Goal: Information Seeking & Learning: Learn about a topic

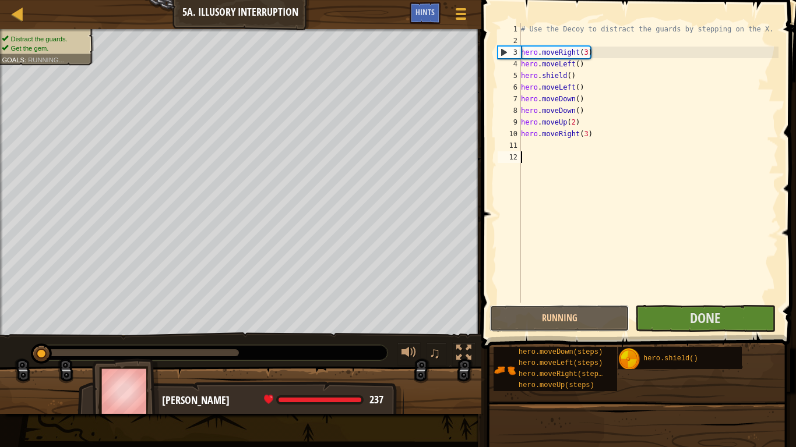
click at [575, 314] on button "Running" at bounding box center [559, 318] width 140 height 27
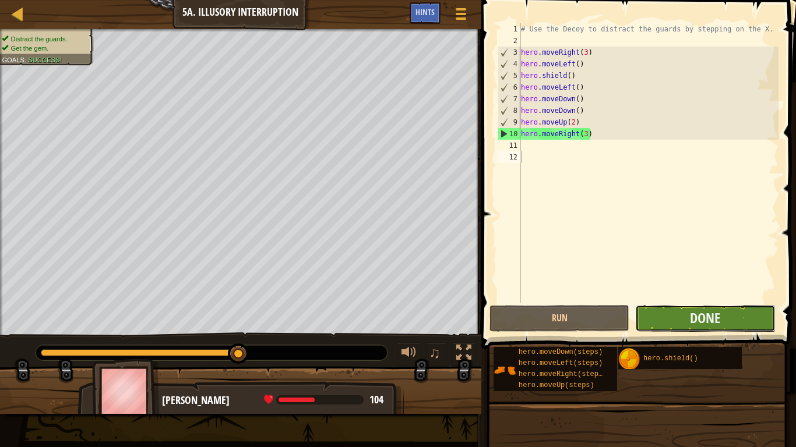
click at [684, 313] on button "Done" at bounding box center [705, 318] width 140 height 27
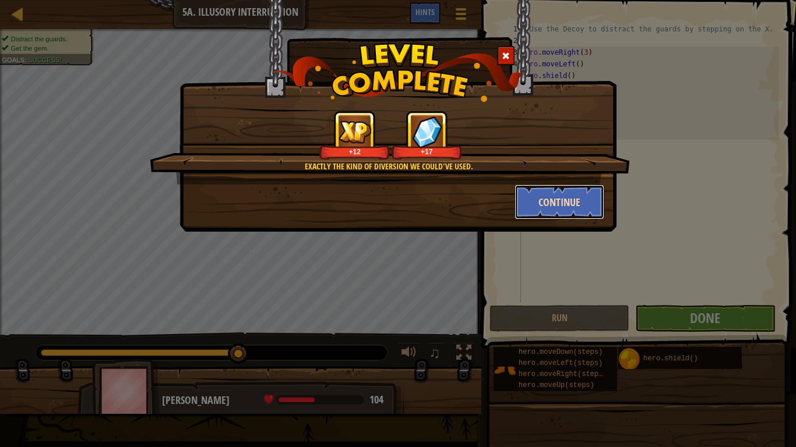
click at [532, 205] on button "Continue" at bounding box center [559, 202] width 90 height 35
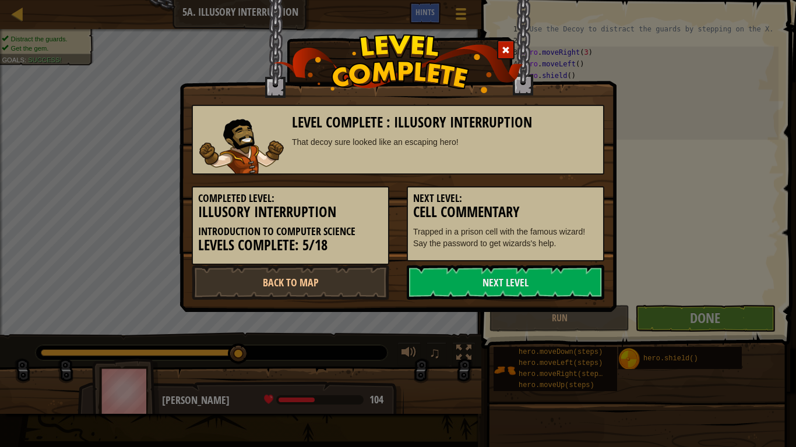
click at [532, 205] on h3 "Cell Commentary" at bounding box center [505, 212] width 185 height 16
click at [363, 284] on link "Back to Map" at bounding box center [290, 282] width 197 height 35
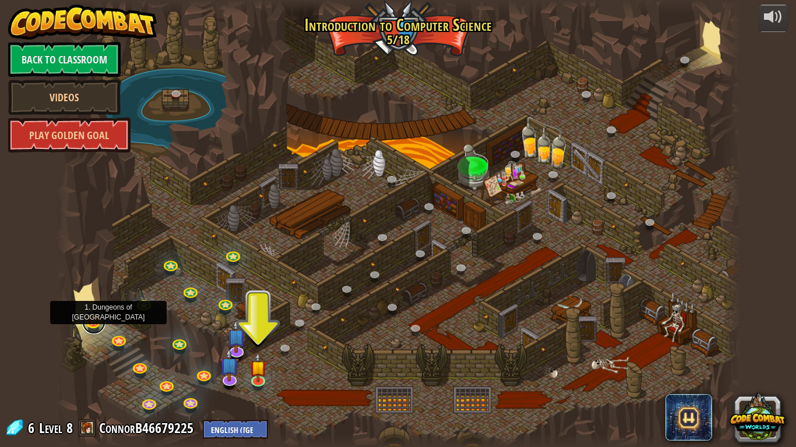
click at [93, 326] on link at bounding box center [93, 322] width 23 height 23
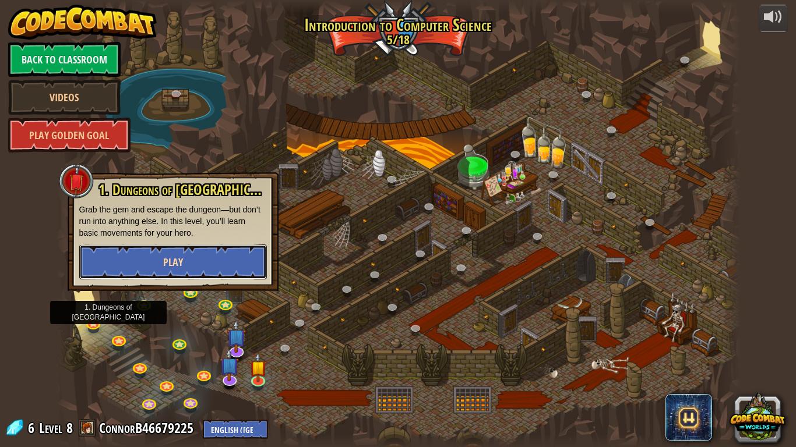
click at [166, 267] on span "Play" at bounding box center [173, 262] width 20 height 15
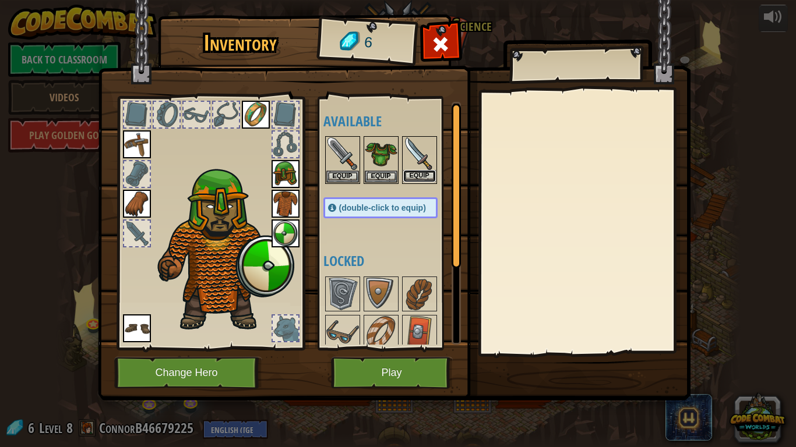
click at [422, 181] on button "Equip" at bounding box center [419, 176] width 33 height 12
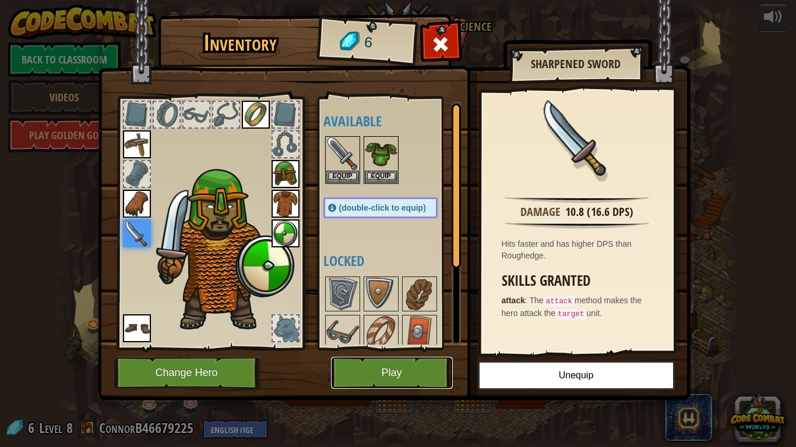
click at [369, 373] on button "Play" at bounding box center [392, 373] width 122 height 32
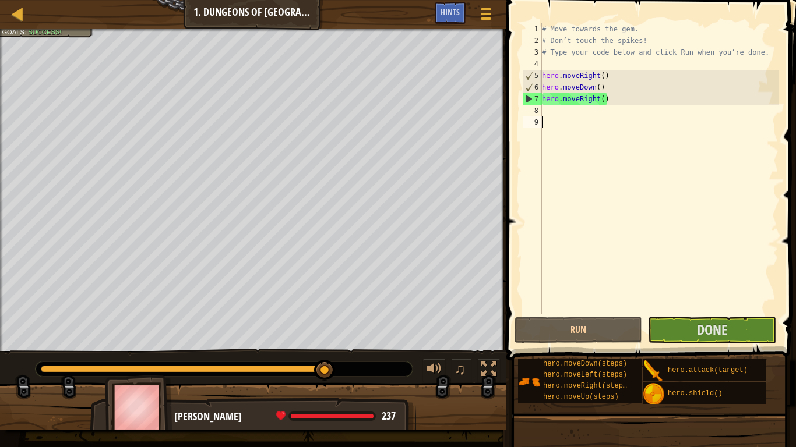
click at [575, 312] on div "# Move towards the gem. # Don’t touch the spikes! # Type your code below and cl…" at bounding box center [658, 180] width 239 height 315
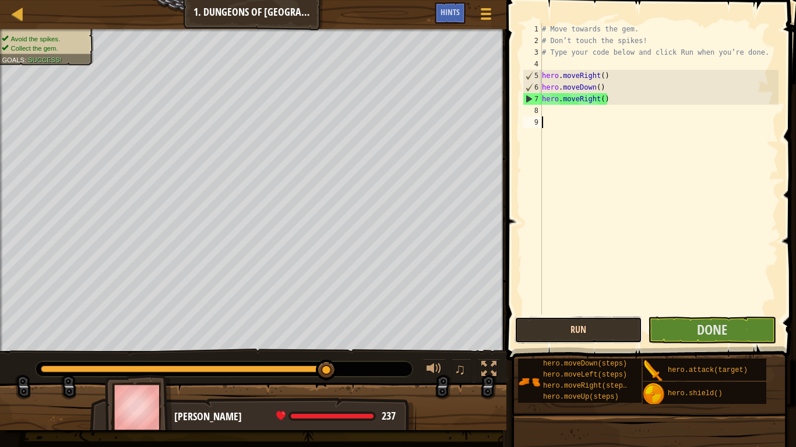
click at [573, 319] on button "Run" at bounding box center [578, 330] width 128 height 27
click at [594, 339] on button "Run" at bounding box center [578, 330] width 128 height 27
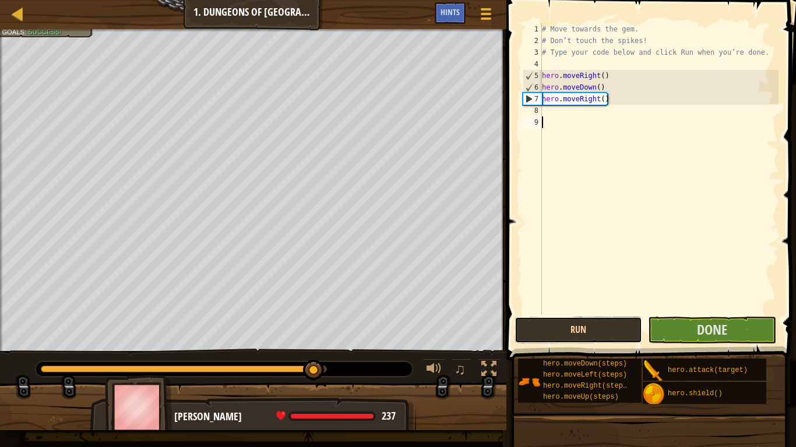
click at [594, 339] on button "Run" at bounding box center [578, 330] width 128 height 27
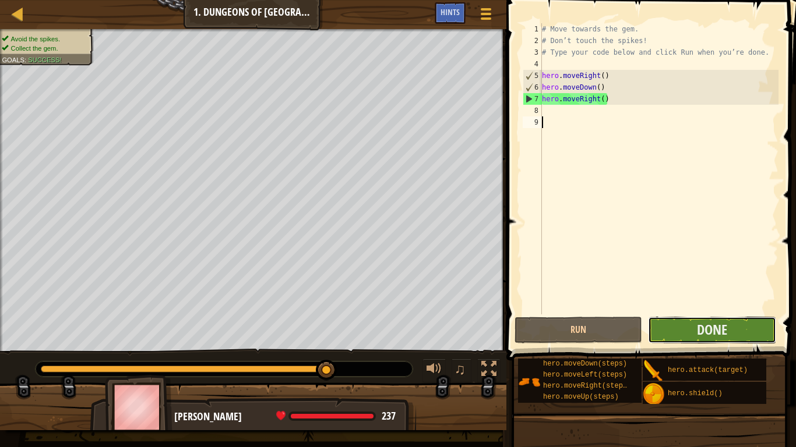
click at [696, 317] on button "Done" at bounding box center [712, 330] width 128 height 27
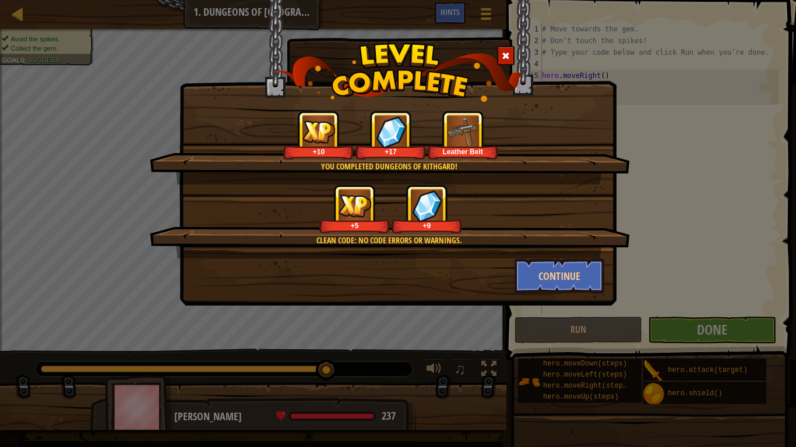
click at [512, 275] on div "Continue" at bounding box center [560, 276] width 108 height 35
click at [531, 271] on button "Continue" at bounding box center [559, 276] width 90 height 35
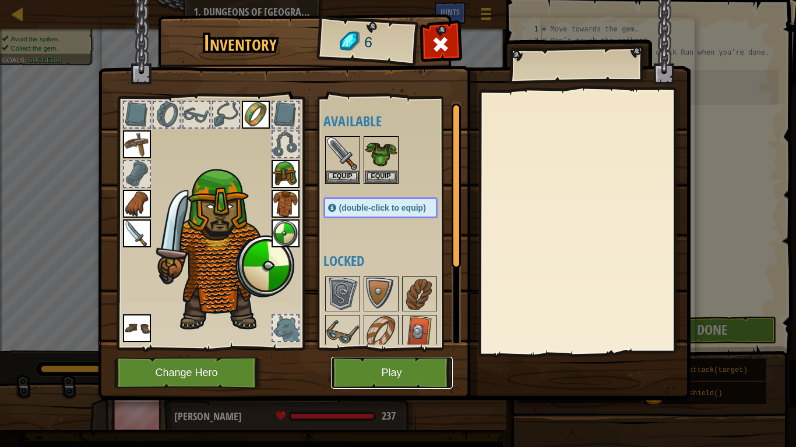
click at [408, 378] on button "Play" at bounding box center [392, 373] width 122 height 32
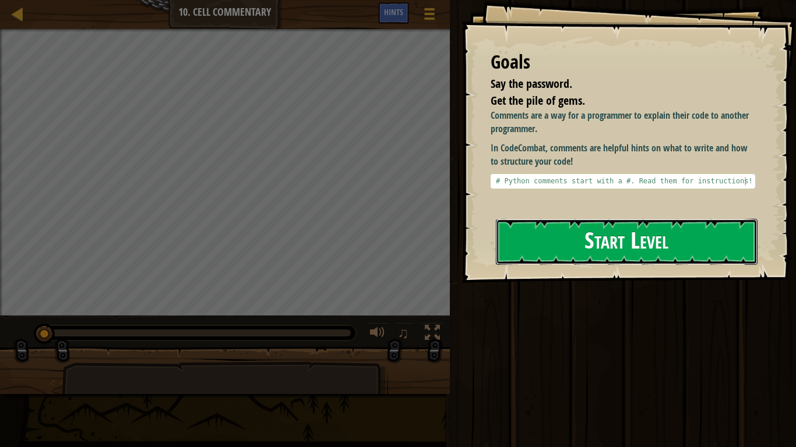
click at [649, 246] on button "Start Level" at bounding box center [627, 242] width 262 height 46
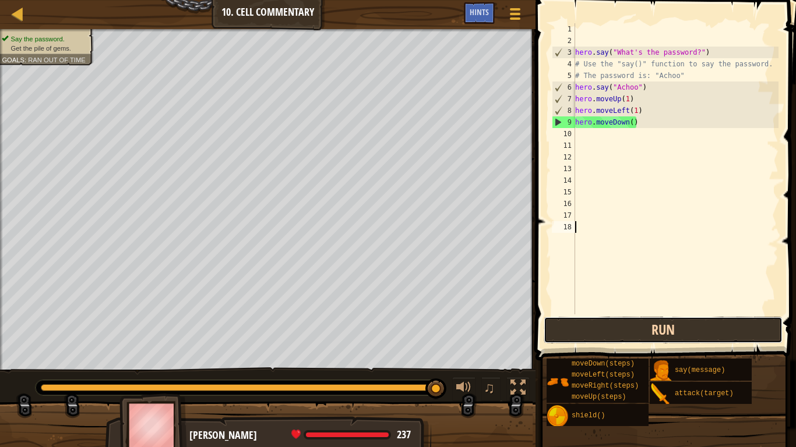
click at [556, 330] on button "Run" at bounding box center [662, 330] width 239 height 27
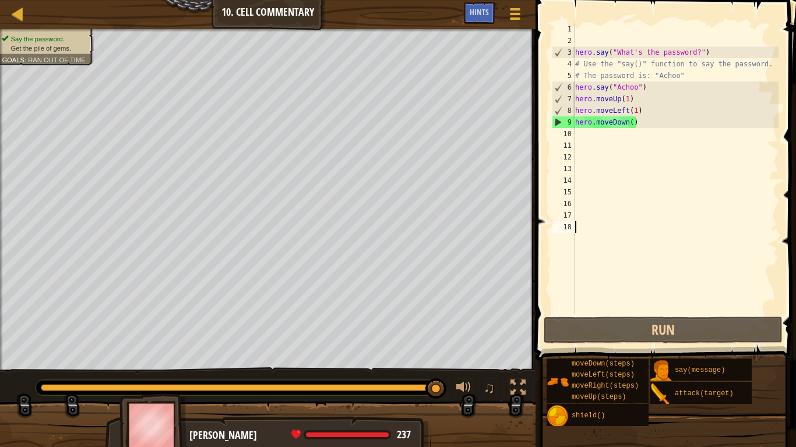
click at [613, 139] on div "hero . say ( "What's the password?" ) # Use the "say()" function to say the pas…" at bounding box center [676, 180] width 206 height 315
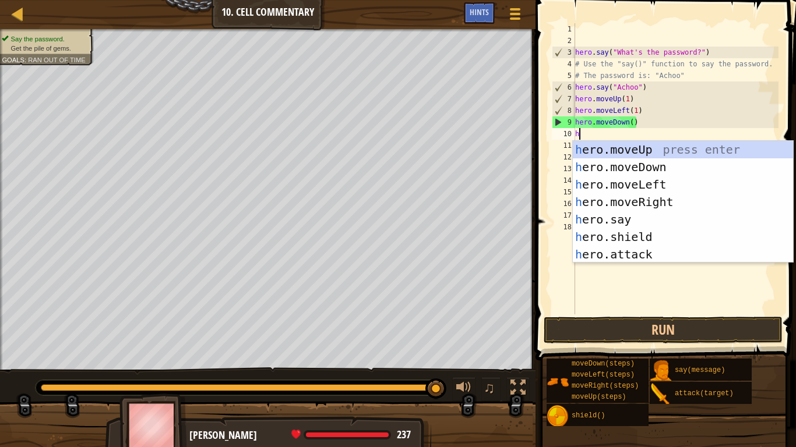
scroll to position [5, 1]
type textarea "he"
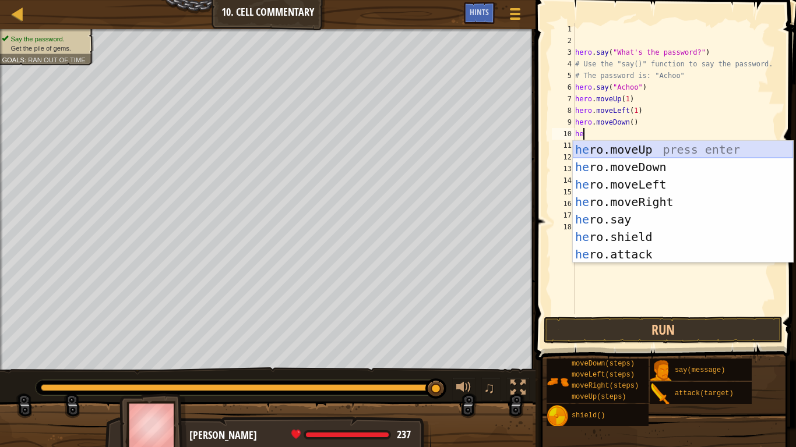
click at [630, 149] on div "he ro.moveUp press enter he ro.moveDown press enter he ro.moveLeft press enter …" at bounding box center [683, 219] width 220 height 157
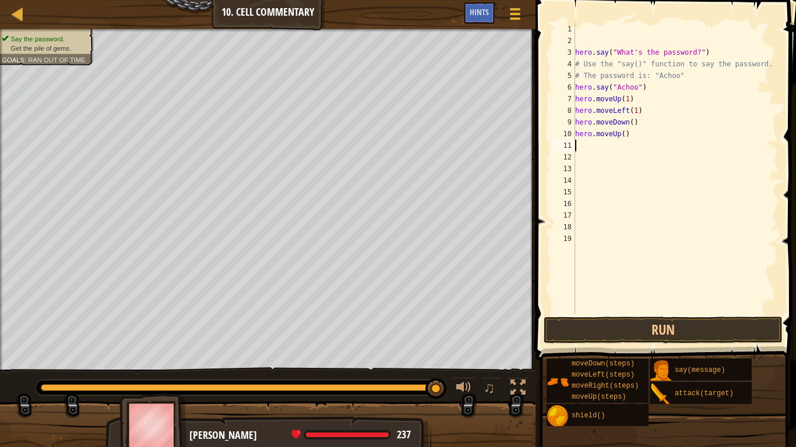
scroll to position [5, 0]
click at [619, 133] on div "hero . say ( "What's the password?" ) # Use the "say()" function to say the pas…" at bounding box center [676, 180] width 206 height 315
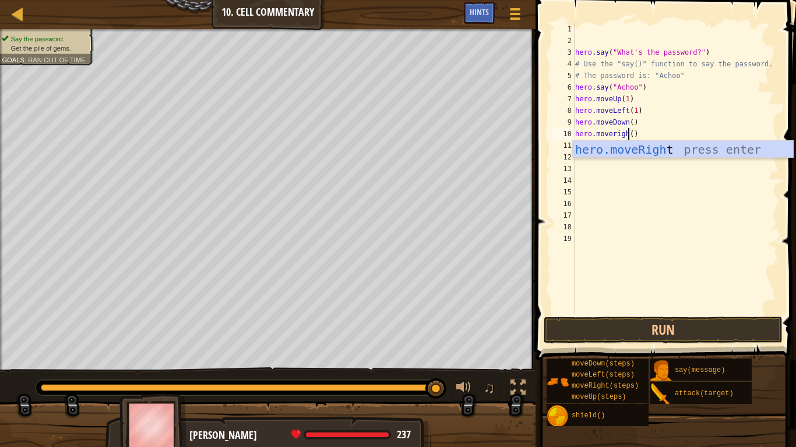
scroll to position [5, 9]
click at [645, 152] on div "hero.moveRight press enter" at bounding box center [683, 167] width 220 height 52
type textarea "hero.moveRight"
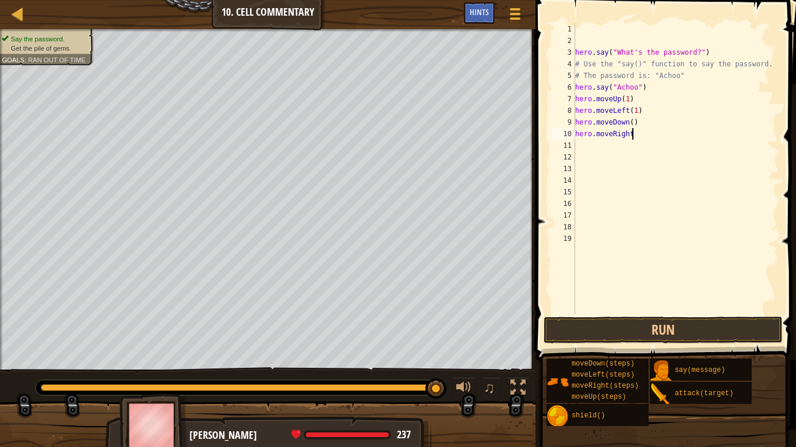
click at [607, 150] on div "hero . say ( "What's the password?" ) # Use the "say()" function to say the pas…" at bounding box center [676, 180] width 206 height 315
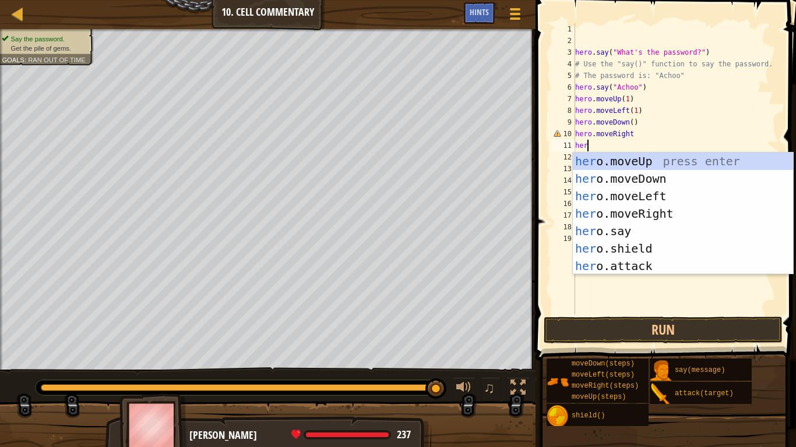
scroll to position [5, 1]
click at [613, 335] on button "Run" at bounding box center [662, 330] width 239 height 27
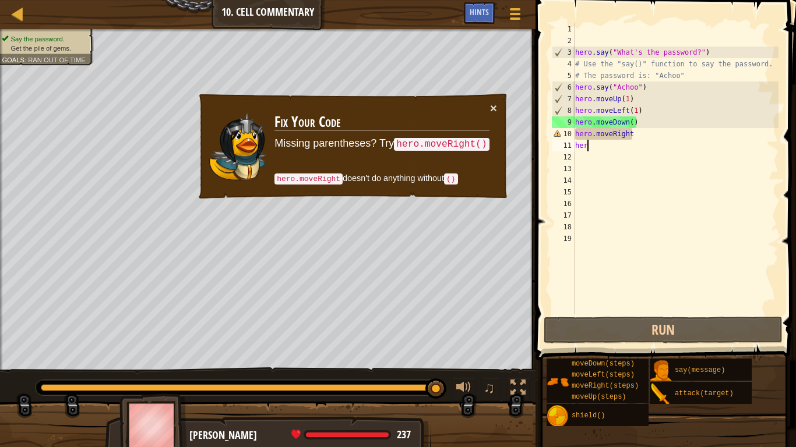
click at [633, 133] on div "hero . say ( "What's the password?" ) # Use the "say()" function to say the pas…" at bounding box center [676, 180] width 206 height 315
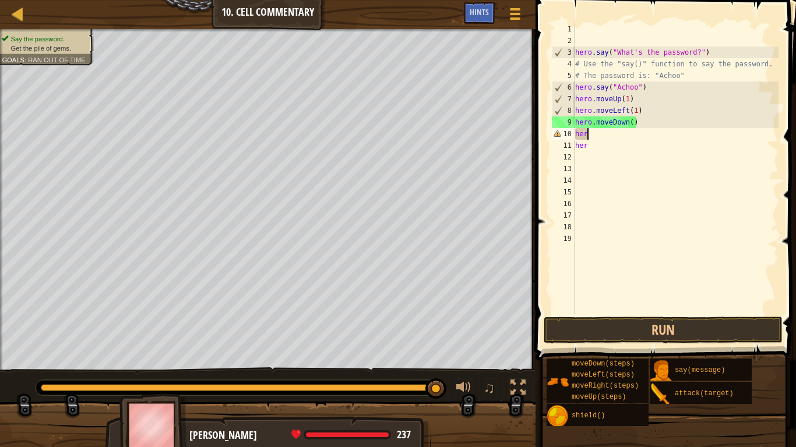
scroll to position [5, 1]
type textarea "h"
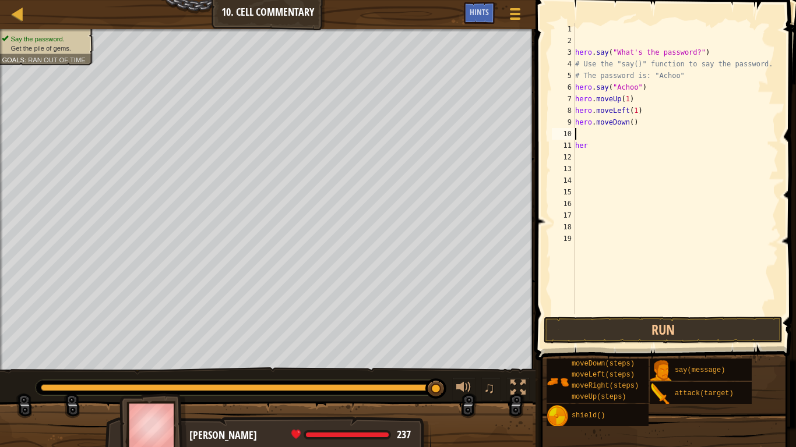
click at [623, 155] on div "hero . say ( "What's the password?" ) # Use the "say()" function to say the pas…" at bounding box center [676, 180] width 206 height 315
click at [585, 150] on div "hero . say ( "What's the password?" ) # Use the "say()" function to say the pas…" at bounding box center [676, 180] width 206 height 315
type textarea "h"
click at [581, 128] on div "hero . say ( "What's the password?" ) # Use the "say()" function to say the pas…" at bounding box center [676, 180] width 206 height 315
type textarea "hero.moveDown()"
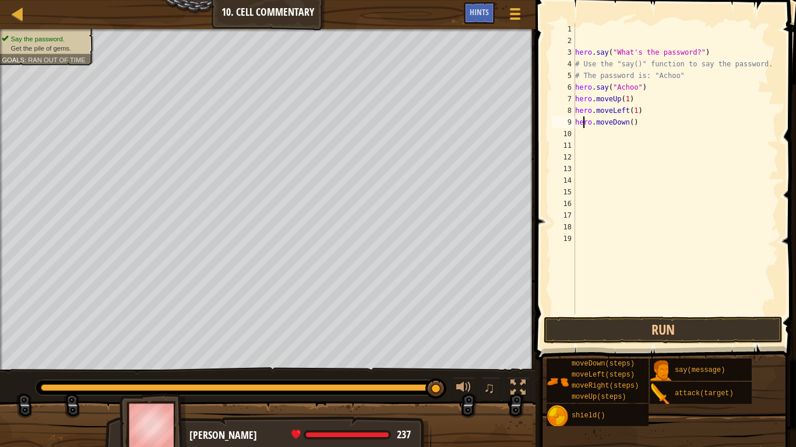
click at [575, 140] on div "hero . say ( "What's the password?" ) # Use the "say()" function to say the pas…" at bounding box center [676, 180] width 206 height 315
click at [575, 136] on div "hero . say ( "What's the password?" ) # Use the "say()" function to say the pas…" at bounding box center [676, 180] width 206 height 315
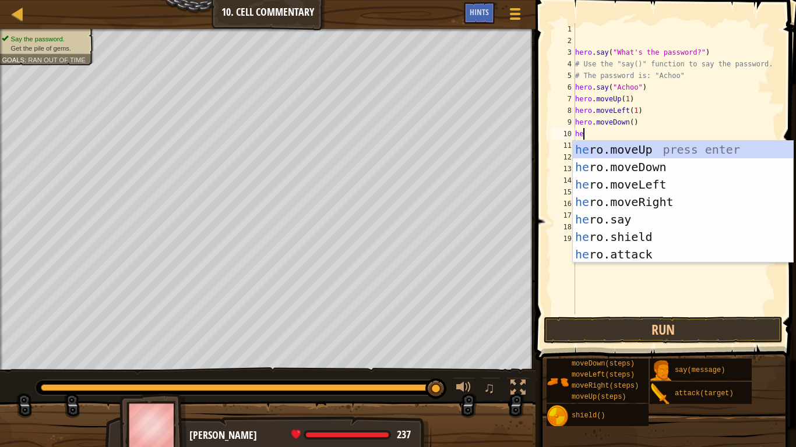
type textarea "her"
click at [633, 204] on div "her o.moveUp press enter her o.moveDown press enter her o.moveLeft press enter …" at bounding box center [683, 219] width 220 height 157
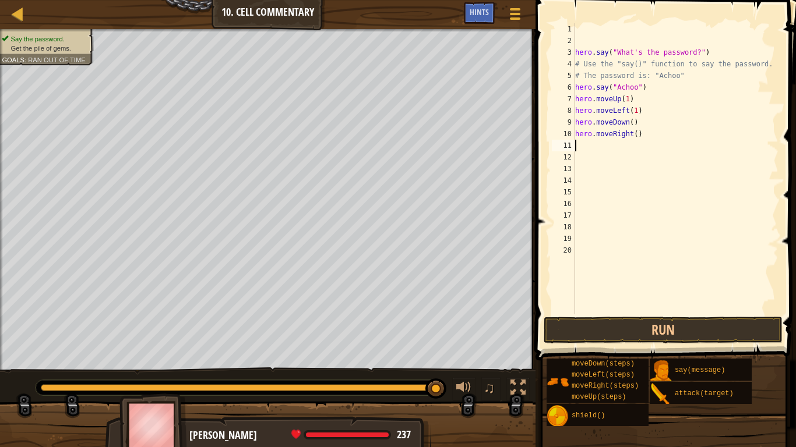
scroll to position [5, 0]
click at [630, 329] on button "Run" at bounding box center [662, 330] width 239 height 27
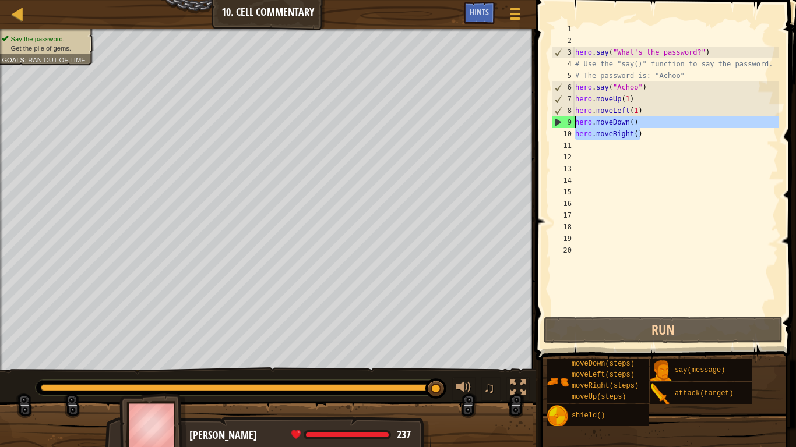
drag, startPoint x: 641, startPoint y: 132, endPoint x: 568, endPoint y: 122, distance: 73.0
click at [568, 122] on div "1 2 3 4 5 6 7 8 9 10 11 12 13 14 15 16 17 18 19 20 hero . say ( "What's the pas…" at bounding box center [663, 168] width 229 height 291
type textarea "hero.moveDown() hero.moveRight()"
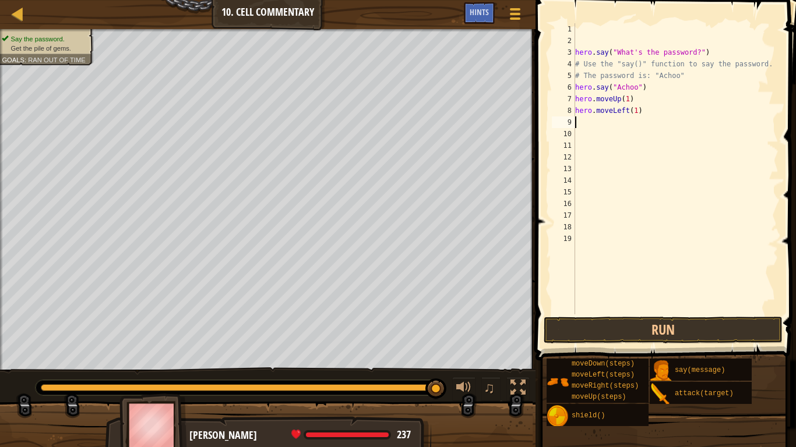
click at [642, 111] on div "hero . say ( "What's the password?" ) # Use the "say()" function to say the pas…" at bounding box center [676, 180] width 206 height 315
type textarea "h"
type textarea "hero.moveUp(2)"
click at [638, 318] on button "Run" at bounding box center [662, 330] width 239 height 27
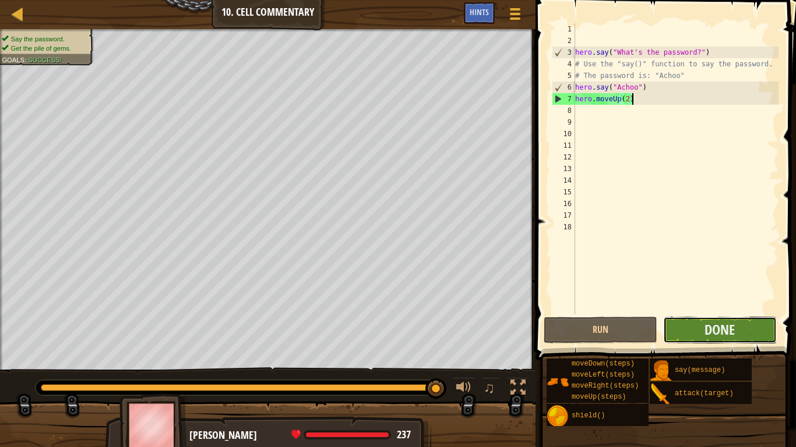
click at [701, 329] on button "Done" at bounding box center [720, 330] width 114 height 27
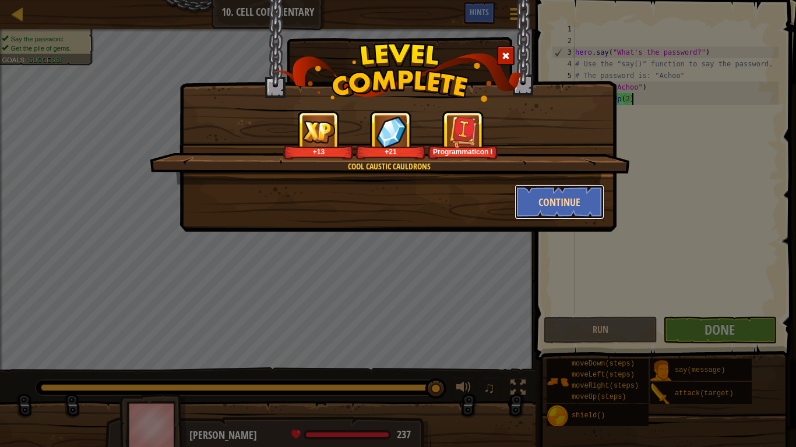
click at [545, 206] on button "Continue" at bounding box center [559, 202] width 90 height 35
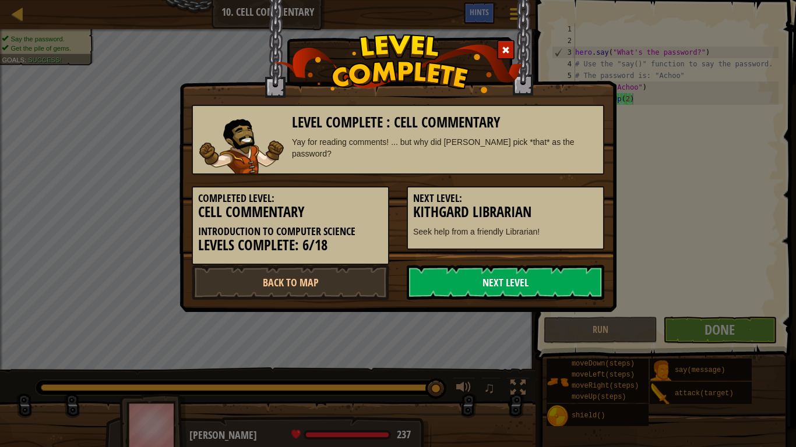
click at [497, 281] on link "Next Level" at bounding box center [505, 282] width 197 height 35
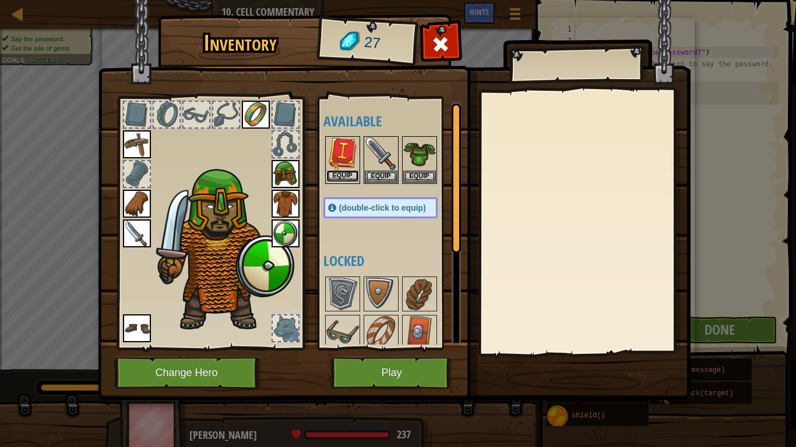
click at [342, 174] on button "Equip" at bounding box center [342, 176] width 33 height 12
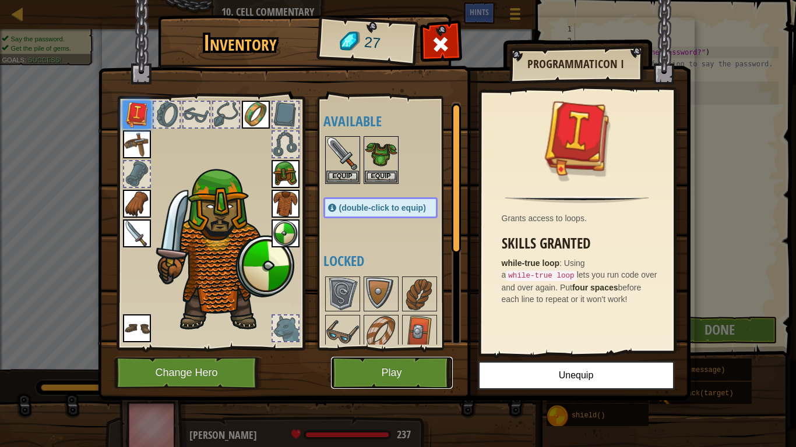
click at [411, 363] on button "Play" at bounding box center [392, 373] width 122 height 32
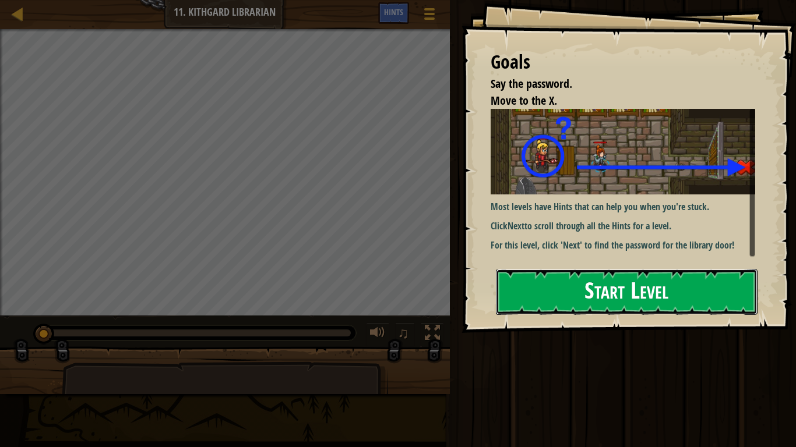
click at [621, 302] on button "Start Level" at bounding box center [627, 292] width 262 height 46
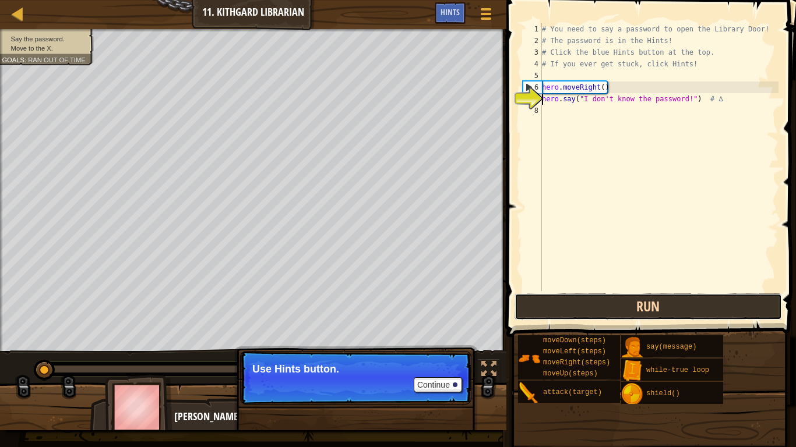
click at [613, 298] on button "Run" at bounding box center [647, 307] width 267 height 27
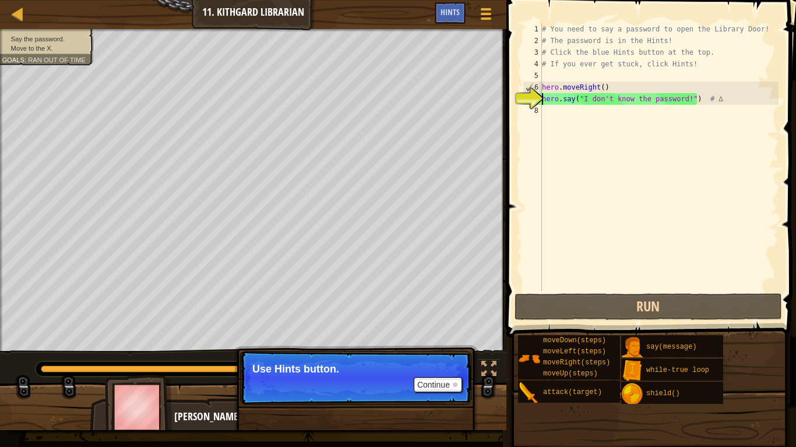
click at [564, 120] on div "# You need to say a password to open the Library Door! # The password is in the…" at bounding box center [658, 168] width 239 height 291
type textarea "h"
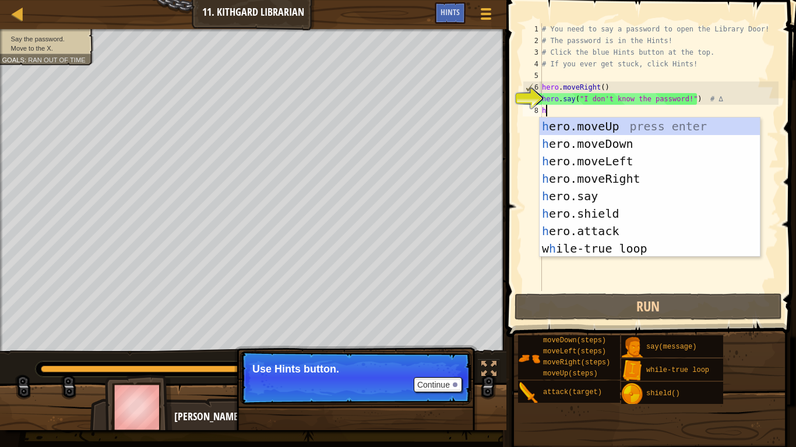
scroll to position [5, 0]
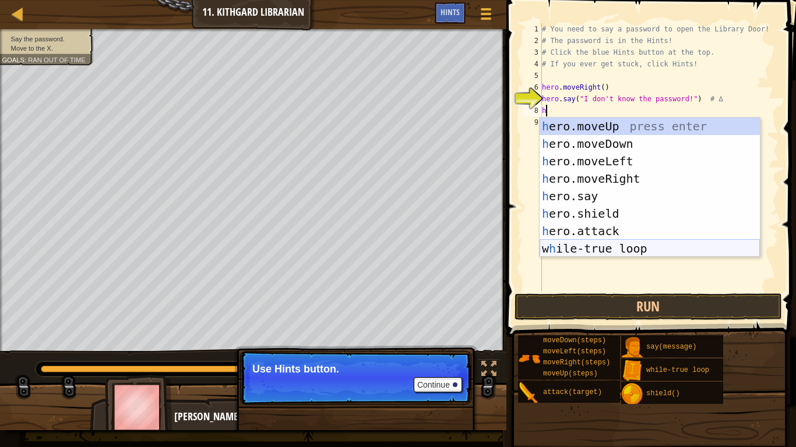
click at [609, 244] on div "h ero.moveUp press enter h ero.moveDown press enter h ero.moveLeft press enter …" at bounding box center [649, 205] width 220 height 175
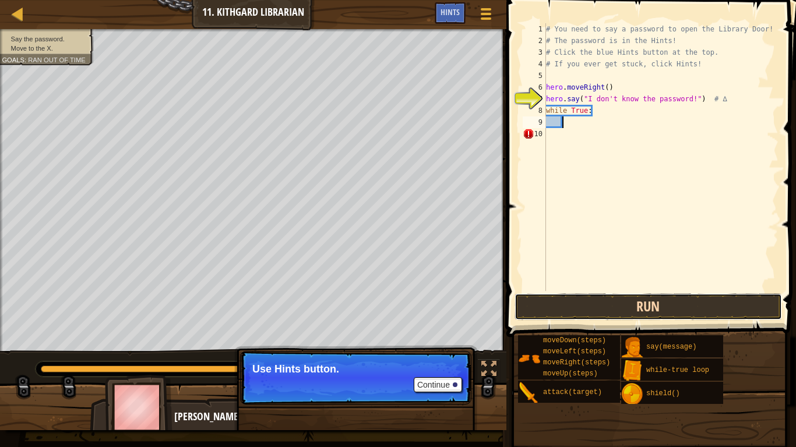
click at [600, 301] on button "Run" at bounding box center [647, 307] width 267 height 27
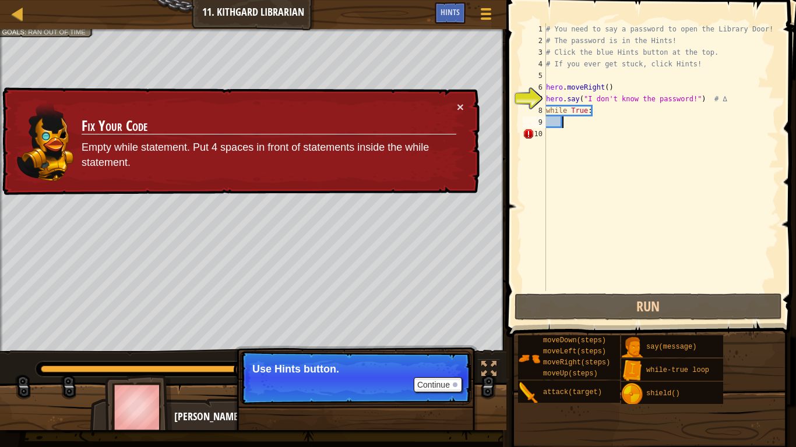
click at [620, 133] on div "# You need to say a password to open the Library Door! # The password is in the…" at bounding box center [660, 168] width 235 height 291
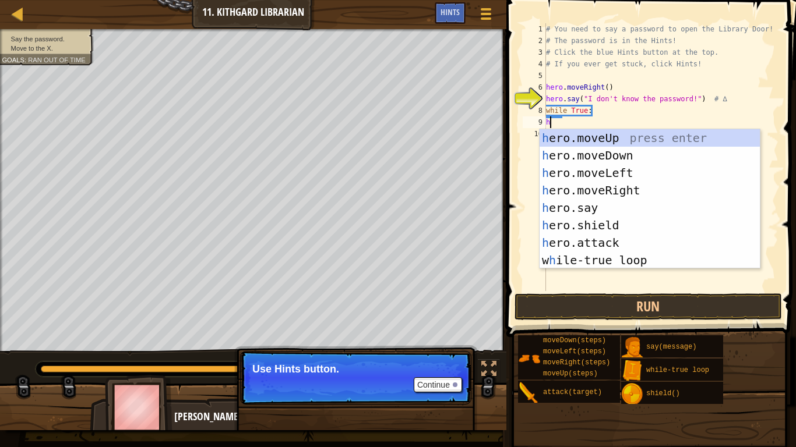
type textarea "he"
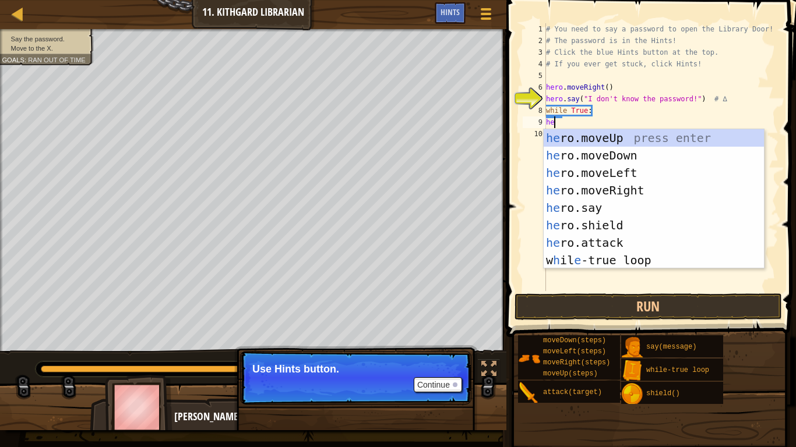
scroll to position [5, 1]
click at [610, 254] on div "he ro.moveUp press enter he ro.moveDown press enter he ro.moveLeft press enter …" at bounding box center [653, 216] width 220 height 175
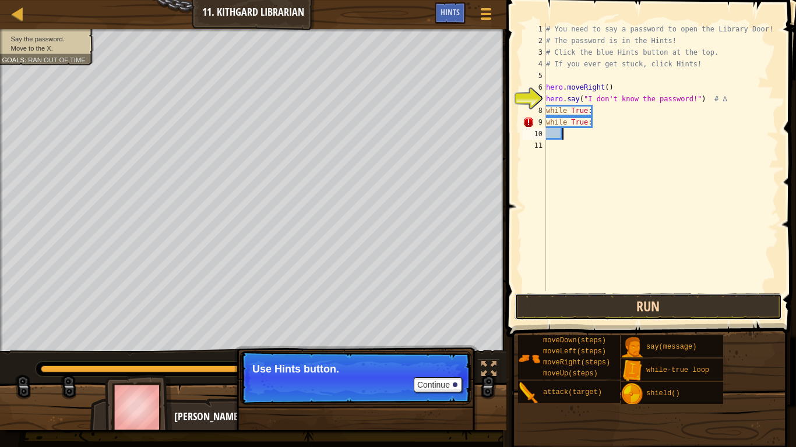
click at [610, 312] on button "Run" at bounding box center [647, 307] width 267 height 27
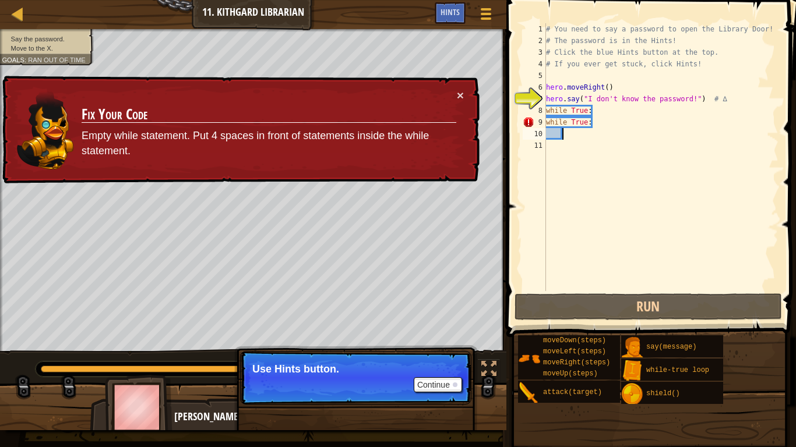
click at [615, 122] on div "# You need to say a password to open the Library Door! # The password is in the…" at bounding box center [660, 168] width 235 height 291
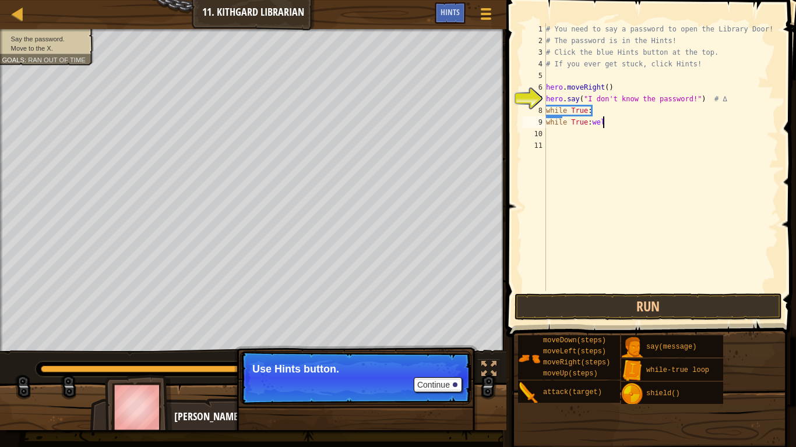
scroll to position [5, 8]
click at [593, 108] on div "# You need to say a password to open the Library Door! # The password is in the…" at bounding box center [660, 168] width 235 height 291
click at [630, 302] on button "Run" at bounding box center [647, 307] width 267 height 27
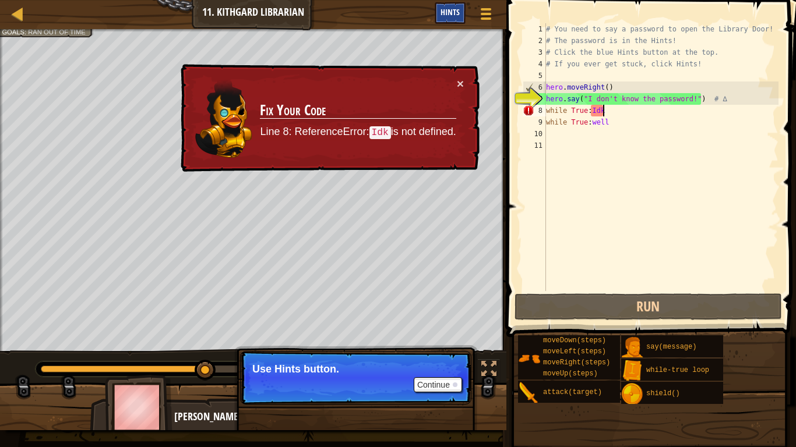
click at [443, 10] on span "Hints" at bounding box center [449, 11] width 19 height 11
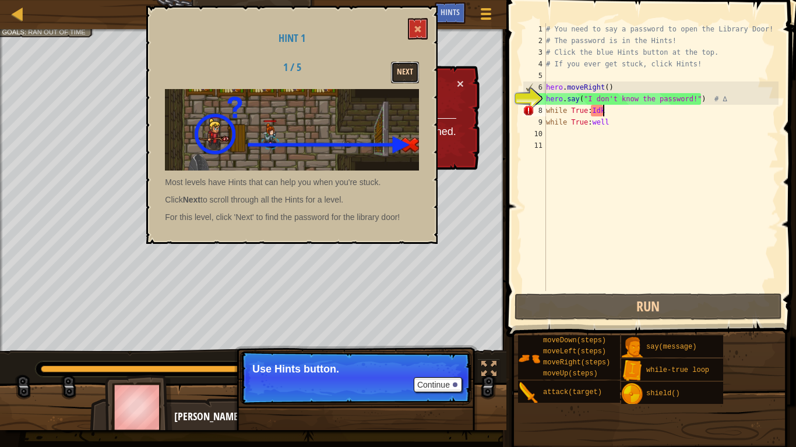
click at [409, 72] on button "Next" at bounding box center [405, 73] width 28 height 22
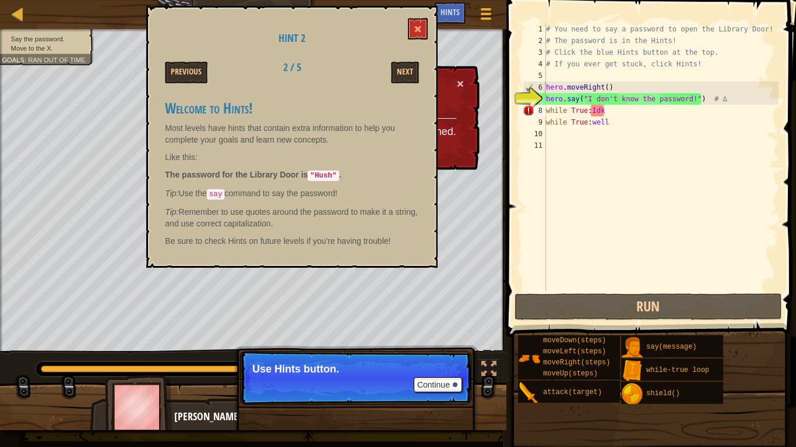
click at [619, 120] on div "# You need to say a password to open the Library Door! # The password is in the…" at bounding box center [660, 168] width 235 height 291
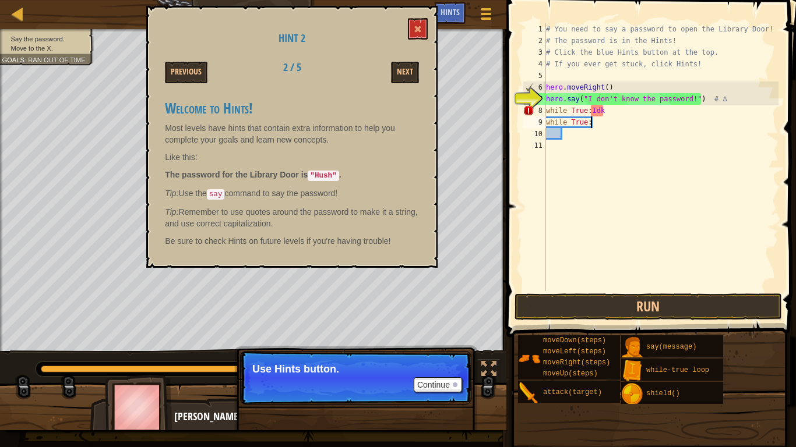
scroll to position [5, 5]
type textarea "w"
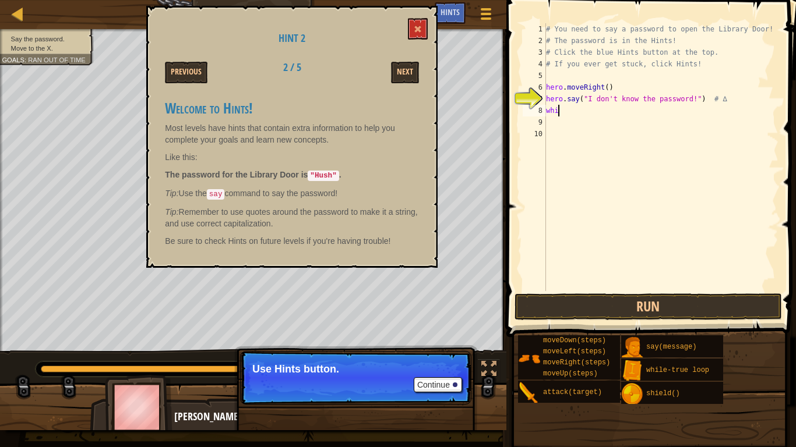
type textarea "w"
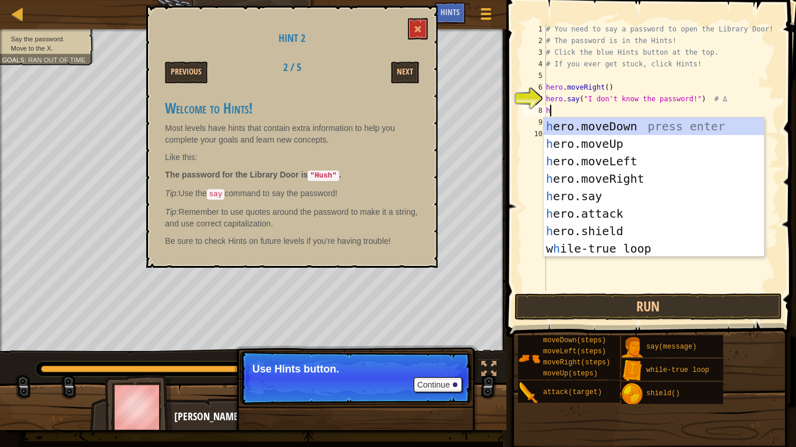
type textarea "he"
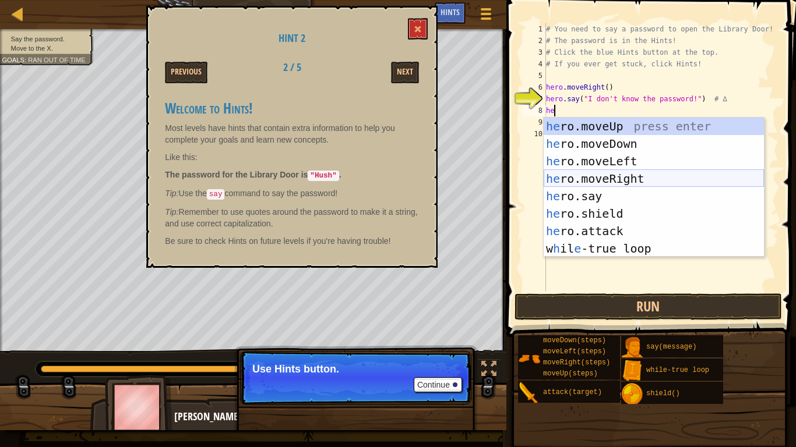
click at [606, 185] on div "he ro.moveUp press enter he ro.moveDown press enter he ro.moveLeft press enter …" at bounding box center [653, 205] width 220 height 175
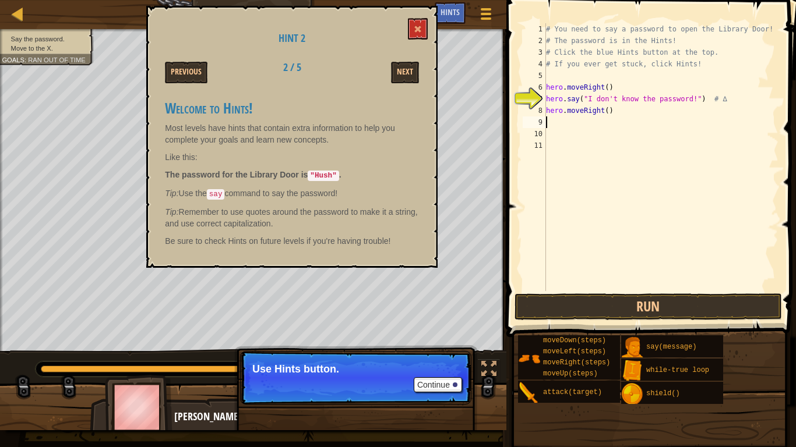
scroll to position [5, 0]
click at [599, 113] on div "# You need to say a password to open the Library Door! # The password is in the…" at bounding box center [660, 168] width 235 height 291
click at [599, 112] on div "# You need to say a password to open the Library Door! # The password is in the…" at bounding box center [660, 168] width 235 height 291
drag, startPoint x: 615, startPoint y: 112, endPoint x: 561, endPoint y: 111, distance: 53.6
click at [561, 111] on div "# You need to say a password to open the Library Door! # The password is in the…" at bounding box center [660, 168] width 235 height 291
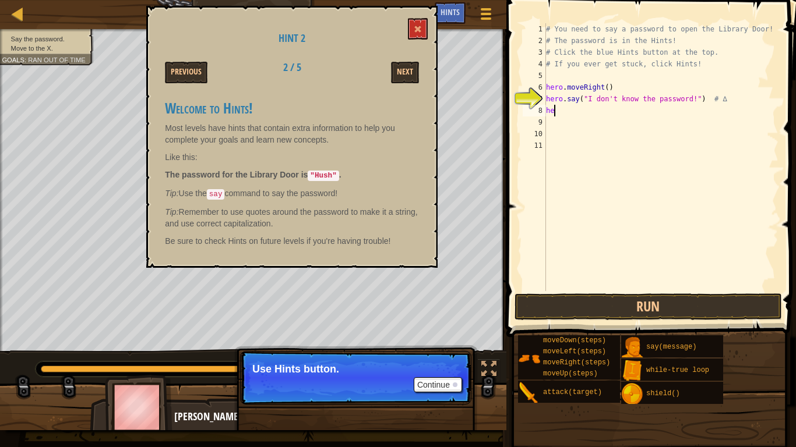
type textarea "h"
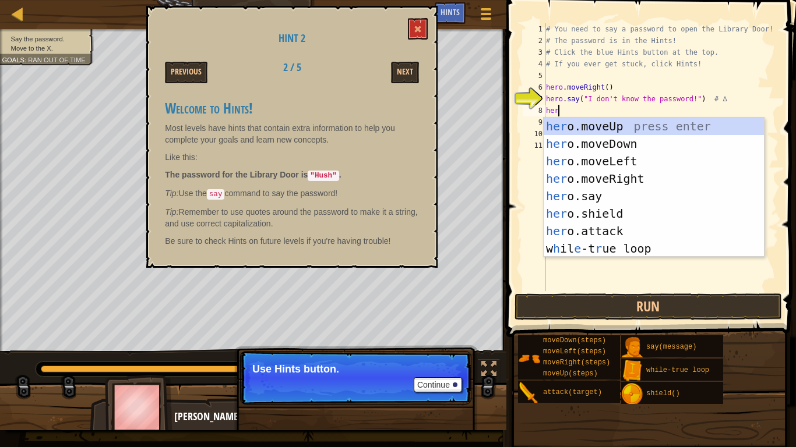
scroll to position [5, 1]
click at [637, 195] on div "her o.moveUp press enter her o.moveDown press enter her o.moveLeft press enter …" at bounding box center [653, 205] width 220 height 175
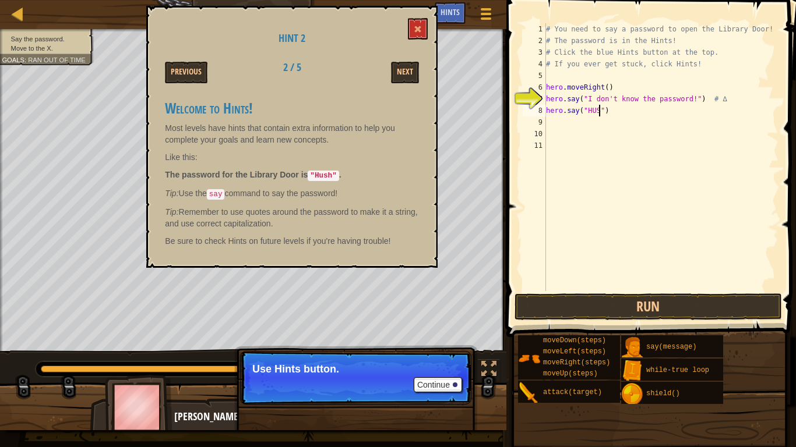
scroll to position [5, 8]
type textarea "hero.say("HUSh")"
click at [419, 31] on span at bounding box center [418, 29] width 8 height 8
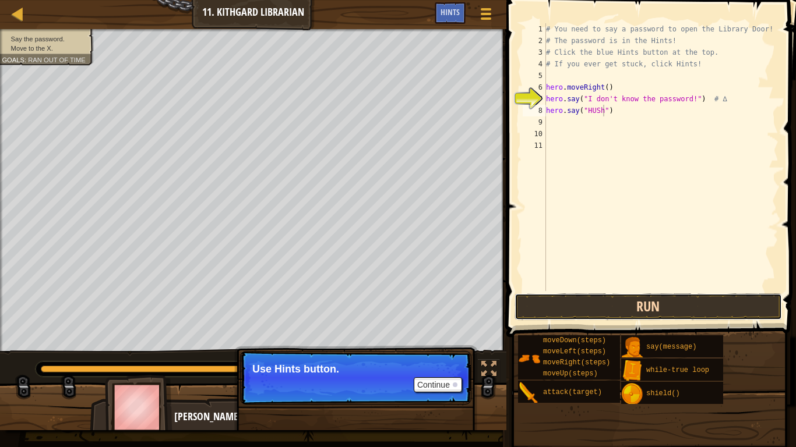
click at [564, 298] on button "Run" at bounding box center [647, 307] width 267 height 27
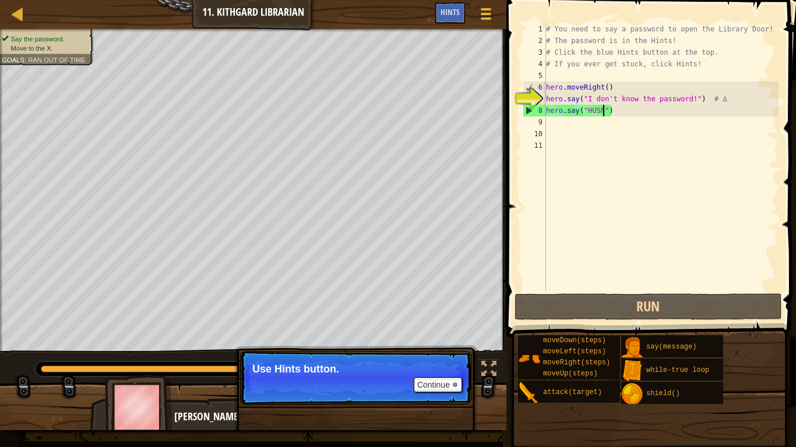
click at [568, 130] on div "# You need to say a password to open the Library Door! # The password is in the…" at bounding box center [660, 168] width 235 height 291
click at [550, 122] on div "# You need to say a password to open the Library Door! # The password is in the…" at bounding box center [660, 168] width 235 height 291
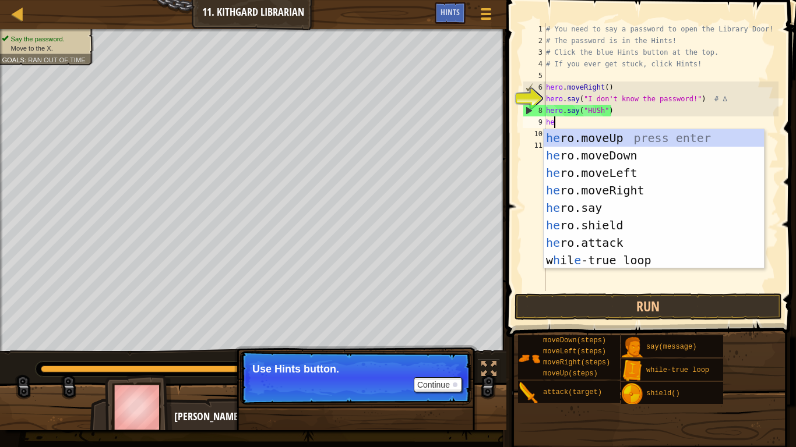
type textarea "her"
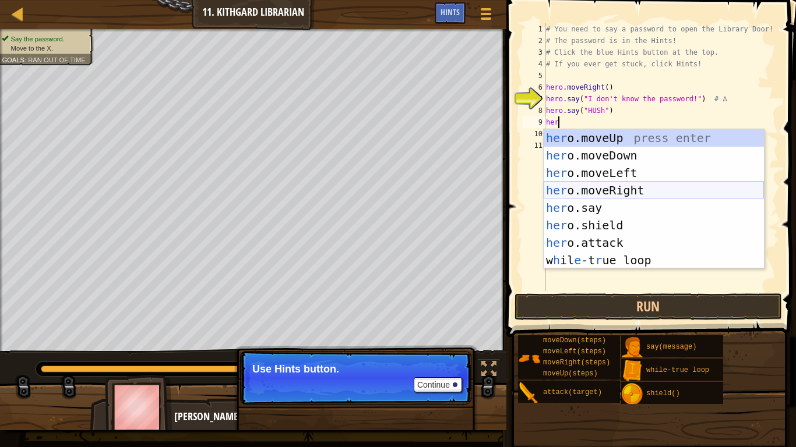
click at [603, 192] on div "her o.moveUp press enter her o.moveDown press enter her o.moveLeft press enter …" at bounding box center [653, 216] width 220 height 175
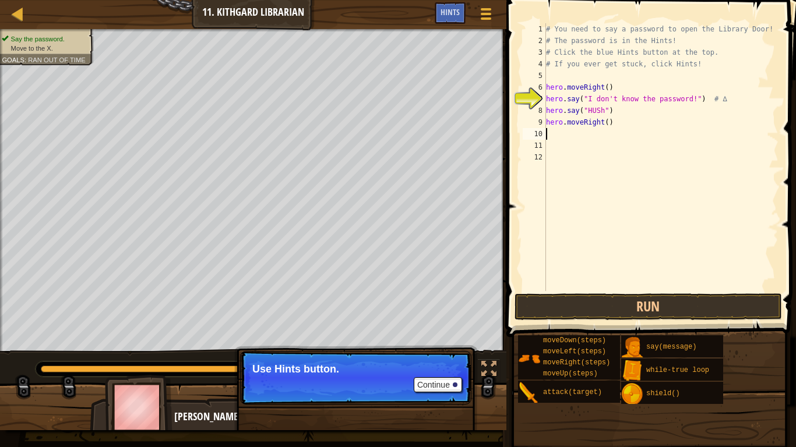
scroll to position [5, 0]
click at [402, 354] on p "Continue Use Hints button." at bounding box center [355, 378] width 231 height 54
click at [455, 390] on button "Continue" at bounding box center [438, 384] width 48 height 15
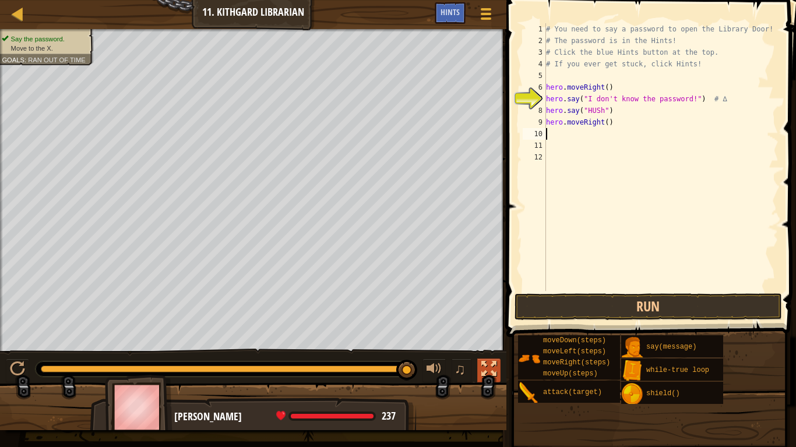
click at [492, 367] on div at bounding box center [488, 369] width 15 height 15
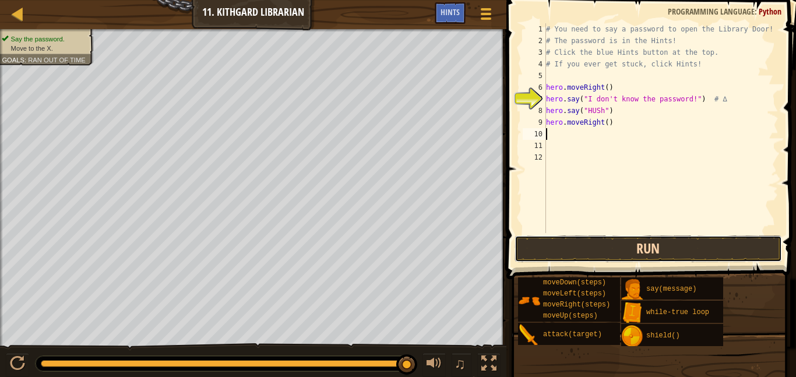
click at [654, 254] on button "Run" at bounding box center [647, 248] width 267 height 27
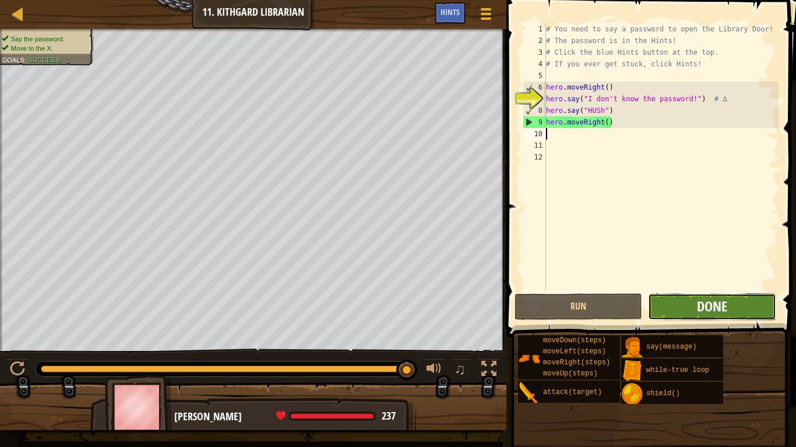
click at [707, 310] on span "Done" at bounding box center [712, 306] width 30 height 19
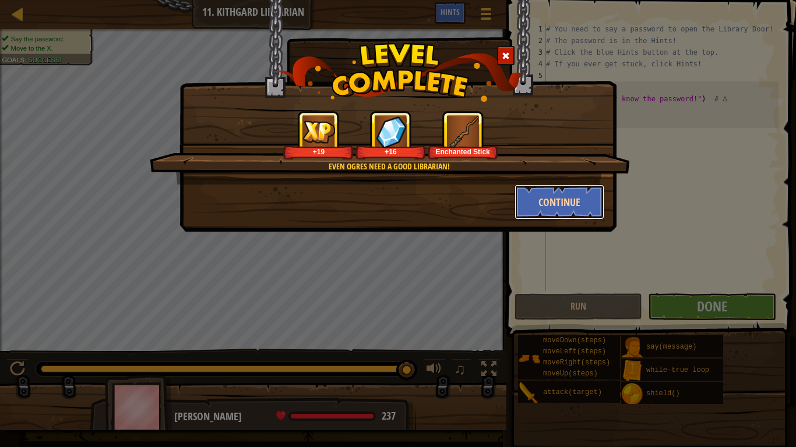
click at [544, 205] on button "Continue" at bounding box center [559, 202] width 90 height 35
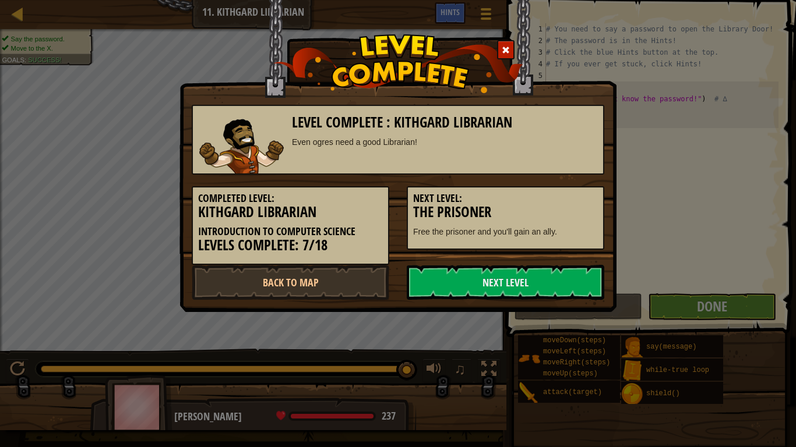
click at [544, 205] on h3 "The Prisoner" at bounding box center [505, 212] width 185 height 16
click at [499, 292] on link "Next Level" at bounding box center [505, 282] width 197 height 35
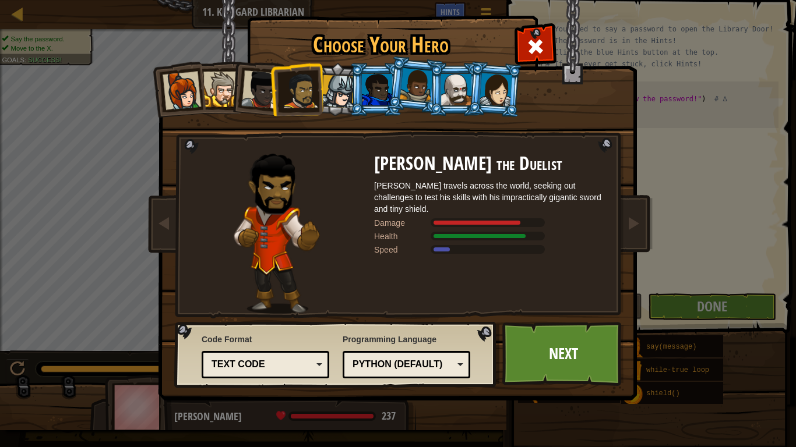
click at [400, 372] on div "Python (Default)" at bounding box center [406, 365] width 112 height 18
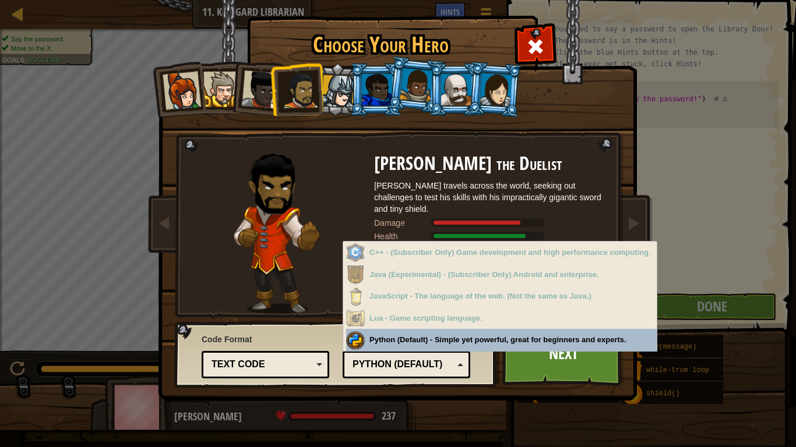
click at [383, 343] on div "Programming Language Python (Default) JavaScript Lua C++ Java (Experimental) Py…" at bounding box center [406, 355] width 128 height 48
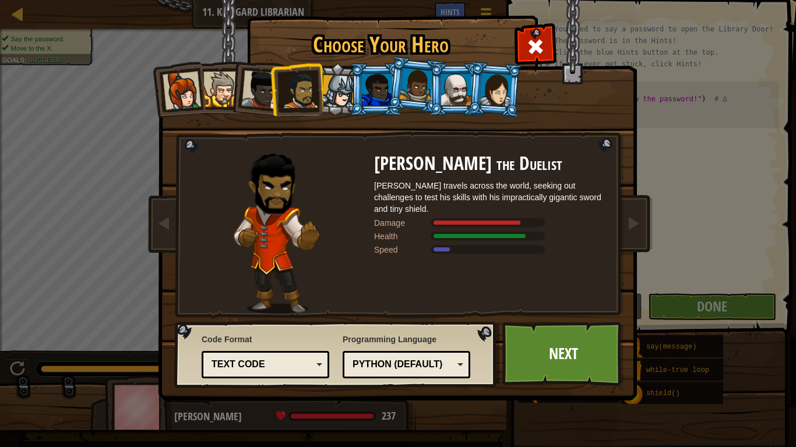
click at [248, 356] on div "Text code" at bounding box center [265, 365] width 112 height 18
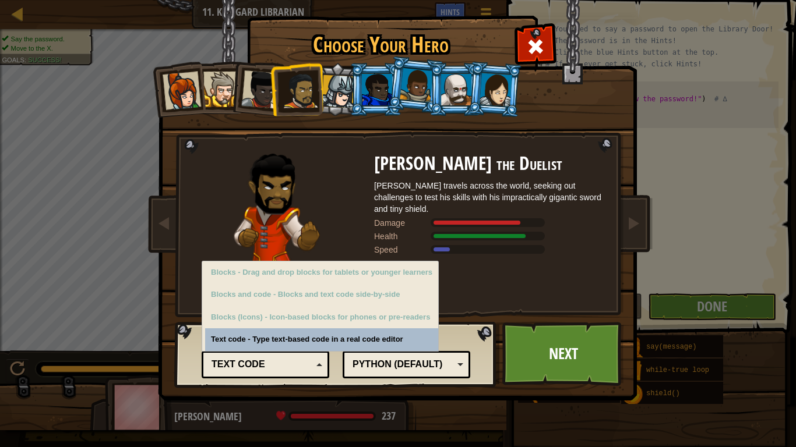
click at [280, 339] on div "Text code - Type text-based code in a real code editor" at bounding box center [321, 340] width 233 height 23
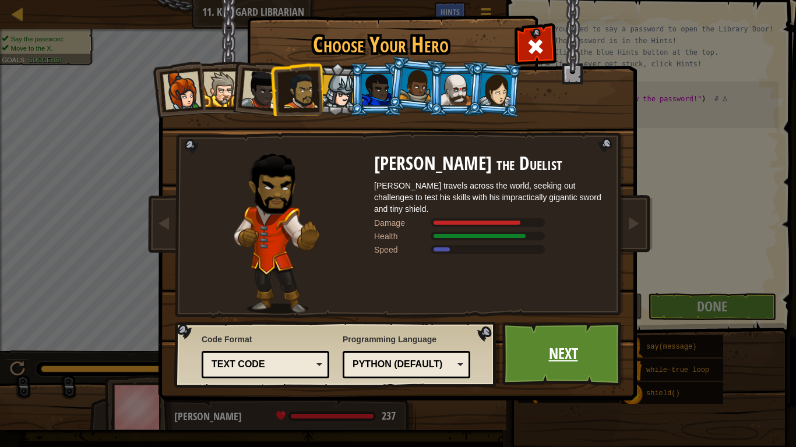
click at [580, 359] on link "Next" at bounding box center [563, 354] width 122 height 64
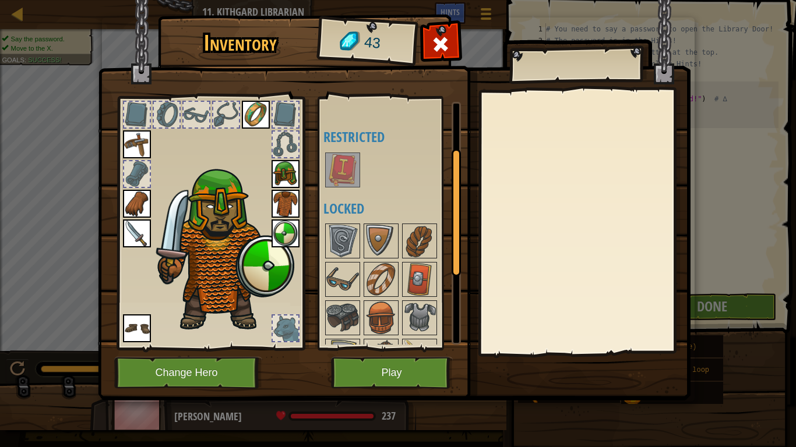
scroll to position [232, 0]
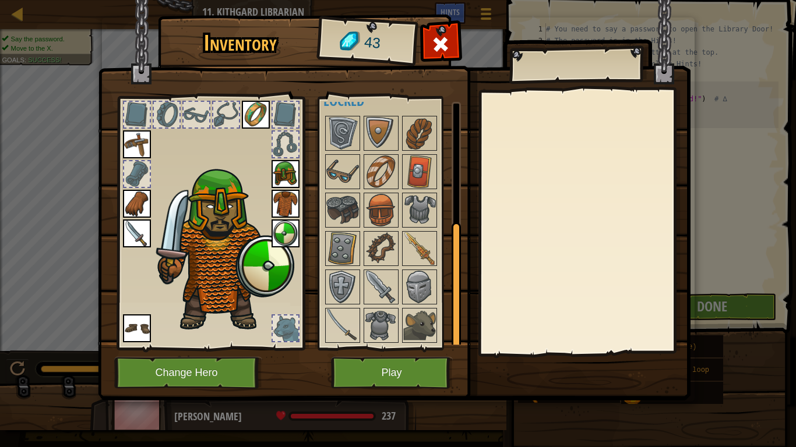
drag, startPoint x: 456, startPoint y: 209, endPoint x: 482, endPoint y: 354, distance: 147.4
click at [482, 354] on div "Inventory 43 Available Equip Equip Equip Equip Equip Equip Equip Equip Equip Eq…" at bounding box center [398, 209] width 592 height 384
click at [357, 341] on img at bounding box center [342, 325] width 33 height 33
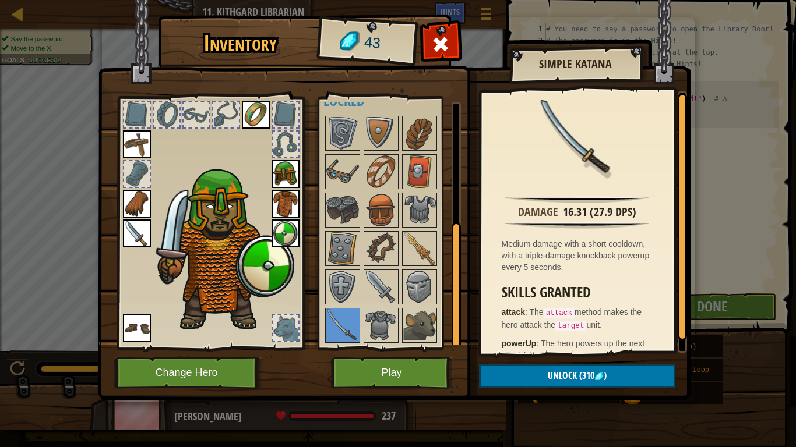
drag, startPoint x: 449, startPoint y: 317, endPoint x: 400, endPoint y: 177, distance: 148.1
click at [400, 177] on div at bounding box center [391, 229] width 137 height 231
click at [428, 246] on img at bounding box center [419, 248] width 33 height 33
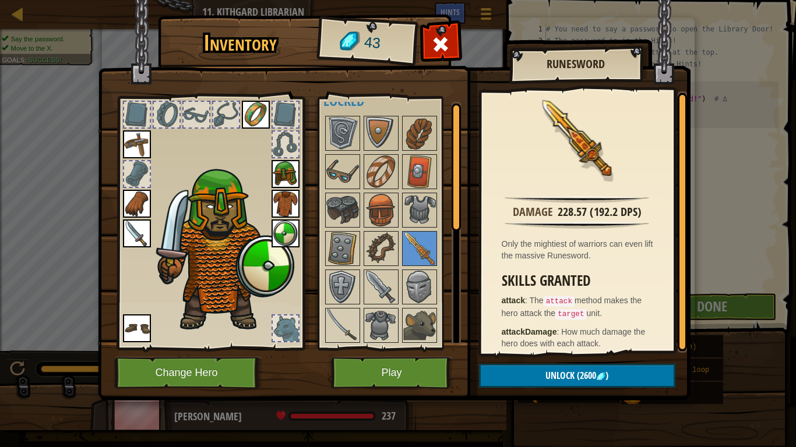
scroll to position [0, 0]
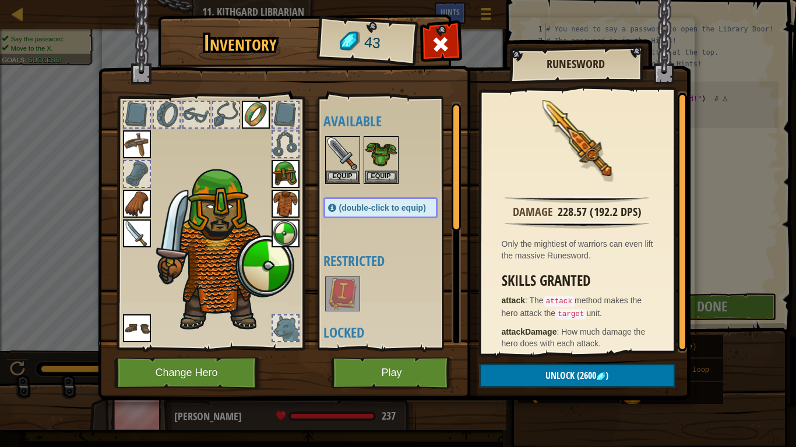
drag, startPoint x: 458, startPoint y: 246, endPoint x: 420, endPoint y: 22, distance: 227.5
click at [420, 22] on div "Inventory 43 Available Equip Equip Equip Equip Equip Equip Equip Equip Equip Eq…" at bounding box center [398, 209] width 592 height 384
click at [390, 366] on button "Play" at bounding box center [392, 373] width 122 height 32
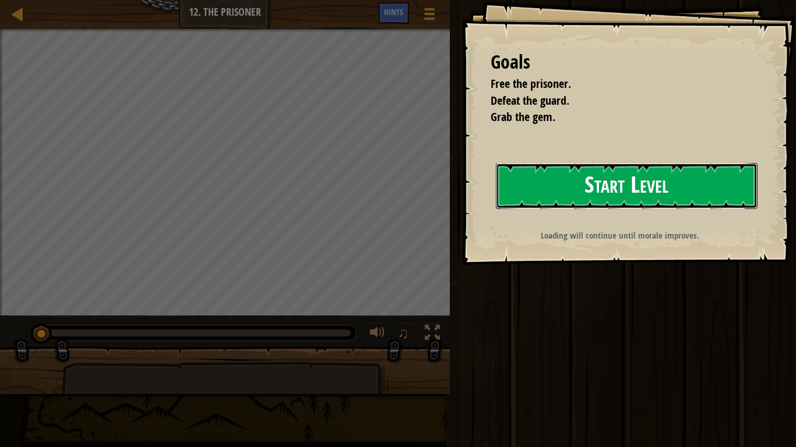
click at [563, 200] on button "Start Level" at bounding box center [627, 186] width 262 height 46
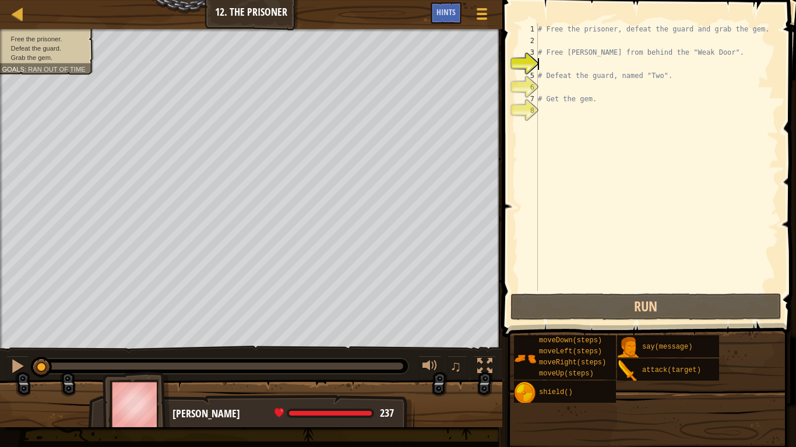
click at [544, 40] on div "# Free the prisoner, defeat the guard and grab the gem. # Free [PERSON_NAME] fr…" at bounding box center [656, 168] width 243 height 291
type textarea "m"
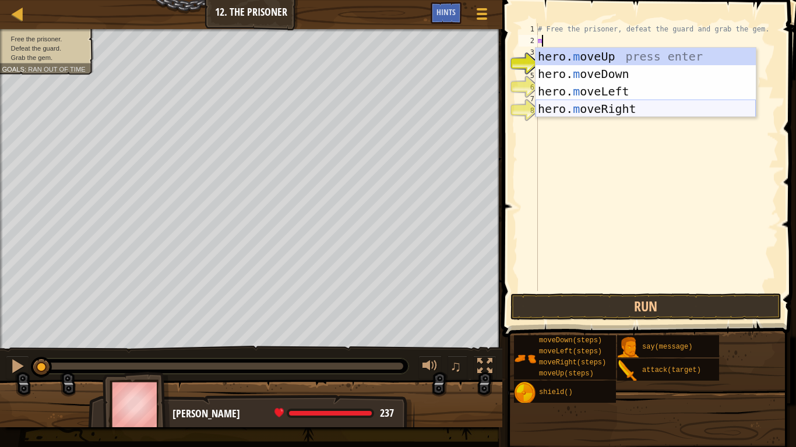
click at [591, 106] on div "hero. m oveUp press enter hero. m oveDown press enter hero. m oveLeft press ent…" at bounding box center [645, 100] width 220 height 105
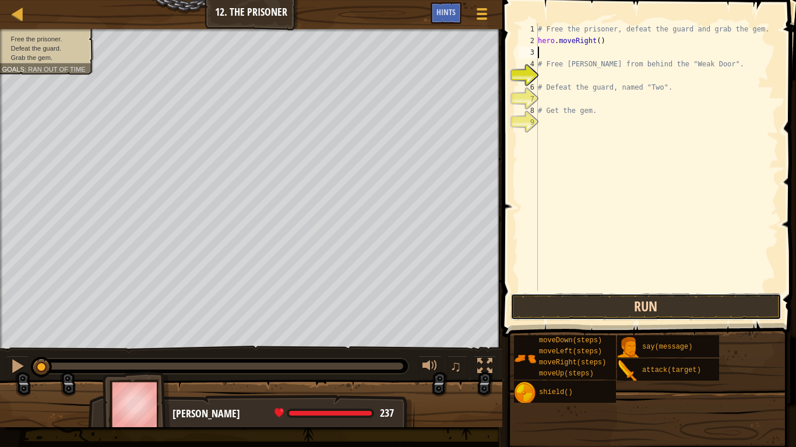
click at [598, 309] on button "Run" at bounding box center [645, 307] width 271 height 27
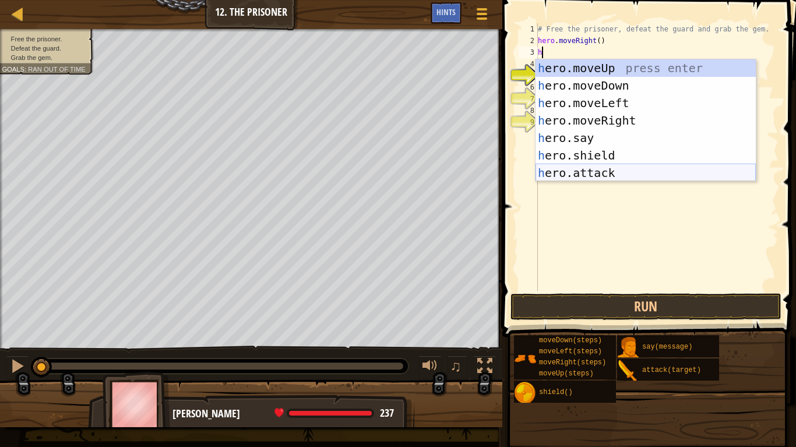
click at [621, 171] on div "h ero.moveUp press enter h ero.moveDown press enter h ero.moveLeft press enter …" at bounding box center [645, 137] width 220 height 157
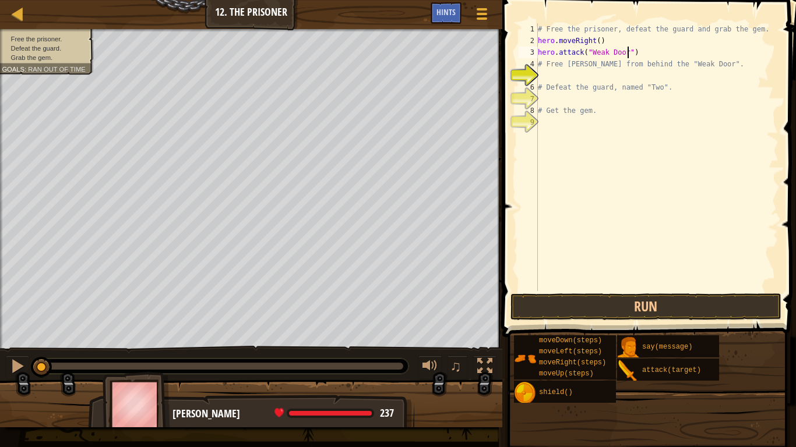
scroll to position [5, 13]
type textarea "hero.attack("Weak Door")"
click at [623, 306] on button "Run" at bounding box center [645, 307] width 271 height 27
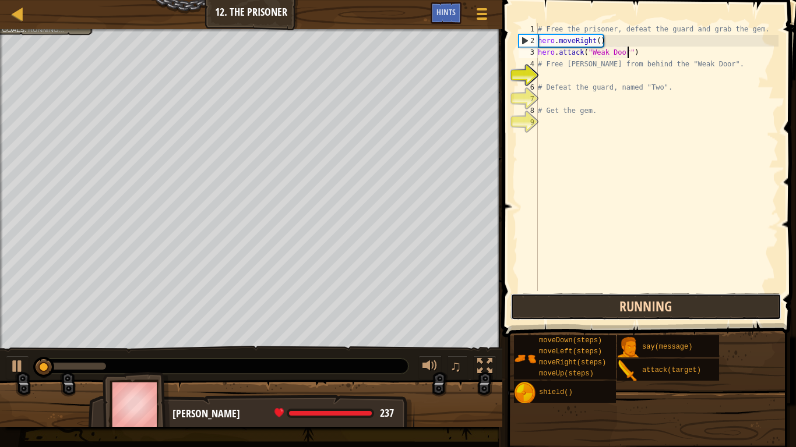
click at [623, 305] on button "Running" at bounding box center [645, 307] width 271 height 27
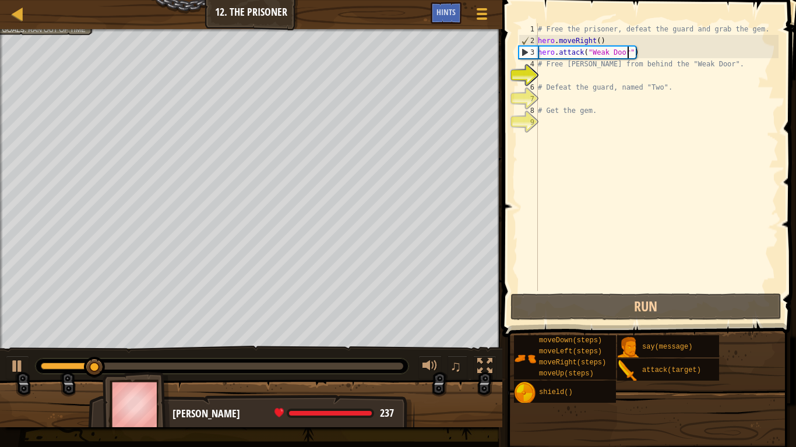
click at [551, 74] on div "# Free the prisoner, defeat the guard and grab the gem. hero . moveRight ( ) he…" at bounding box center [656, 168] width 243 height 291
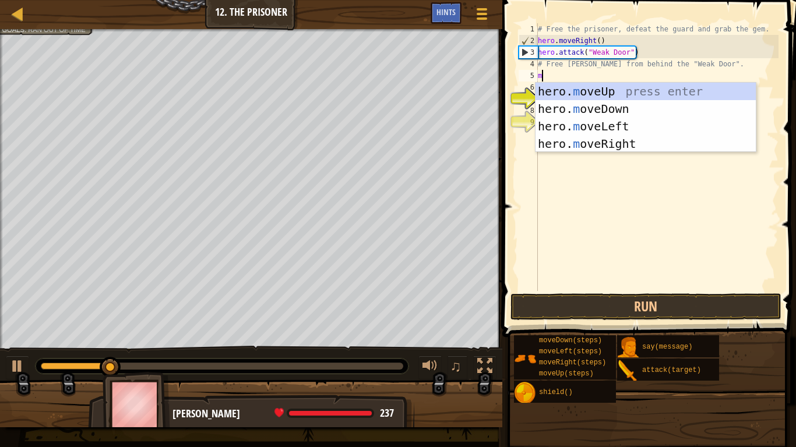
type textarea "mo"
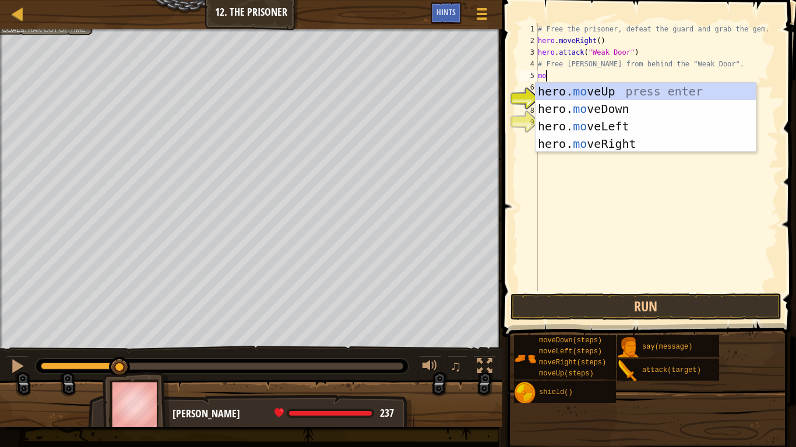
click at [613, 153] on div "# Free the prisoner, defeat the guard and grab the gem. hero . moveRight ( ) he…" at bounding box center [656, 168] width 243 height 291
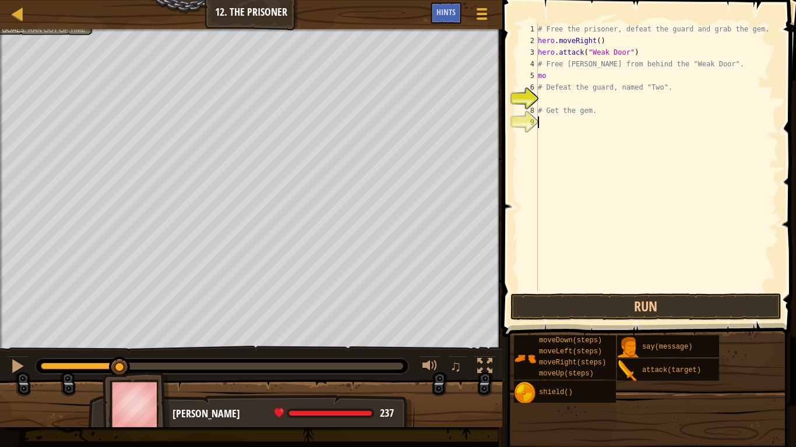
scroll to position [5, 0]
click at [567, 75] on div "# Free the prisoner, defeat the guard and grab the gem. hero . moveRight ( ) he…" at bounding box center [656, 168] width 243 height 291
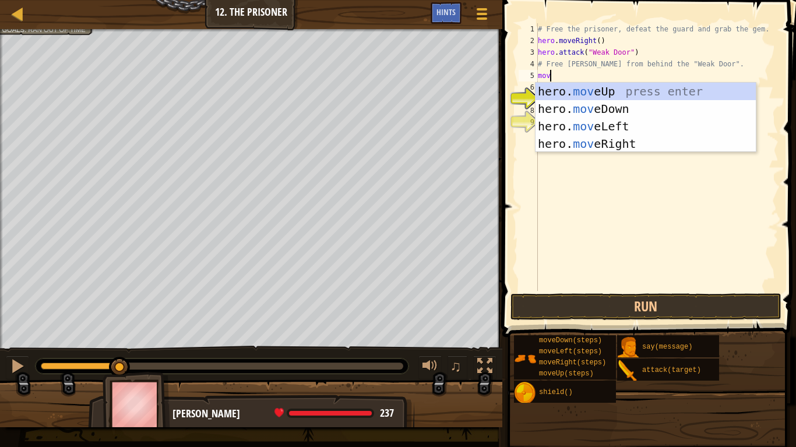
scroll to position [5, 1]
click at [586, 0] on body "Map Introduction to Computer Science 12. The Prisoner Game Menu Done Hints 1 הה…" at bounding box center [398, 0] width 796 height 0
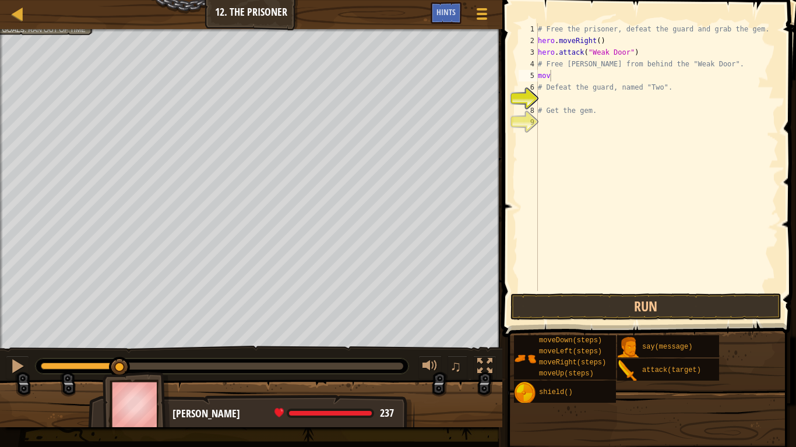
click at [549, 70] on div "# Free the prisoner, defeat the guard and grab the gem. hero . moveRight ( ) he…" at bounding box center [656, 168] width 243 height 291
type textarea "m"
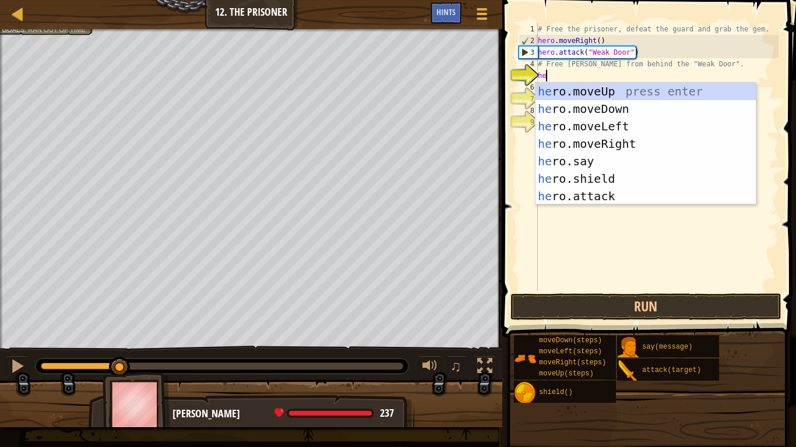
type textarea "her"
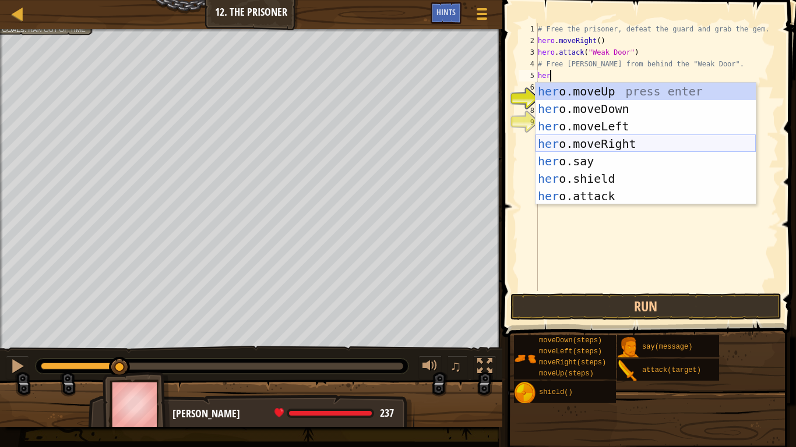
click at [614, 146] on div "her o.moveUp press enter her o.moveDown press enter her o.moveLeft press enter …" at bounding box center [645, 161] width 220 height 157
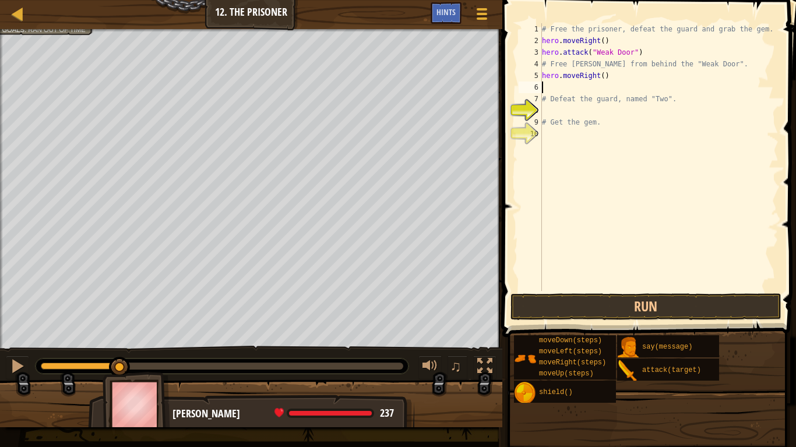
click at [601, 79] on div "# Free the prisoner, defeat the guard and grab the gem. hero . moveRight ( ) he…" at bounding box center [658, 168] width 239 height 291
type textarea "hero.moveRight(3)"
click at [579, 92] on div "# Free the prisoner, defeat the guard and grab the gem. hero . moveRight ( ) he…" at bounding box center [658, 168] width 239 height 291
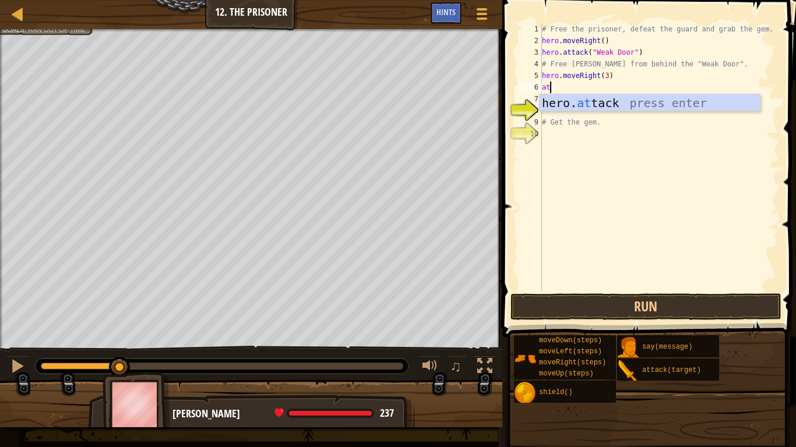
scroll to position [5, 1]
click at [624, 96] on div "hero. att ack press enter" at bounding box center [649, 120] width 220 height 52
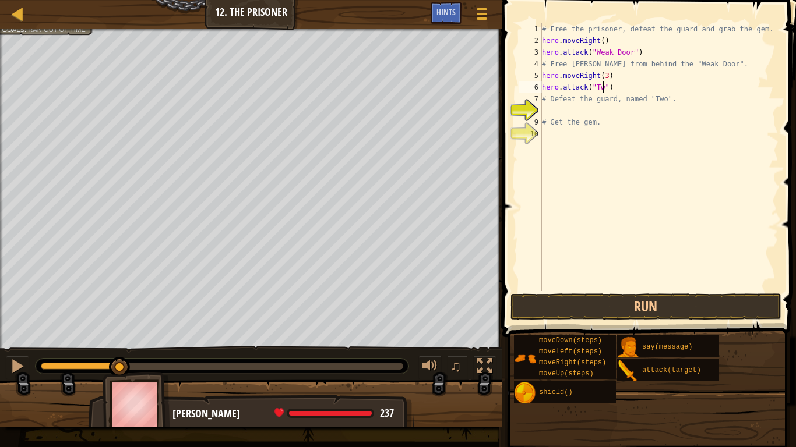
scroll to position [5, 9]
type textarea "hero.attack("Two")"
click at [680, 308] on button "Run" at bounding box center [645, 307] width 271 height 27
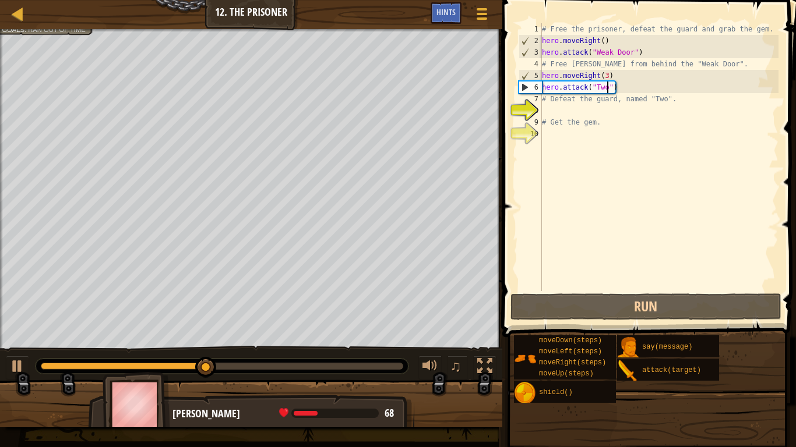
click at [549, 108] on div "# Free the prisoner, defeat the guard and grab the gem. hero . moveRight ( ) he…" at bounding box center [658, 168] width 239 height 291
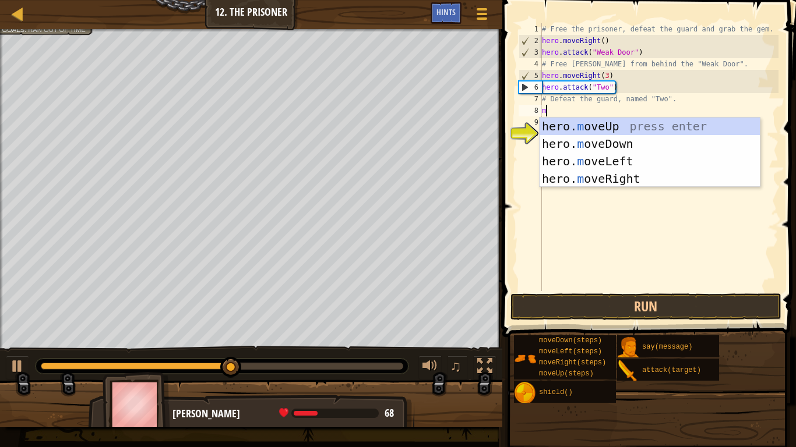
type textarea "mo"
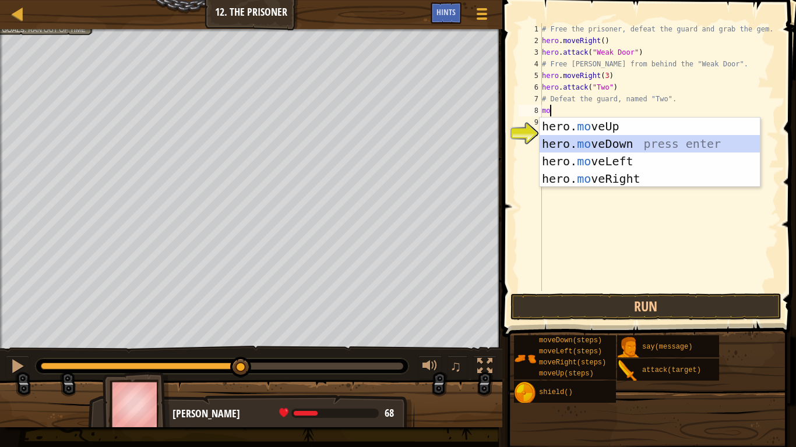
click at [568, 143] on div "hero. mo veUp press enter hero. mo veDown press enter hero. mo veLeft press ent…" at bounding box center [649, 170] width 220 height 105
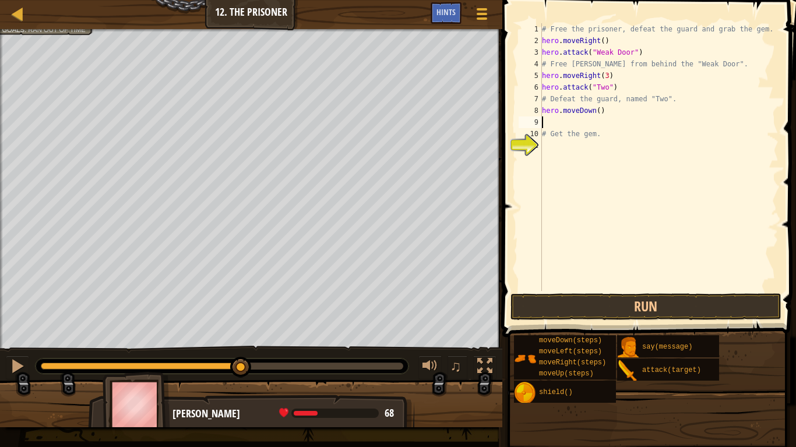
click at [599, 115] on div "# Free the prisoner, defeat the guard and grab the gem. hero . moveRight ( ) he…" at bounding box center [658, 168] width 239 height 291
type textarea "hero.moveDown(2)"
click at [582, 123] on div "# Free the prisoner, defeat the guard and grab the gem. hero . moveRight ( ) he…" at bounding box center [658, 168] width 239 height 291
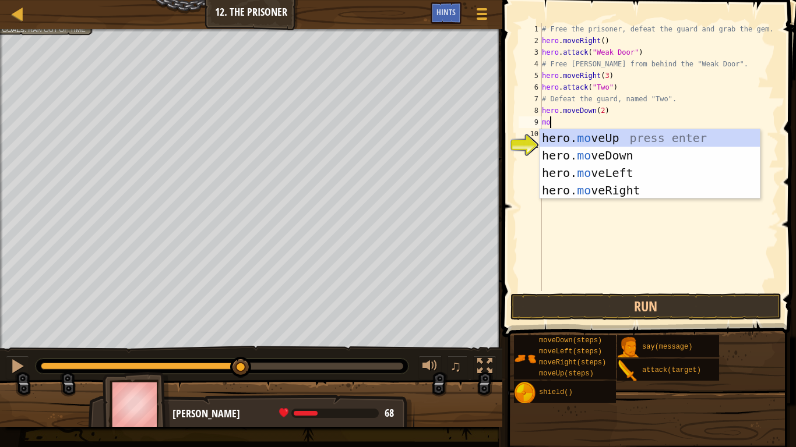
type textarea "mov"
click at [614, 192] on div "hero. mov eUp press enter hero. mov eDown press enter hero. mov eLeft press ent…" at bounding box center [649, 181] width 220 height 105
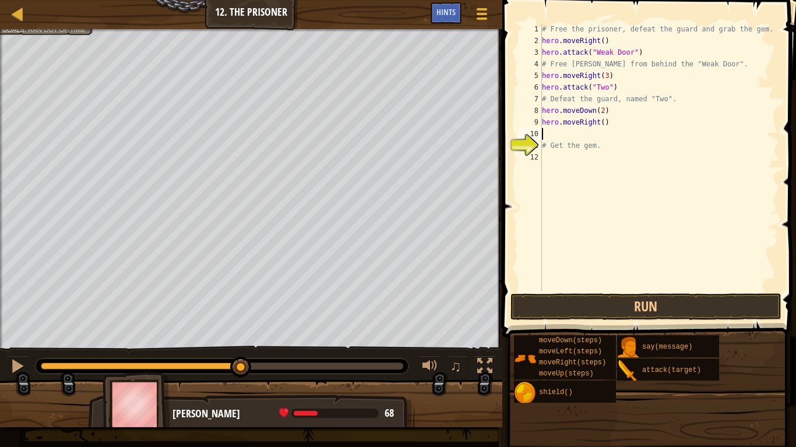
scroll to position [5, 0]
click at [611, 305] on button "Run" at bounding box center [645, 307] width 271 height 27
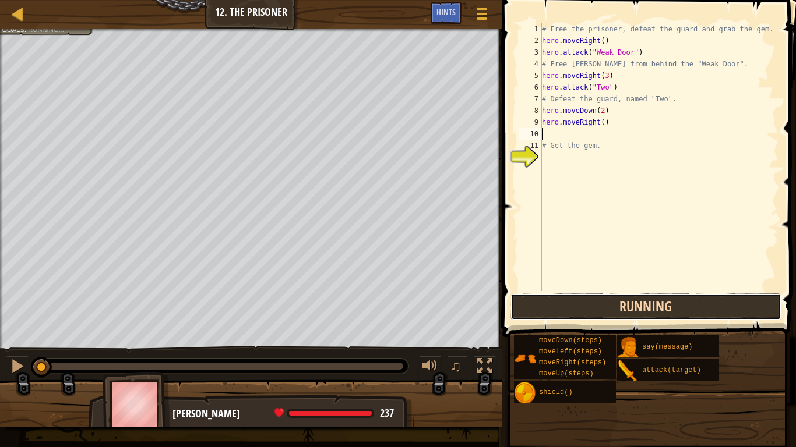
click at [611, 305] on button "Running" at bounding box center [645, 307] width 271 height 27
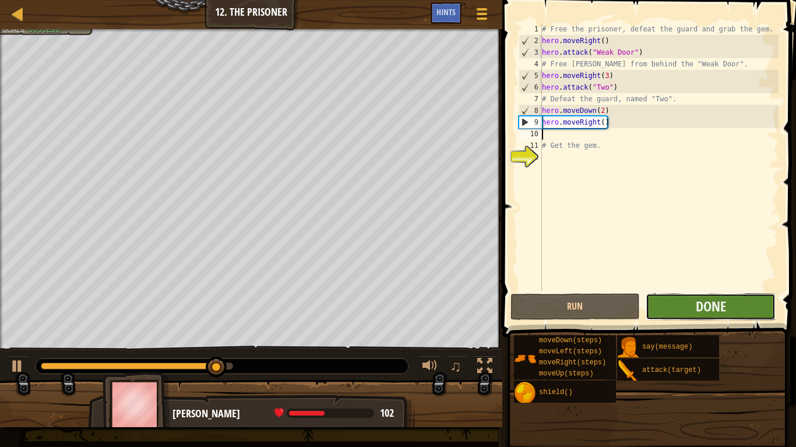
click at [684, 318] on button "Done" at bounding box center [710, 307] width 130 height 27
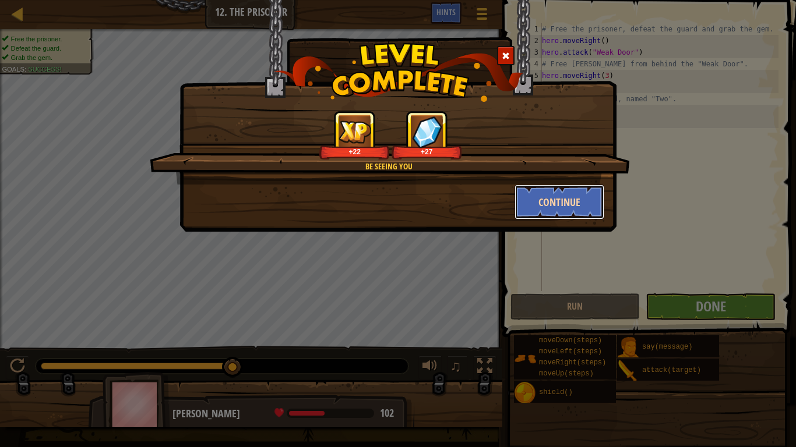
click at [562, 210] on button "Continue" at bounding box center [559, 202] width 90 height 35
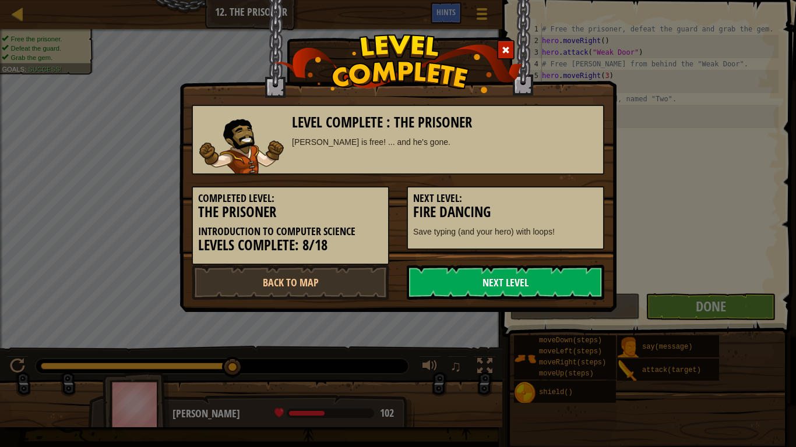
click at [496, 276] on link "Next Level" at bounding box center [505, 282] width 197 height 35
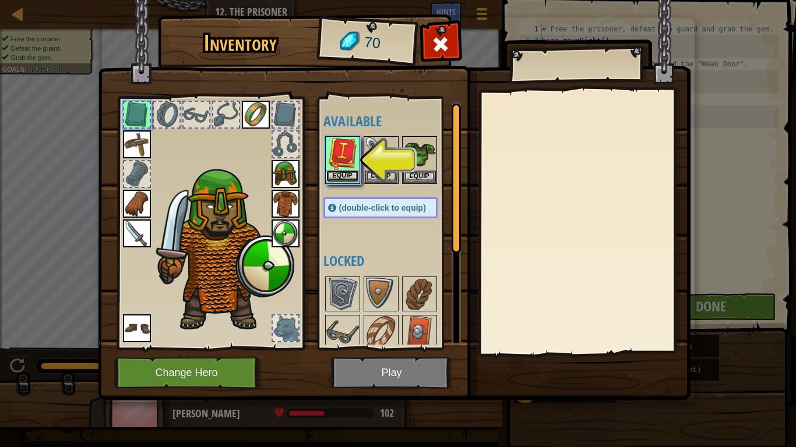
click at [345, 175] on button "Equip" at bounding box center [342, 176] width 33 height 12
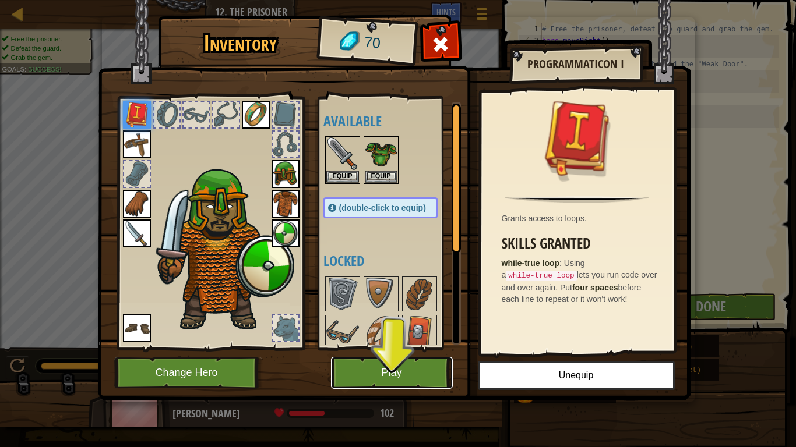
click at [391, 368] on button "Play" at bounding box center [392, 373] width 122 height 32
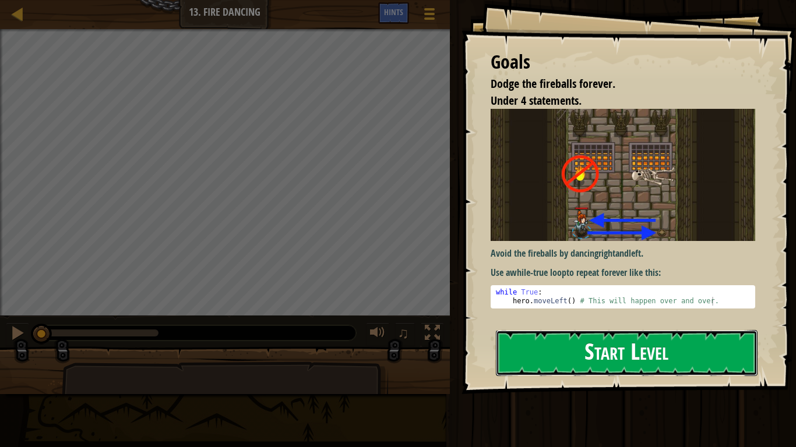
click at [522, 354] on button "Start Level" at bounding box center [627, 353] width 262 height 46
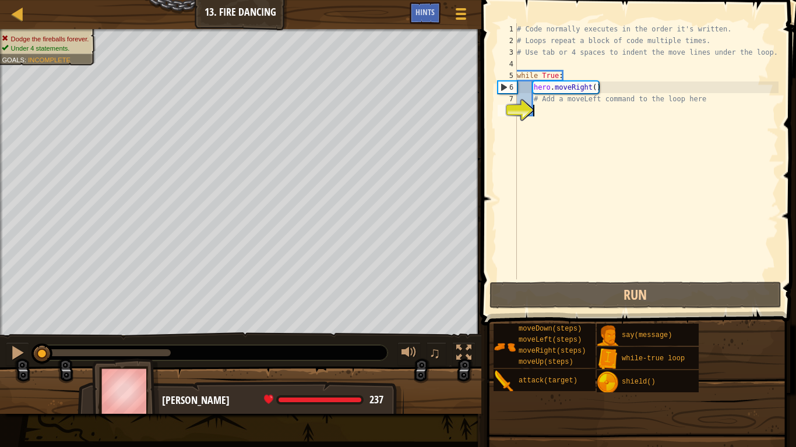
type textarea "m"
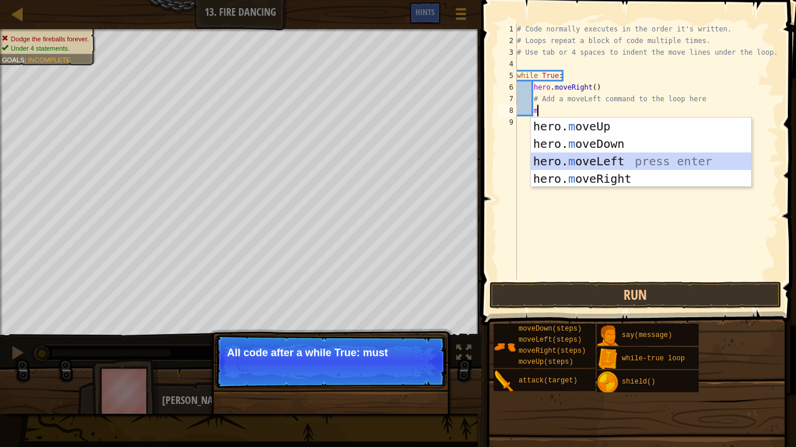
click at [566, 164] on div "hero. m oveUp press enter hero. m oveDown press enter hero. m oveLeft press ent…" at bounding box center [641, 170] width 220 height 105
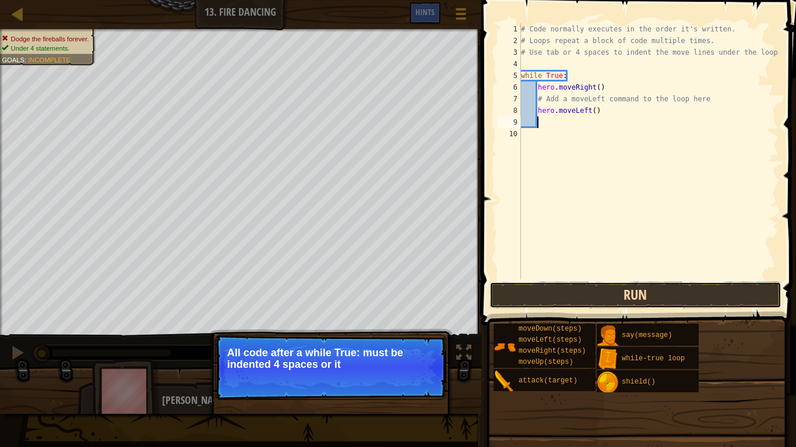
click at [589, 298] on button "Run" at bounding box center [635, 295] width 292 height 27
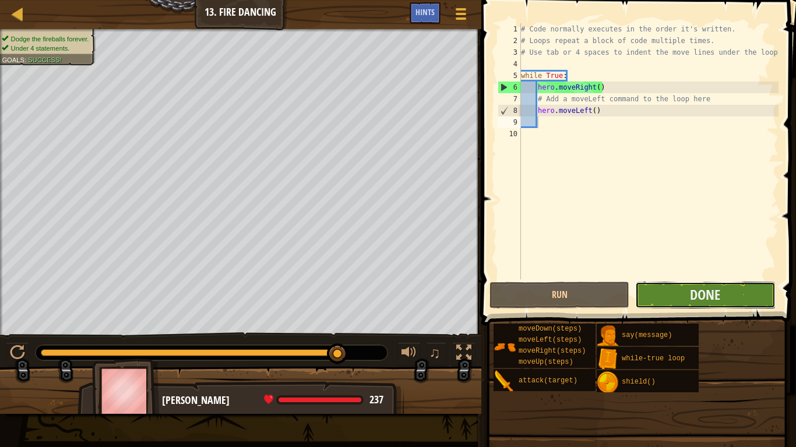
click at [649, 294] on button "Done" at bounding box center [705, 295] width 140 height 27
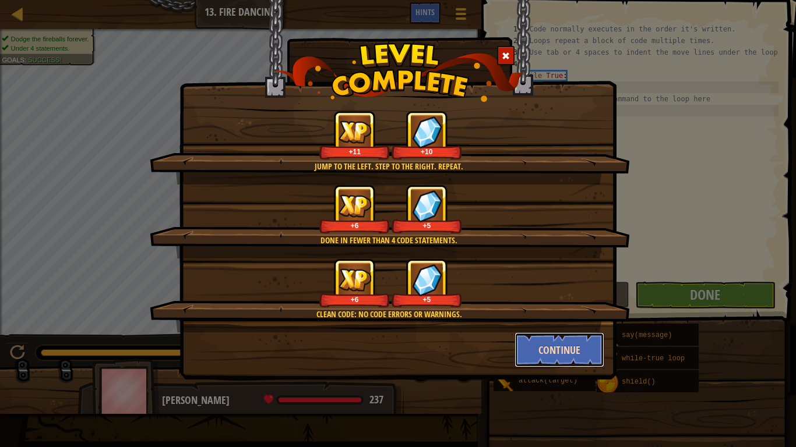
click at [567, 351] on button "Continue" at bounding box center [559, 350] width 90 height 35
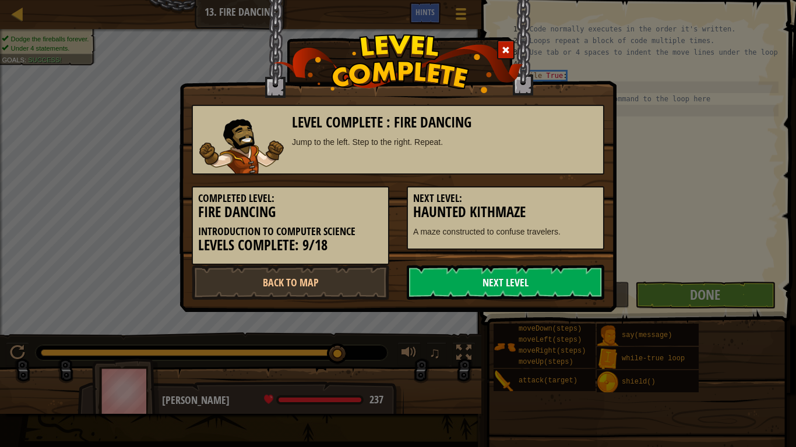
click at [522, 284] on link "Next Level" at bounding box center [505, 282] width 197 height 35
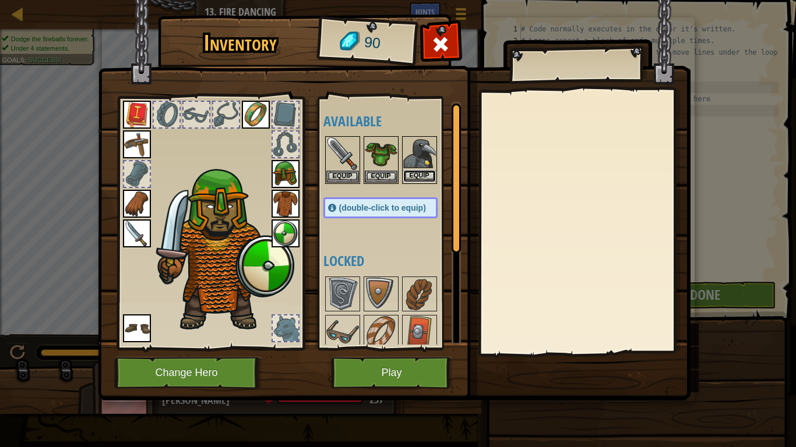
click at [428, 179] on button "Equip" at bounding box center [419, 176] width 33 height 12
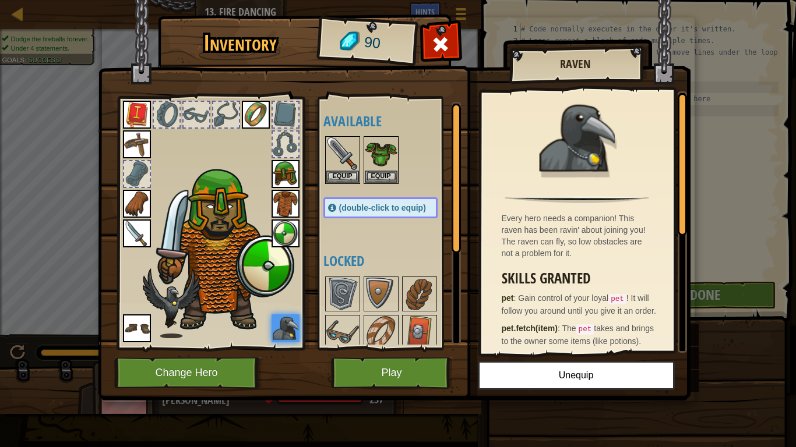
click at [346, 390] on img at bounding box center [394, 189] width 592 height 423
click at [351, 380] on button "Play" at bounding box center [392, 373] width 122 height 32
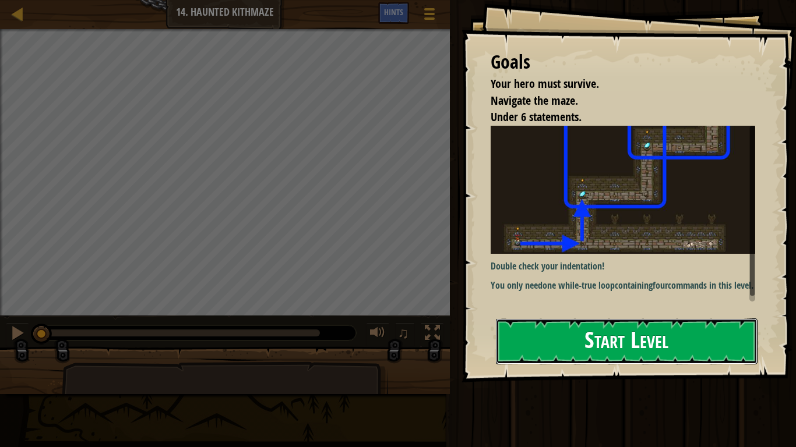
click at [540, 342] on button "Start Level" at bounding box center [627, 342] width 262 height 46
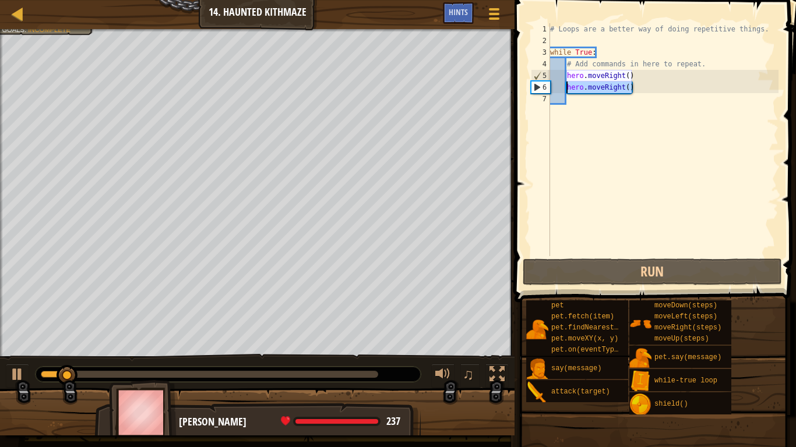
drag, startPoint x: 635, startPoint y: 87, endPoint x: 565, endPoint y: 89, distance: 70.5
click at [565, 89] on div "# Loops are a better way of doing repetitive things. while True : # Add command…" at bounding box center [663, 151] width 231 height 256
type textarea "hero.moveRight()"
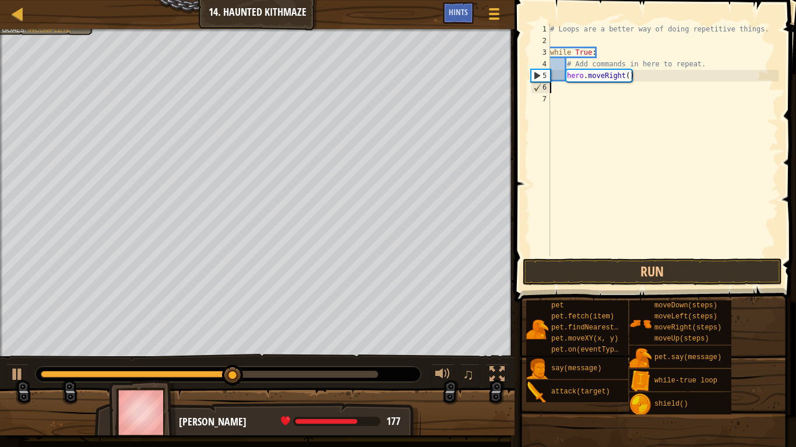
click at [567, 75] on div "# Loops are a better way of doing repetitive things. while True : # Add command…" at bounding box center [663, 151] width 231 height 256
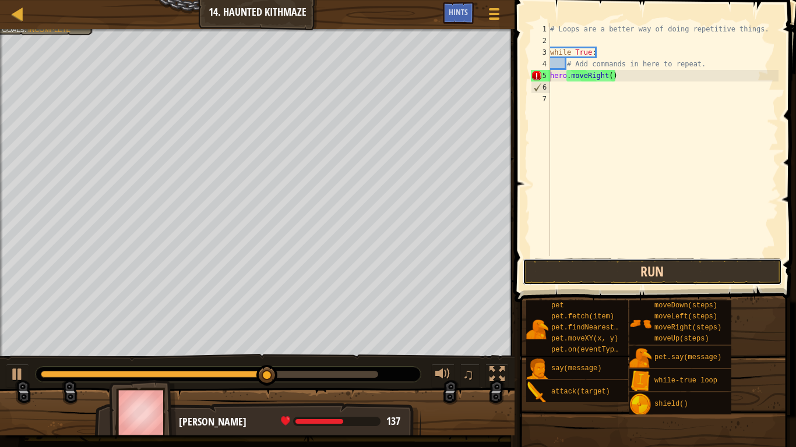
click at [626, 269] on button "Run" at bounding box center [651, 272] width 259 height 27
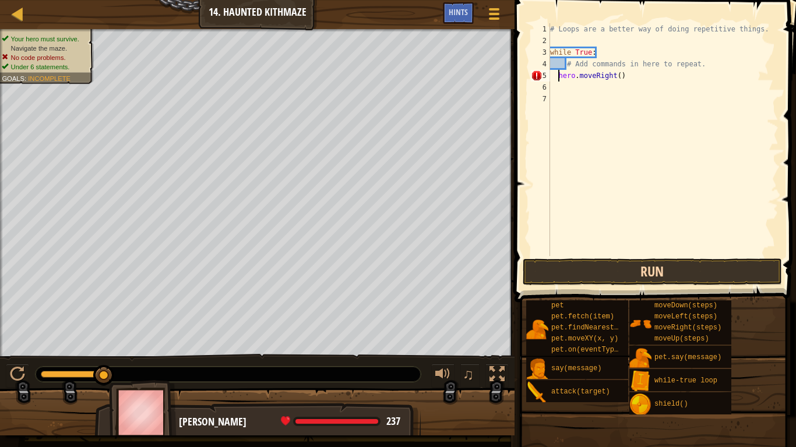
type textarea "hero.moveRight()"
click at [567, 276] on button "Run" at bounding box center [651, 272] width 259 height 27
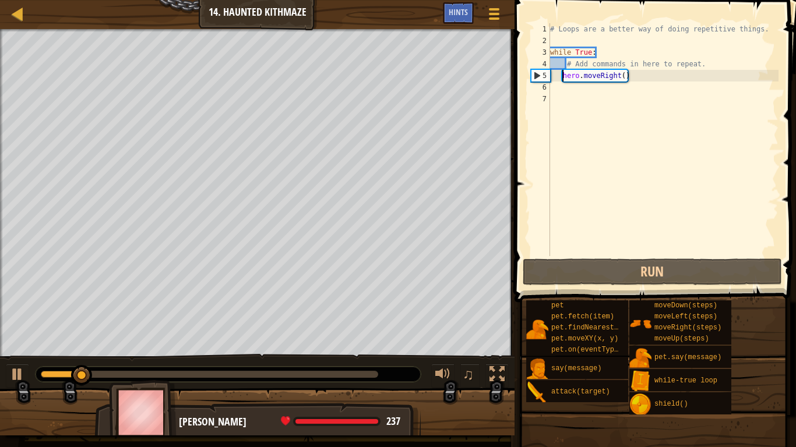
click at [577, 94] on div "# Loops are a better way of doing repetitive things. while True : # Add command…" at bounding box center [663, 151] width 231 height 256
click at [547, 86] on div "6" at bounding box center [540, 88] width 19 height 12
type textarea "h"
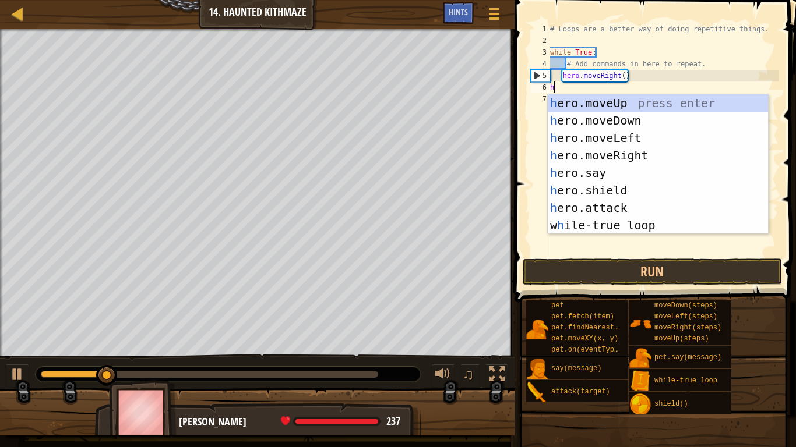
scroll to position [5, 0]
click at [610, 104] on div "h ero.moveUp press enter h ero.moveDown press enter h ero.moveLeft press enter …" at bounding box center [658, 181] width 220 height 175
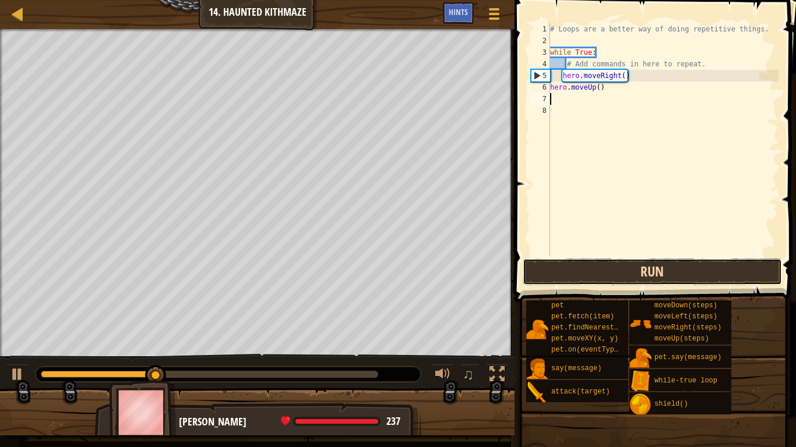
click at [618, 271] on button "Run" at bounding box center [651, 272] width 259 height 27
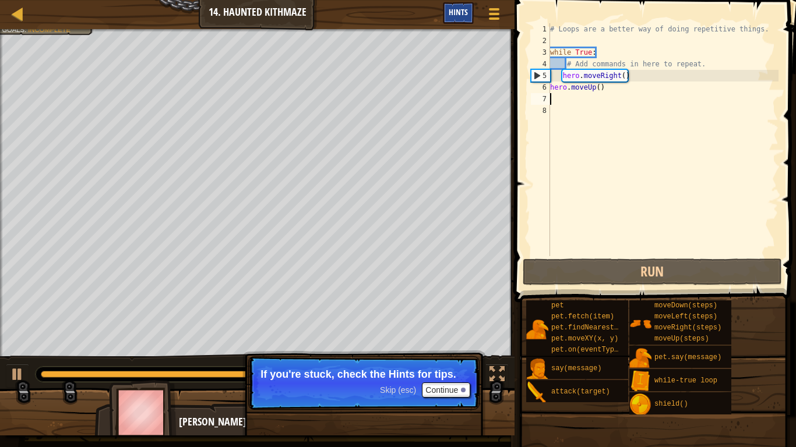
click at [468, 15] on div "Hints" at bounding box center [458, 13] width 31 height 22
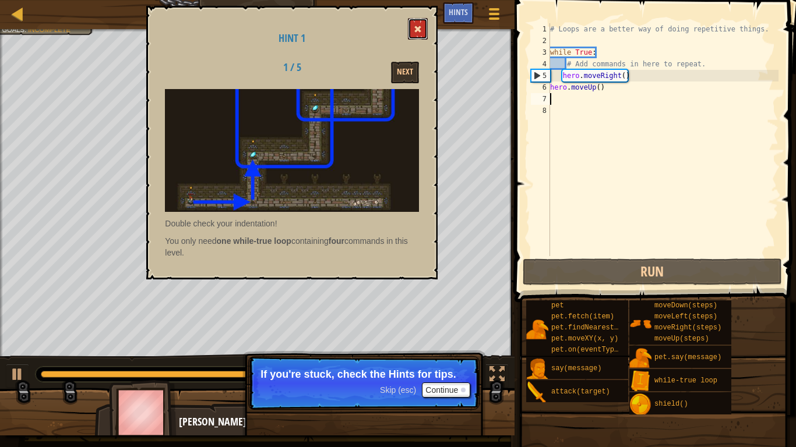
click at [421, 22] on button at bounding box center [418, 29] width 20 height 22
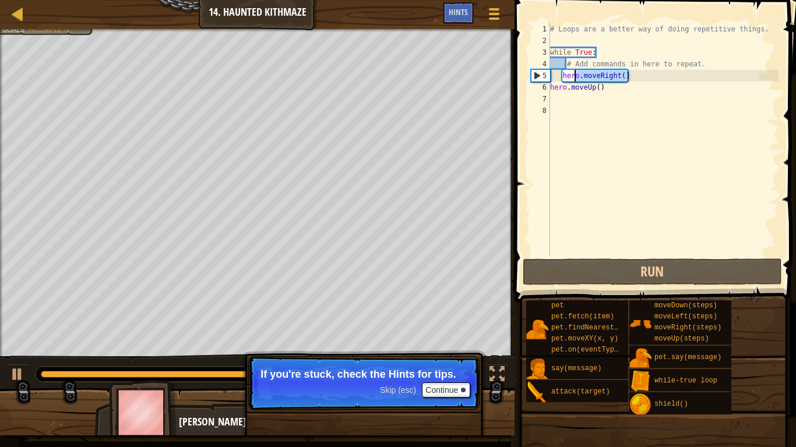
drag, startPoint x: 633, startPoint y: 77, endPoint x: 564, endPoint y: 73, distance: 68.2
click at [564, 73] on div "# Loops are a better way of doing repetitive things. while True : # Add command…" at bounding box center [663, 151] width 231 height 256
type textarea "h"
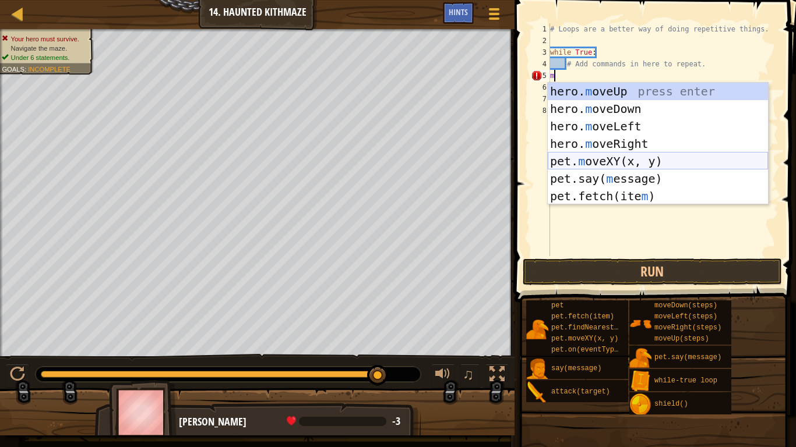
click at [630, 164] on div "hero. m oveUp press enter hero. m oveDown press enter hero. m oveLeft press ent…" at bounding box center [658, 161] width 220 height 157
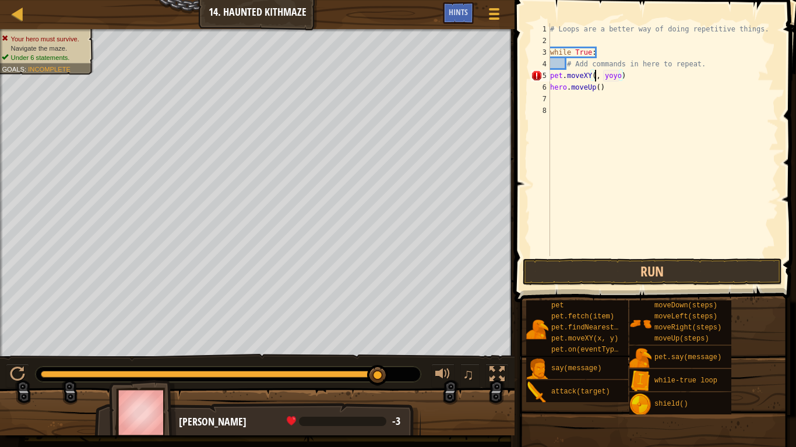
scroll to position [5, 8]
click at [622, 78] on div "# Loops are a better way of doing repetitive things. while True : # Add command…" at bounding box center [663, 151] width 231 height 256
click at [661, 279] on button "Run" at bounding box center [651, 272] width 259 height 27
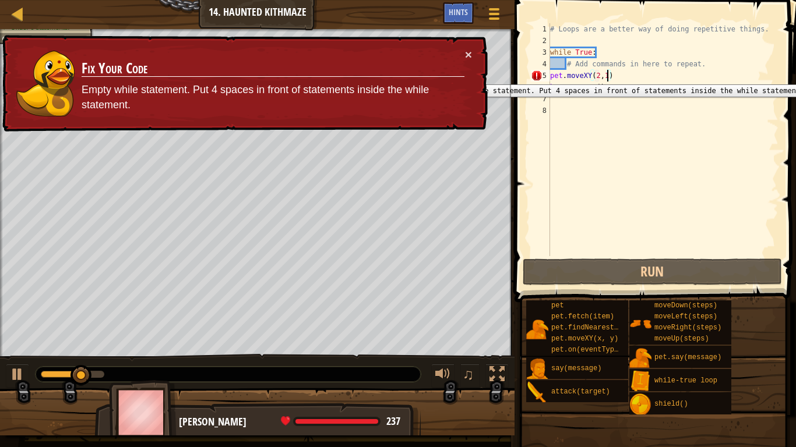
click at [549, 76] on div "5" at bounding box center [540, 76] width 19 height 12
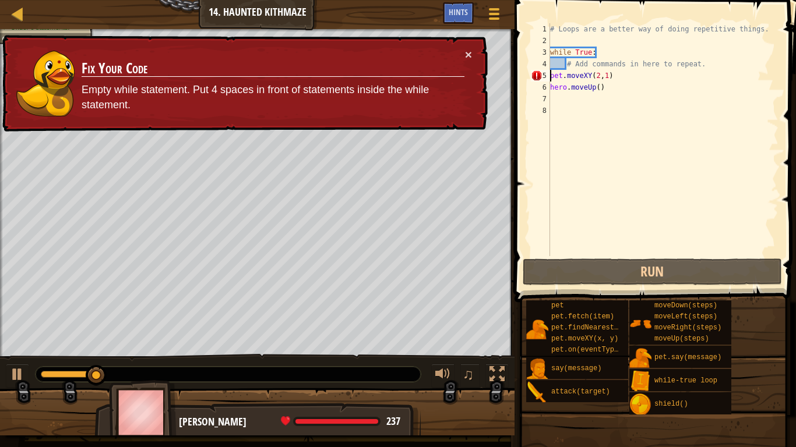
click at [550, 76] on div "# Loops are a better way of doing repetitive things. while True : # Add command…" at bounding box center [663, 151] width 231 height 256
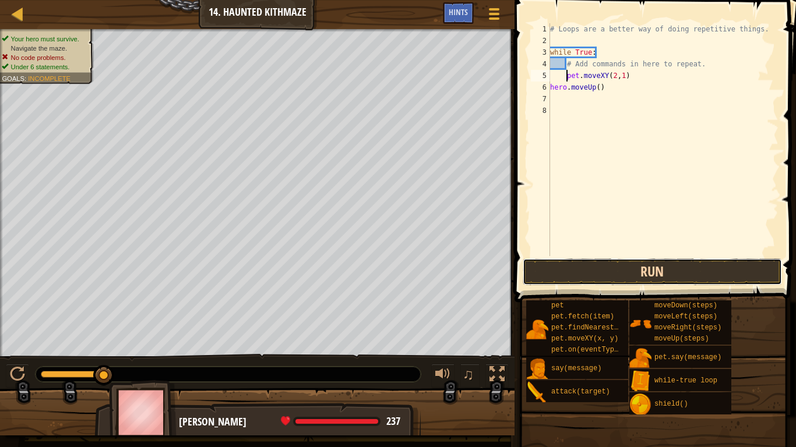
click at [577, 270] on button "Run" at bounding box center [651, 272] width 259 height 27
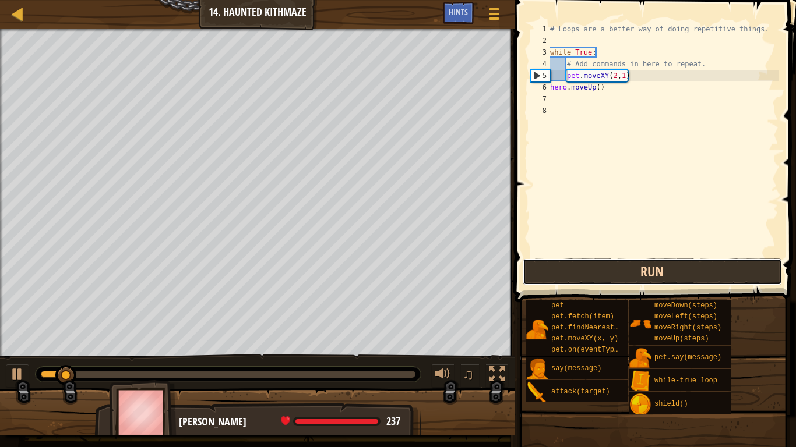
click at [577, 270] on button "Run" at bounding box center [651, 272] width 259 height 27
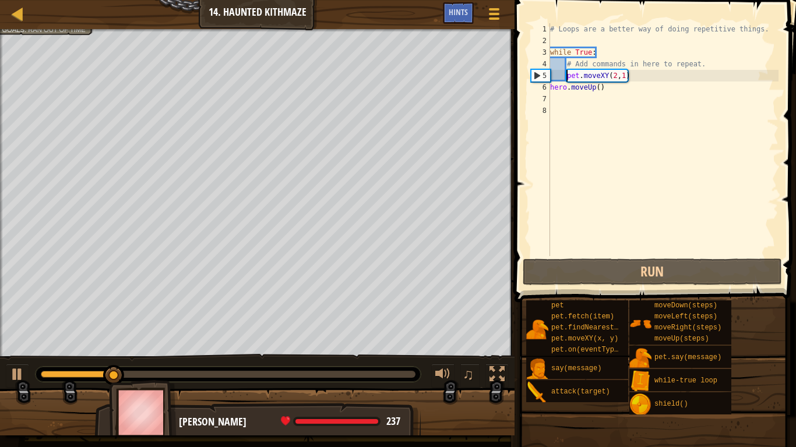
click at [634, 81] on div "# Loops are a better way of doing repetitive things. while True : # Add command…" at bounding box center [663, 151] width 231 height 256
click at [630, 77] on div "# Loops are a better way of doing repetitive things. while True : # Add command…" at bounding box center [663, 151] width 231 height 256
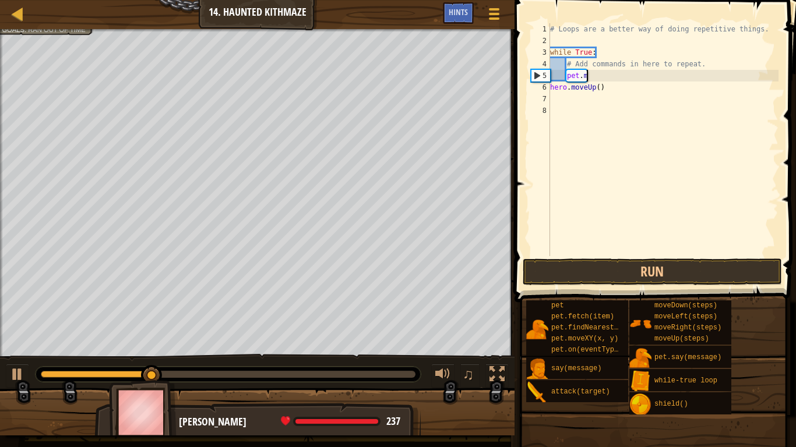
type textarea "p"
type textarea "m"
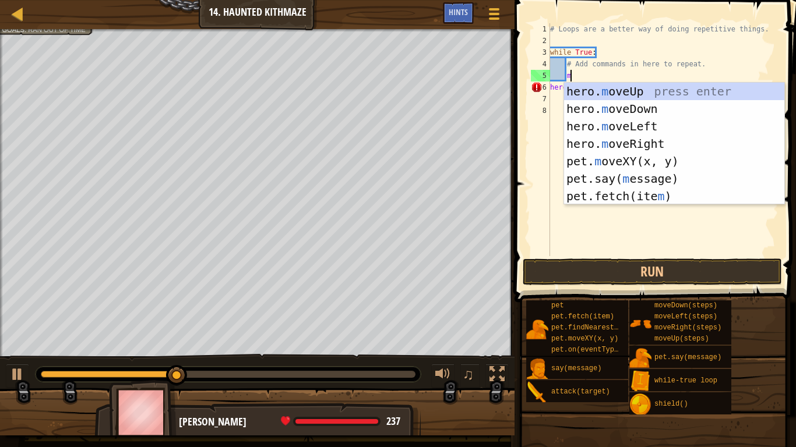
scroll to position [5, 2]
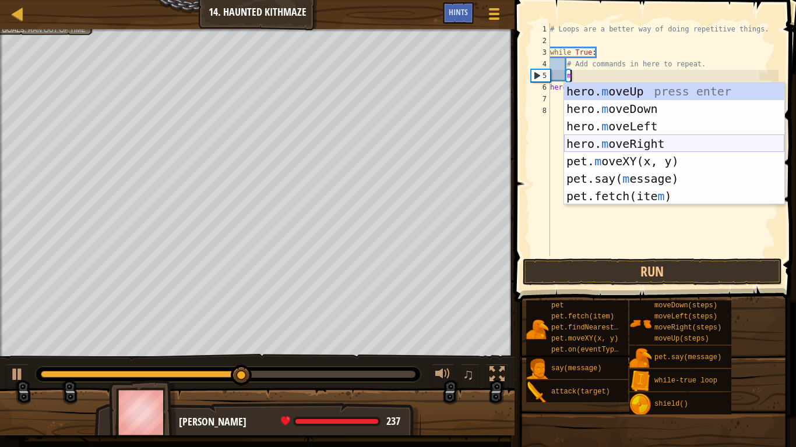
click at [602, 143] on div "hero. m oveUp press enter hero. m oveDown press enter hero. m oveLeft press ent…" at bounding box center [674, 161] width 220 height 157
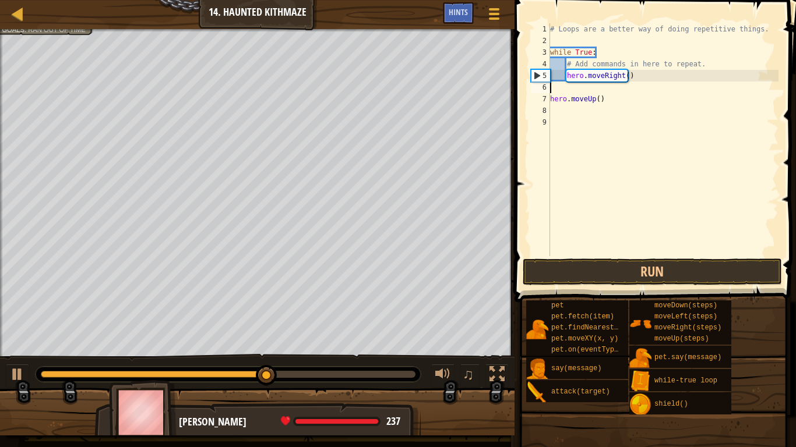
scroll to position [5, 0]
type textarea "h"
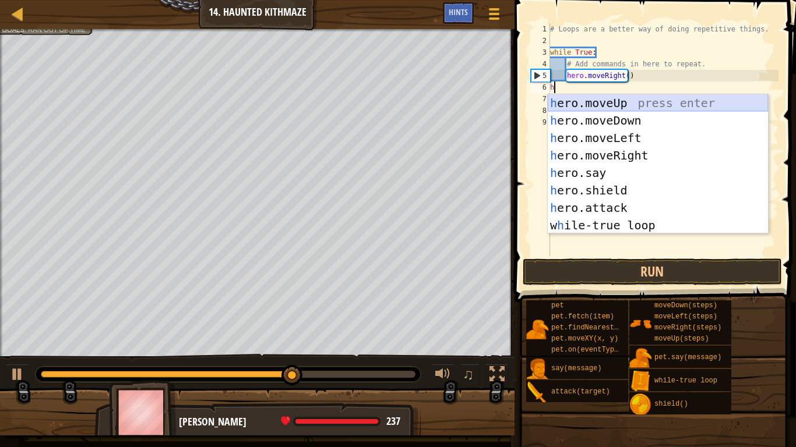
click at [584, 108] on div "h ero.moveUp press enter h ero.moveDown press enter h ero.moveLeft press enter …" at bounding box center [658, 181] width 220 height 175
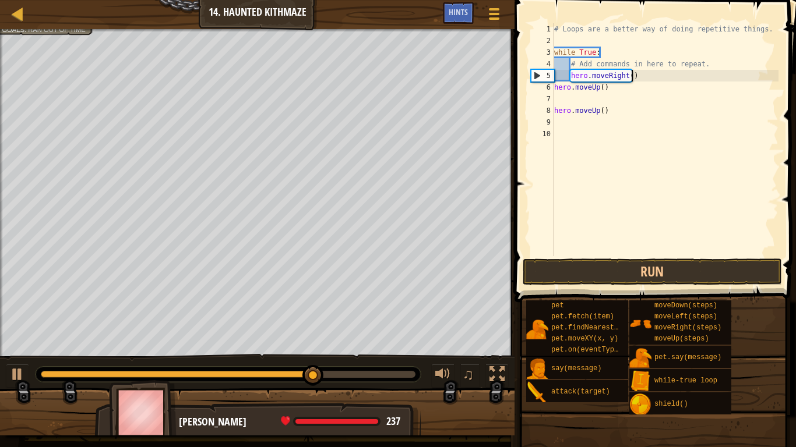
click at [631, 76] on div "# Loops are a better way of doing repetitive things. while True : # Add command…" at bounding box center [665, 151] width 227 height 256
click at [603, 90] on div "# Loops are a better way of doing repetitive things. while True : # Add command…" at bounding box center [665, 151] width 227 height 256
click at [576, 267] on button "Run" at bounding box center [651, 272] width 259 height 27
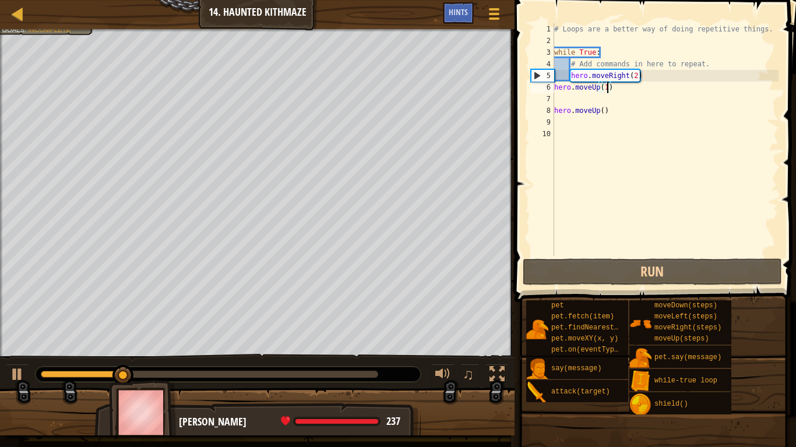
click at [601, 48] on div "# Loops are a better way of doing repetitive things. while True : # Add command…" at bounding box center [665, 151] width 227 height 256
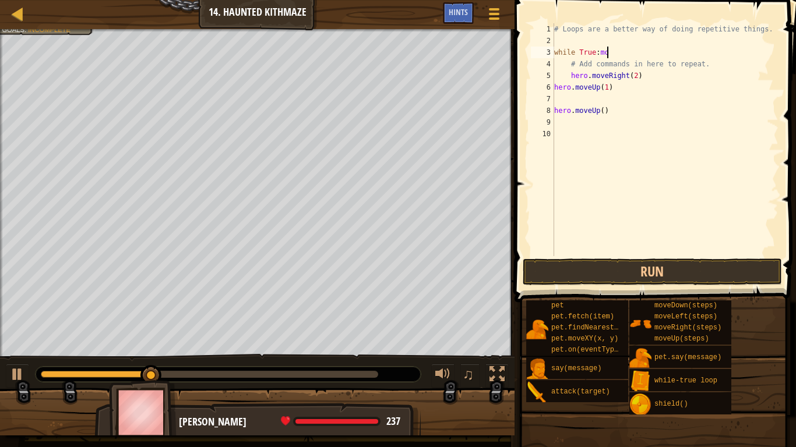
scroll to position [5, 7]
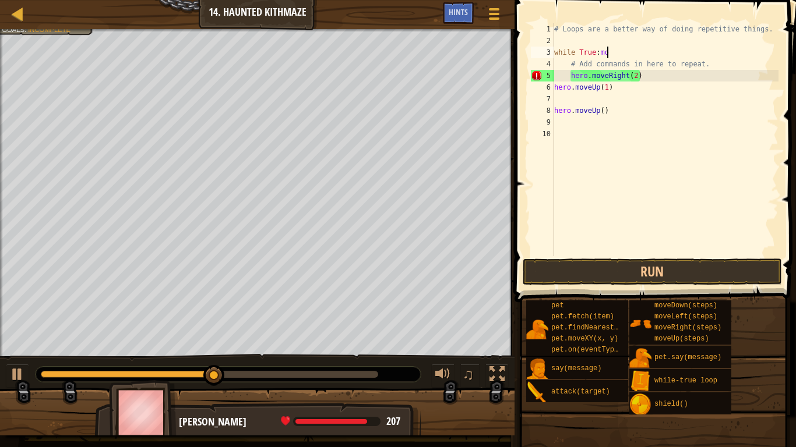
click at [570, 79] on div "# Loops are a better way of doing repetitive things. while True : mo # Add comm…" at bounding box center [665, 151] width 227 height 256
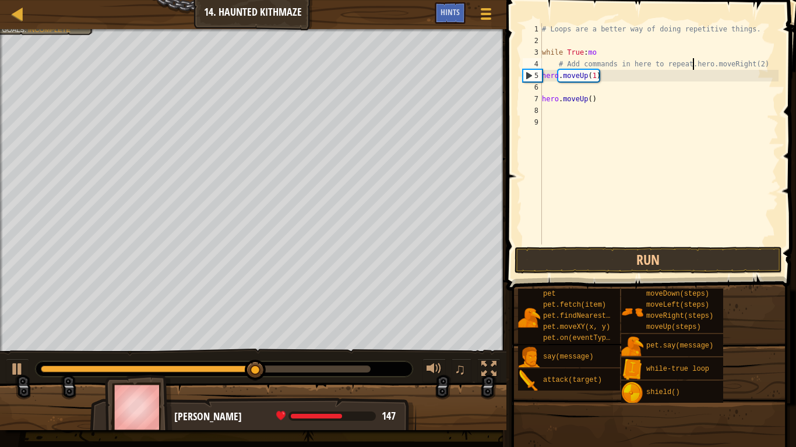
click at [594, 79] on div "# Loops are a better way of doing repetitive things. while True : mo # Add comm…" at bounding box center [658, 145] width 239 height 245
click at [601, 54] on div "# Loops are a better way of doing repetitive things. while True : mo # Add comm…" at bounding box center [658, 145] width 239 height 245
type textarea "w"
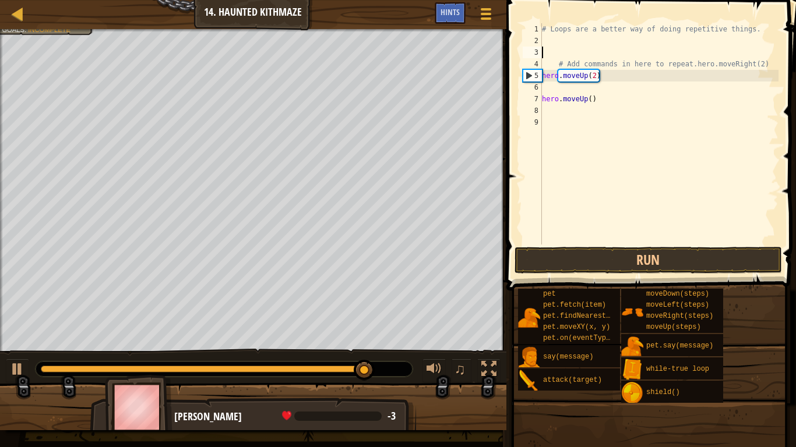
scroll to position [5, 0]
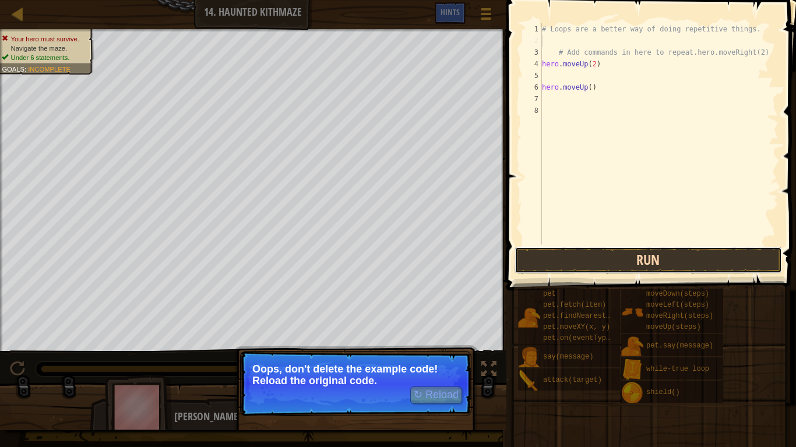
click at [655, 257] on button "Run" at bounding box center [647, 260] width 267 height 27
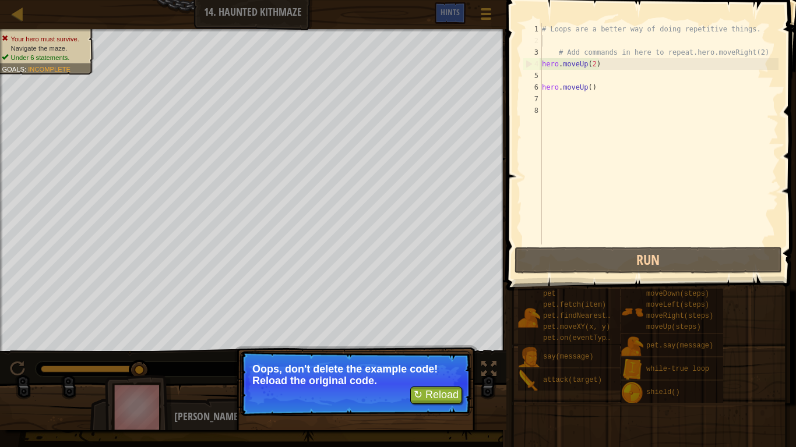
type textarea "hero.moveUp(2)"
click at [587, 66] on div "# Loops are a better way of doing repetitive things. # Add commands in here to …" at bounding box center [658, 145] width 239 height 245
click at [585, 36] on div "# Loops are a better way of doing repetitive things. # Add commands in here to …" at bounding box center [658, 145] width 239 height 245
click at [586, 66] on div "# Loops are a better way of doing repetitive things. # Add commands in here to …" at bounding box center [658, 145] width 239 height 245
type textarea "hero.moveUp(2)"
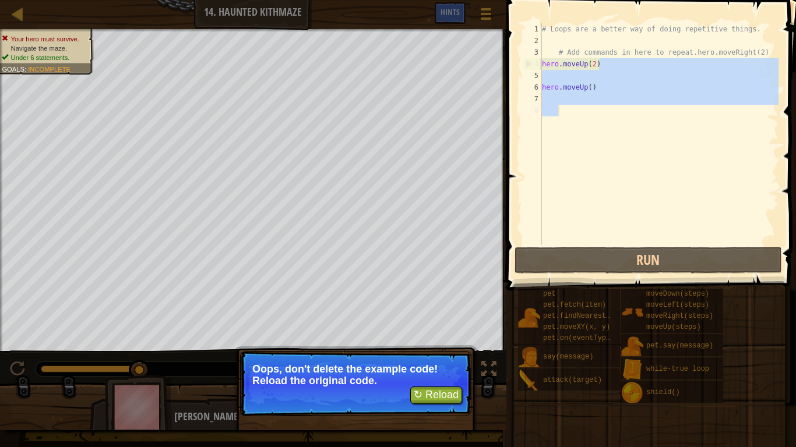
click at [234, 128] on div "Map Introduction to Computer Science 14. Haunted Kithmaze Game Menu Done Hints …" at bounding box center [398, 223] width 796 height 447
click at [571, 39] on div "# Loops are a better way of doing repetitive things. # Add commands in here to …" at bounding box center [658, 145] width 239 height 245
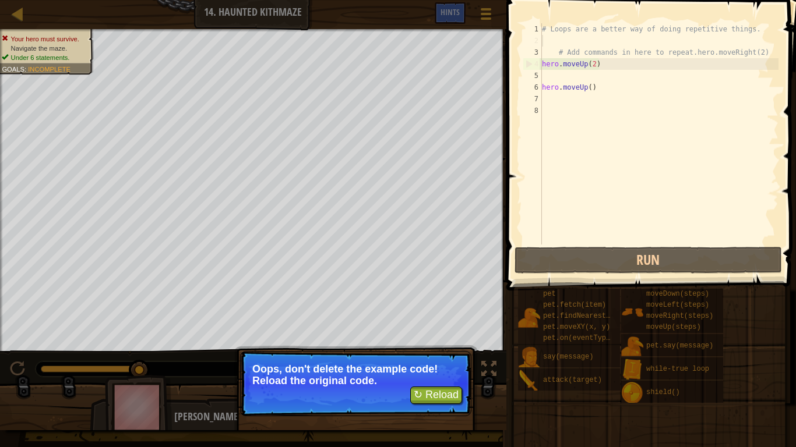
click at [607, 67] on div "# Loops are a better way of doing repetitive things. # Add commands in here to …" at bounding box center [658, 145] width 239 height 245
type textarea "hero.moveUp(2)"
click at [272, 81] on div "Map Introduction to Computer Science 14. Haunted Kithmaze Game Menu Done Hints …" at bounding box center [398, 223] width 796 height 447
drag, startPoint x: 681, startPoint y: 76, endPoint x: 510, endPoint y: 77, distance: 170.7
click at [510, 77] on div "1 2 3 4 5 6 7 8 # Loops are a better way of doing repetitive things. # Add comm…" at bounding box center [649, 168] width 293 height 325
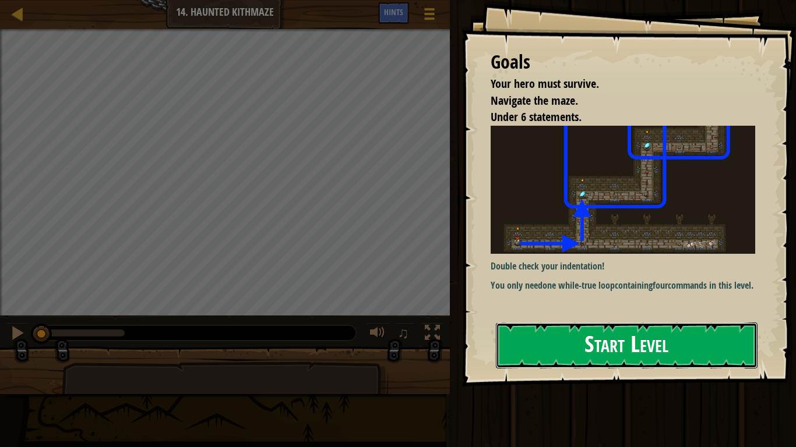
click at [584, 337] on button "Start Level" at bounding box center [627, 346] width 262 height 46
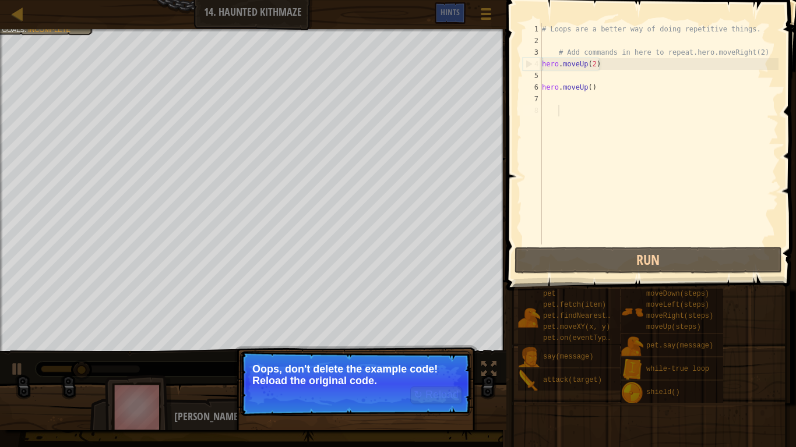
click at [575, 33] on div "# Loops are a better way of doing repetitive things. # Add commands in here to …" at bounding box center [658, 145] width 239 height 245
type textarea "# Loops are a better way of doing repetitive things."
click at [436, 399] on button "↻ Reload" at bounding box center [436, 395] width 52 height 17
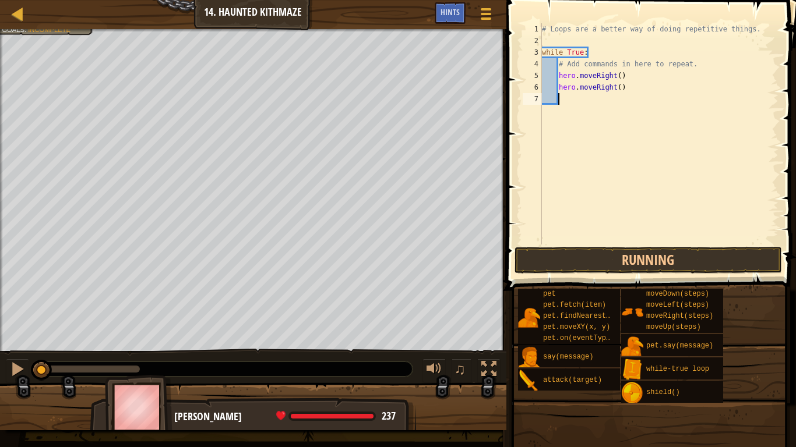
scroll to position [5, 2]
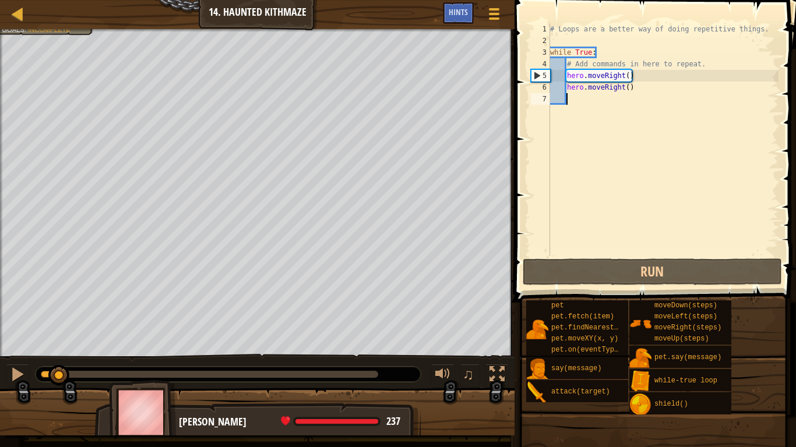
click at [566, 79] on div "# Loops are a better way of doing repetitive things. while True : # Add command…" at bounding box center [663, 151] width 231 height 256
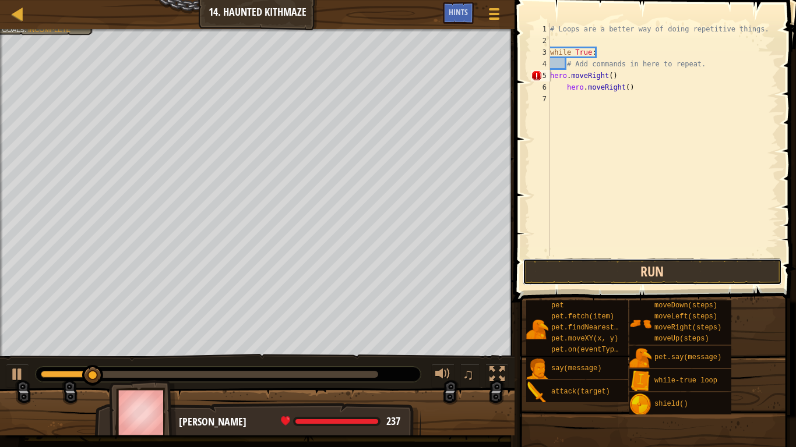
click at [555, 264] on button "Run" at bounding box center [651, 272] width 259 height 27
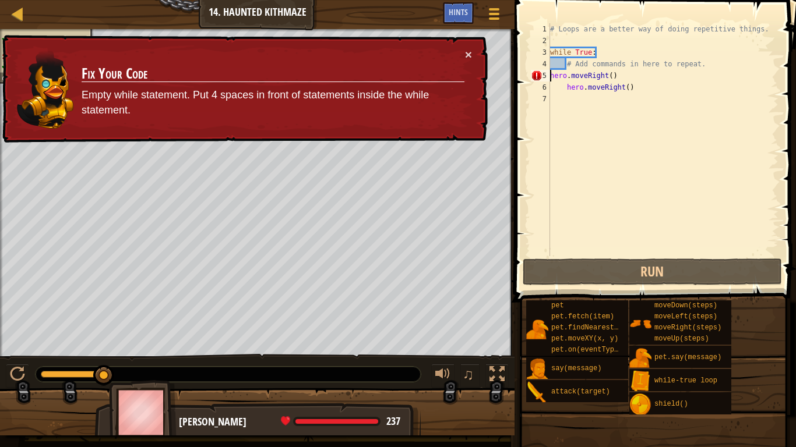
click at [565, 90] on div "# Loops are a better way of doing repetitive things. while True : # Add command…" at bounding box center [663, 151] width 231 height 256
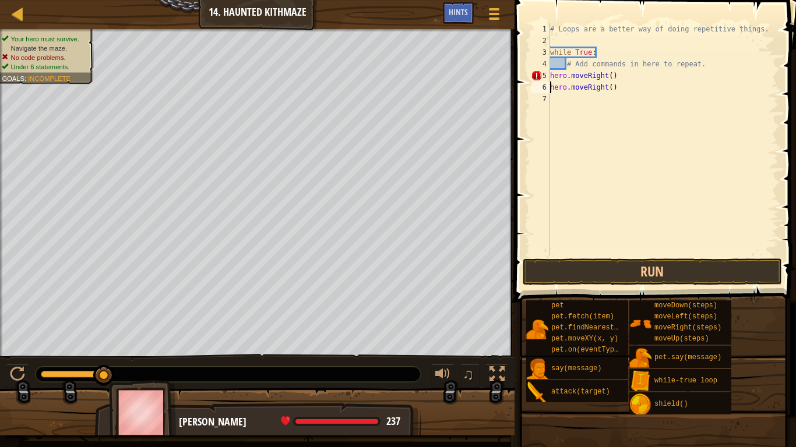
click at [612, 77] on div "# Loops are a better way of doing repetitive things. while True : # Add command…" at bounding box center [663, 151] width 231 height 256
click at [605, 90] on div "# Loops are a better way of doing repetitive things. while True : # Add command…" at bounding box center [663, 151] width 231 height 256
click at [606, 90] on div "# Loops are a better way of doing repetitive things. while True : # Add command…" at bounding box center [663, 151] width 231 height 256
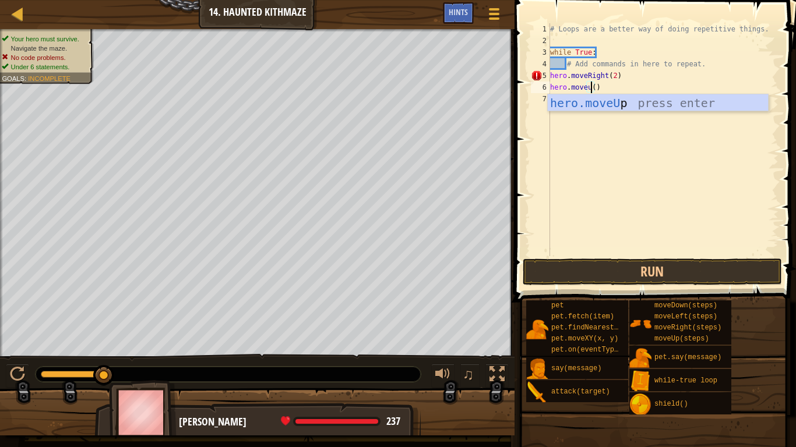
scroll to position [5, 7]
click at [622, 107] on div "hero.moveUp press enter" at bounding box center [658, 120] width 220 height 52
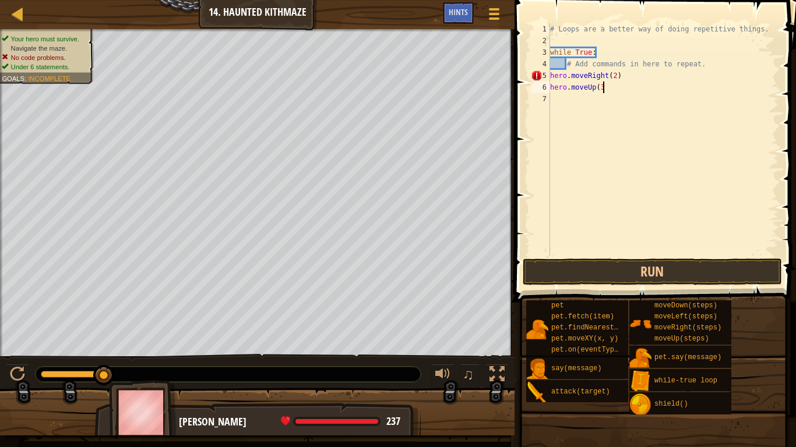
scroll to position [5, 8]
click at [582, 264] on button "Run" at bounding box center [651, 272] width 259 height 27
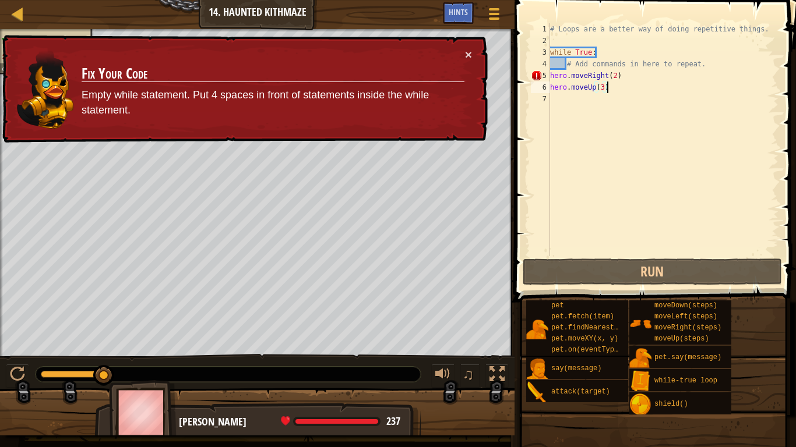
click at [550, 76] on div "# Loops are a better way of doing repetitive things. while True : # Add command…" at bounding box center [663, 151] width 231 height 256
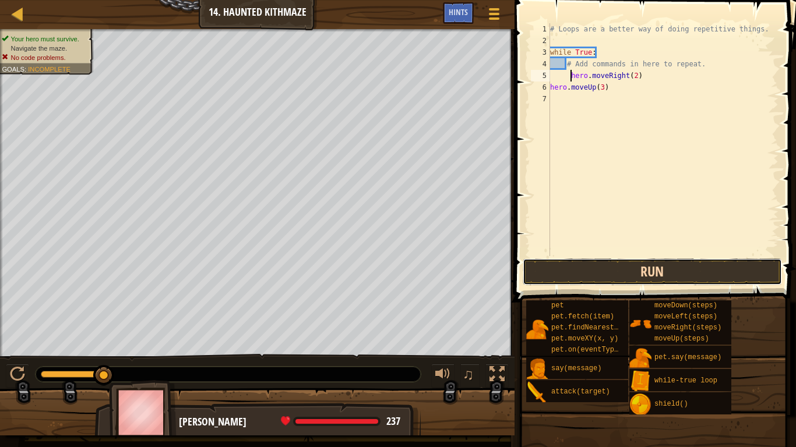
click at [624, 267] on button "Run" at bounding box center [651, 272] width 259 height 27
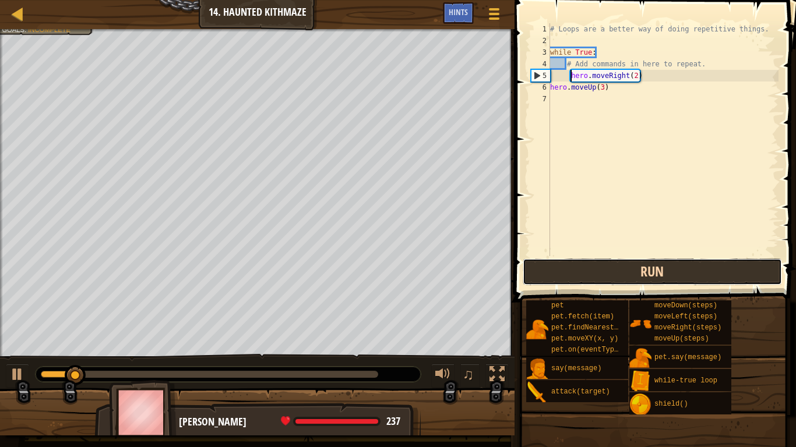
click at [624, 267] on button "Run" at bounding box center [651, 272] width 259 height 27
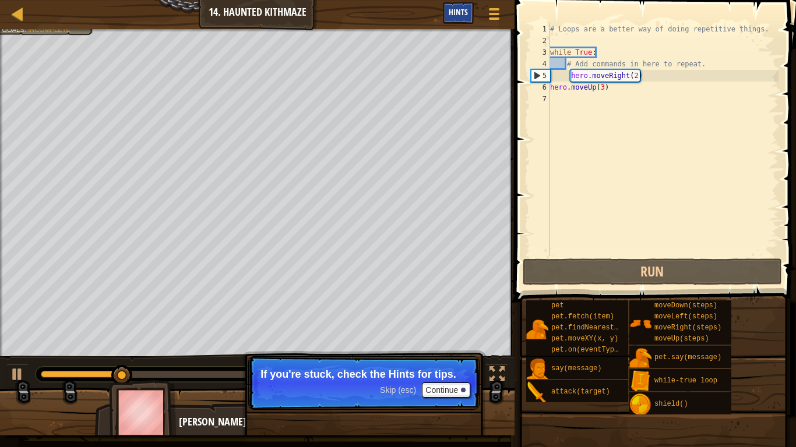
click at [466, 13] on span "Hints" at bounding box center [457, 11] width 19 height 11
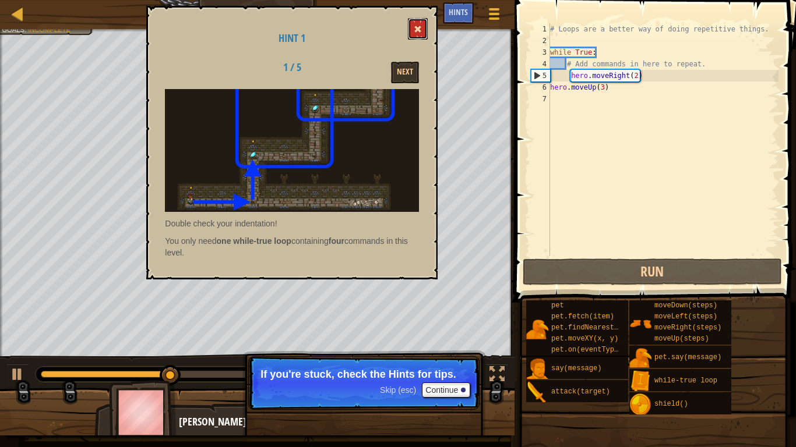
click at [421, 23] on button at bounding box center [418, 29] width 20 height 22
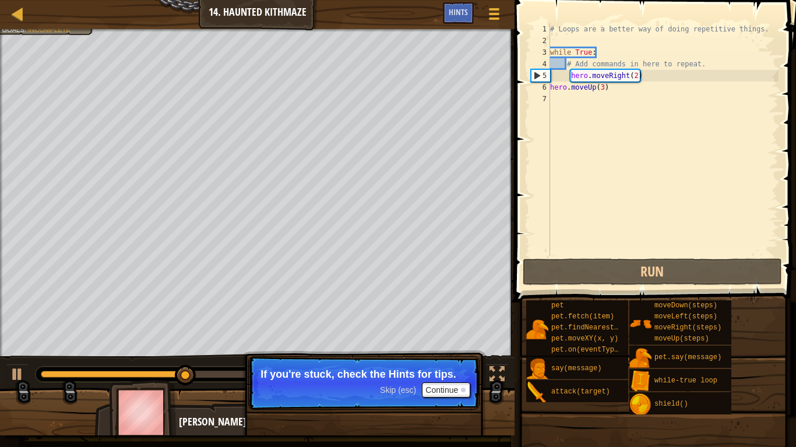
type textarea "# Add commands in here to repeat."
click at [560, 63] on div "# Loops are a better way of doing repetitive things. while True : # Add command…" at bounding box center [663, 151] width 231 height 256
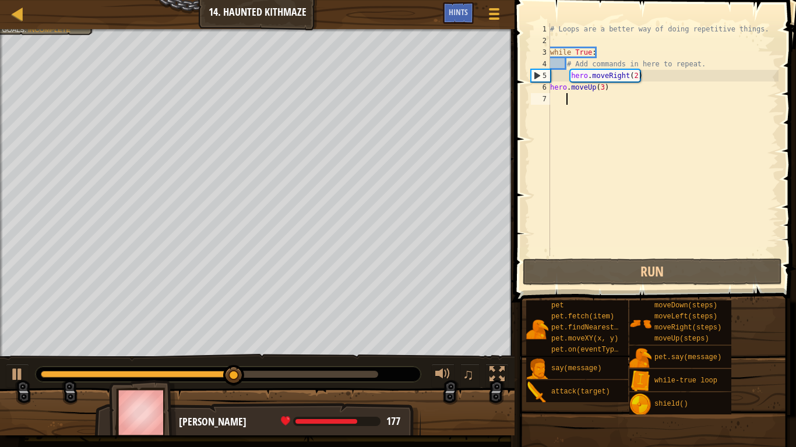
click at [553, 105] on div "# Loops are a better way of doing repetitive things. while True : # Add command…" at bounding box center [663, 151] width 231 height 256
type textarea "l"
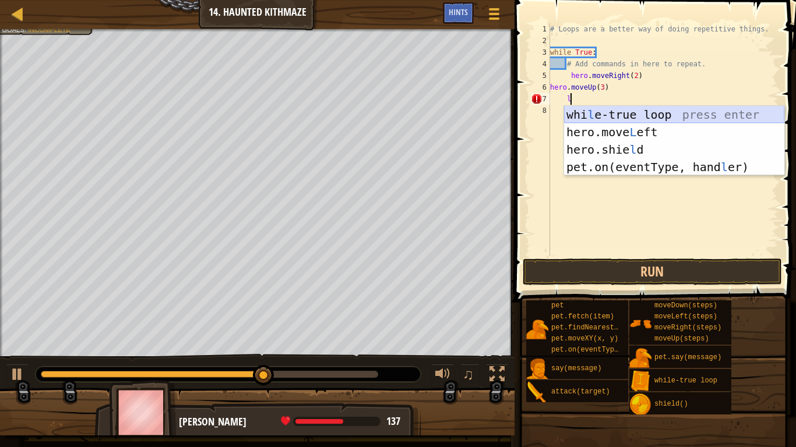
click at [579, 115] on div "whi l e-true loop press enter hero.move L eft press enter hero.[PERSON_NAME] pr…" at bounding box center [674, 158] width 220 height 105
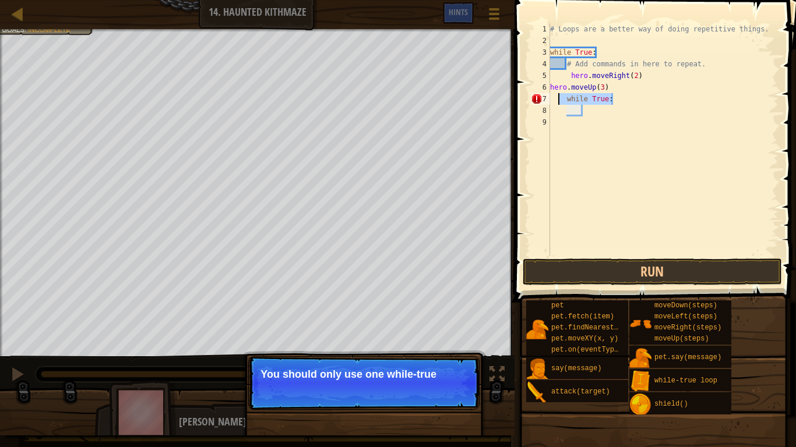
drag, startPoint x: 617, startPoint y: 100, endPoint x: 553, endPoint y: 99, distance: 64.1
click at [553, 99] on div "# Loops are a better way of doing repetitive things. while True : # Add command…" at bounding box center [663, 151] width 231 height 256
type textarea "while True:"
click at [596, 54] on div "# Loops are a better way of doing repetitive things. while True : # Add command…" at bounding box center [663, 151] width 231 height 256
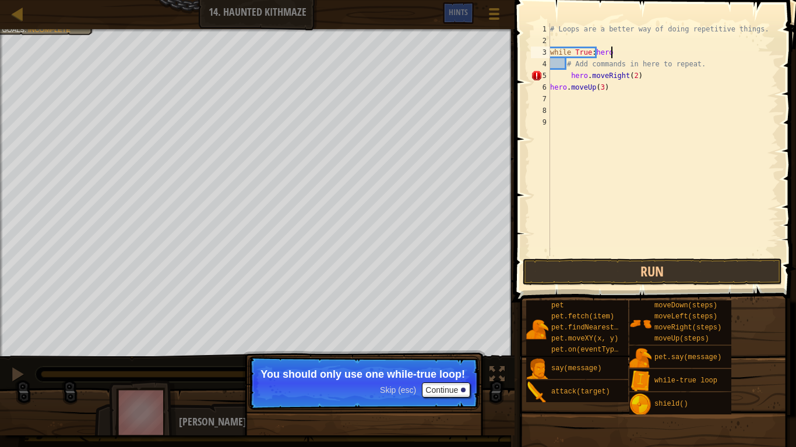
scroll to position [5, 8]
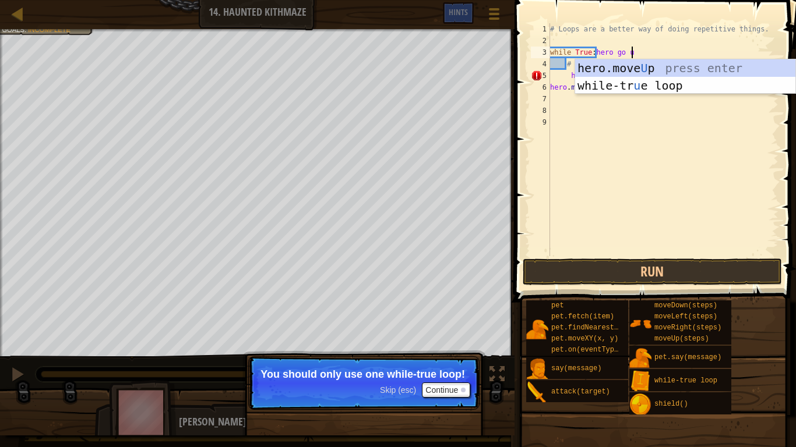
type textarea "while True:hero go up"
click at [641, 69] on div "hero.move Up press enter while-tr u e loo p press enter" at bounding box center [685, 94] width 220 height 70
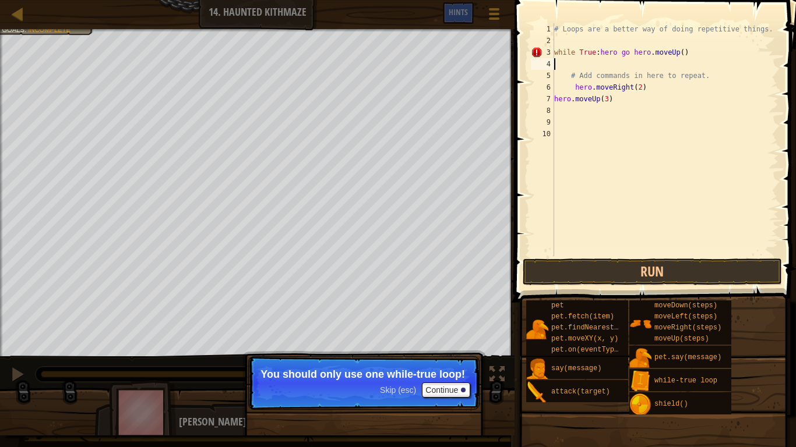
click at [628, 55] on div "# Loops are a better way of doing repetitive things. while True : hero go hero …" at bounding box center [665, 151] width 227 height 256
click at [676, 270] on button "Run" at bounding box center [651, 272] width 259 height 27
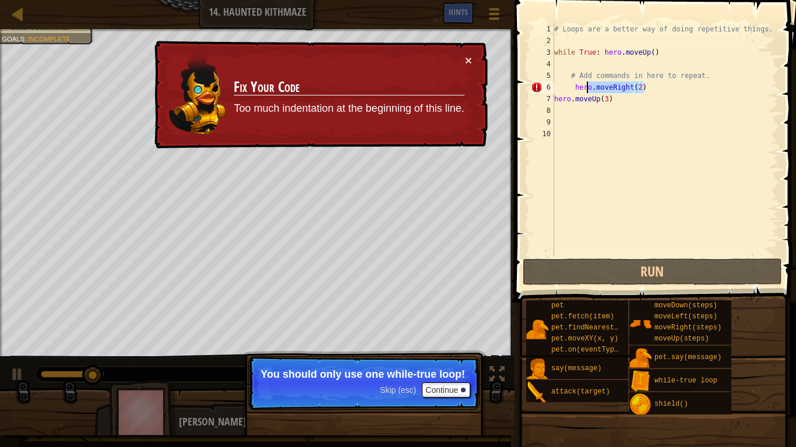
drag, startPoint x: 655, startPoint y: 89, endPoint x: 561, endPoint y: 90, distance: 93.8
click at [561, 90] on div "# Loops are a better way of doing repetitive things. while True : hero . moveUp…" at bounding box center [665, 151] width 227 height 256
type textarea "hero.moveRight(2)"
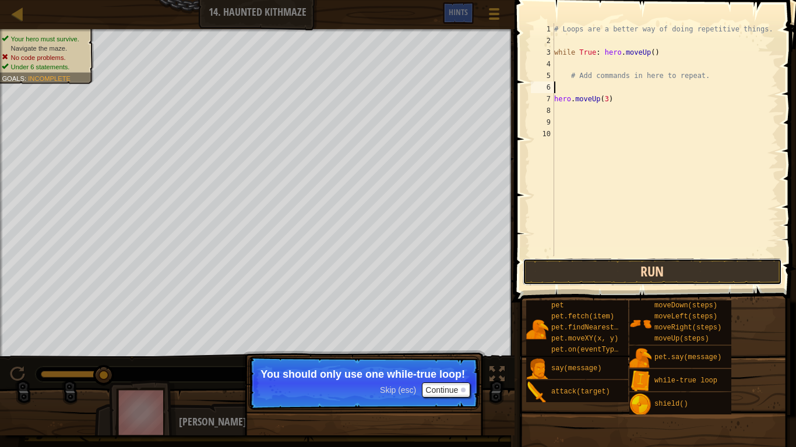
click at [623, 259] on button "Run" at bounding box center [651, 272] width 259 height 27
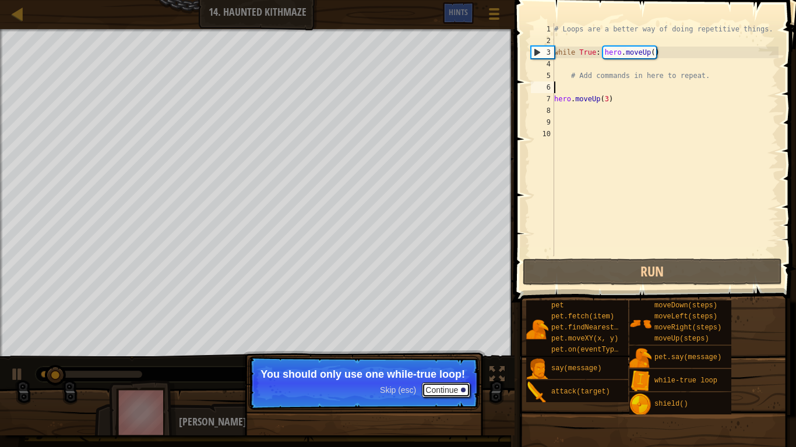
click at [451, 391] on button "Continue" at bounding box center [446, 390] width 48 height 15
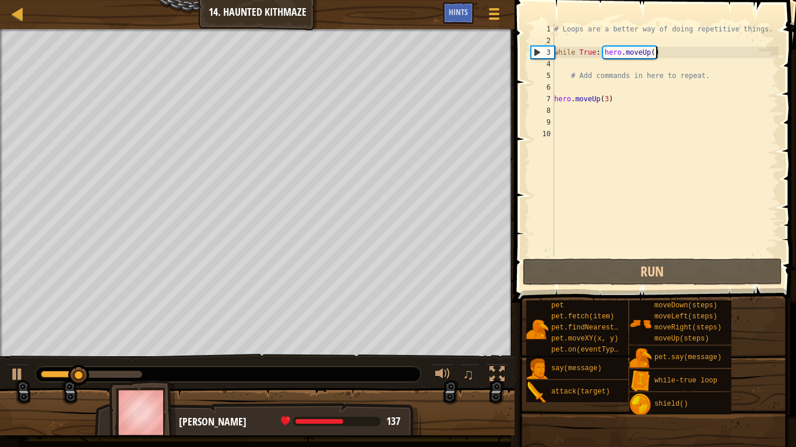
click at [670, 54] on div "# Loops are a better way of doing repetitive things. while True : hero . moveUp…" at bounding box center [665, 151] width 227 height 256
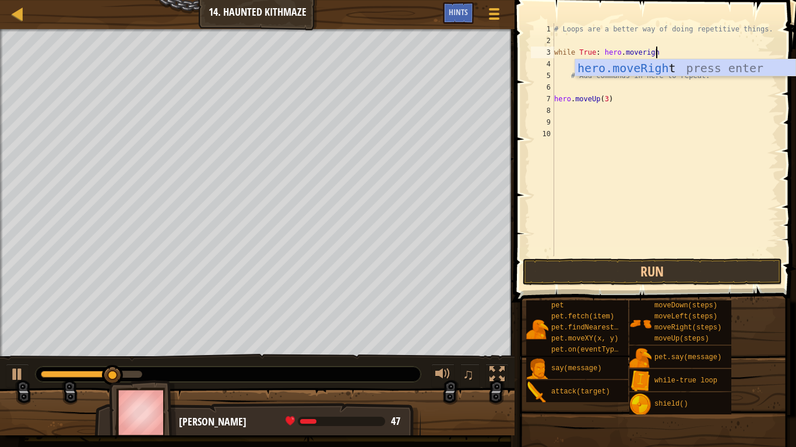
type textarea "while True: hero.moveright"
click at [662, 70] on div "hero.moveRight press enter" at bounding box center [685, 85] width 220 height 52
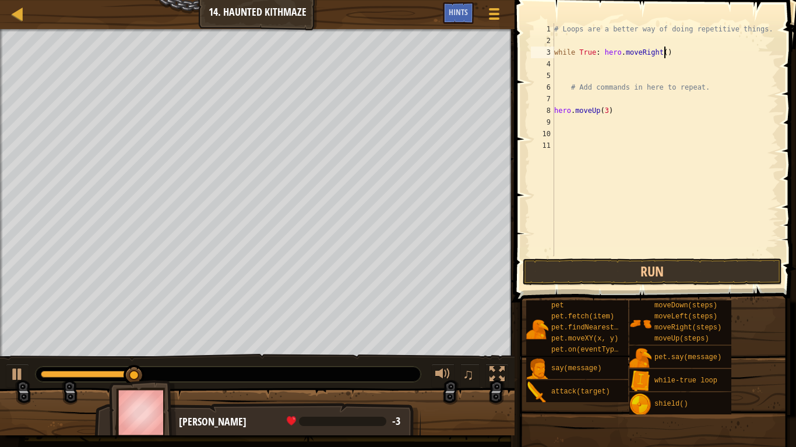
click at [663, 52] on div "# Loops are a better way of doing repetitive things. while True : hero . moveRi…" at bounding box center [665, 151] width 227 height 256
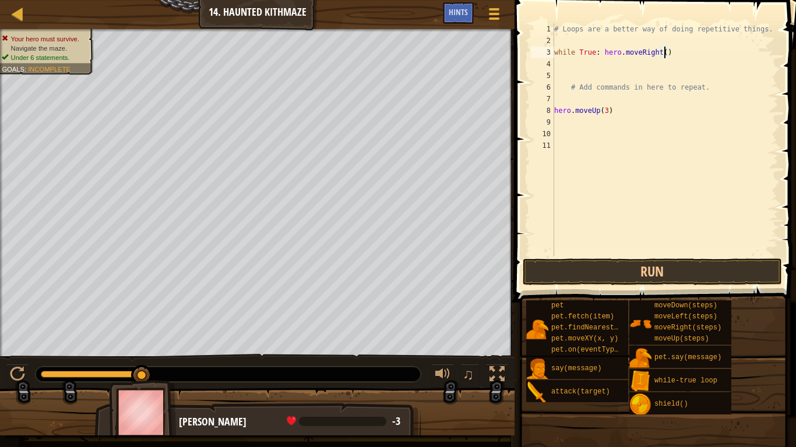
scroll to position [5, 16]
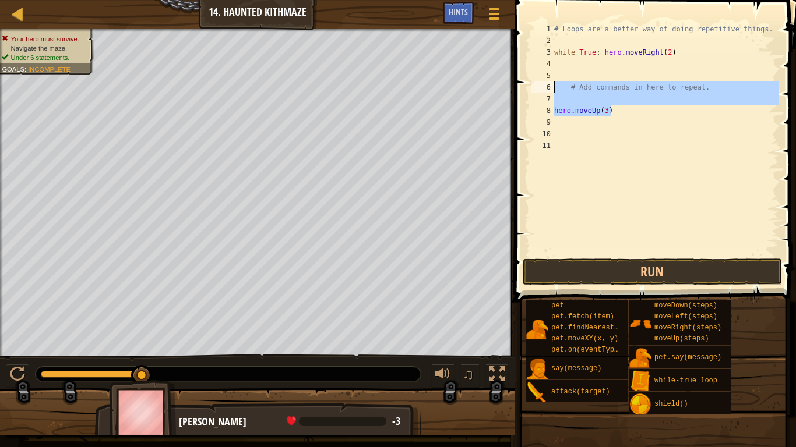
click at [498, 86] on div "Map Introduction to Computer Science 14. Haunted Kithmaze Game Menu Done Hints …" at bounding box center [398, 223] width 796 height 447
type textarea "# Add commands in here to repeat."
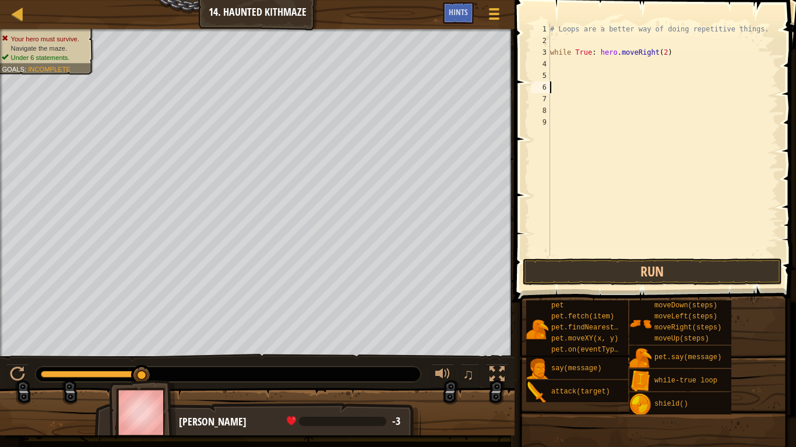
scroll to position [5, 0]
click at [556, 62] on div "# Loops are a better way of doing repetitive things. while True : hero . moveRi…" at bounding box center [663, 151] width 231 height 256
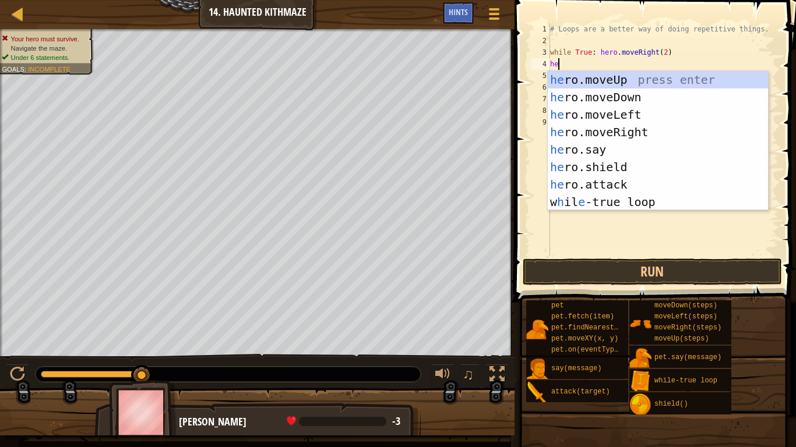
type textarea "hero"
click at [594, 84] on div "hero .moveUp press enter hero .moveDown press enter hero .moveLeft press enter …" at bounding box center [658, 158] width 220 height 175
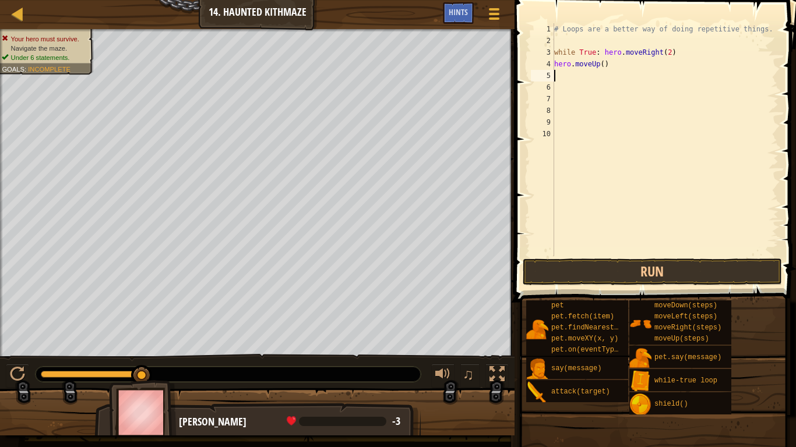
scroll to position [5, 0]
click at [600, 66] on div "# Loops are a better way of doing repetitive things. while True : hero . moveRi…" at bounding box center [665, 151] width 227 height 256
click at [603, 67] on div "# Loops are a better way of doing repetitive things. while True : hero . moveRi…" at bounding box center [665, 151] width 227 height 256
type textarea "hero.moveUp(3)"
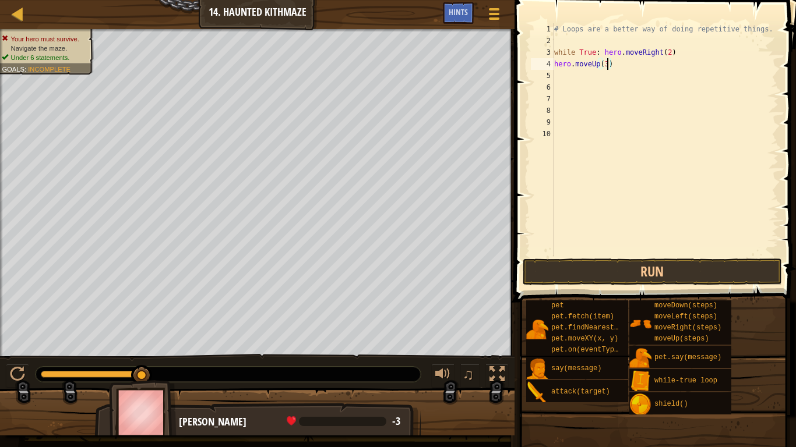
click at [588, 79] on div "# Loops are a better way of doing repetitive things. while True : hero . moveRi…" at bounding box center [665, 151] width 227 height 256
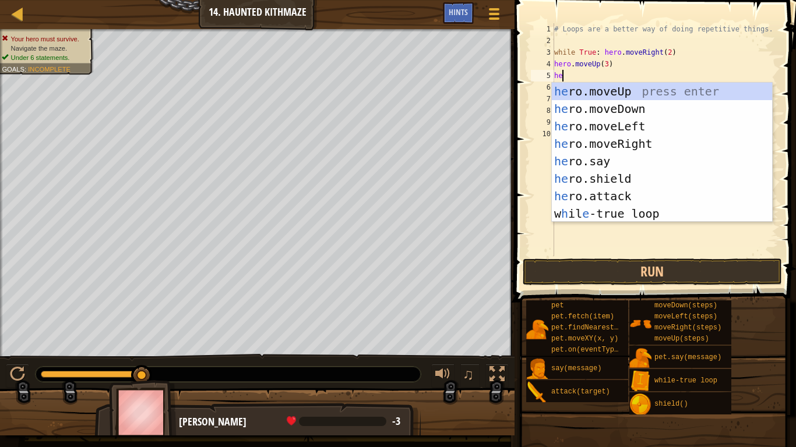
scroll to position [5, 1]
type textarea "her"
click at [628, 139] on div "her o.moveUp press enter her o.moveDown press enter her o.moveLeft press enter …" at bounding box center [662, 170] width 220 height 175
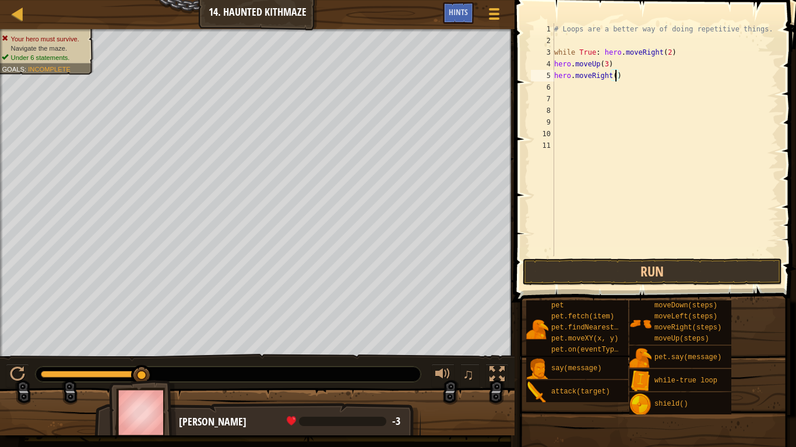
click at [613, 80] on div "# Loops are a better way of doing repetitive things. while True : hero . moveRi…" at bounding box center [665, 151] width 227 height 256
click at [565, 273] on button "Run" at bounding box center [651, 272] width 259 height 27
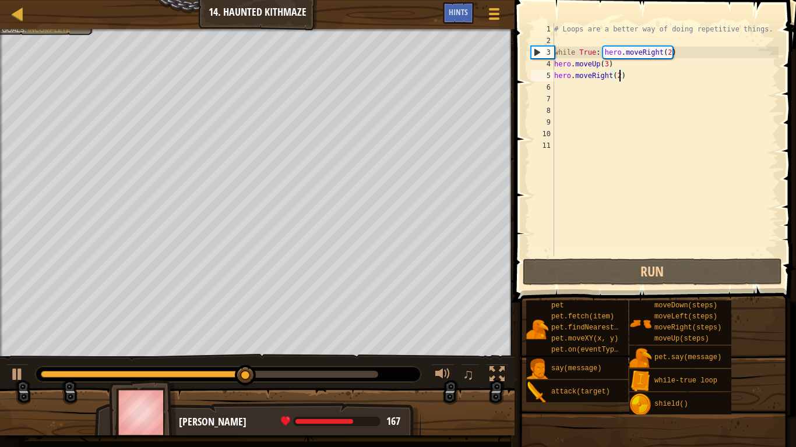
click at [669, 54] on div "# Loops are a better way of doing repetitive things. while True : hero . moveRi…" at bounding box center [665, 151] width 227 height 256
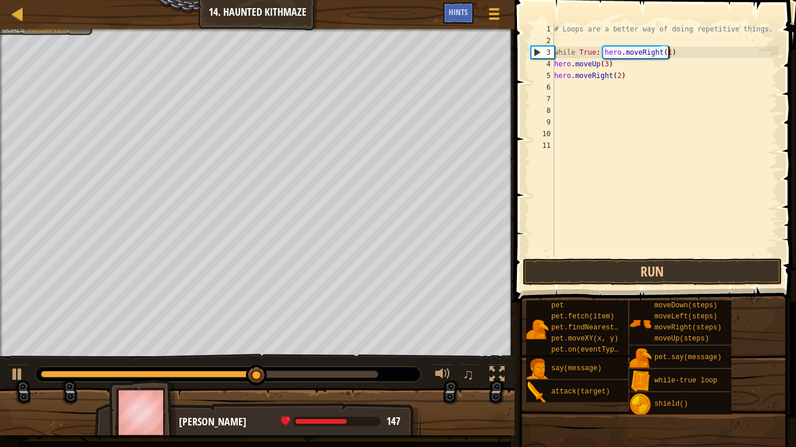
scroll to position [5, 16]
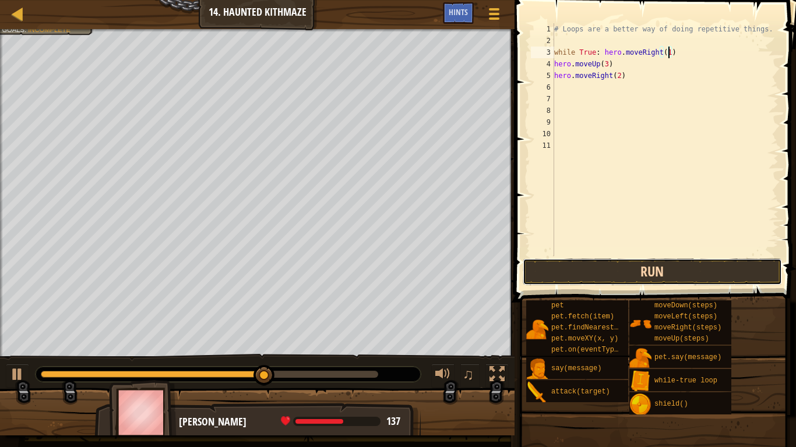
click at [660, 270] on button "Run" at bounding box center [651, 272] width 259 height 27
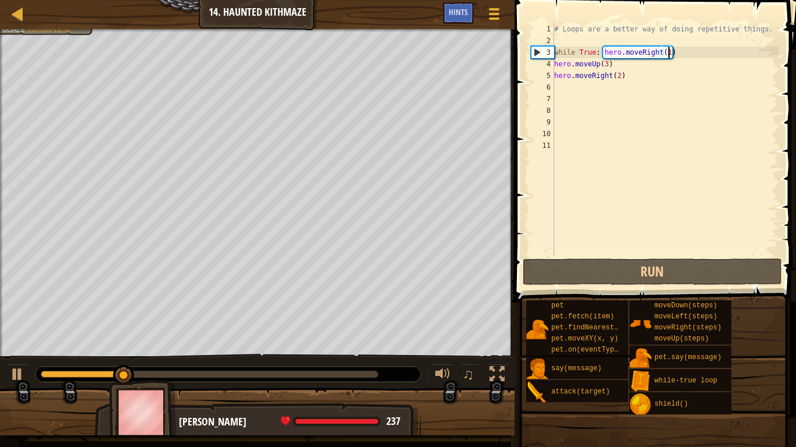
click at [658, 51] on div "# Loops are a better way of doing repetitive things. while True : hero . moveRi…" at bounding box center [665, 151] width 227 height 256
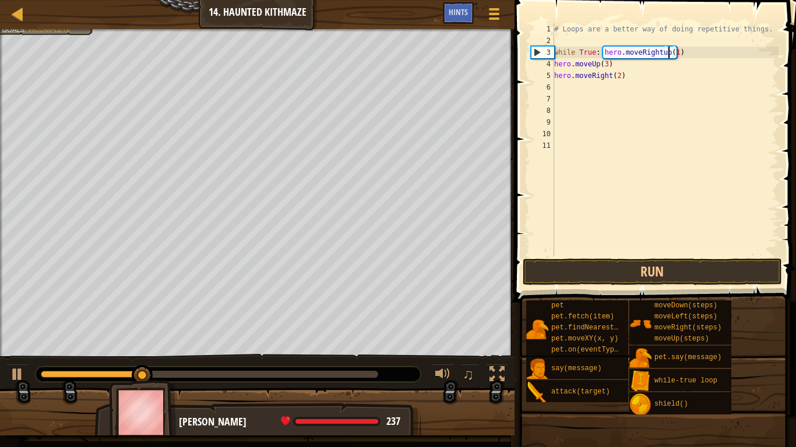
scroll to position [5, 17]
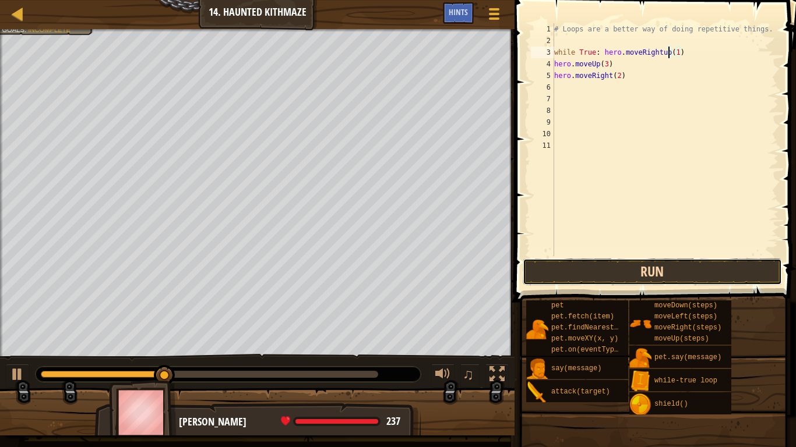
click at [612, 270] on button "Run" at bounding box center [651, 272] width 259 height 27
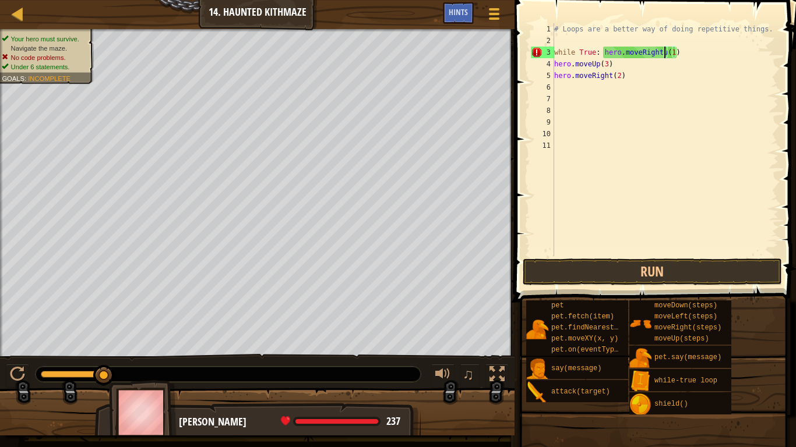
scroll to position [5, 16]
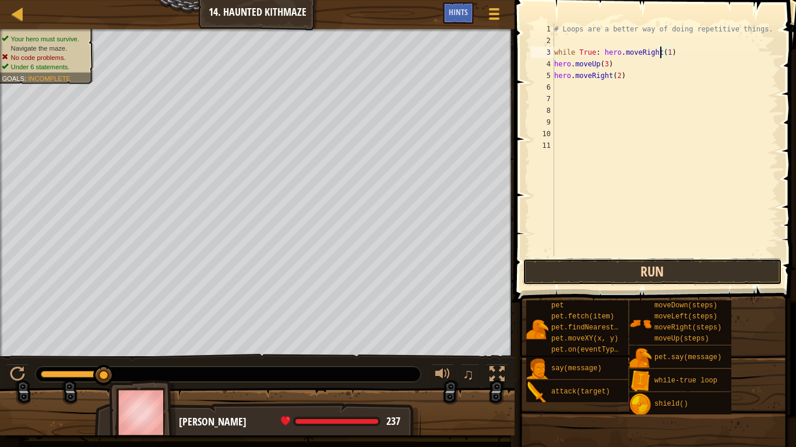
click at [549, 277] on button "Run" at bounding box center [651, 272] width 259 height 27
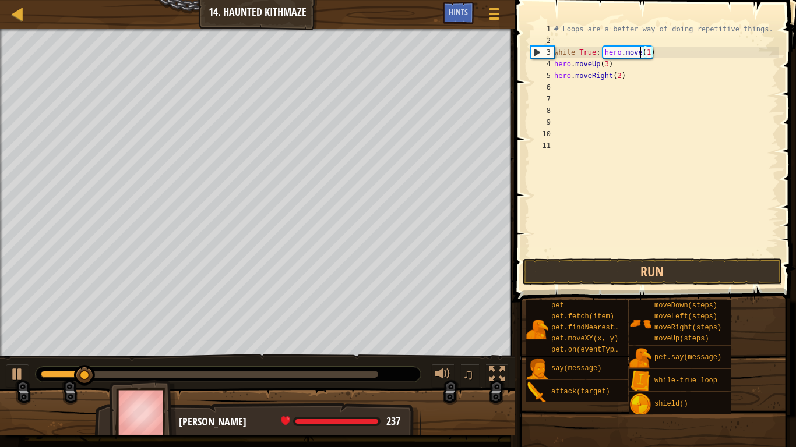
scroll to position [5, 13]
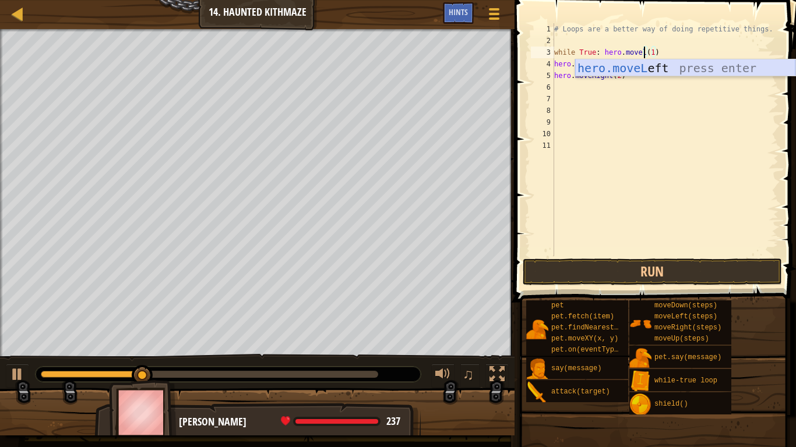
click at [693, 65] on div "hero.moveL eft press enter" at bounding box center [685, 85] width 220 height 52
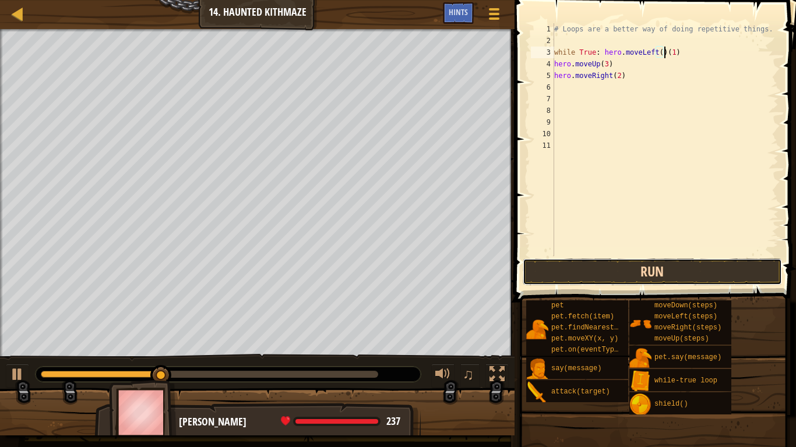
click at [620, 276] on button "Run" at bounding box center [651, 272] width 259 height 27
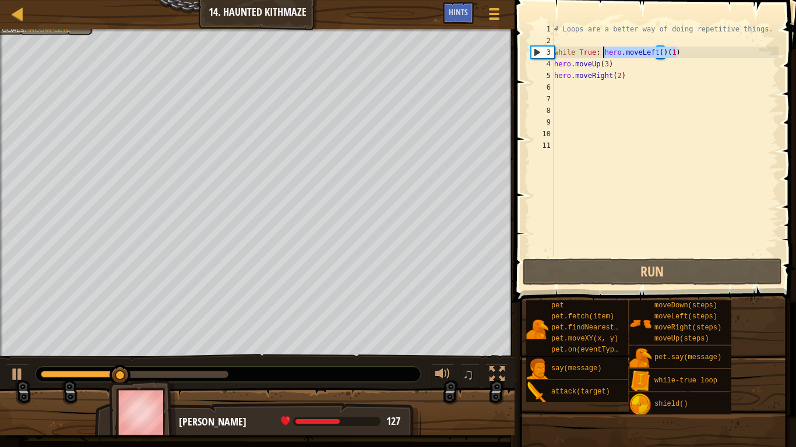
drag, startPoint x: 685, startPoint y: 53, endPoint x: 604, endPoint y: 53, distance: 81.0
click at [604, 53] on div "# Loops are a better way of doing repetitive things. while True : hero . moveLe…" at bounding box center [665, 151] width 227 height 256
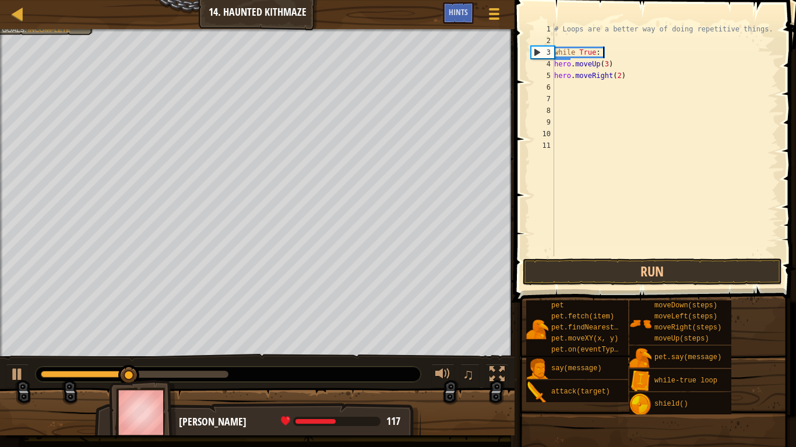
scroll to position [5, 6]
drag, startPoint x: 616, startPoint y: 62, endPoint x: 553, endPoint y: 65, distance: 63.0
click at [553, 65] on div "while True: 1 2 3 4 5 6 7 8 9 10 11 # Loops are a better way of doing repetitiv…" at bounding box center [653, 139] width 250 height 233
type textarea "hero.moveUp(3)"
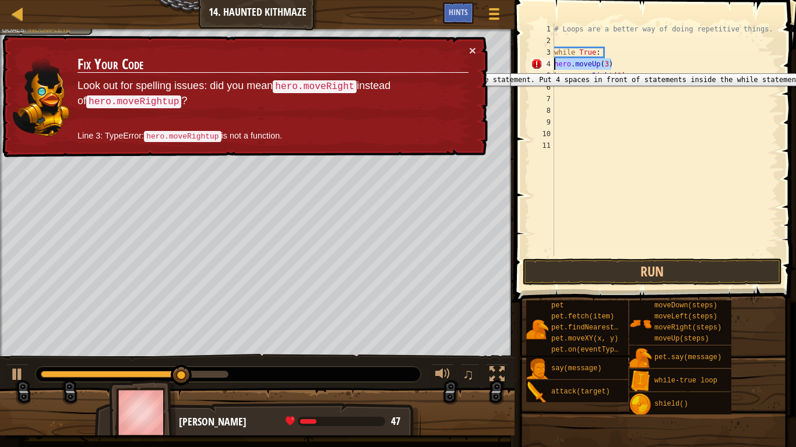
scroll to position [5, 0]
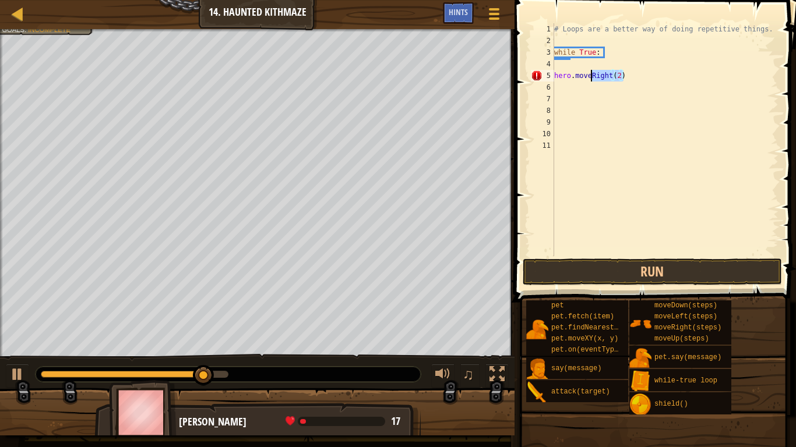
drag, startPoint x: 628, startPoint y: 76, endPoint x: 553, endPoint y: 79, distance: 74.6
click at [553, 79] on div "1 2 3 4 5 6 7 8 9 10 11 # Loops are a better way of doing repetitive things. wh…" at bounding box center [653, 139] width 250 height 233
type textarea "hero.moveRight(2)"
click at [556, 69] on div "# Loops are a better way of doing repetitive things. while True :" at bounding box center [665, 151] width 227 height 256
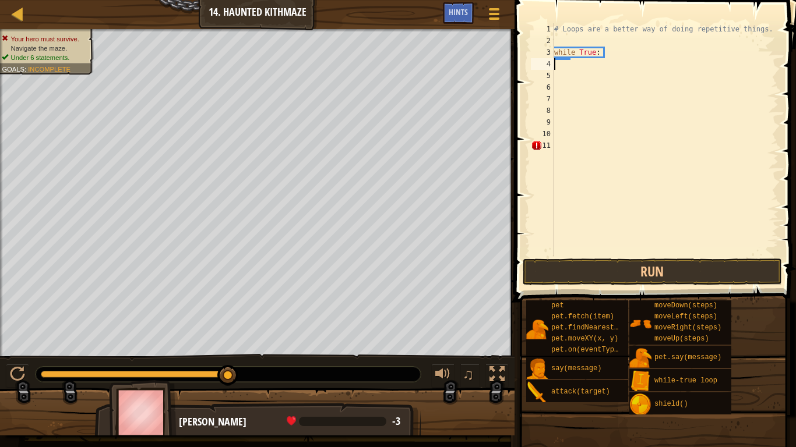
type textarea "h"
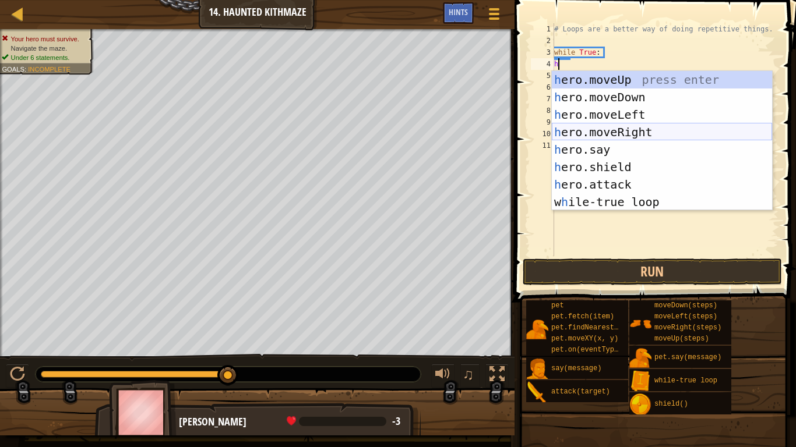
click at [581, 129] on div "h ero.moveUp press enter h ero.moveDown press enter h ero.moveLeft press enter …" at bounding box center [662, 158] width 220 height 175
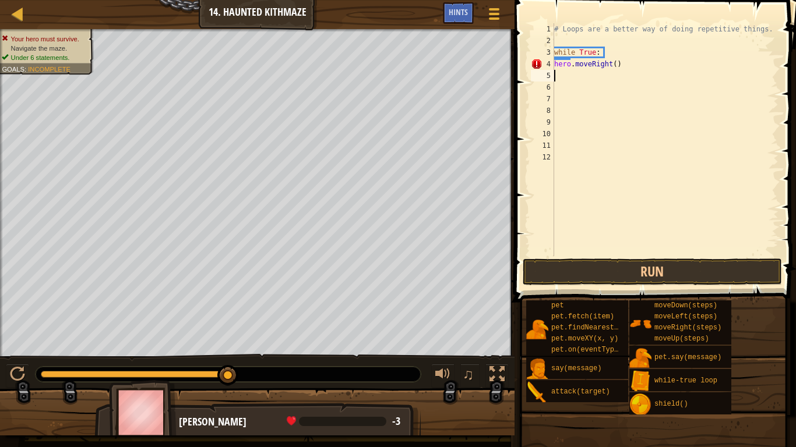
type textarea "h"
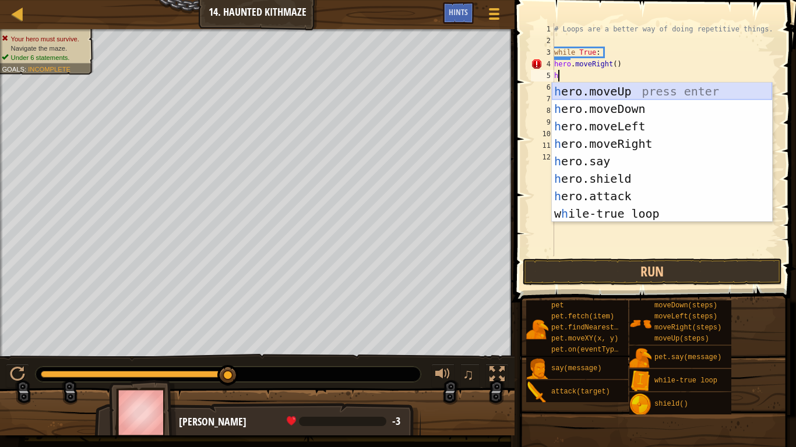
click at [592, 96] on div "h ero.moveUp press enter h ero.moveDown press enter h ero.moveLeft press enter …" at bounding box center [662, 170] width 220 height 175
click at [592, 96] on div "# Loops are a better way of doing repetitive things. while True : hero . moveRi…" at bounding box center [665, 151] width 227 height 256
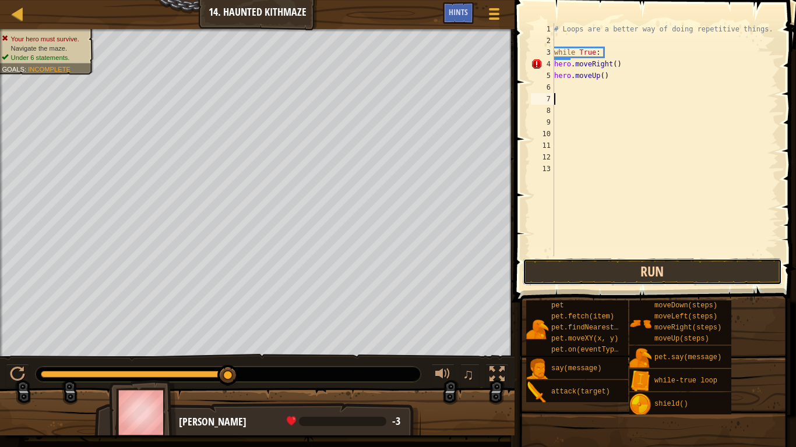
click at [652, 267] on button "Run" at bounding box center [651, 272] width 259 height 27
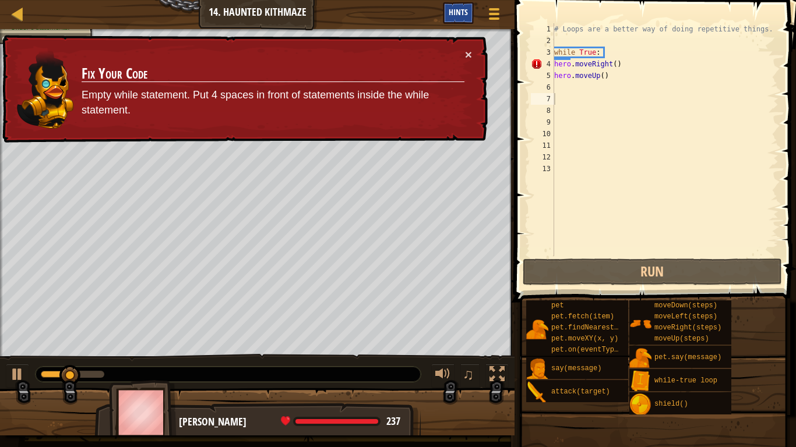
click at [462, 12] on span "Hints" at bounding box center [457, 11] width 19 height 11
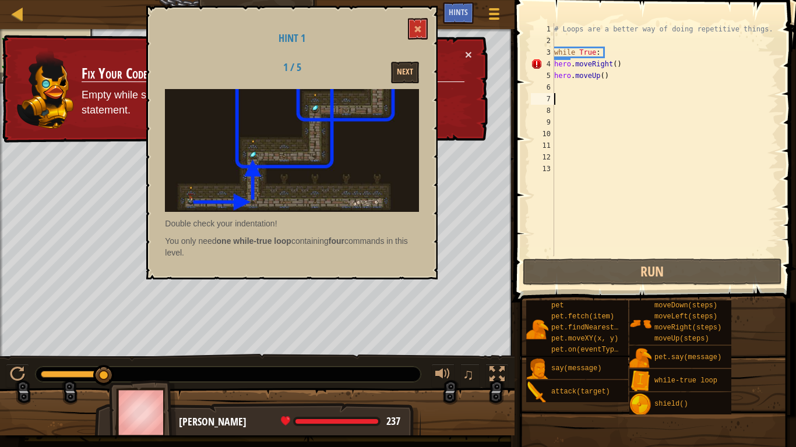
click at [613, 72] on div "# Loops are a better way of doing repetitive things. while True : hero . moveRi…" at bounding box center [665, 151] width 227 height 256
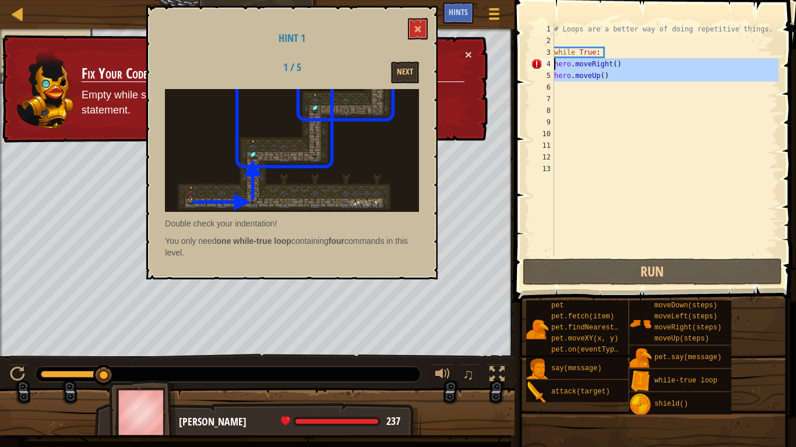
drag, startPoint x: 613, startPoint y: 72, endPoint x: 592, endPoint y: 67, distance: 22.2
click at [592, 67] on div "# Loops are a better way of doing repetitive things. while True : hero . moveRi…" at bounding box center [665, 151] width 227 height 256
type textarea "hero.moveRight() hero.moveUp()"
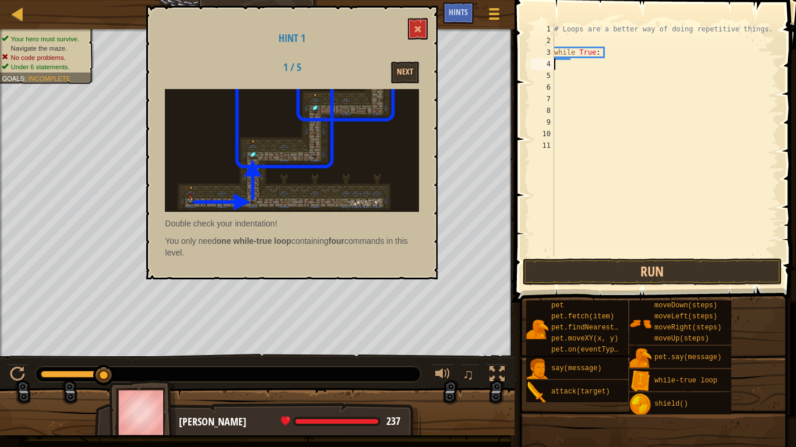
click at [611, 57] on div "# Loops are a better way of doing repetitive things. while True :" at bounding box center [665, 151] width 227 height 256
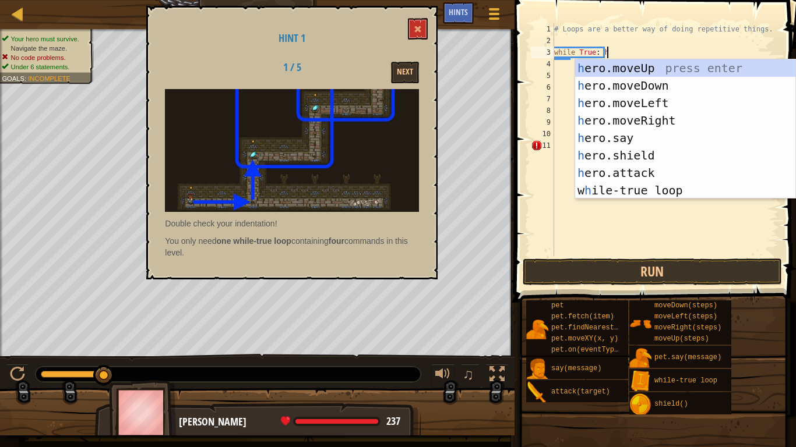
type textarea "while True: her"
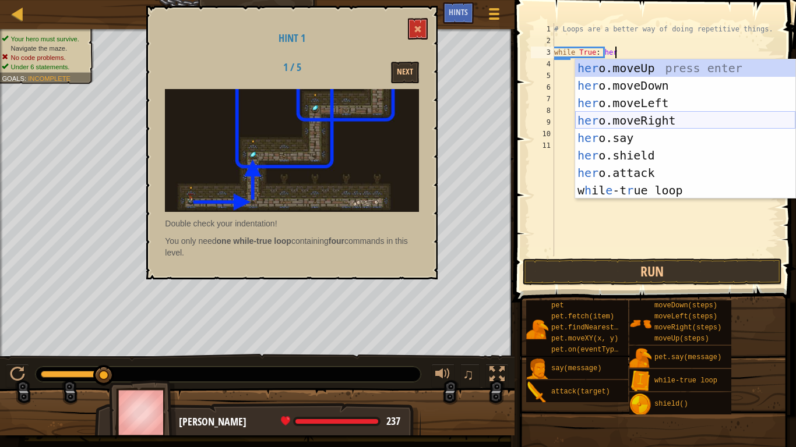
click at [656, 116] on div "her o.moveUp press enter her o.moveDown press enter her o.moveLeft press enter …" at bounding box center [685, 146] width 220 height 175
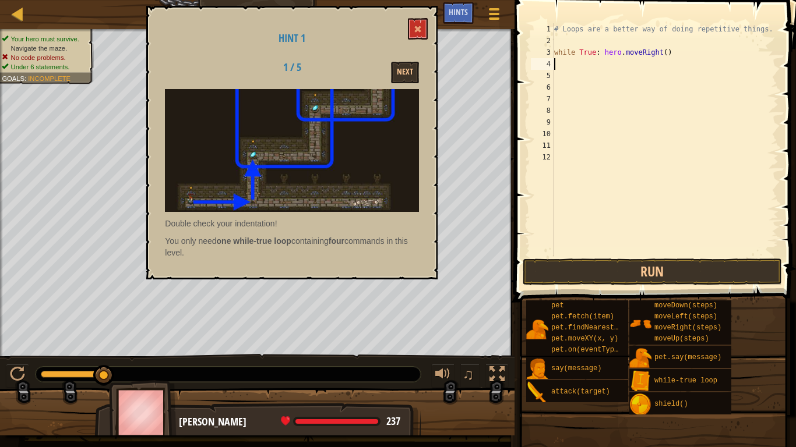
scroll to position [5, 0]
click at [677, 60] on div "# Loops are a better way of doing repetitive things. while True : hero . moveRi…" at bounding box center [665, 151] width 227 height 256
click at [670, 54] on div "# Loops are a better way of doing repetitive things. while True : hero . moveRi…" at bounding box center [665, 151] width 227 height 256
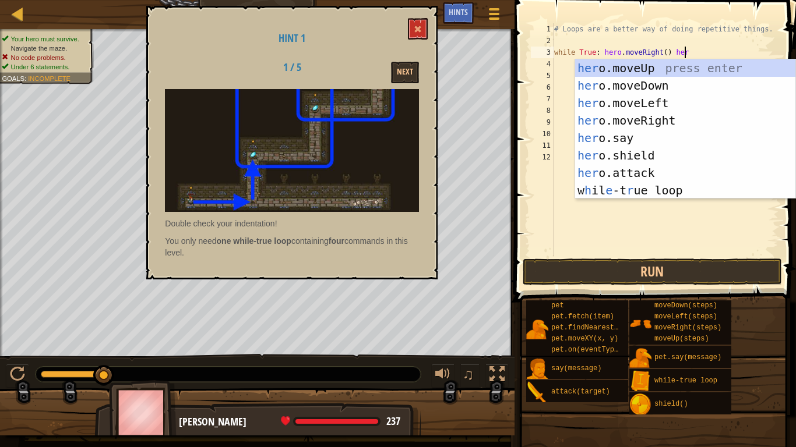
scroll to position [5, 18]
click at [681, 103] on div "her o.moveUp press enter her o.moveDown press enter her o.moveLeft press enter …" at bounding box center [685, 146] width 220 height 175
click at [664, 66] on div "hero .moveUp press enter hero .moveDown press enter hero .moveLeft press enter …" at bounding box center [685, 146] width 220 height 175
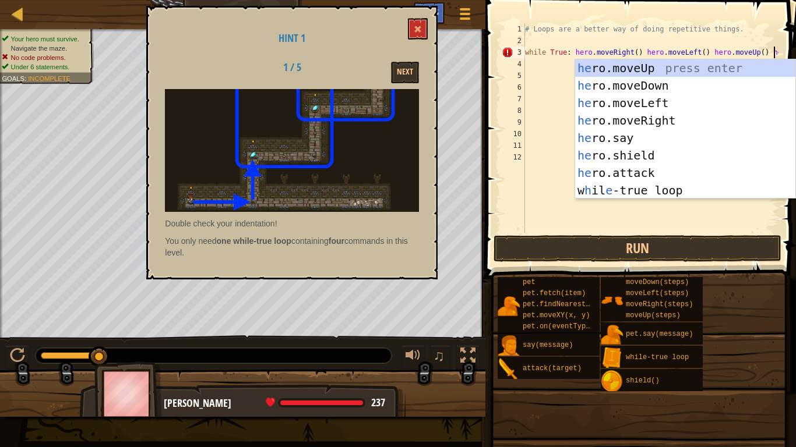
scroll to position [5, 36]
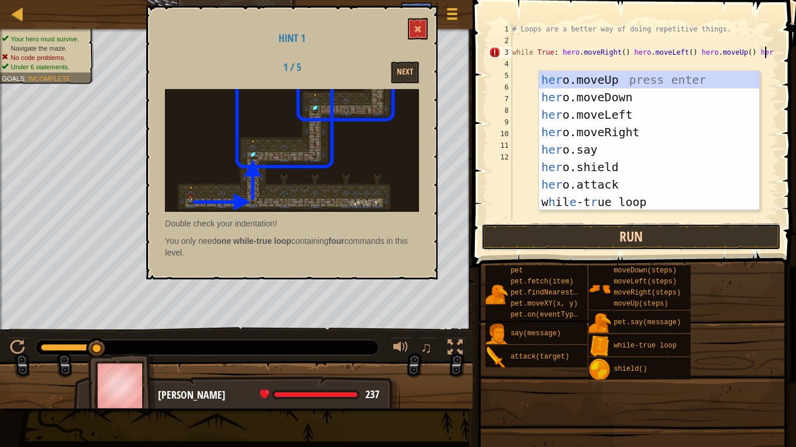
click at [553, 234] on button "Run" at bounding box center [631, 237] width 300 height 27
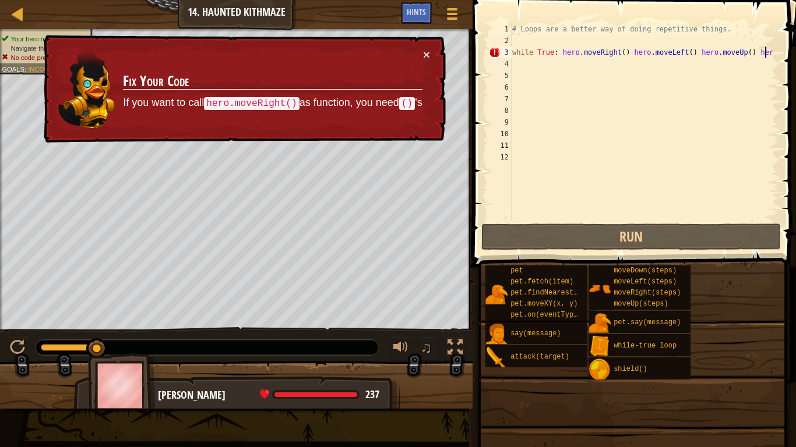
click at [623, 53] on div "# Loops are a better way of doing repetitive things. while True : hero . moveRi…" at bounding box center [644, 133] width 269 height 221
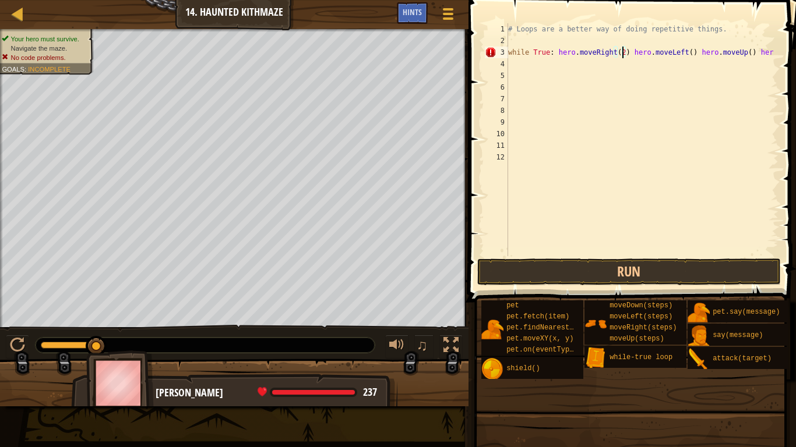
click at [688, 54] on div "# Loops are a better way of doing repetitive things. while True : hero . moveRi…" at bounding box center [642, 151] width 273 height 256
drag, startPoint x: 695, startPoint y: 54, endPoint x: 633, endPoint y: 53, distance: 62.9
click at [633, 53] on div "# Loops are a better way of doing repetitive things. while True : hero . moveRi…" at bounding box center [642, 151] width 273 height 256
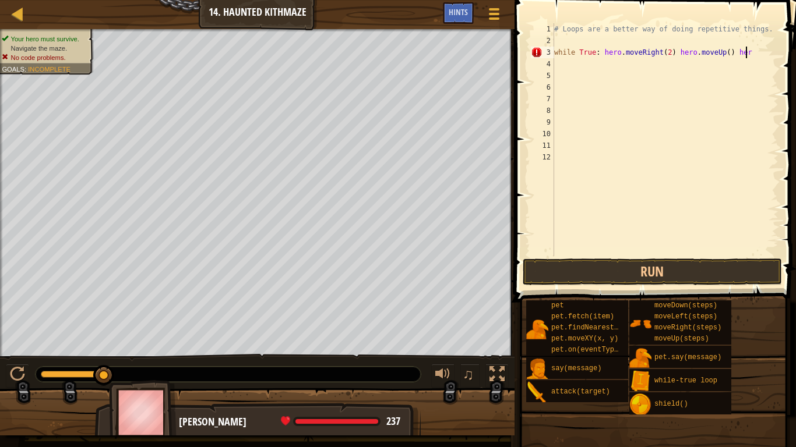
click at [751, 51] on div "# Loops are a better way of doing repetitive things. while True : hero . moveRi…" at bounding box center [665, 151] width 227 height 256
click at [724, 54] on div "# Loops are a better way of doing repetitive things. while True : hero . moveRi…" at bounding box center [665, 151] width 227 height 256
click at [639, 284] on button "Run" at bounding box center [651, 272] width 259 height 27
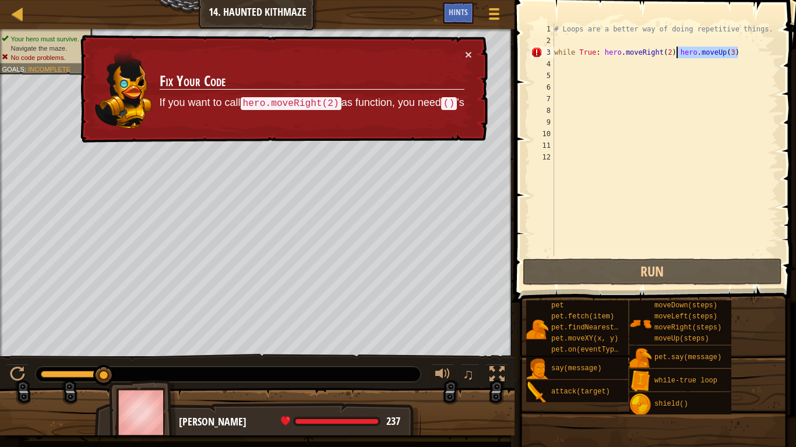
drag, startPoint x: 743, startPoint y: 52, endPoint x: 676, endPoint y: 55, distance: 67.1
click at [676, 55] on div "# Loops are a better way of doing repetitive things. while True : hero . moveRi…" at bounding box center [665, 151] width 227 height 256
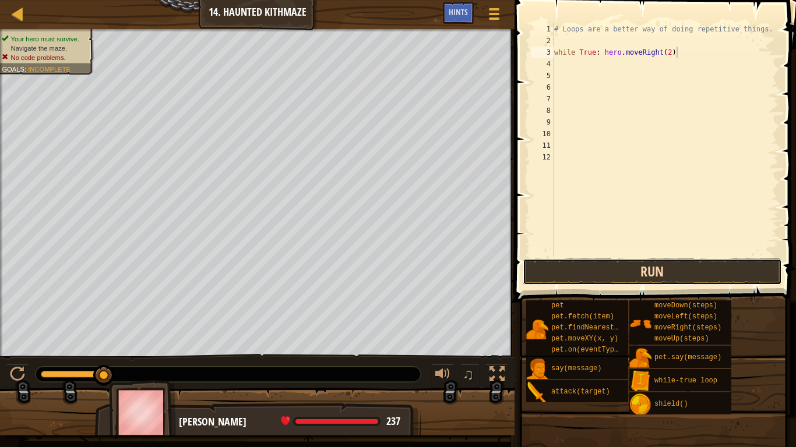
click at [637, 259] on button "Run" at bounding box center [651, 272] width 259 height 27
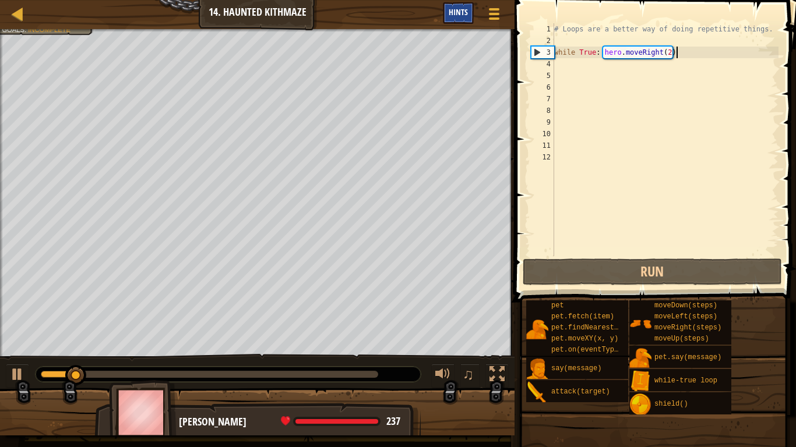
click at [457, 10] on span "Hints" at bounding box center [457, 11] width 19 height 11
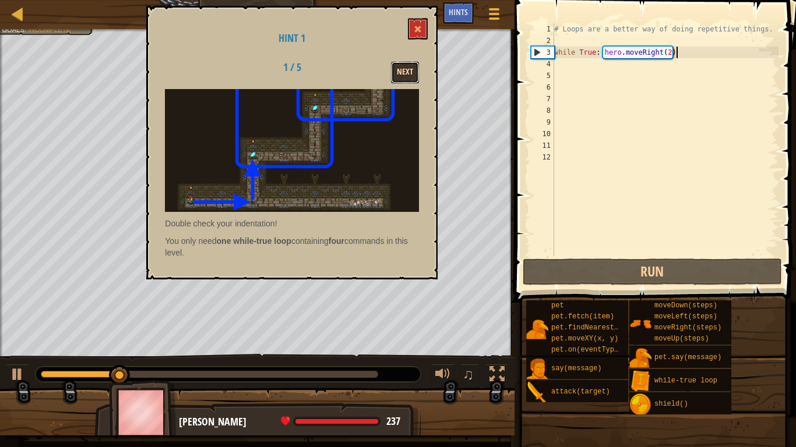
click at [409, 70] on button "Next" at bounding box center [405, 73] width 28 height 22
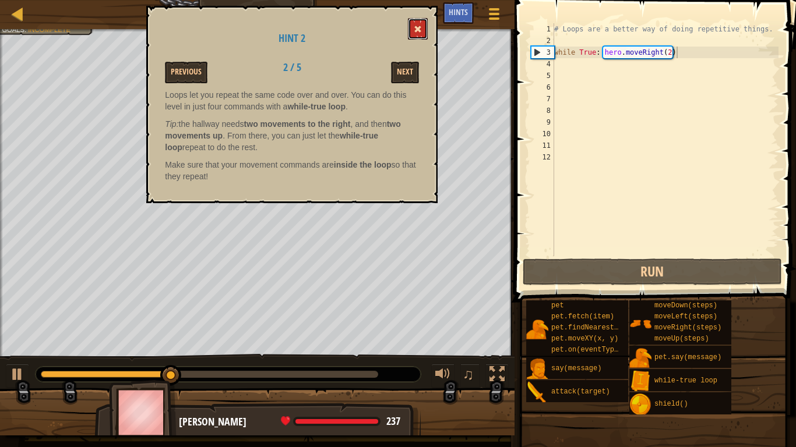
click at [422, 20] on button at bounding box center [418, 29] width 20 height 22
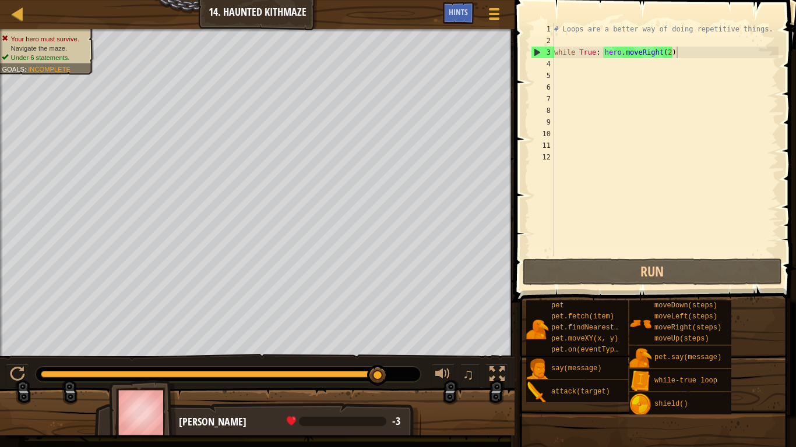
click at [686, 47] on div "# Loops are a better way of doing repetitive things. while True : hero . moveRi…" at bounding box center [665, 151] width 227 height 256
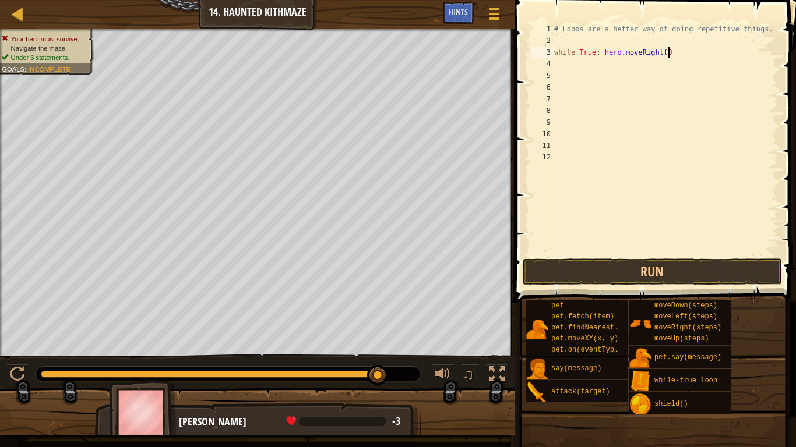
scroll to position [5, 16]
type textarea "while True: hero.moveRight(0)"
click at [661, 274] on button "Run" at bounding box center [651, 272] width 259 height 27
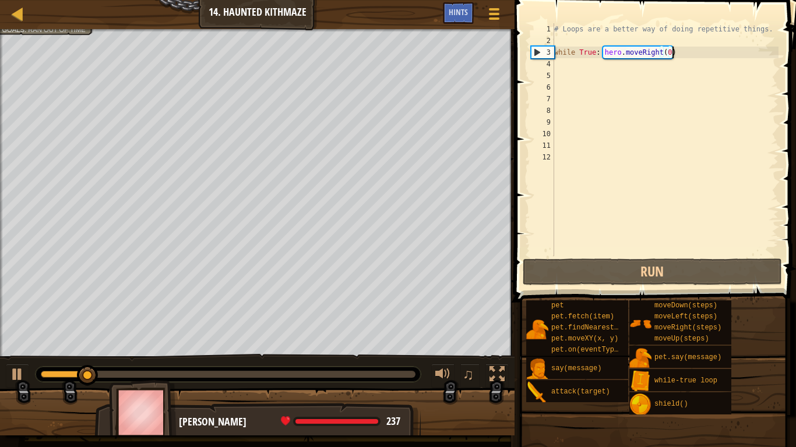
click at [584, 69] on div "# Loops are a better way of doing repetitive things. while True : hero . moveRi…" at bounding box center [665, 151] width 227 height 256
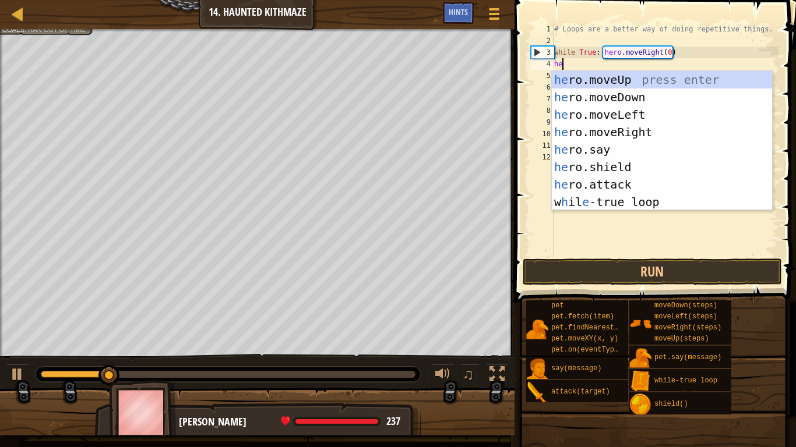
type textarea "her"
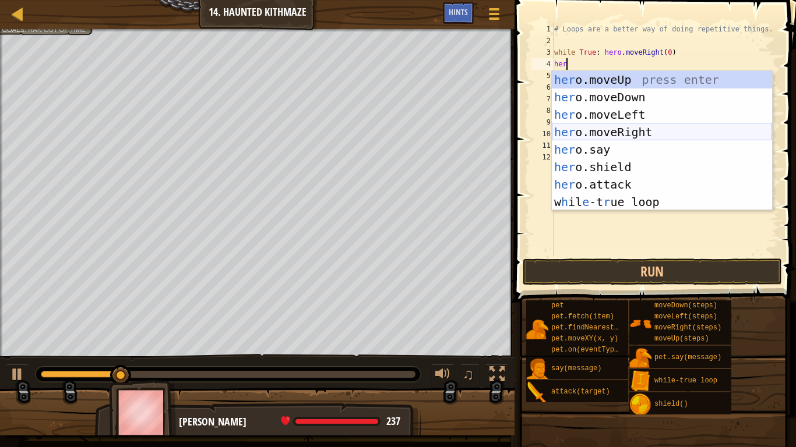
click at [613, 130] on div "her o.moveUp press enter her o.moveDown press enter her o.moveLeft press enter …" at bounding box center [662, 158] width 220 height 175
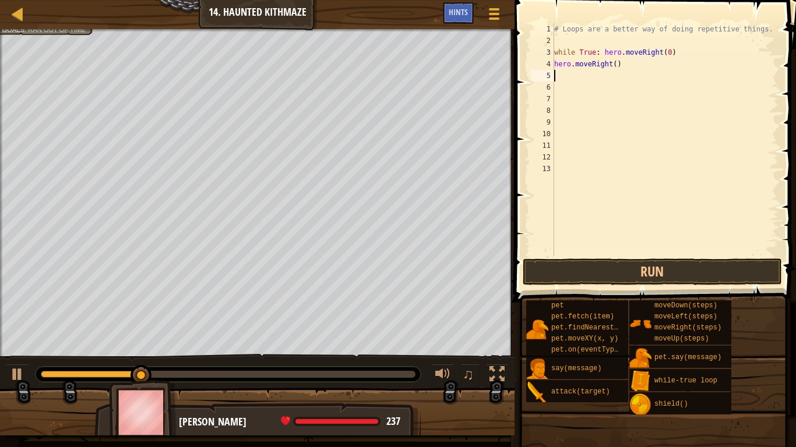
click at [614, 66] on div "# Loops are a better way of doing repetitive things. while True : hero . moveRi…" at bounding box center [665, 151] width 227 height 256
click at [584, 267] on button "Run" at bounding box center [651, 272] width 259 height 27
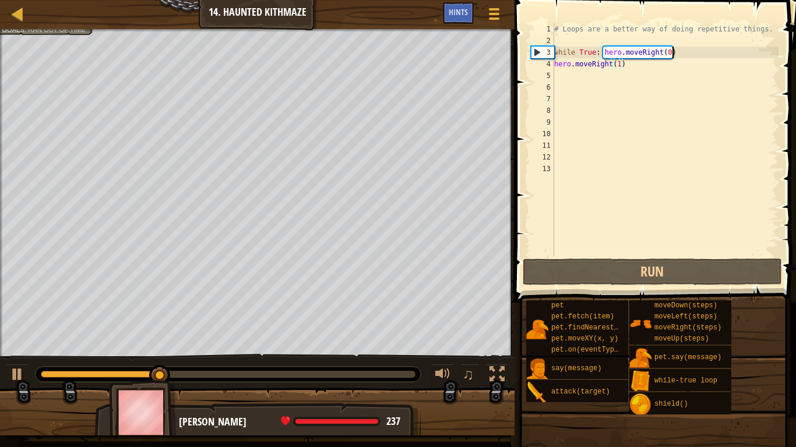
click at [670, 55] on div "# Loops are a better way of doing repetitive things. while True : hero . moveRi…" at bounding box center [665, 151] width 227 height 256
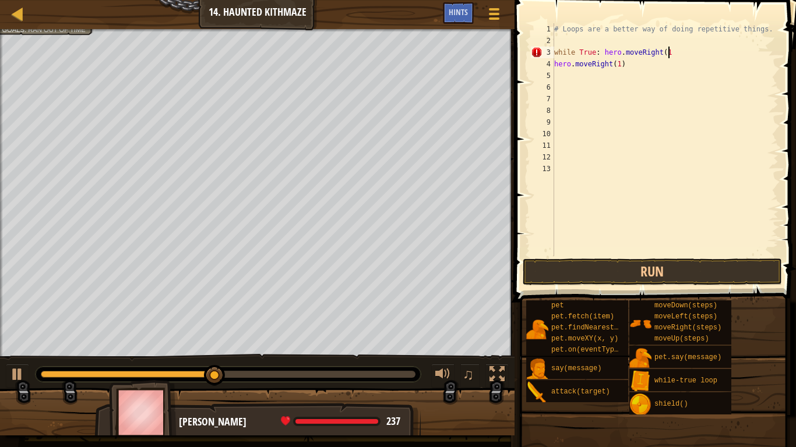
scroll to position [5, 16]
click at [635, 271] on button "Run" at bounding box center [651, 272] width 259 height 27
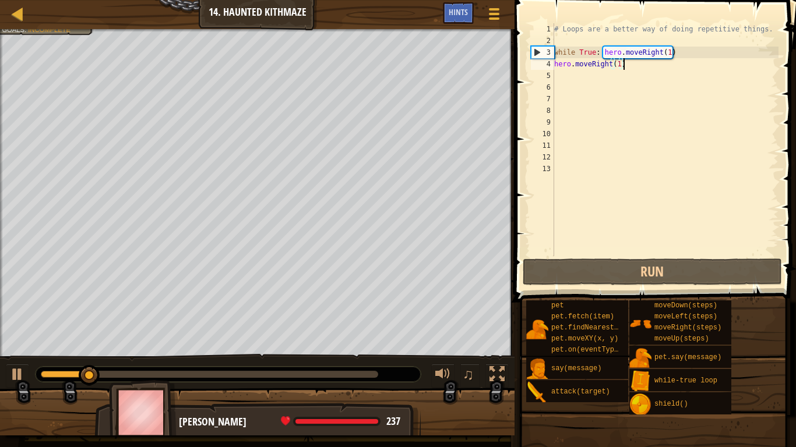
drag, startPoint x: 664, startPoint y: 65, endPoint x: 515, endPoint y: 65, distance: 148.5
click at [515, 65] on div "while True: hero.moveRight(1) 1 2 3 4 5 6 7 8 9 10 11 12 13 # Loops are a bette…" at bounding box center [653, 174] width 285 height 337
type textarea "hero.moveRight(1)"
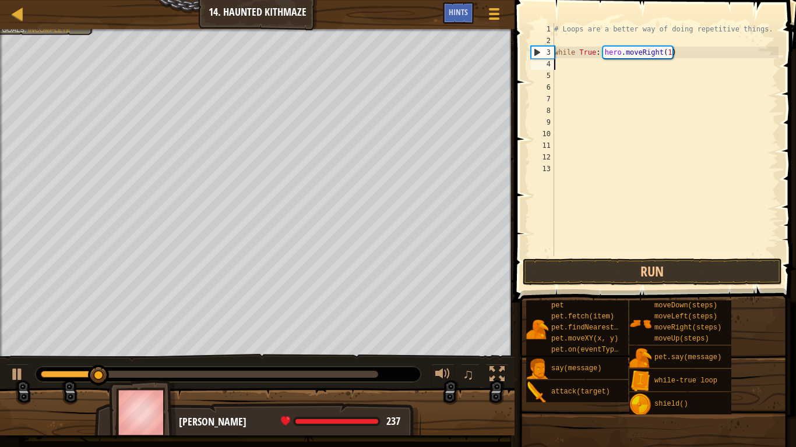
scroll to position [5, 0]
click at [676, 50] on div "# Loops are a better way of doing repetitive things. while True : hero . moveRi…" at bounding box center [665, 151] width 227 height 256
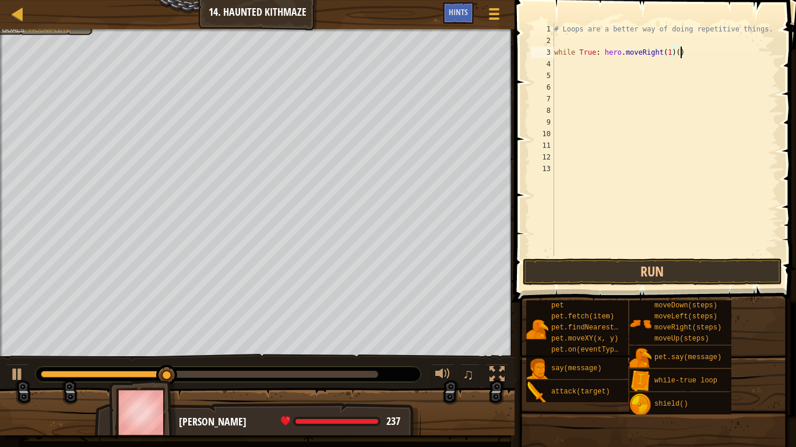
click at [679, 56] on div "# Loops are a better way of doing repetitive things. while True : hero . moveRi…" at bounding box center [665, 151] width 227 height 256
click at [676, 56] on div "# Loops are a better way of doing repetitive things. while True : hero . moveRi…" at bounding box center [665, 151] width 227 height 256
click at [695, 56] on div "# Loops are a better way of doing repetitive things. while True : hero . moveRi…" at bounding box center [665, 151] width 227 height 256
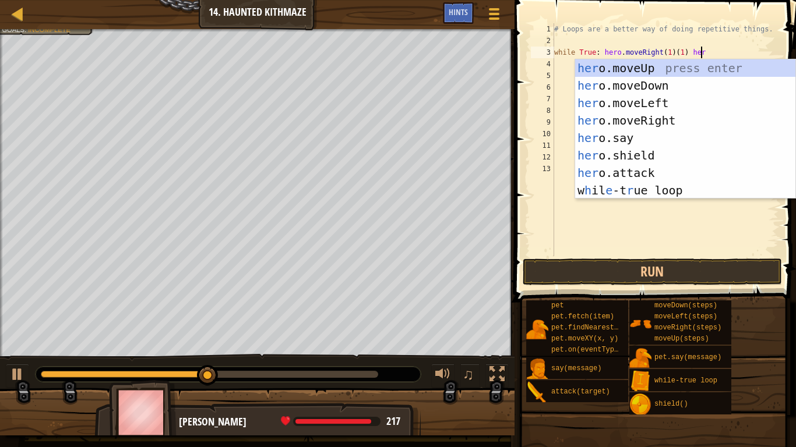
scroll to position [5, 20]
click at [652, 65] on div "her o.moveUp press enter her o.moveDown press enter her o.moveLeft press enter …" at bounding box center [685, 146] width 220 height 175
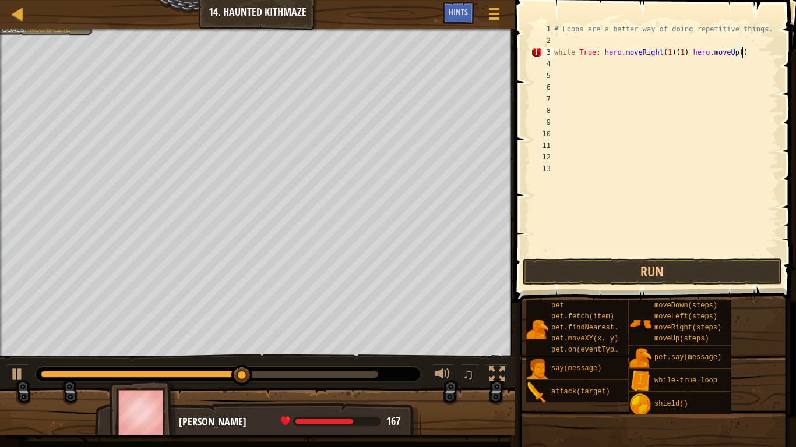
click at [741, 55] on div "# Loops are a better way of doing repetitive things. while True : hero . moveRi…" at bounding box center [665, 151] width 227 height 256
click at [736, 55] on div "# Loops are a better way of doing repetitive things. while True : hero . moveRi…" at bounding box center [665, 151] width 227 height 256
click at [749, 54] on div "# Loops are a better way of doing repetitive things. while True : hero . moveRi…" at bounding box center [665, 151] width 227 height 256
click at [616, 279] on button "Run" at bounding box center [651, 272] width 259 height 27
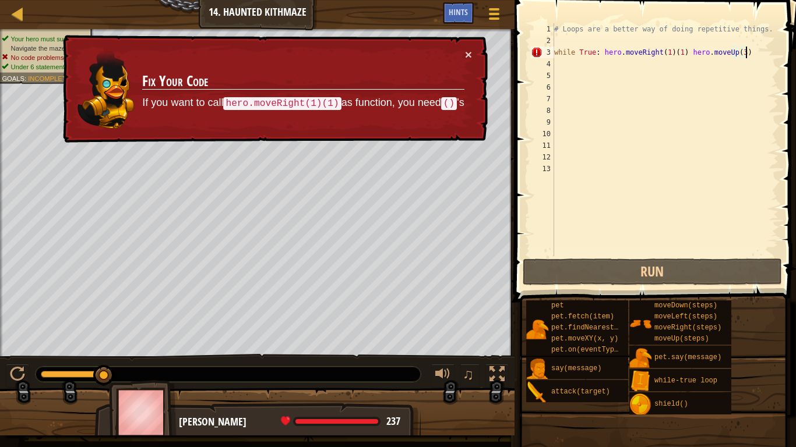
click at [683, 49] on div "# Loops are a better way of doing repetitive things. while True : hero . moveRi…" at bounding box center [665, 151] width 227 height 256
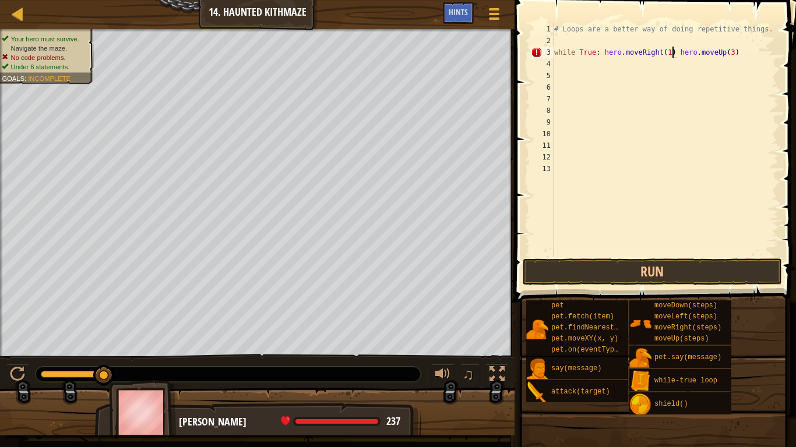
scroll to position [5, 25]
type textarea "while True: hero.moveRight(2) hero.moveUp(3)"
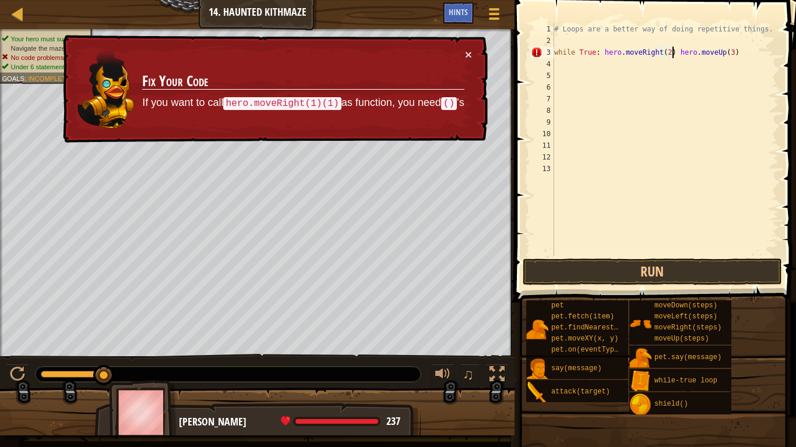
click at [563, 67] on div "# Loops are a better way of doing repetitive things. while True : hero . moveRi…" at bounding box center [665, 151] width 227 height 256
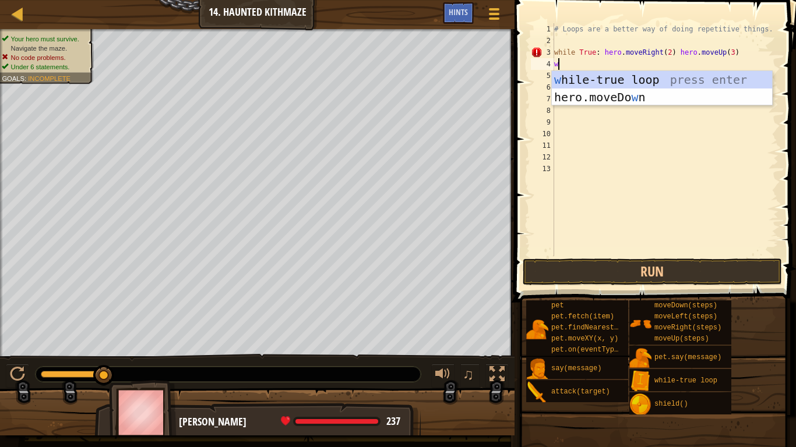
type textarea "wh"
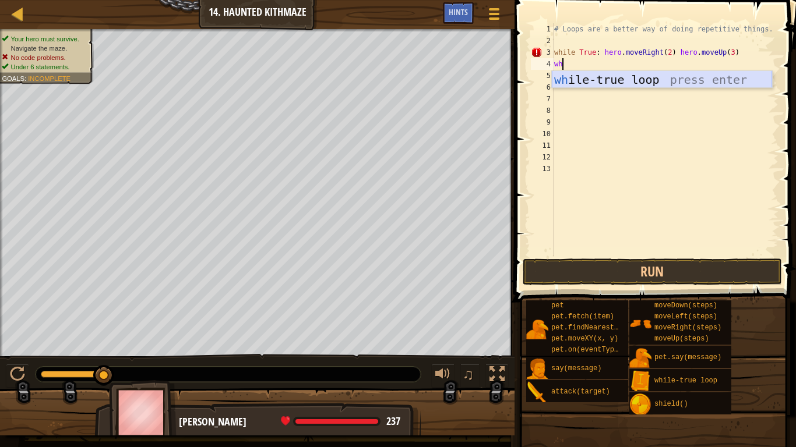
click at [591, 80] on div "wh ile-true loop press enter" at bounding box center [662, 97] width 220 height 52
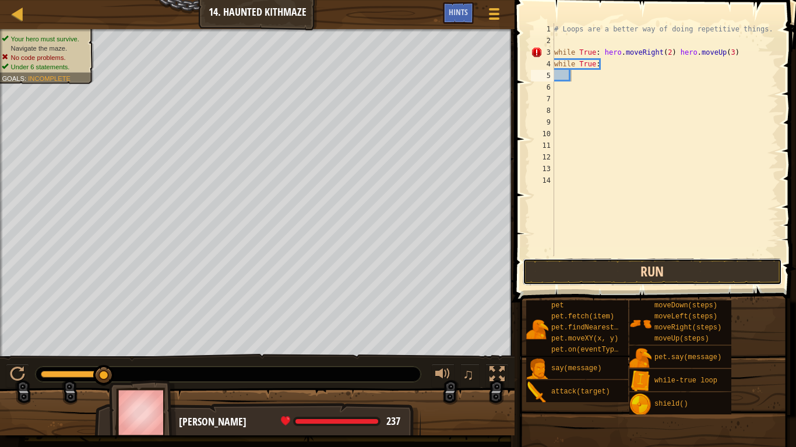
click at [605, 278] on button "Run" at bounding box center [651, 272] width 259 height 27
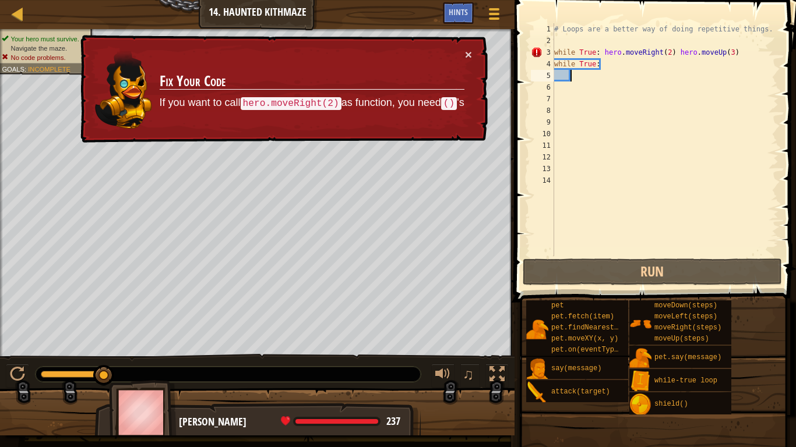
click at [607, 72] on div "# Loops are a better way of doing repetitive things. while True : hero . moveRi…" at bounding box center [665, 151] width 227 height 256
click at [602, 62] on div "# Loops are a better way of doing repetitive things. while True : hero . moveRi…" at bounding box center [665, 151] width 227 height 256
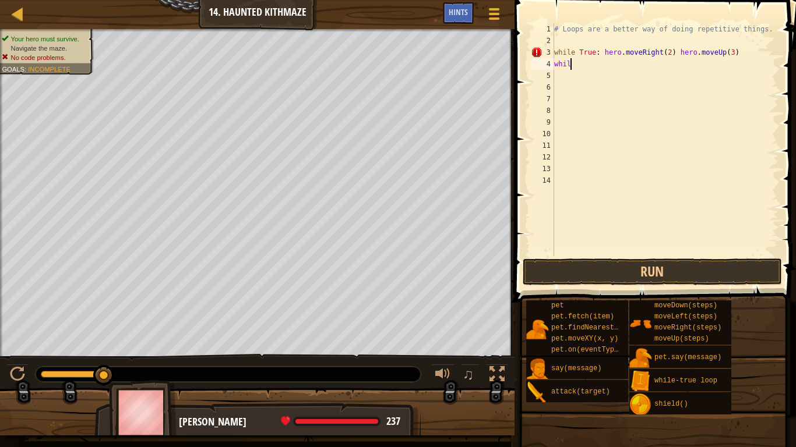
type textarea "w"
click at [671, 55] on div "# Loops are a better way of doing repetitive things. while True : hero . moveRi…" at bounding box center [665, 151] width 227 height 256
click at [741, 52] on div "# Loops are a better way of doing repetitive things. while True : hero . moveRi…" at bounding box center [665, 151] width 227 height 256
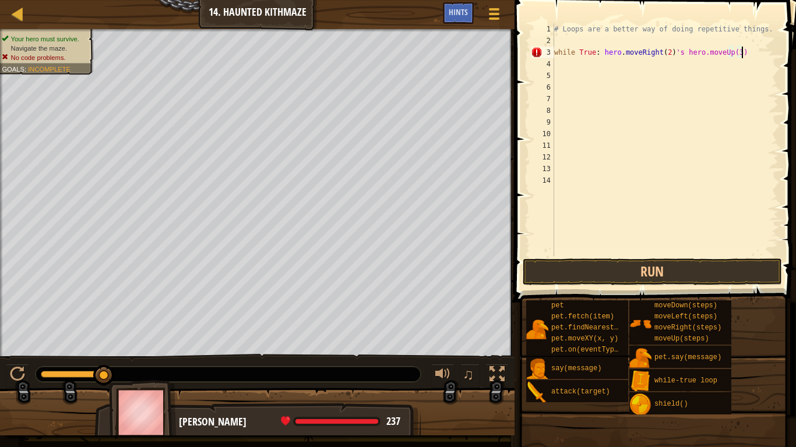
scroll to position [5, 27]
click at [614, 271] on button "Run" at bounding box center [651, 272] width 259 height 27
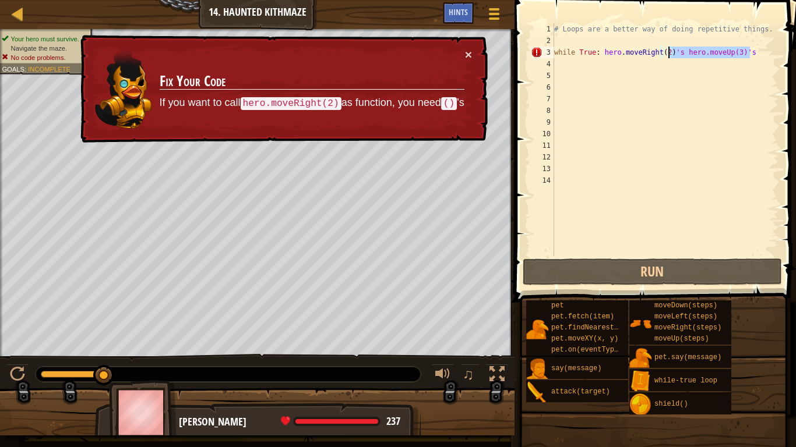
drag, startPoint x: 754, startPoint y: 54, endPoint x: 667, endPoint y: 55, distance: 87.4
click at [667, 55] on div "# Loops are a better way of doing repetitive things. while True : hero . moveRi…" at bounding box center [665, 151] width 227 height 256
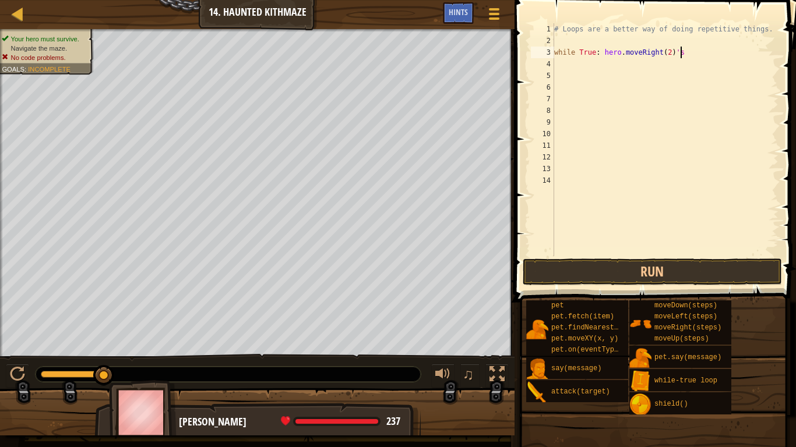
scroll to position [5, 17]
click at [682, 278] on button "Run" at bounding box center [651, 272] width 259 height 27
click at [674, 278] on button "Run" at bounding box center [651, 272] width 259 height 27
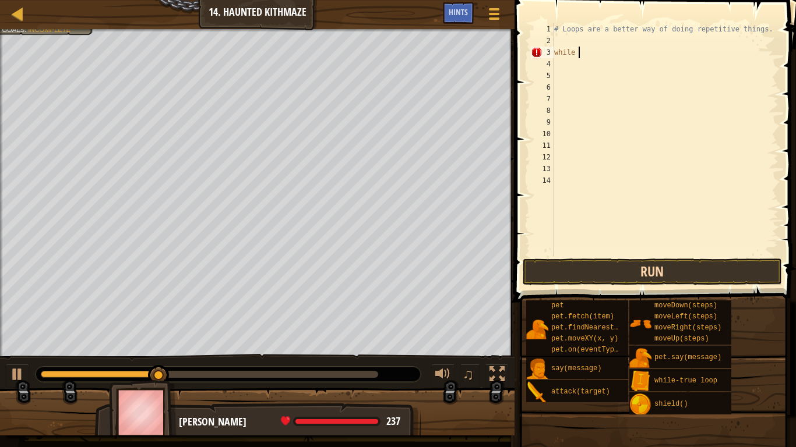
scroll to position [5, 3]
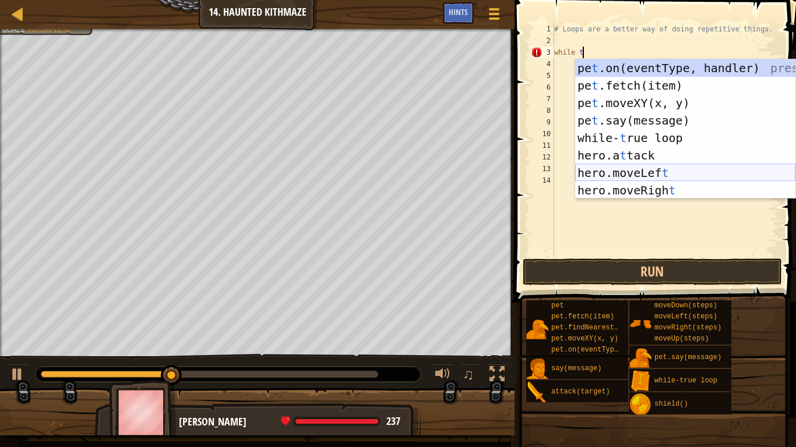
type textarea "while tr"
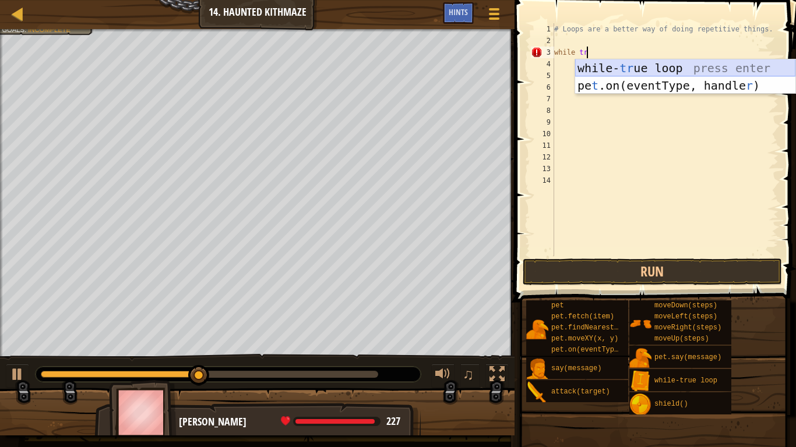
click at [659, 69] on div "while- tr ue loop press enter pe t .on(eventType, handle r ) press enter" at bounding box center [685, 94] width 220 height 70
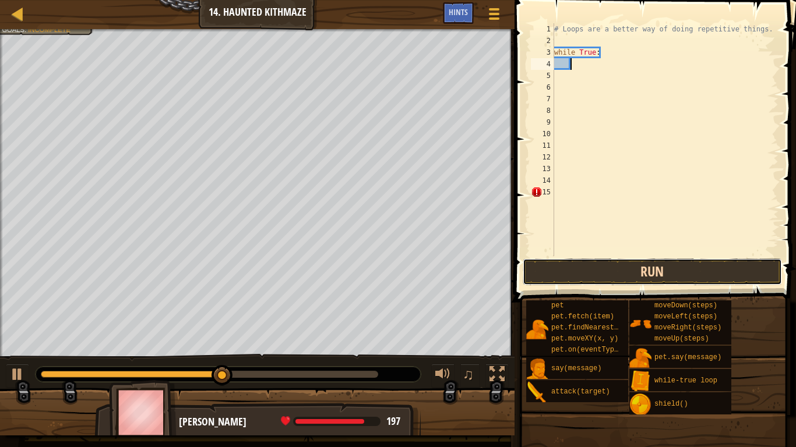
click at [623, 280] on button "Run" at bounding box center [651, 272] width 259 height 27
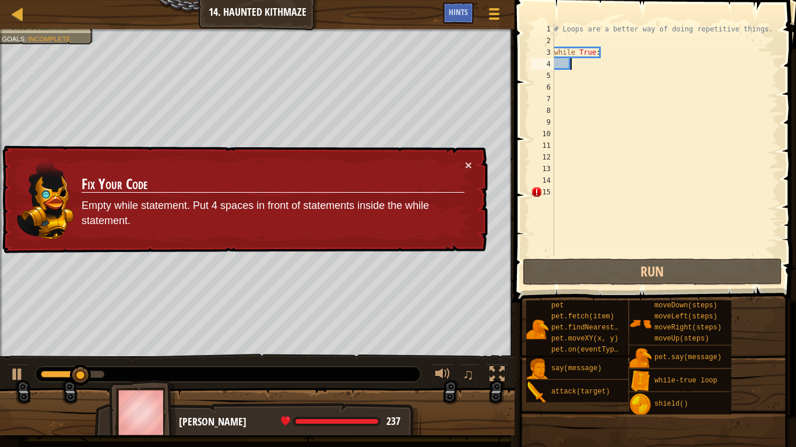
click at [602, 54] on div "# Loops are a better way of doing repetitive things. while True :" at bounding box center [665, 151] width 227 height 256
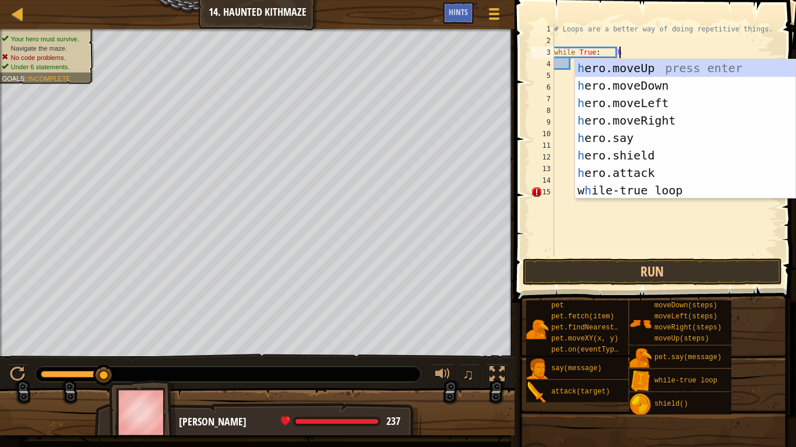
type textarea "while True: he"
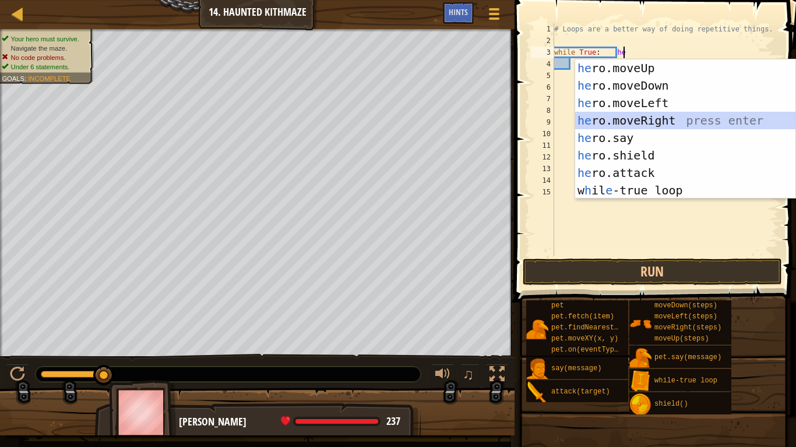
click at [616, 119] on div "he ro.moveUp press enter he ro.moveDown press enter he ro.moveLeft press enter …" at bounding box center [685, 146] width 220 height 175
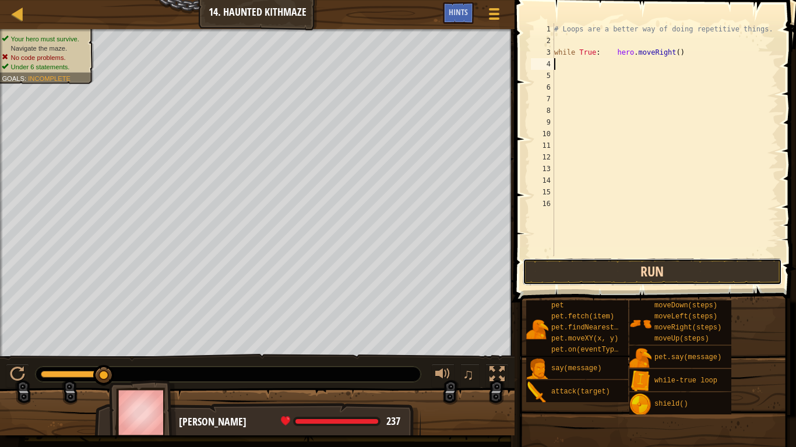
click at [614, 271] on button "Run" at bounding box center [651, 272] width 259 height 27
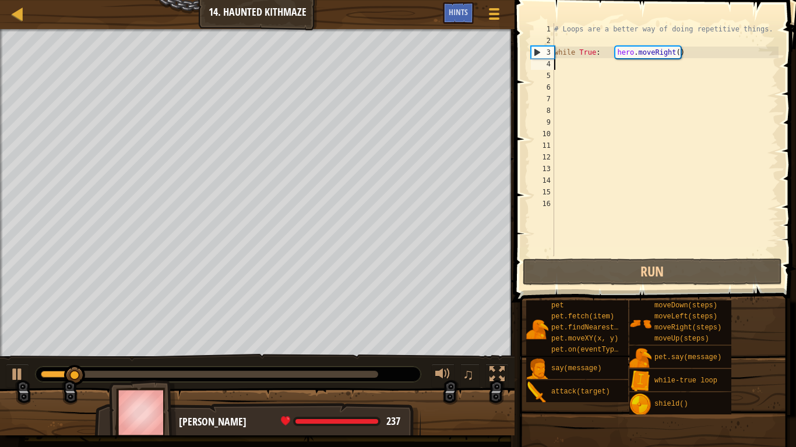
click at [615, 54] on div "# Loops are a better way of doing repetitive things. while True : hero . moveRi…" at bounding box center [665, 151] width 227 height 256
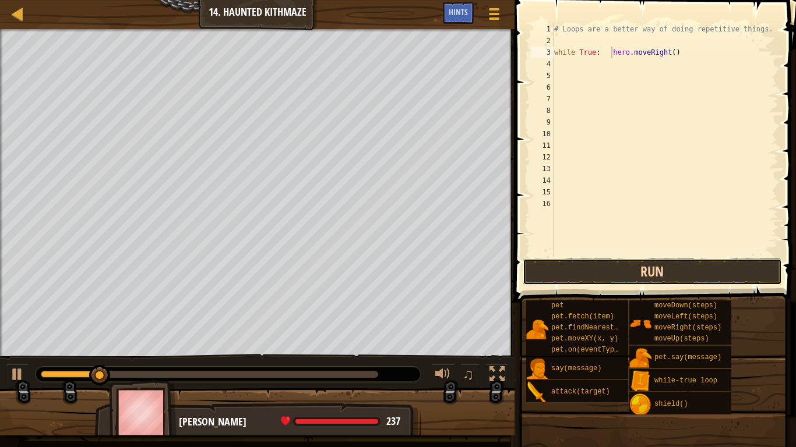
click at [652, 266] on button "Run" at bounding box center [651, 272] width 259 height 27
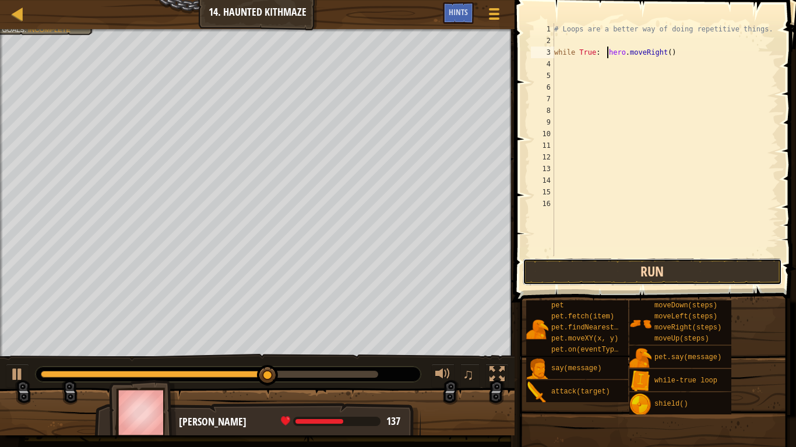
click at [557, 267] on button "Run" at bounding box center [651, 272] width 259 height 27
click at [603, 279] on button "Run" at bounding box center [651, 272] width 259 height 27
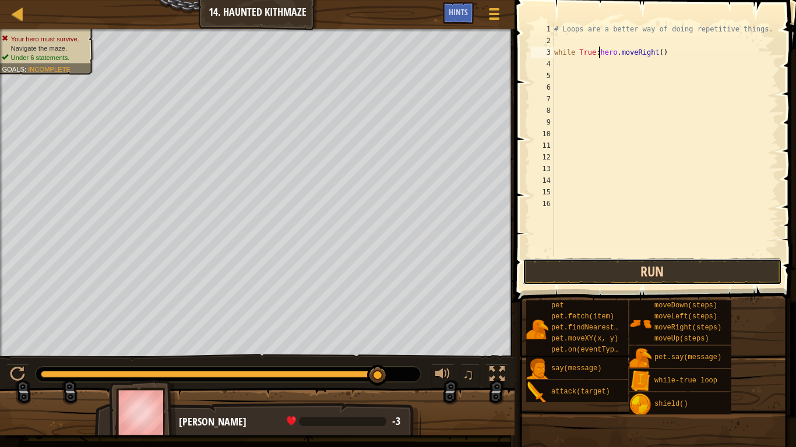
click at [576, 273] on button "Run" at bounding box center [651, 272] width 259 height 27
click at [589, 271] on button "Run" at bounding box center [651, 272] width 259 height 27
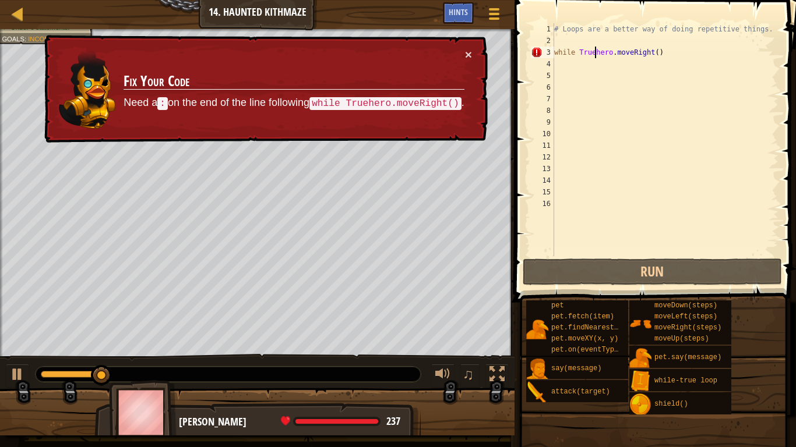
type textarea "while True:hero.moveRight()"
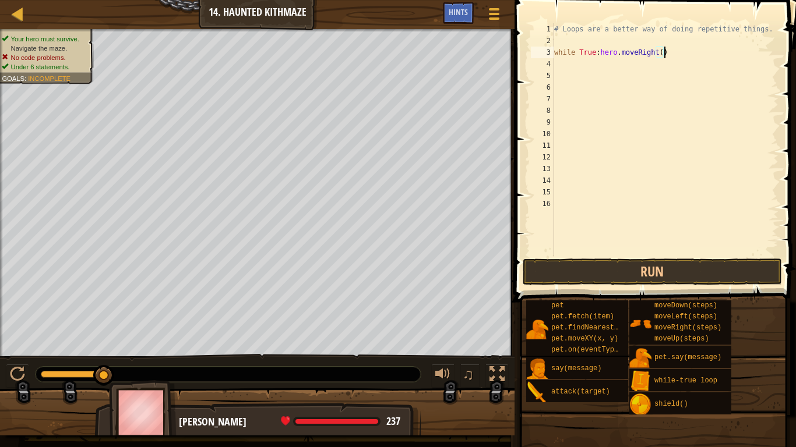
click at [332, 70] on div "Map Introduction to Computer Science 14. Haunted Kithmaze Game Menu Done Hints …" at bounding box center [398, 223] width 796 height 447
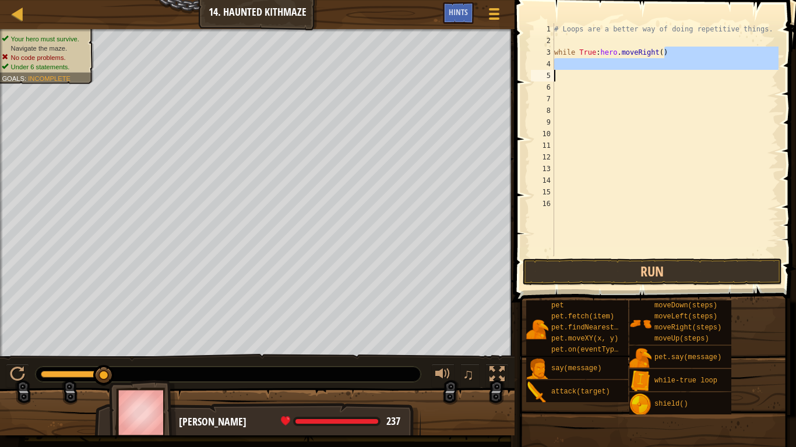
scroll to position [5, 2]
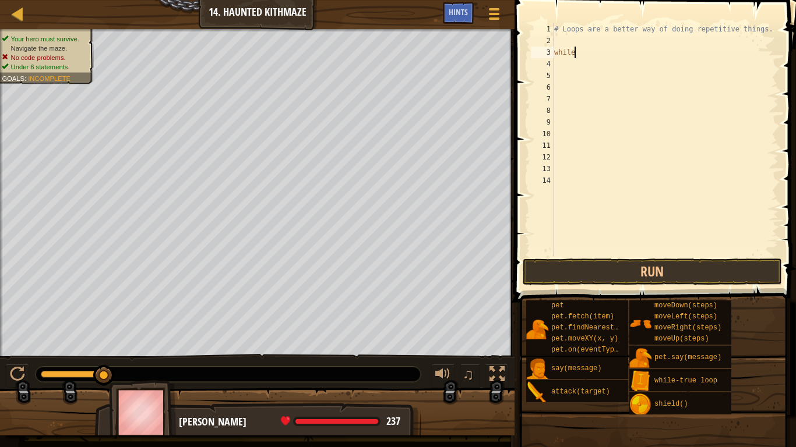
type textarea "w"
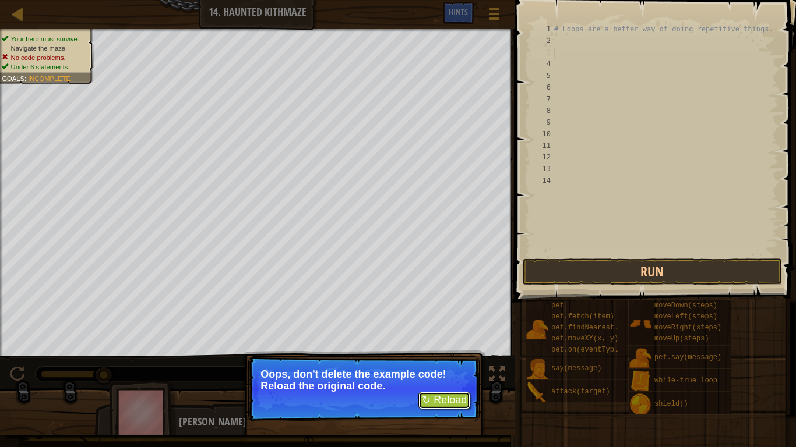
click at [440, 402] on button "↻ Reload" at bounding box center [444, 400] width 52 height 17
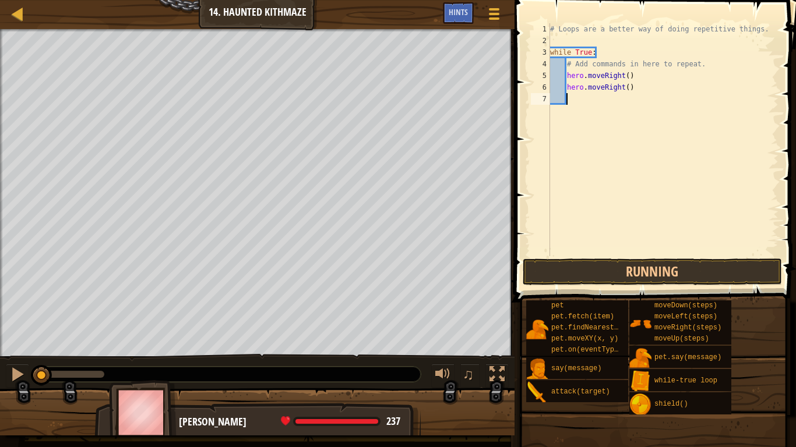
scroll to position [5, 1]
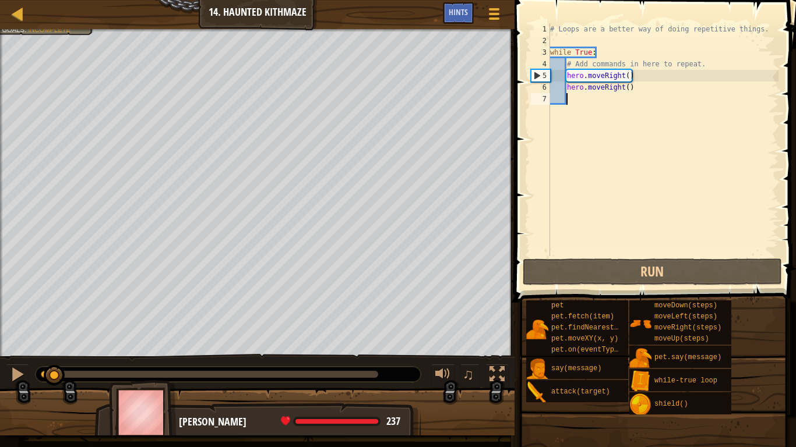
click at [604, 46] on div "# Loops are a better way of doing repetitive things. while True : # Add command…" at bounding box center [663, 151] width 231 height 256
click at [634, 87] on div "# Loops are a better way of doing repetitive things. while True : # Add command…" at bounding box center [663, 151] width 231 height 256
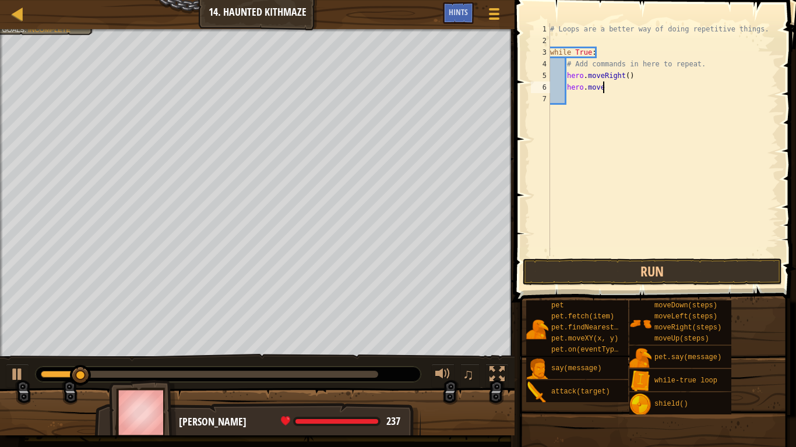
type textarea "hero.moveu"
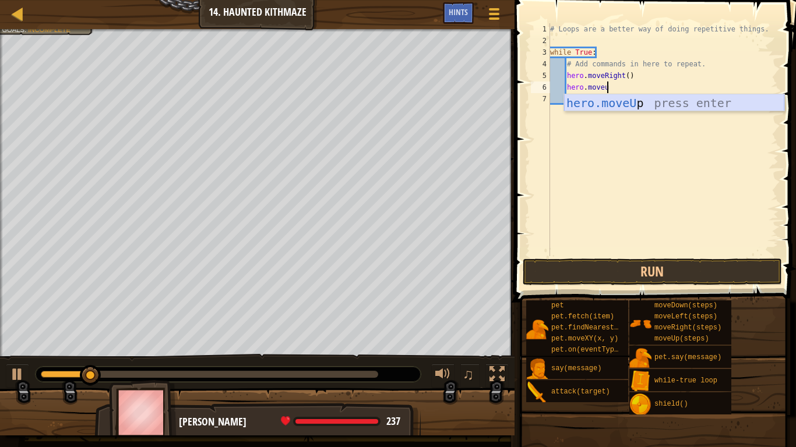
click at [658, 106] on div "hero.moveU p press enter" at bounding box center [674, 120] width 220 height 52
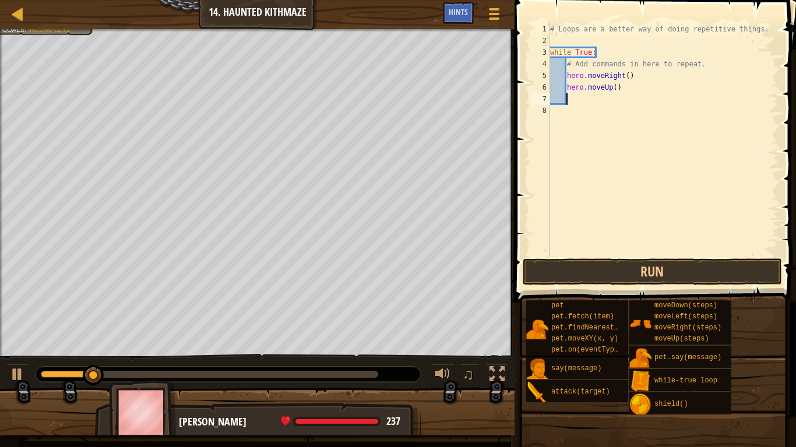
scroll to position [5, 2]
click at [606, 272] on button "Run" at bounding box center [651, 272] width 259 height 27
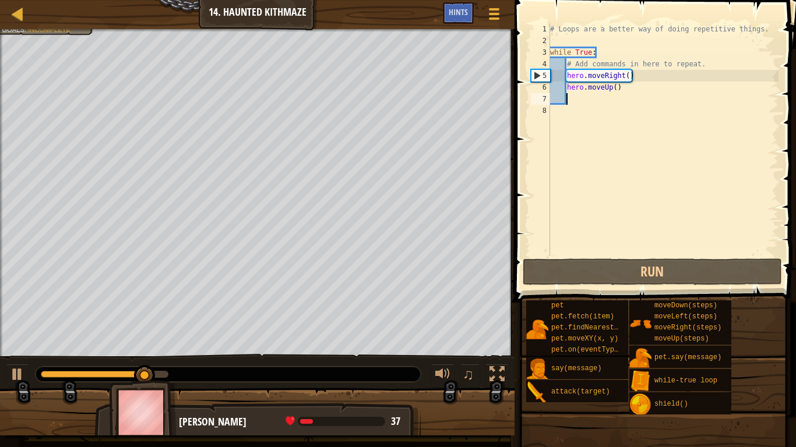
click at [626, 76] on div "# Loops are a better way of doing repetitive things. while True : # Add command…" at bounding box center [663, 151] width 231 height 256
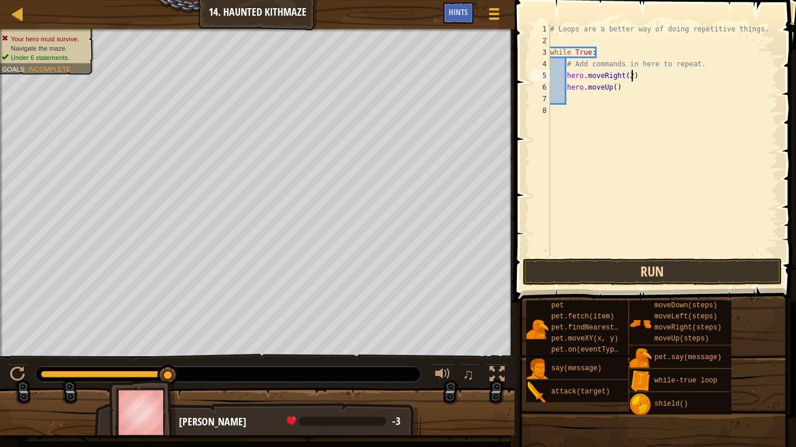
type textarea "hero.moveRight(2)"
click at [621, 262] on button "Run" at bounding box center [651, 272] width 259 height 27
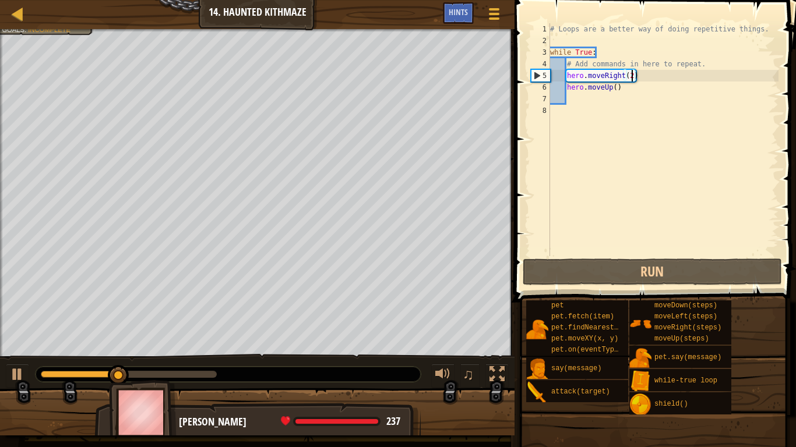
click at [570, 99] on div "# Loops are a better way of doing repetitive things. while True : # Add command…" at bounding box center [663, 151] width 231 height 256
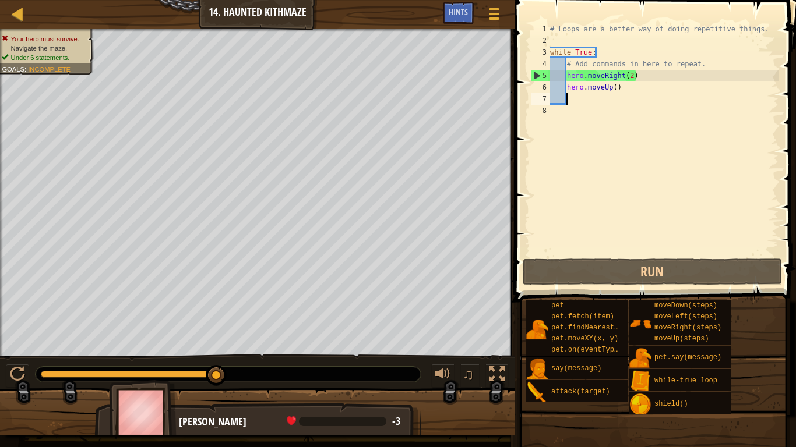
click at [631, 78] on div "# Loops are a better way of doing repetitive things. while True : # Add command…" at bounding box center [663, 151] width 231 height 256
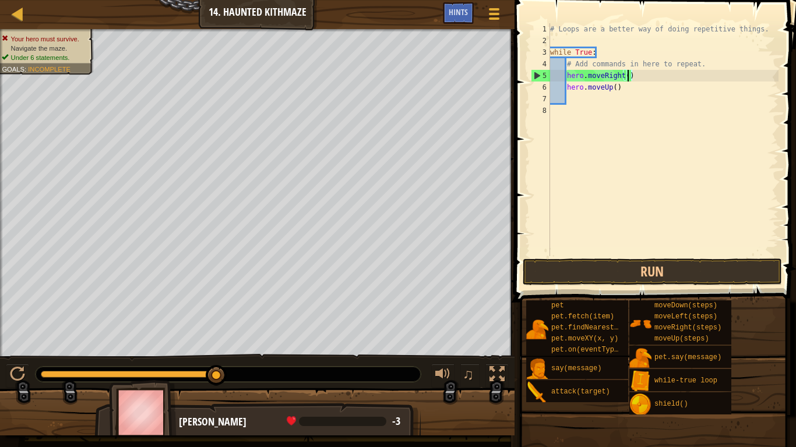
scroll to position [5, 12]
click at [614, 87] on div "# Loops are a better way of doing repetitive things. while True : # Add command…" at bounding box center [663, 151] width 231 height 256
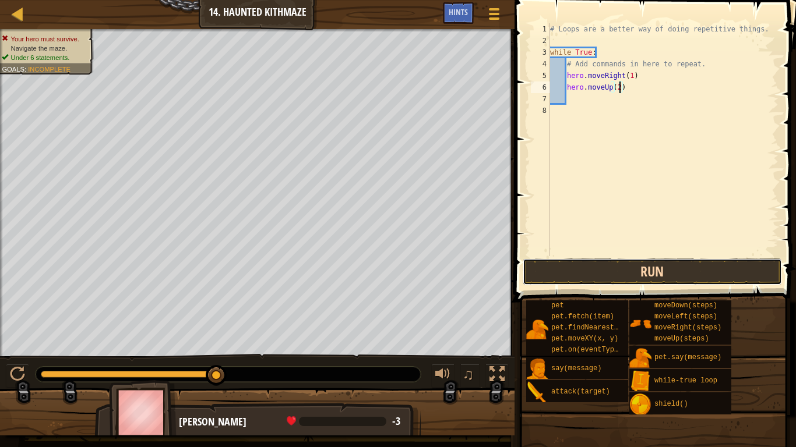
click at [612, 263] on button "Run" at bounding box center [651, 272] width 259 height 27
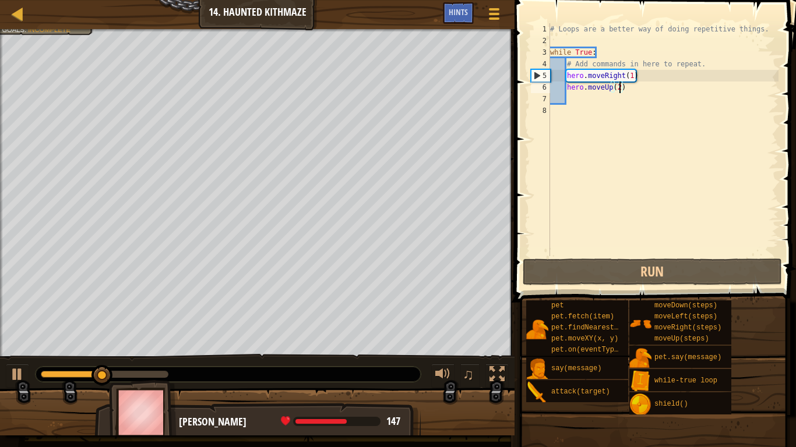
click at [633, 75] on div "# Loops are a better way of doing repetitive things. while True : # Add command…" at bounding box center [663, 151] width 231 height 256
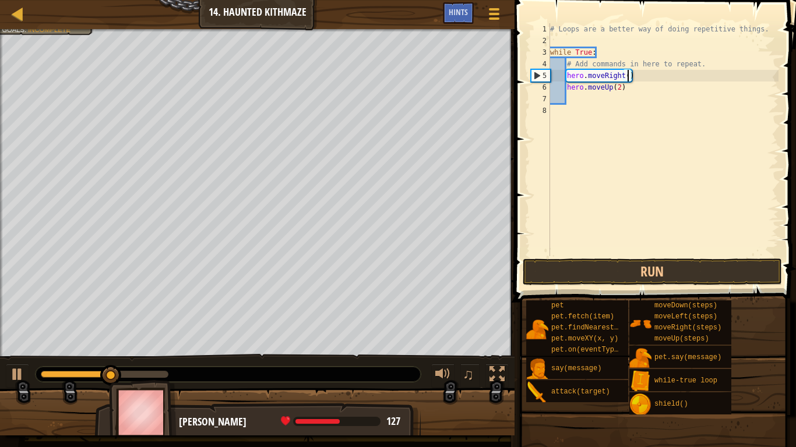
scroll to position [5, 12]
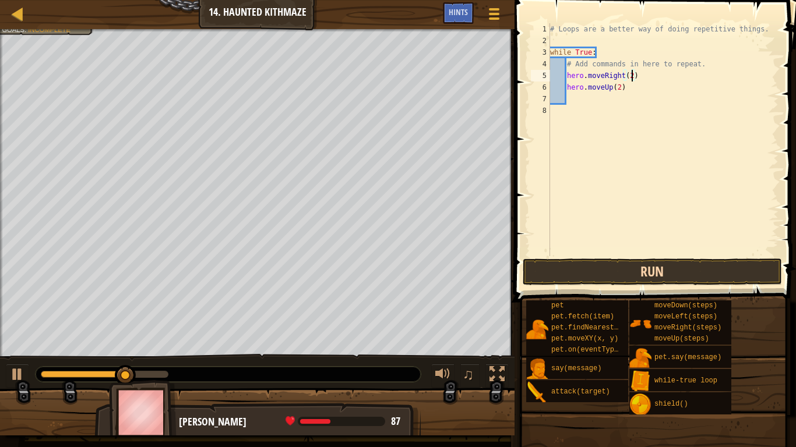
type textarea "hero.moveRight(2)"
click at [647, 263] on button "Run" at bounding box center [651, 272] width 259 height 27
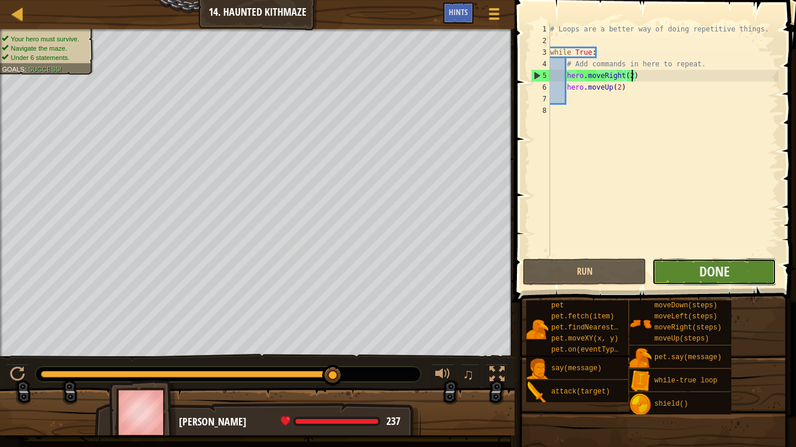
click at [733, 274] on button "Done" at bounding box center [713, 272] width 123 height 27
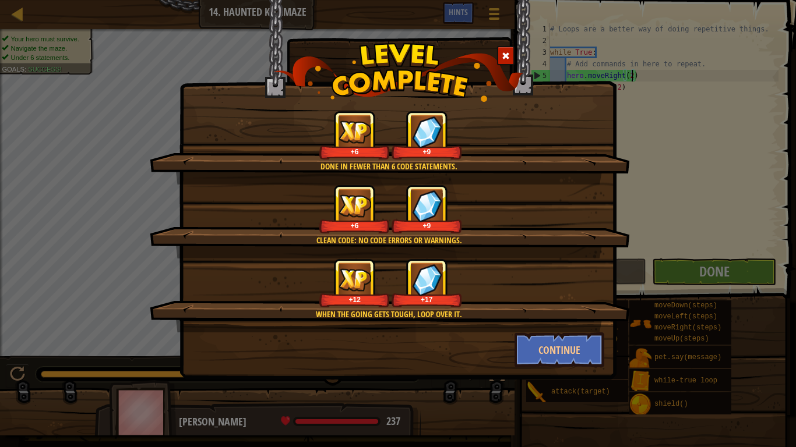
click at [546, 379] on div "Done in fewer than 6 code statements. +6 +9 Clean code: no code errors or warni…" at bounding box center [397, 190] width 437 height 380
click at [548, 333] on button "Continue" at bounding box center [559, 350] width 90 height 35
click at [545, 354] on div "Done in fewer than 6 code statements. +6 +9 Clean code: no code errors or warni…" at bounding box center [398, 223] width 796 height 447
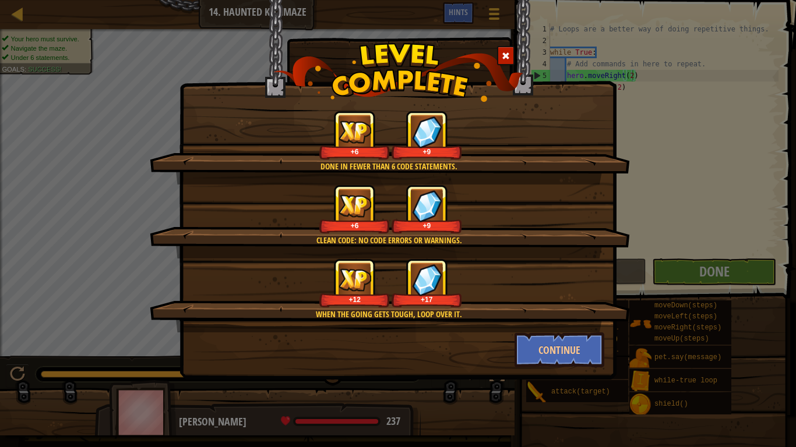
click at [525, 358] on div "Done in fewer than 6 code statements. +6 +9 Clean code: no code errors or warni…" at bounding box center [398, 223] width 796 height 447
click at [550, 356] on div "Done in fewer than 6 code statements. +6 +9 Clean code: no code errors or warni…" at bounding box center [398, 223] width 796 height 447
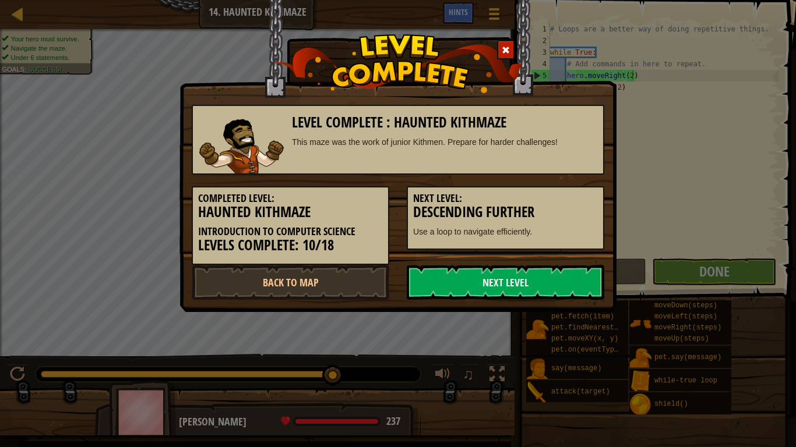
click at [481, 302] on div "Level Complete : Haunted Kithmaze This maze was the work of junior Kithmen. Pre…" at bounding box center [397, 156] width 437 height 312
click at [476, 293] on link "Next Level" at bounding box center [505, 282] width 197 height 35
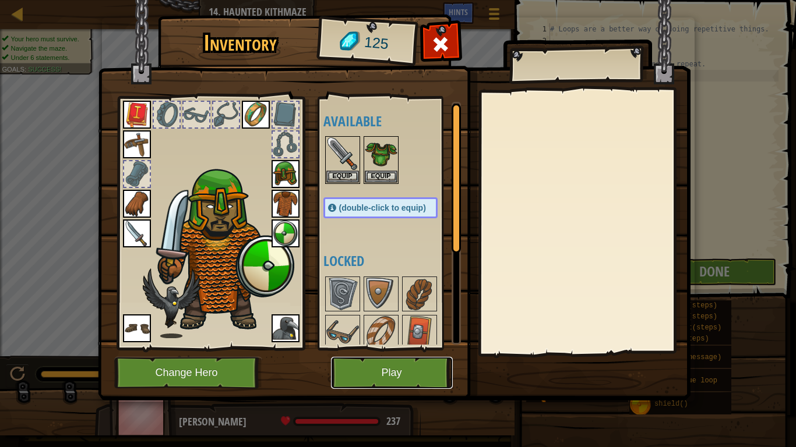
click at [410, 370] on button "Play" at bounding box center [392, 373] width 122 height 32
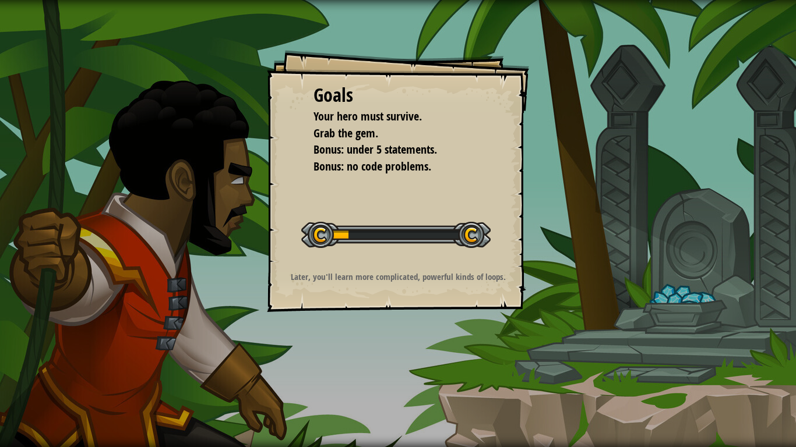
click at [411, 369] on div "Goals Your hero must survive. Grab the gem. Bonus: under 5 statements. Bonus: n…" at bounding box center [398, 223] width 796 height 447
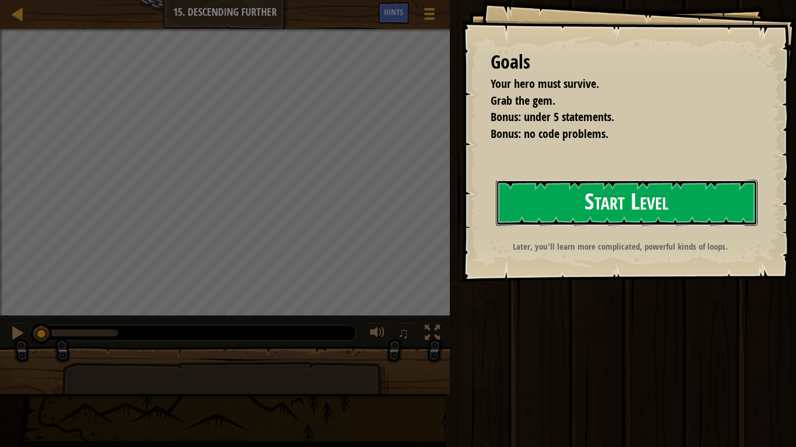
click at [579, 194] on button "Start Level" at bounding box center [627, 203] width 262 height 46
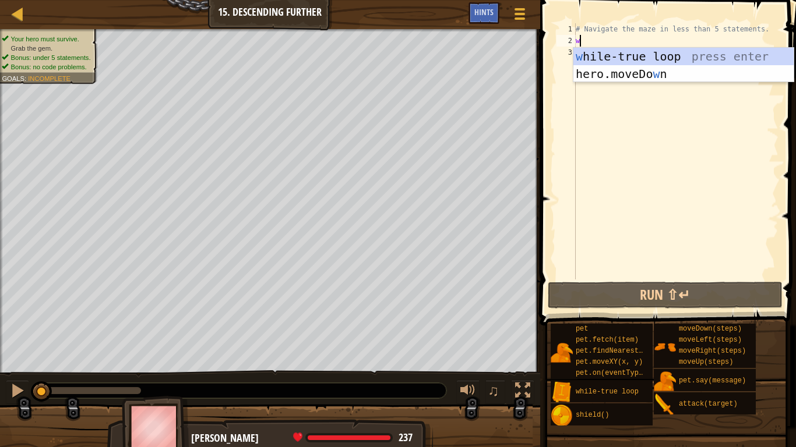
scroll to position [5, 0]
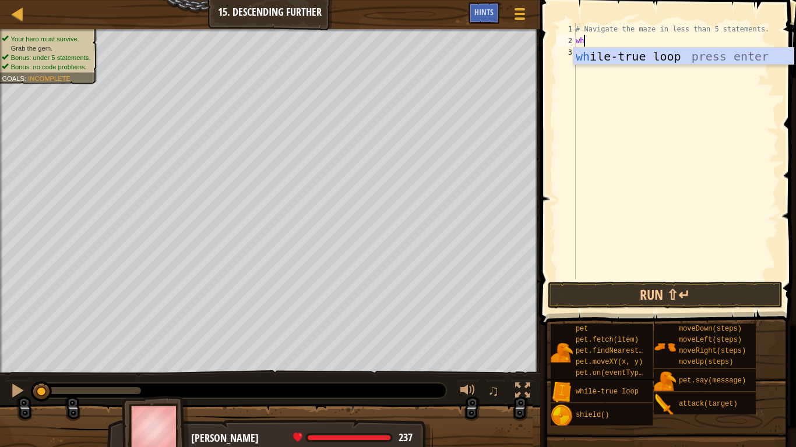
type textarea "whi"
click at [589, 63] on div "whi le-true loop press enter" at bounding box center [683, 74] width 220 height 52
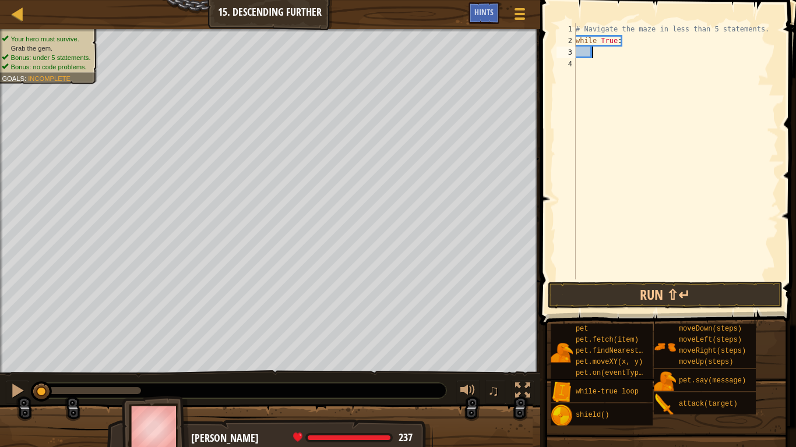
click at [587, 56] on div "# Navigate the maze in less than 5 statements. while True :" at bounding box center [675, 163] width 205 height 280
click at [591, 55] on div "# Navigate the maze in less than 5 statements. while True :" at bounding box center [675, 163] width 205 height 280
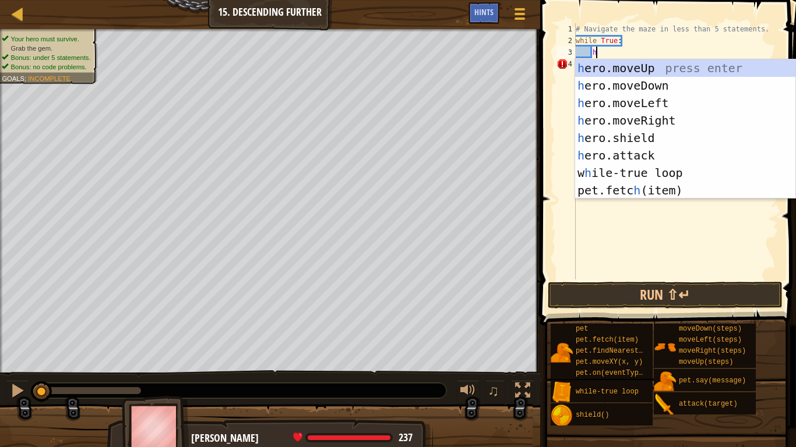
type textarea "he"
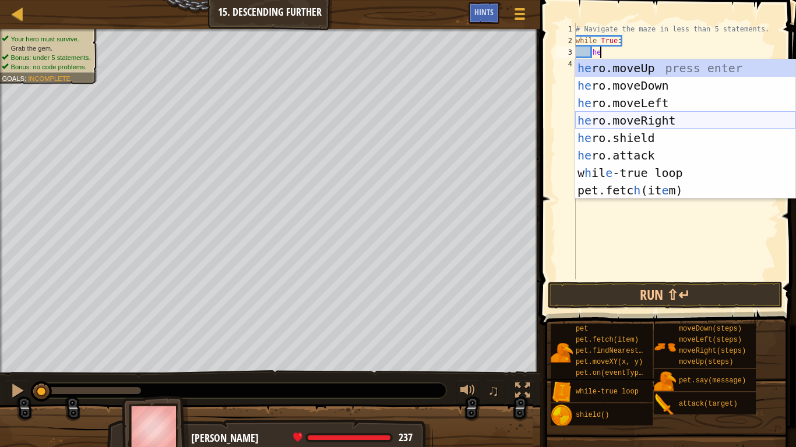
click at [634, 117] on div "he ro.moveUp press enter he ro.moveDown press enter he ro.moveLeft press enter …" at bounding box center [685, 146] width 220 height 175
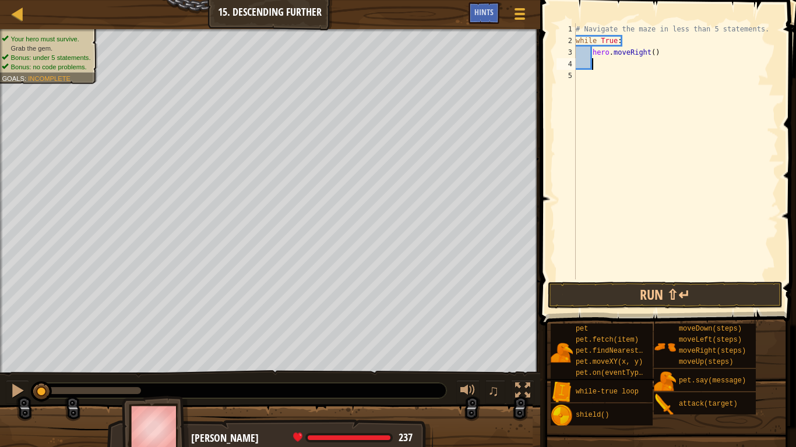
scroll to position [5, 2]
click at [650, 53] on div "# Navigate the maze in less than 5 statements. while True : hero . moveRight ( )" at bounding box center [675, 163] width 205 height 280
click at [651, 55] on div "# Navigate the maze in less than 5 statements. while True : hero . moveRight ( )" at bounding box center [675, 163] width 205 height 280
click at [650, 56] on div "# Navigate the maze in less than 5 statements. while True : hero . moveRight ( )" at bounding box center [675, 163] width 205 height 280
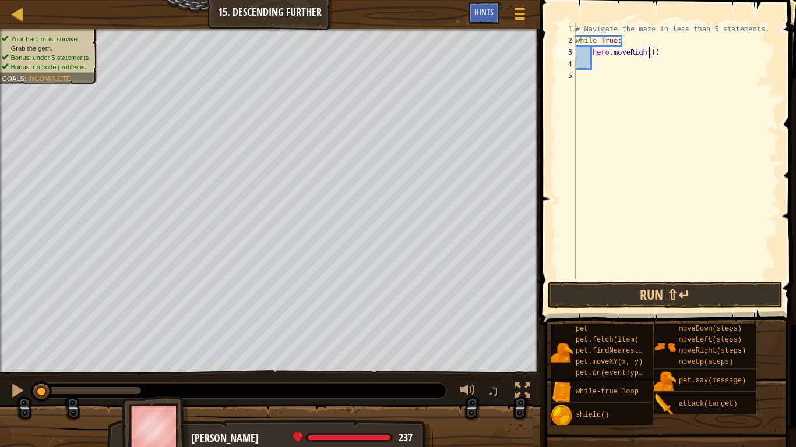
click at [653, 54] on div "# Navigate the maze in less than 5 statements. while True : hero . moveRight ( )" at bounding box center [675, 163] width 205 height 280
type textarea "hero.moveRight(2)"
click at [594, 69] on div "# Navigate the maze in less than 5 statements. while True : hero . moveRight ( …" at bounding box center [675, 163] width 205 height 280
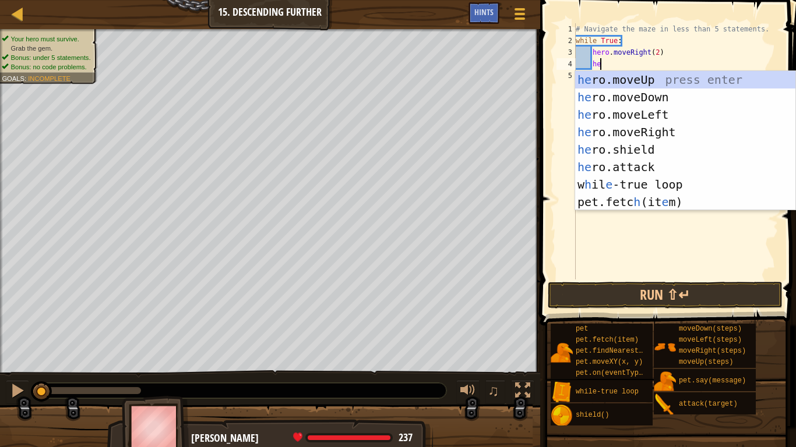
type textarea "her"
click at [614, 99] on div "her o.moveUp press enter her o.moveDown press enter her o.moveLeft press enter …" at bounding box center [685, 158] width 220 height 175
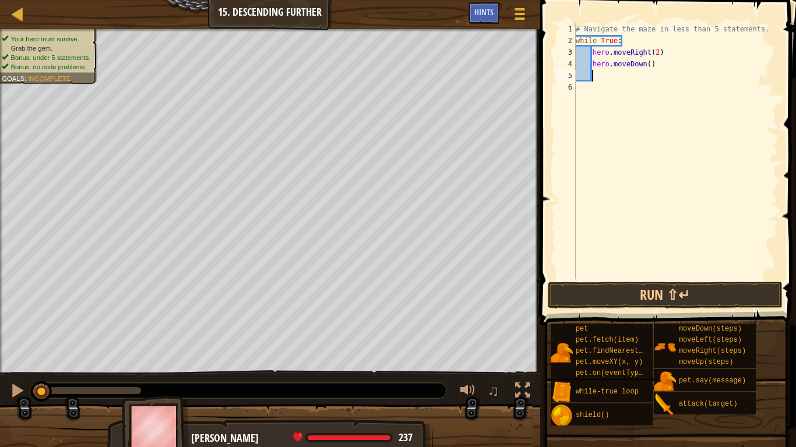
click at [648, 68] on div "# Navigate the maze in less than 5 statements. while True : hero . moveRight ( …" at bounding box center [675, 163] width 205 height 280
click at [607, 299] on button "Run ⇧↵" at bounding box center [665, 295] width 235 height 27
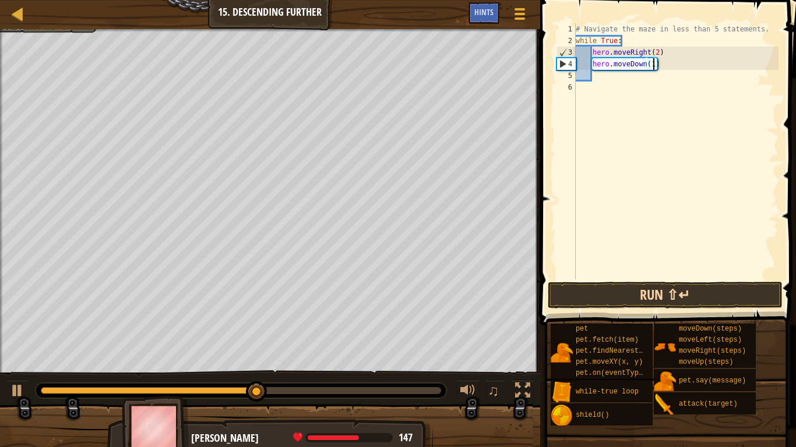
type textarea "hero.moveDown(1)"
click at [633, 300] on button "Run ⇧↵" at bounding box center [665, 295] width 235 height 27
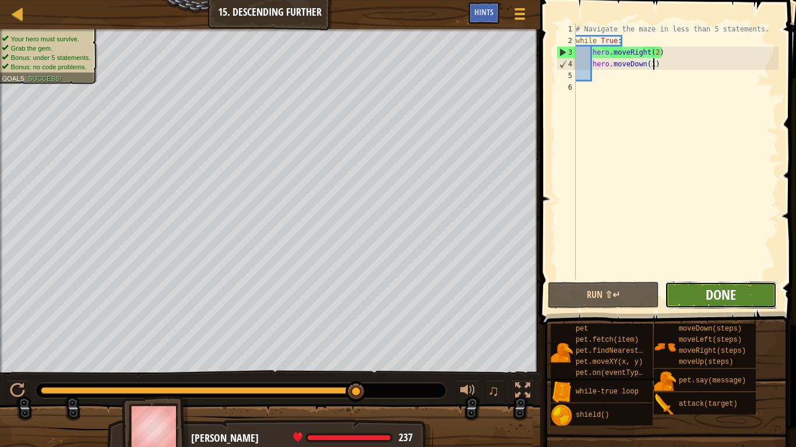
click at [712, 297] on span "Done" at bounding box center [720, 294] width 30 height 19
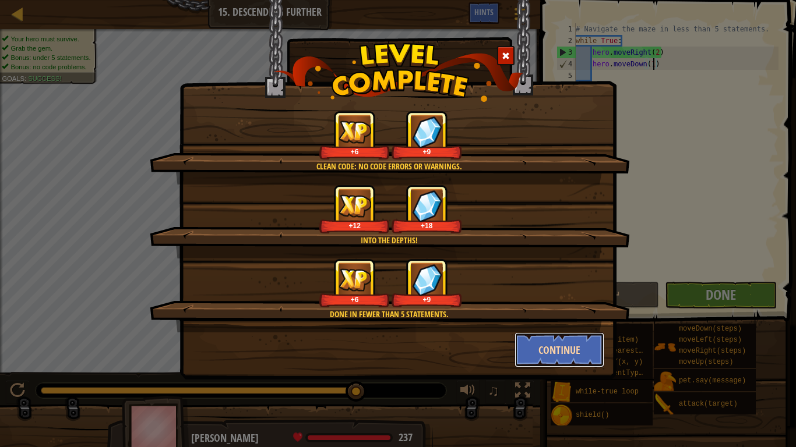
click at [574, 341] on button "Continue" at bounding box center [559, 350] width 90 height 35
click at [560, 340] on div "Clean code: no code errors or warnings. +6 +9 Into the depths! +12 +18 Done in …" at bounding box center [397, 190] width 437 height 380
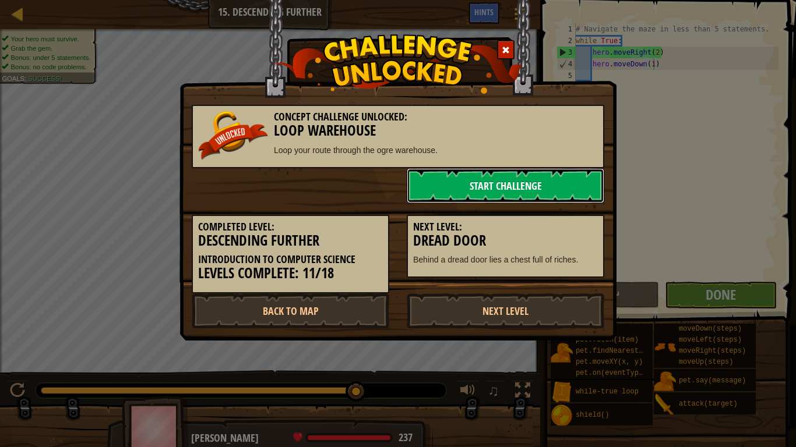
click at [474, 197] on link "Start Challenge" at bounding box center [505, 185] width 197 height 35
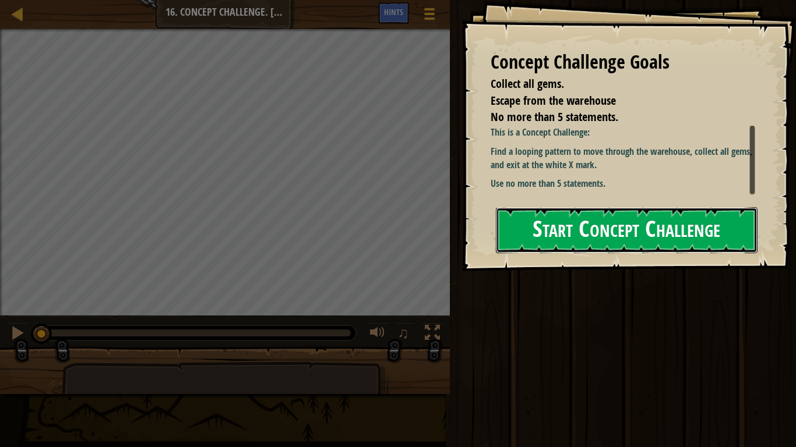
click at [525, 234] on button "Start Concept Challenge" at bounding box center [627, 230] width 262 height 46
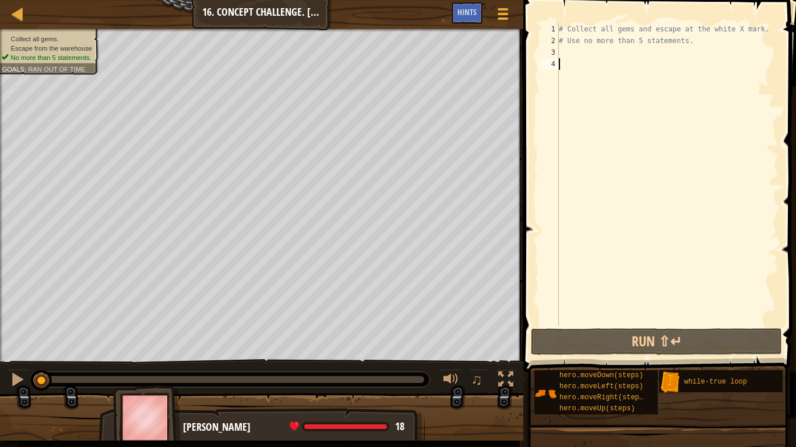
click at [575, 63] on div "# Collect all gems and escape at the white X mark. # Use no more than 5 stateme…" at bounding box center [667, 186] width 222 height 326
click at [568, 54] on div "# Collect all gems and escape at the white X mark. # Use no more than 5 stateme…" at bounding box center [667, 186] width 222 height 326
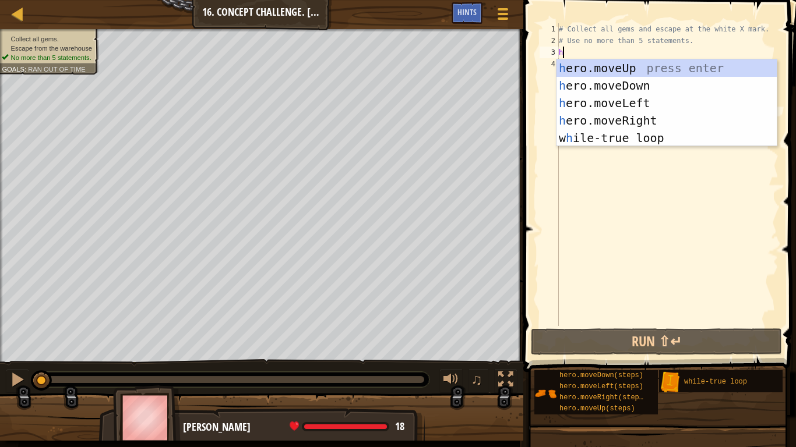
scroll to position [5, 0]
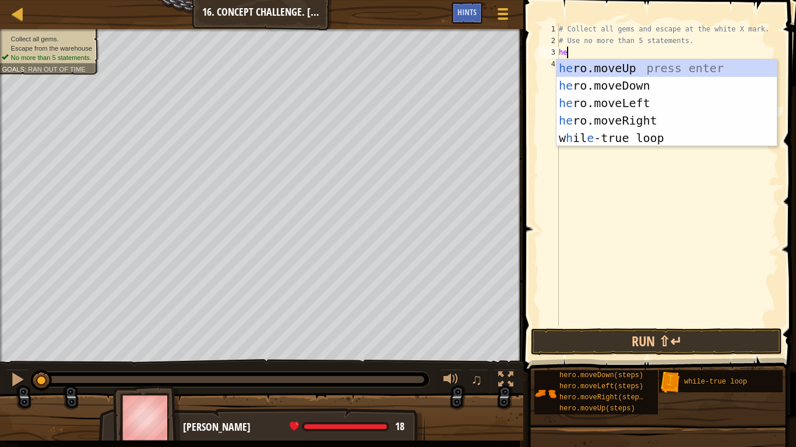
type textarea "her"
click at [622, 119] on div "her o.moveUp press enter her o.moveDown press enter her o.moveLeft press enter …" at bounding box center [666, 120] width 220 height 122
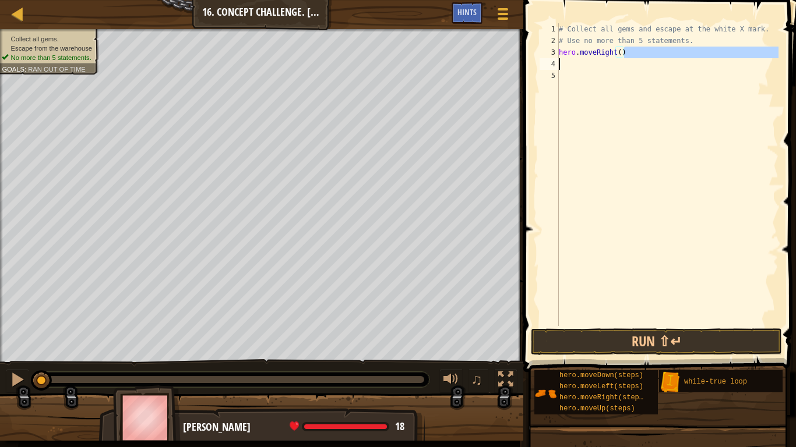
click at [159, 50] on div "Map Introduction to Computer Science 16. Concept Challenge. Loop Warehouse Game…" at bounding box center [398, 223] width 796 height 447
type textarea "hero.moveRight()"
type textarea "w"
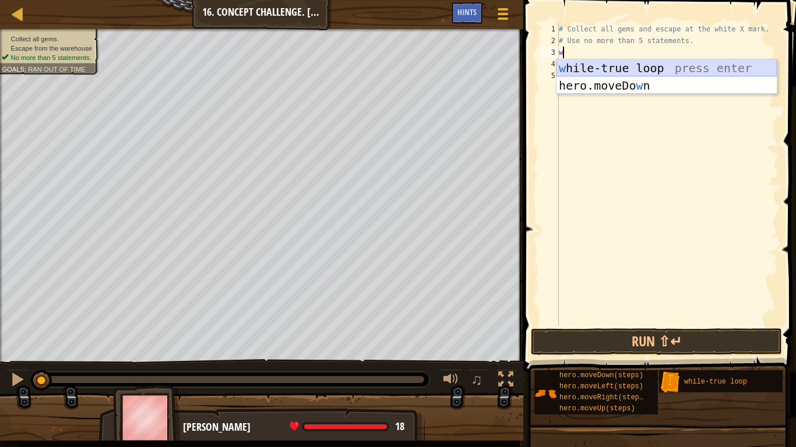
click at [614, 64] on div "w hile-true loop press enter hero.moveDo w n press enter" at bounding box center [666, 94] width 220 height 70
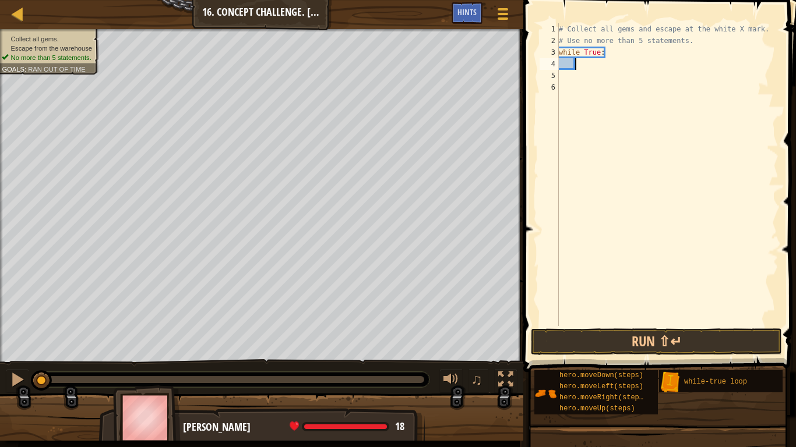
click at [567, 67] on div "# Collect all gems and escape at the white X mark. # Use no more than 5 stateme…" at bounding box center [667, 186] width 222 height 326
click at [577, 63] on div "# Collect all gems and escape at the white X mark. # Use no more than 5 stateme…" at bounding box center [667, 186] width 222 height 326
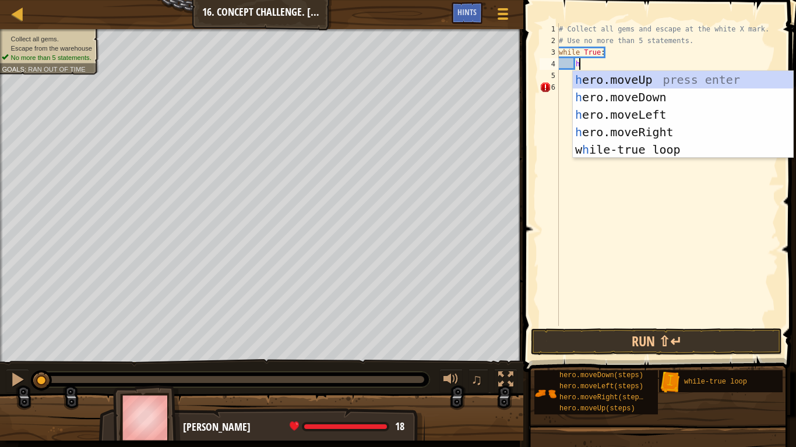
type textarea "he"
click at [622, 130] on div "he ro.moveUp press enter he ro.moveDown press enter he ro.moveLeft press enter …" at bounding box center [683, 132] width 220 height 122
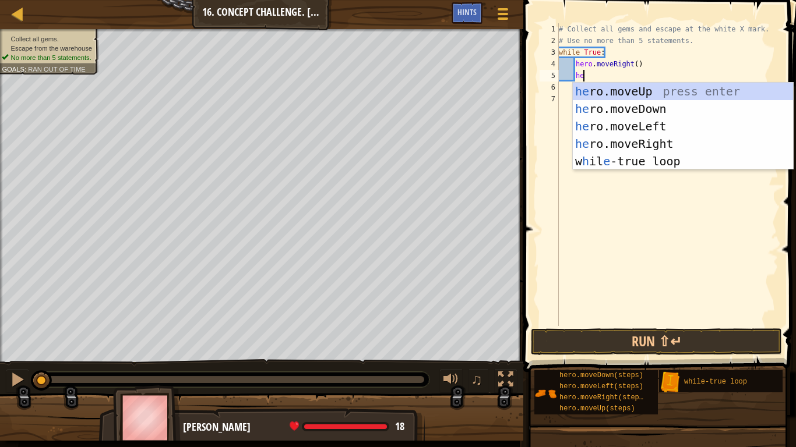
type textarea "her"
click at [677, 108] on div "her o.moveUp press enter her o.moveDown press enter her o.moveLeft press enter …" at bounding box center [683, 144] width 220 height 122
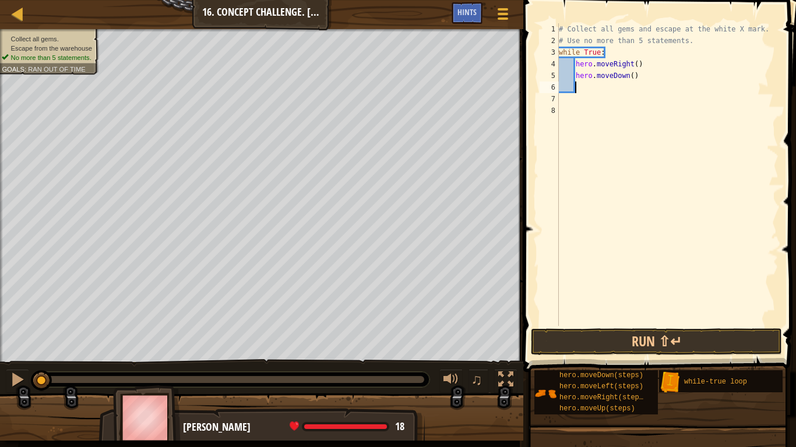
scroll to position [5, 2]
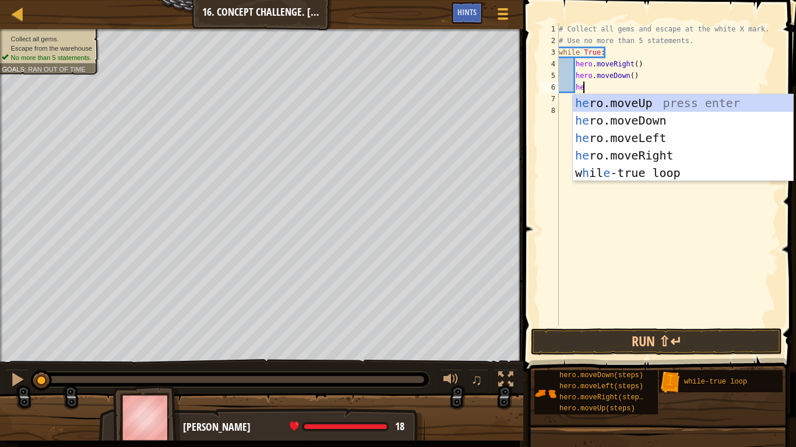
type textarea "her"
click at [605, 100] on div "her o.moveUp press enter her o.moveDown press enter her o.moveLeft press enter …" at bounding box center [683, 155] width 220 height 122
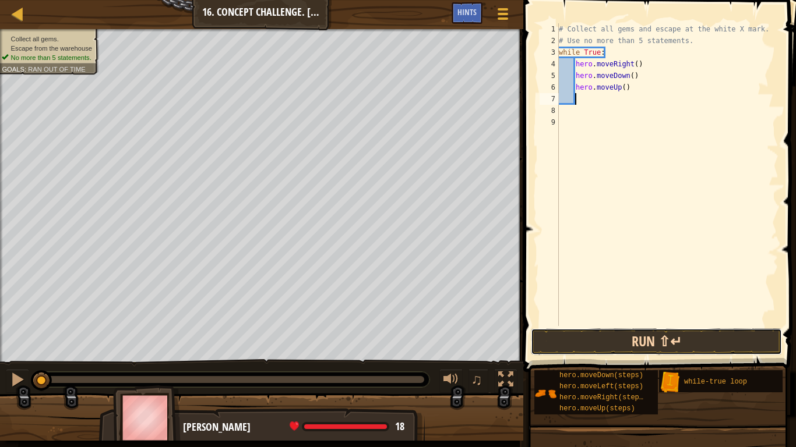
click at [642, 341] on button "Run ⇧↵" at bounding box center [656, 342] width 251 height 27
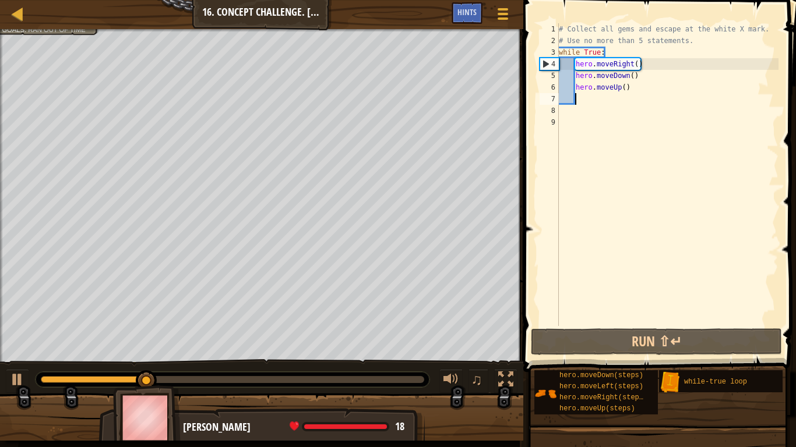
click at [623, 88] on div "# Collect all gems and escape at the white X mark. # Use no more than 5 stateme…" at bounding box center [667, 186] width 222 height 326
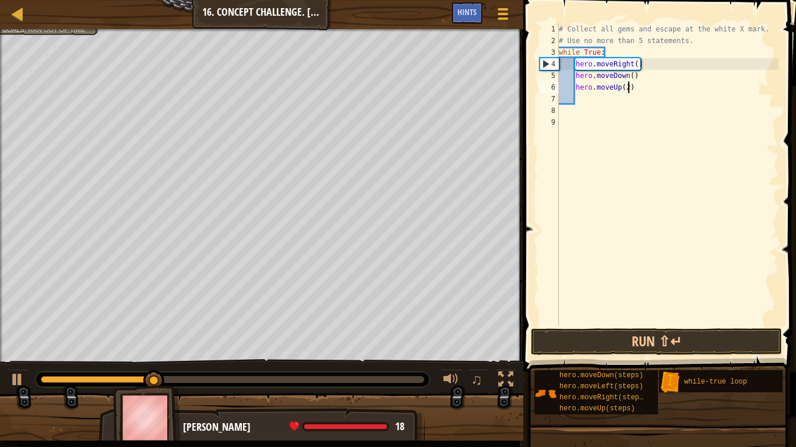
scroll to position [5, 10]
click at [642, 78] on div "# Collect all gems and escape at the white X mark. # Use no more than 5 stateme…" at bounding box center [667, 186] width 222 height 326
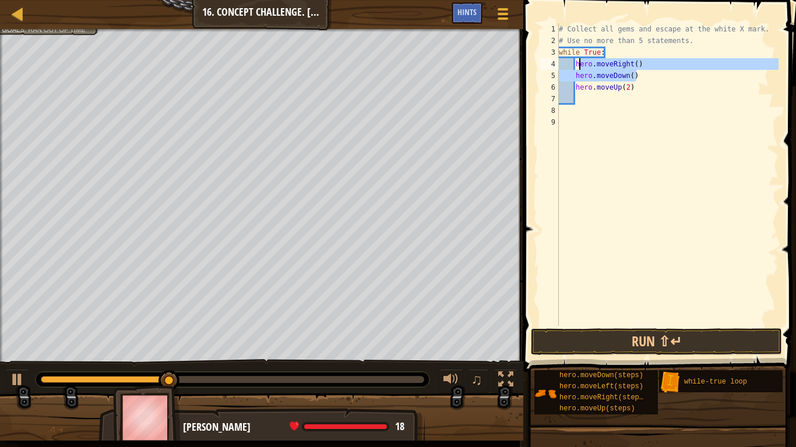
drag, startPoint x: 642, startPoint y: 78, endPoint x: 576, endPoint y: 68, distance: 66.6
click at [576, 68] on div "# Collect all gems and escape at the white X mark. # Use no more than 5 stateme…" at bounding box center [667, 186] width 222 height 326
type textarea "hero.moveRight() hero.moveDown()"
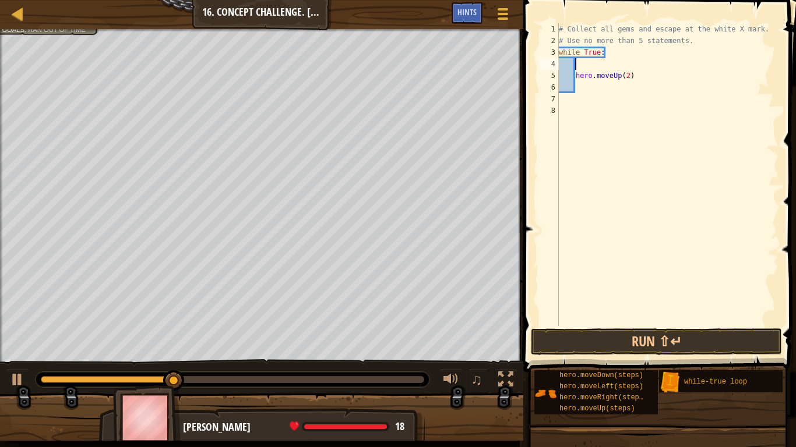
scroll to position [5, 2]
click at [575, 77] on div "# Collect all gems and escape at the white X mark. # Use no more than 5 stateme…" at bounding box center [667, 186] width 222 height 326
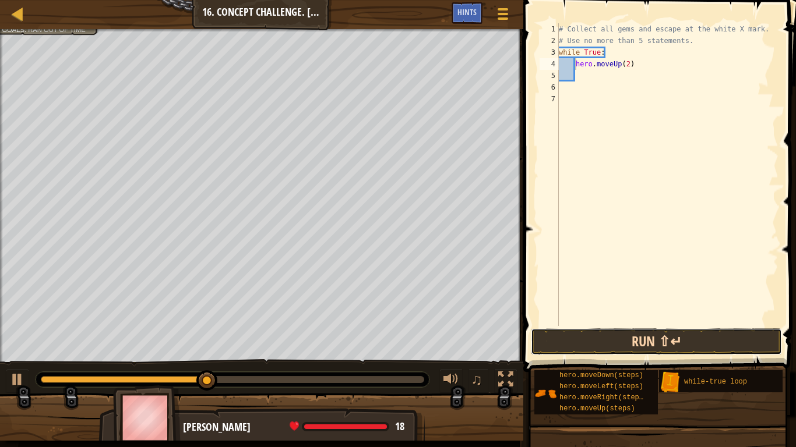
click at [606, 347] on button "Run ⇧↵" at bounding box center [656, 342] width 251 height 27
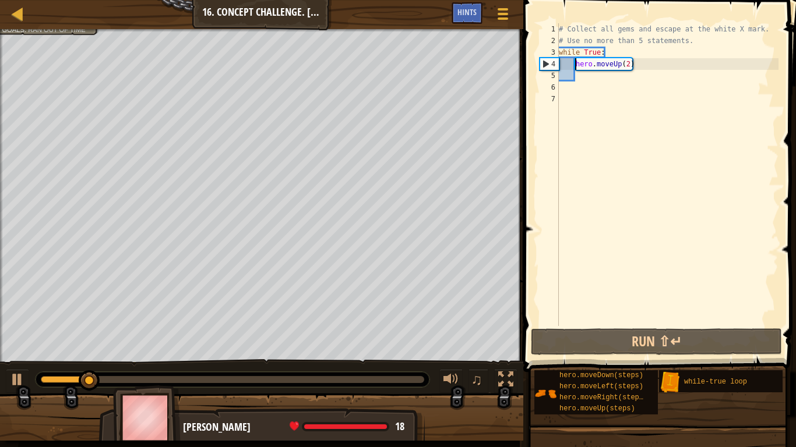
click at [628, 66] on div "# Collect all gems and escape at the white X mark. # Use no more than 5 stateme…" at bounding box center [667, 186] width 222 height 326
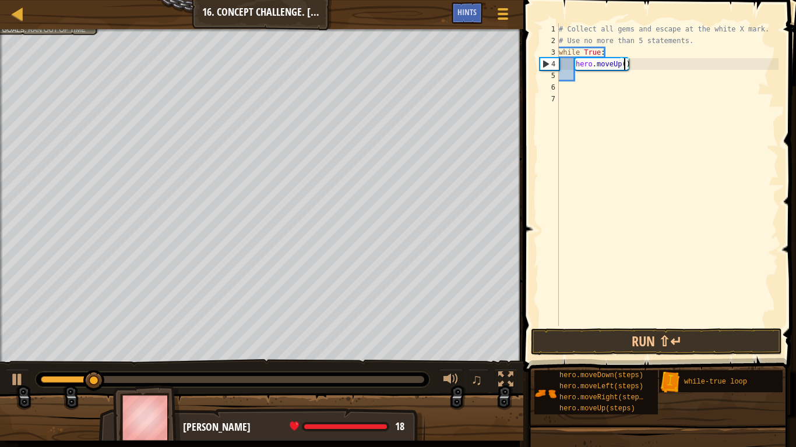
type textarea "hero.moveUp(1)"
click at [588, 86] on div "# Collect all gems and escape at the white X mark. # Use no more than 5 stateme…" at bounding box center [667, 186] width 222 height 326
click at [575, 72] on div "# Collect all gems and escape at the white X mark. # Use no more than 5 stateme…" at bounding box center [667, 186] width 222 height 326
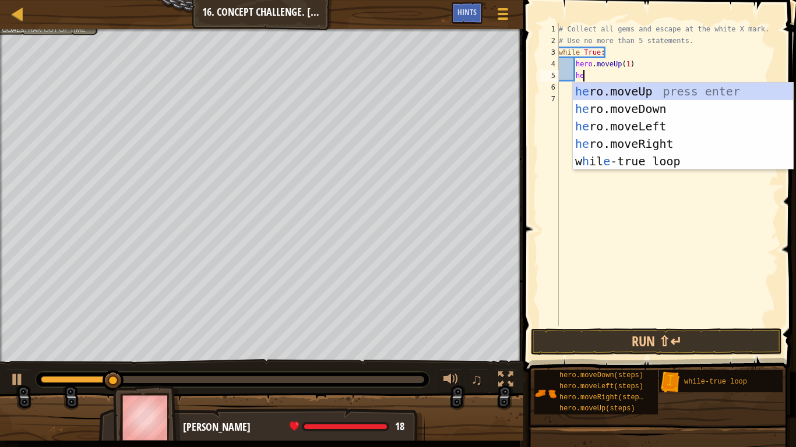
type textarea "her"
click at [648, 147] on div "her o.moveUp press enter her o.moveDown press enter her o.moveLeft press enter …" at bounding box center [683, 144] width 220 height 122
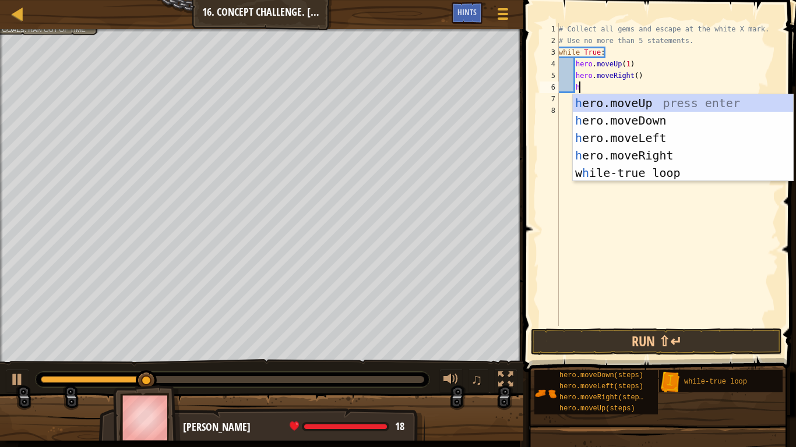
type textarea "he"
click at [582, 123] on div "he ro.moveUp press enter he ro.moveDown press enter he ro.moveLeft press enter …" at bounding box center [683, 155] width 220 height 122
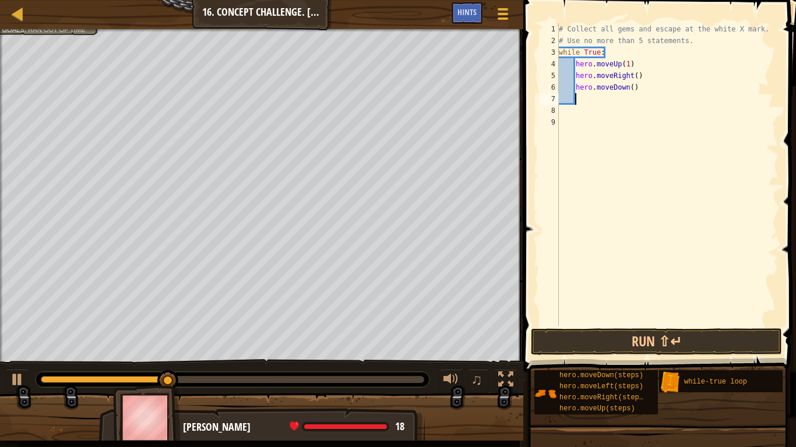
scroll to position [5, 2]
click at [647, 334] on button "Run ⇧↵" at bounding box center [656, 342] width 251 height 27
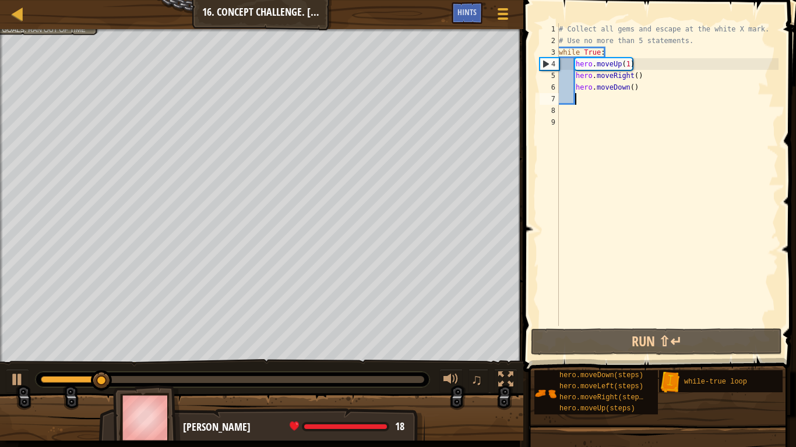
click at [628, 65] on div "# Collect all gems and escape at the white X mark. # Use no more than 5 stateme…" at bounding box center [667, 186] width 222 height 326
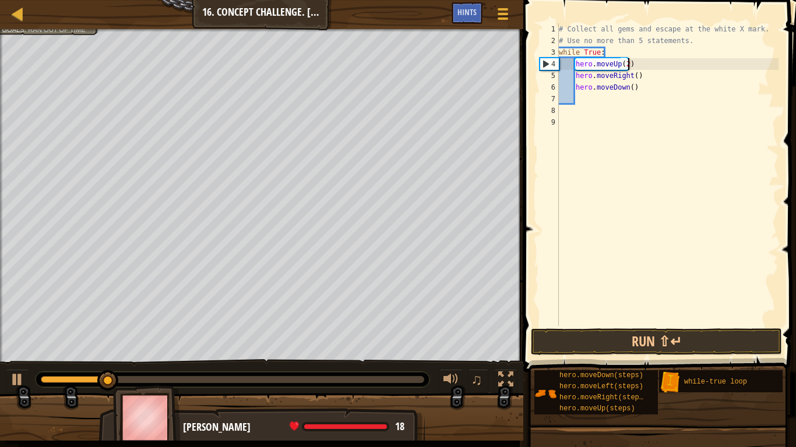
scroll to position [5, 10]
type textarea "hero.moveUp(2)"
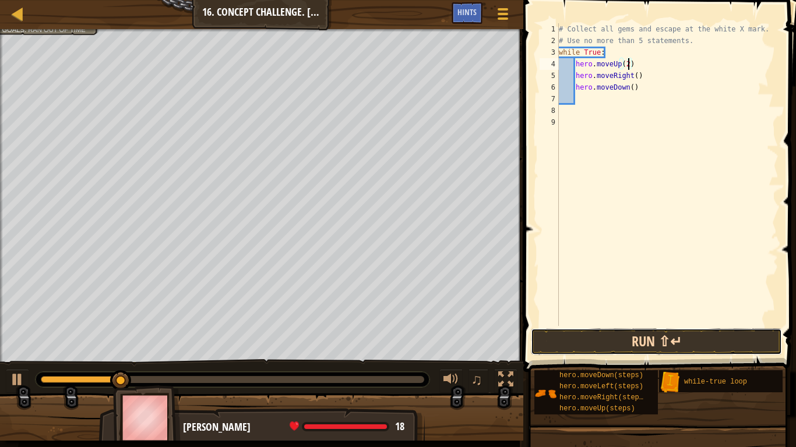
click at [666, 334] on button "Run ⇧↵" at bounding box center [656, 342] width 251 height 27
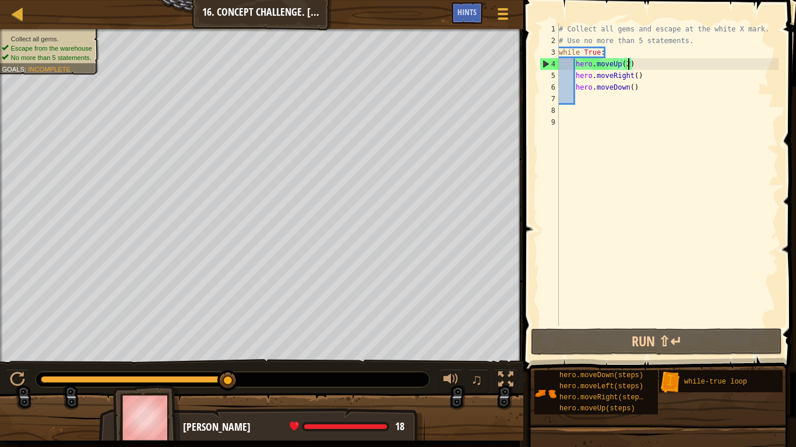
click at [588, 99] on div "# Collect all gems and escape at the white X mark. # Use no more than 5 stateme…" at bounding box center [667, 186] width 222 height 326
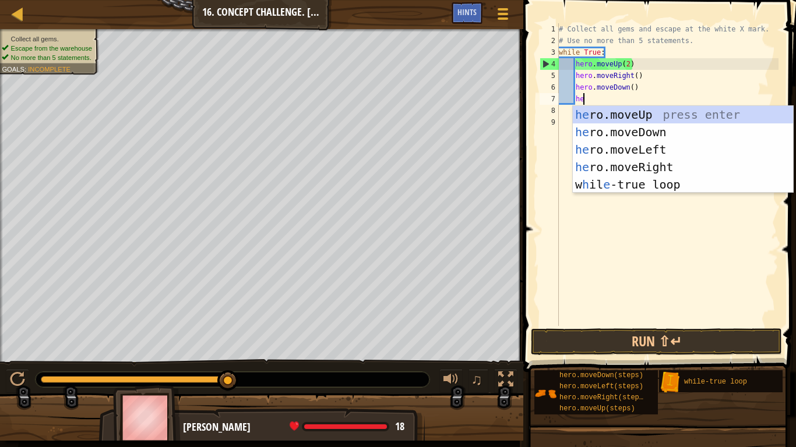
type textarea "her"
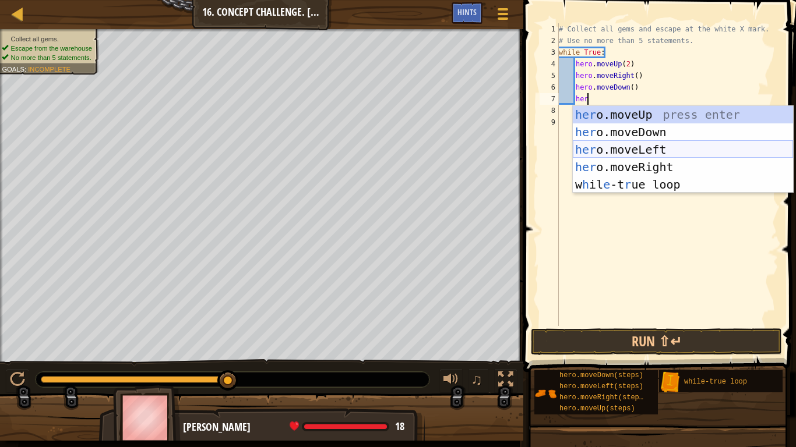
click at [608, 145] on div "her o.moveUp press enter her o.moveDown press enter her o.moveLeft press enter …" at bounding box center [683, 167] width 220 height 122
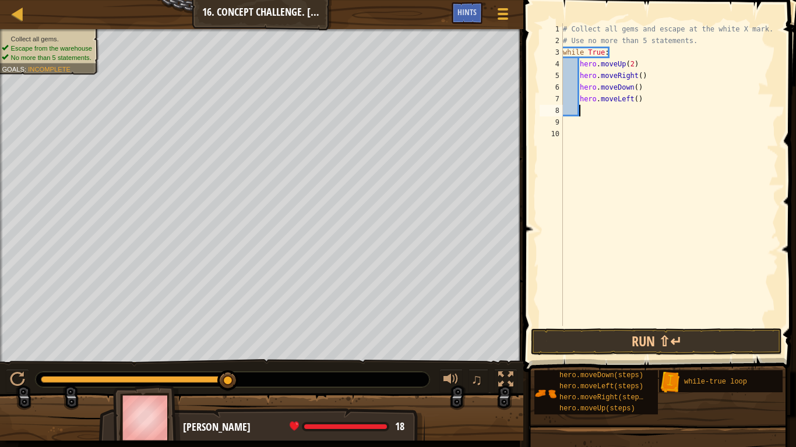
scroll to position [5, 2]
click at [603, 341] on button "Run ⇧↵" at bounding box center [656, 342] width 251 height 27
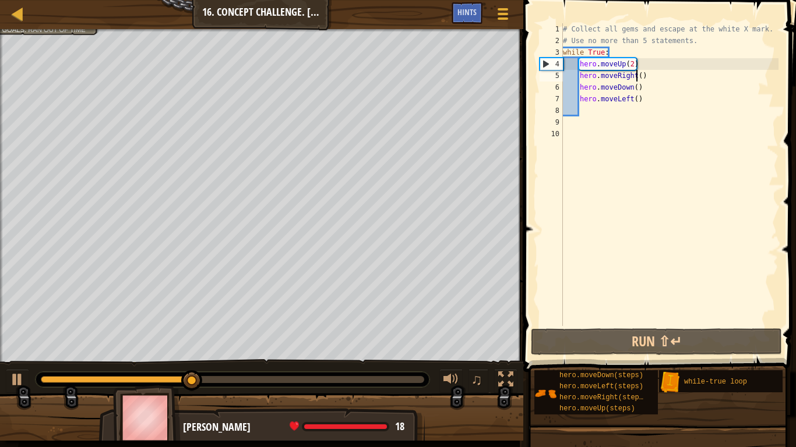
click at [634, 77] on div "# Collect all gems and escape at the white X mark. # Use no more than 5 stateme…" at bounding box center [669, 186] width 218 height 326
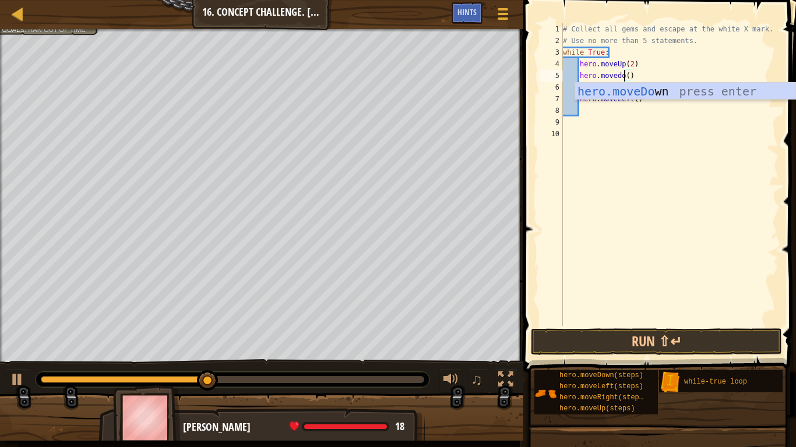
scroll to position [5, 9]
click at [621, 90] on div "hero.moveDo wn press enter" at bounding box center [685, 109] width 220 height 52
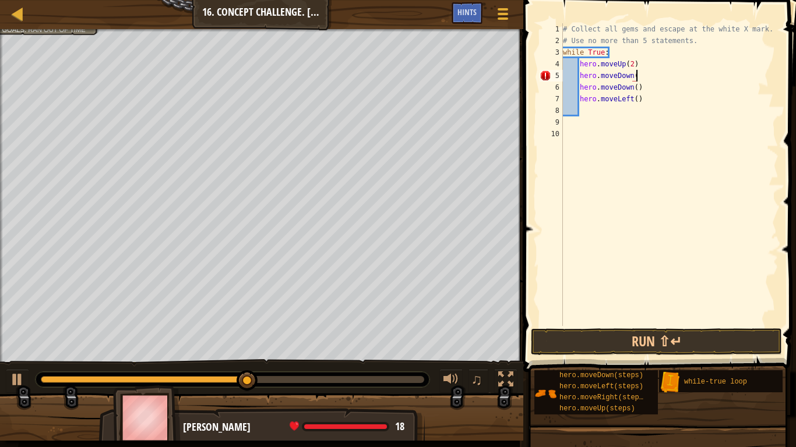
scroll to position [5, 10]
click at [633, 89] on div "# Collect all gems and escape at the white X mark. # Use no more than 5 stateme…" at bounding box center [669, 186] width 218 height 326
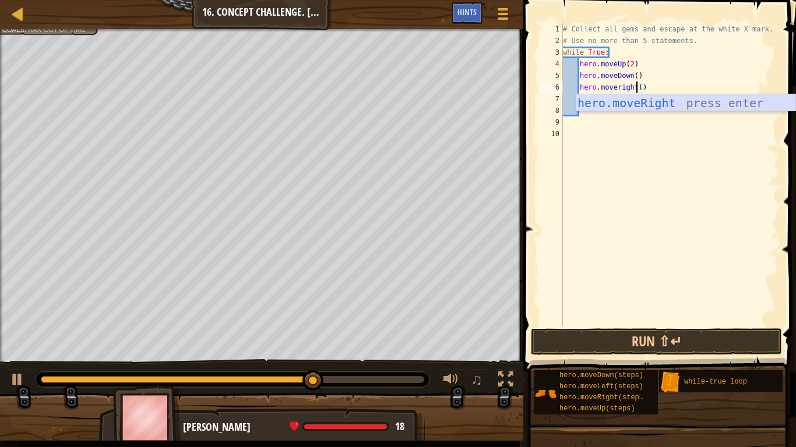
click at [615, 106] on div "hero.moveRight press enter" at bounding box center [685, 120] width 220 height 52
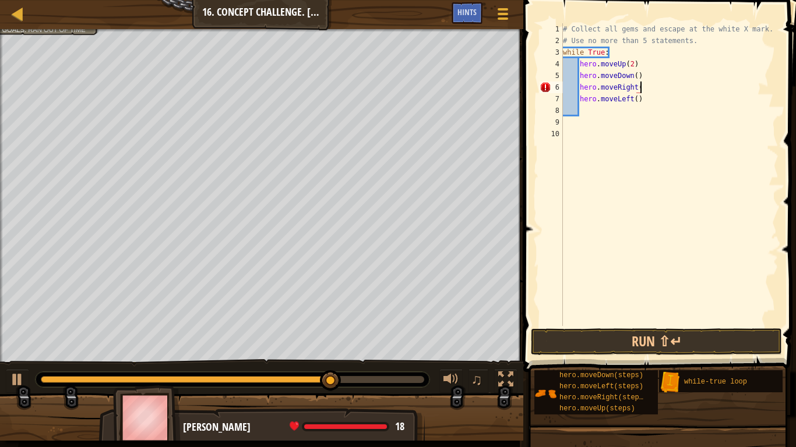
scroll to position [5, 11]
click at [653, 347] on button "Run ⇧↵" at bounding box center [656, 342] width 251 height 27
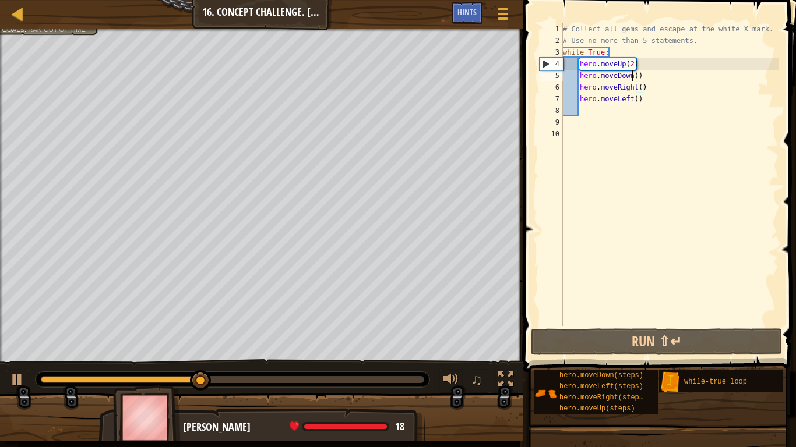
click at [633, 78] on div "# Collect all gems and escape at the white X mark. # Use no more than 5 stateme…" at bounding box center [669, 186] width 218 height 326
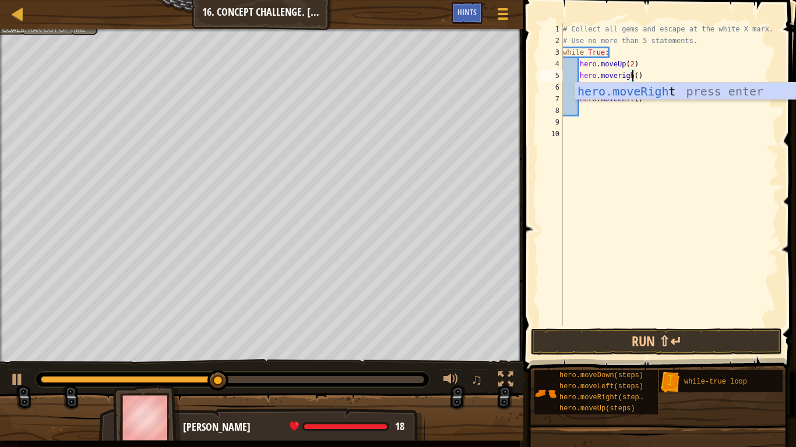
scroll to position [5, 10]
click at [621, 91] on div "hero.moveRight press enter" at bounding box center [685, 109] width 220 height 52
click at [621, 91] on div "# Collect all gems and escape at the white X mark. # Use no more than 5 stateme…" at bounding box center [669, 186] width 218 height 326
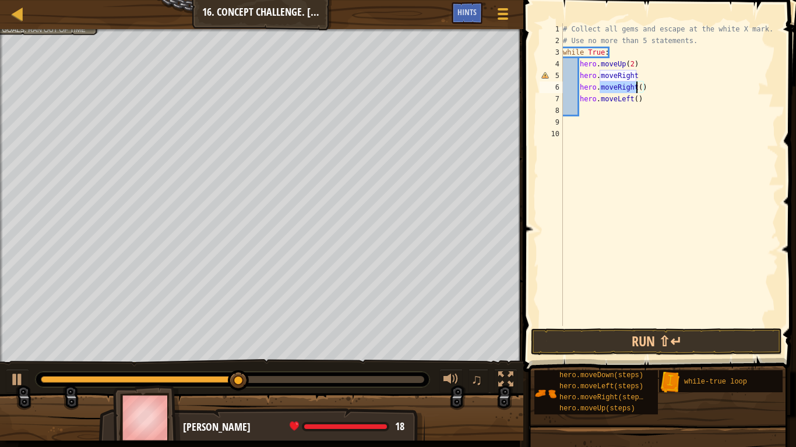
click at [638, 78] on div "# Collect all gems and escape at the white X mark. # Use no more than 5 stateme…" at bounding box center [669, 186] width 218 height 326
click at [638, 77] on div "# Collect all gems and escape at the white X mark. # Use no more than 5 stateme…" at bounding box center [669, 186] width 218 height 326
click at [634, 89] on div "# Collect all gems and escape at the white X mark. # Use no more than 5 stateme…" at bounding box center [669, 186] width 218 height 326
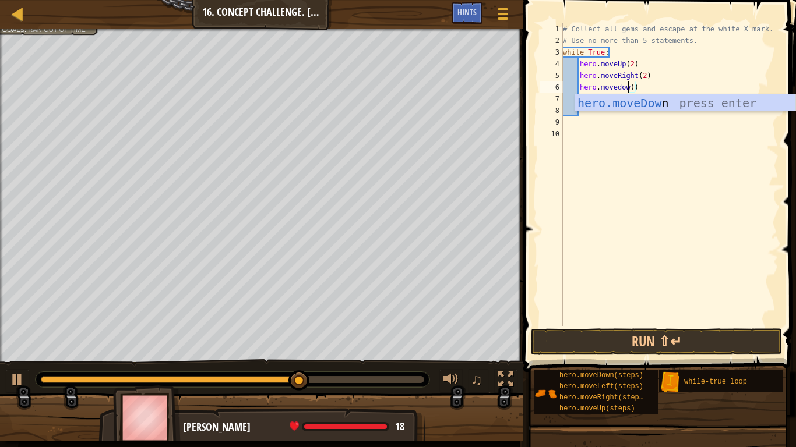
scroll to position [5, 9]
click at [637, 101] on div "hero.moveDow n press enter" at bounding box center [685, 120] width 220 height 52
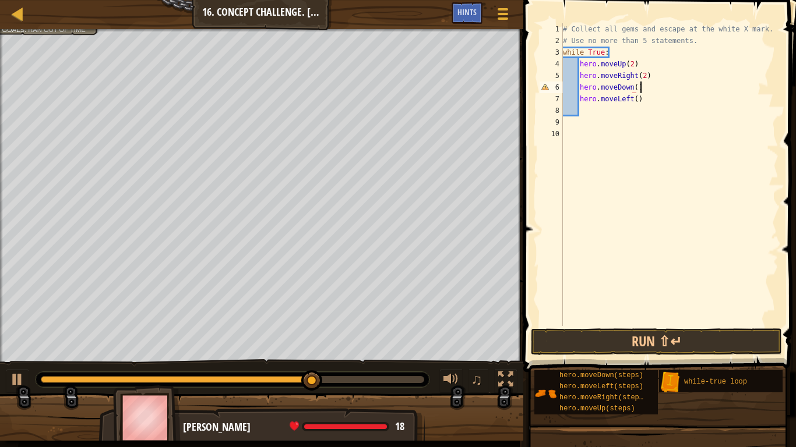
scroll to position [5, 10]
type textarea "hero.moveDown()"
click at [587, 334] on button "Run ⇧↵" at bounding box center [656, 342] width 251 height 27
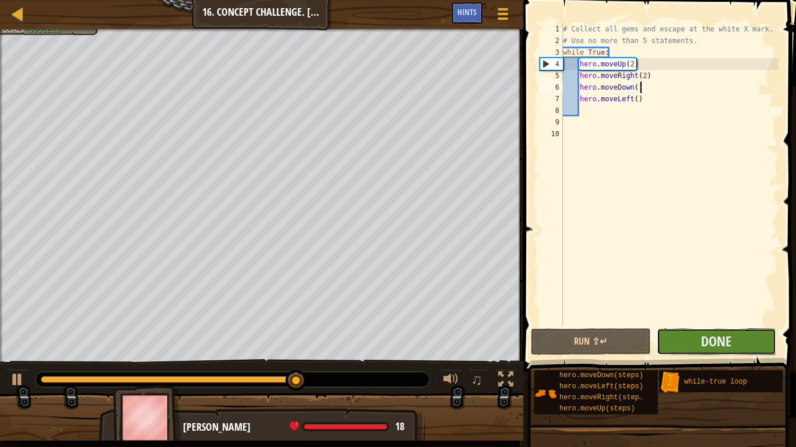
click at [682, 345] on button "Done" at bounding box center [715, 342] width 119 height 27
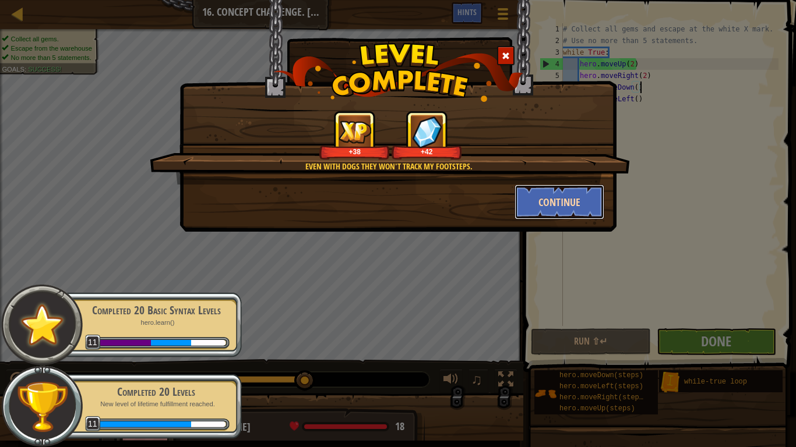
click at [573, 207] on button "Continue" at bounding box center [559, 202] width 90 height 35
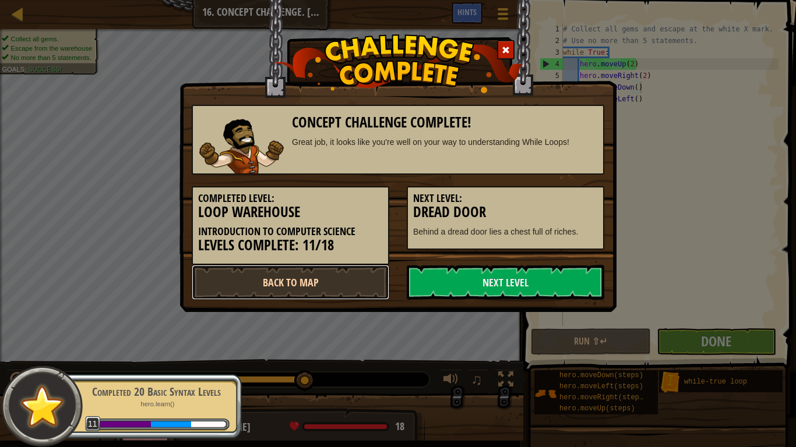
click at [380, 276] on link "Back to Map" at bounding box center [290, 282] width 197 height 35
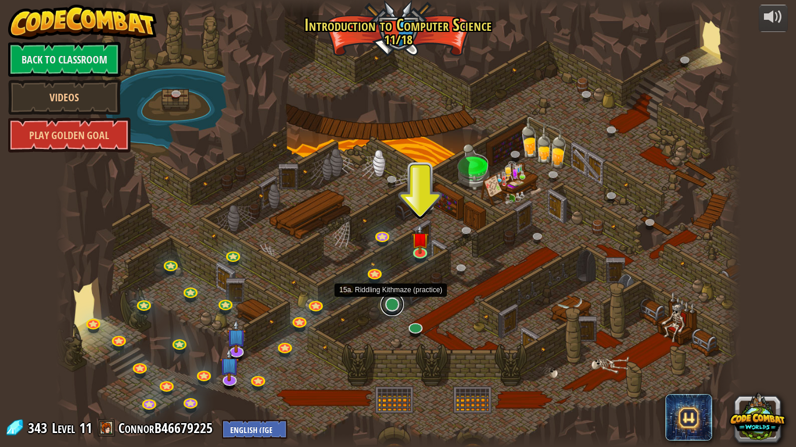
click at [391, 305] on link at bounding box center [391, 304] width 23 height 23
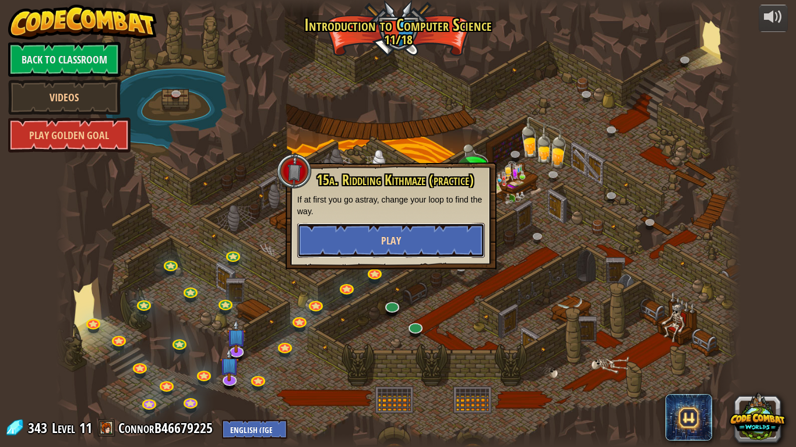
click at [359, 247] on button "Play" at bounding box center [391, 240] width 188 height 35
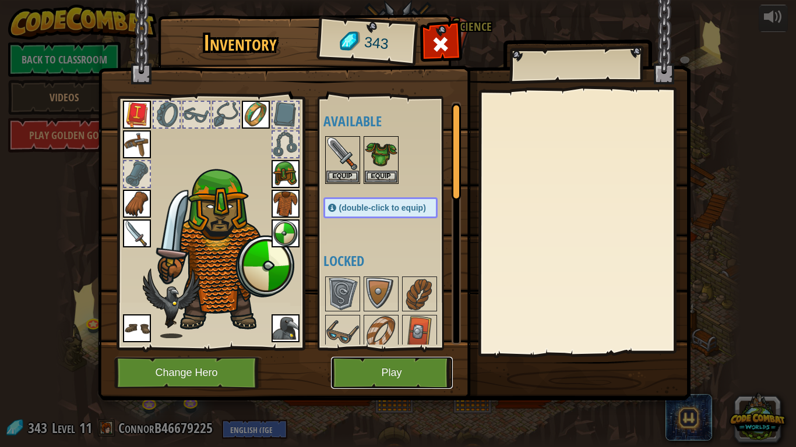
click at [419, 368] on button "Play" at bounding box center [392, 373] width 122 height 32
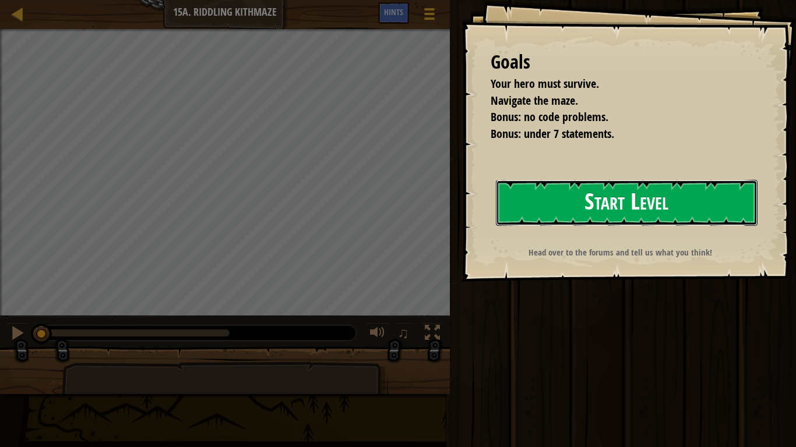
click at [530, 207] on button "Start Level" at bounding box center [627, 203] width 262 height 46
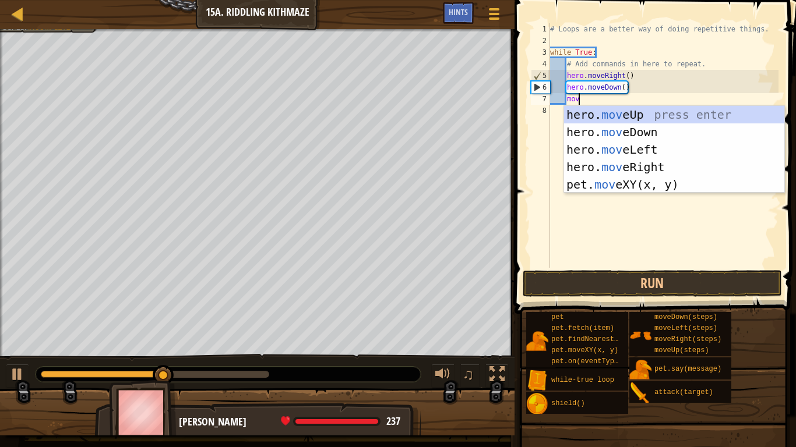
type textarea "mov"
click at [601, 116] on div "hero. mov eUp press enter hero. mov eDown press enter hero. mov eLeft press ent…" at bounding box center [674, 167] width 220 height 122
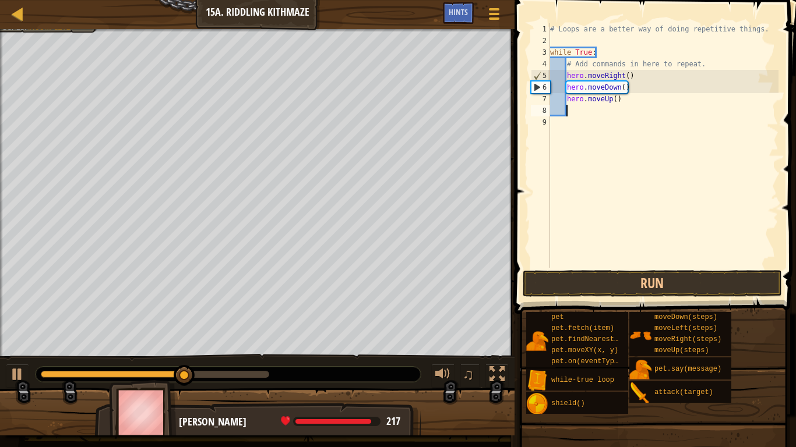
scroll to position [5, 2]
click at [580, 284] on button "Run" at bounding box center [651, 283] width 259 height 27
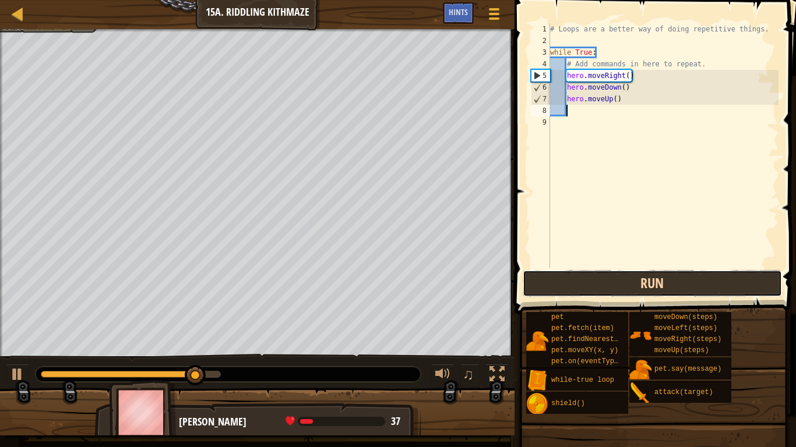
click at [590, 278] on button "Run" at bounding box center [651, 283] width 259 height 27
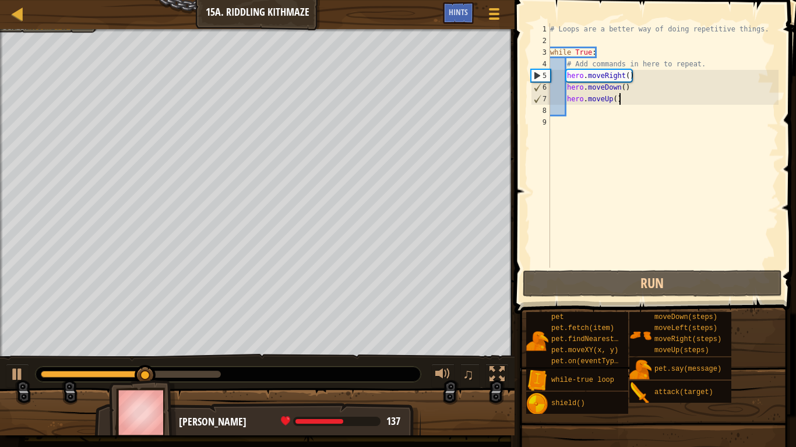
click at [624, 103] on div "# Loops are a better way of doing repetitive things. while True : # Add command…" at bounding box center [663, 157] width 231 height 268
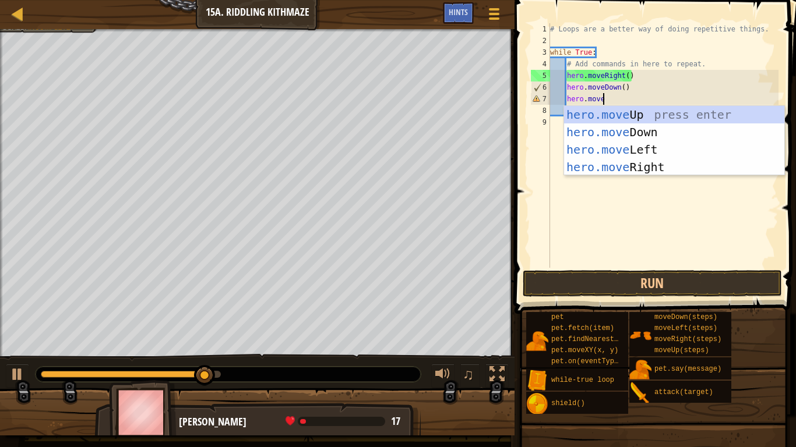
type textarea "hero.mover"
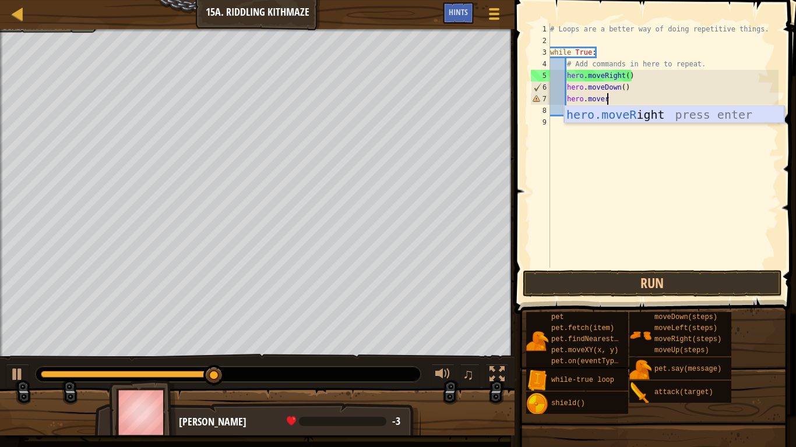
click at [639, 114] on div "hero.moveR ight press enter" at bounding box center [674, 132] width 220 height 52
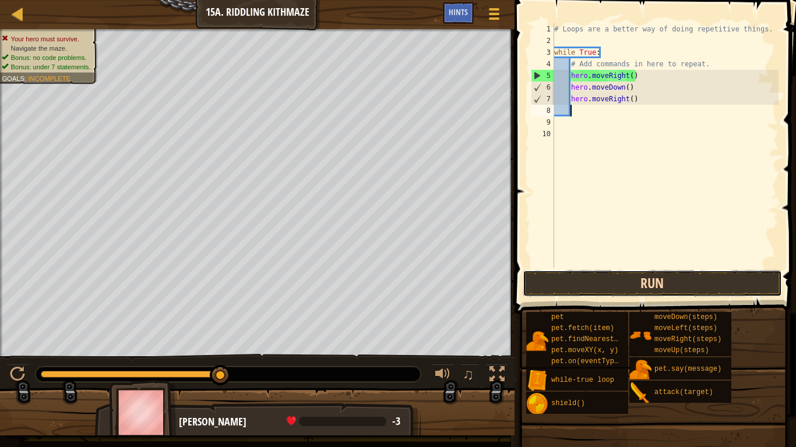
click at [587, 278] on button "Run" at bounding box center [651, 283] width 259 height 27
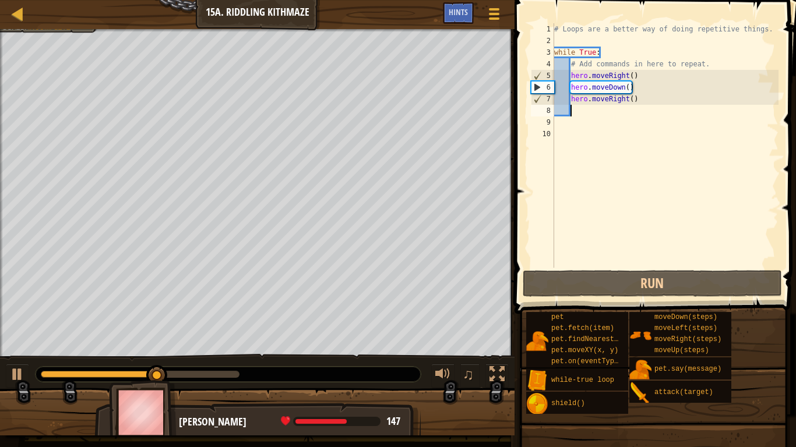
click at [621, 86] on div "# Loops are a better way of doing repetitive things. while True : # Add command…" at bounding box center [665, 157] width 227 height 268
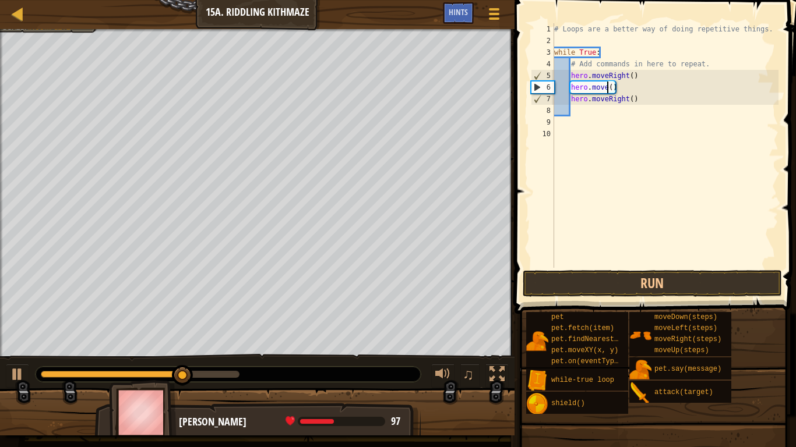
scroll to position [5, 9]
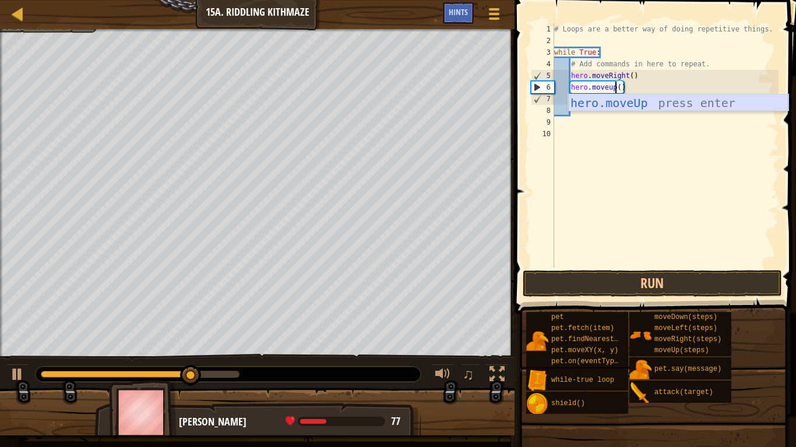
click at [606, 107] on div "hero.moveUp press enter" at bounding box center [678, 120] width 220 height 52
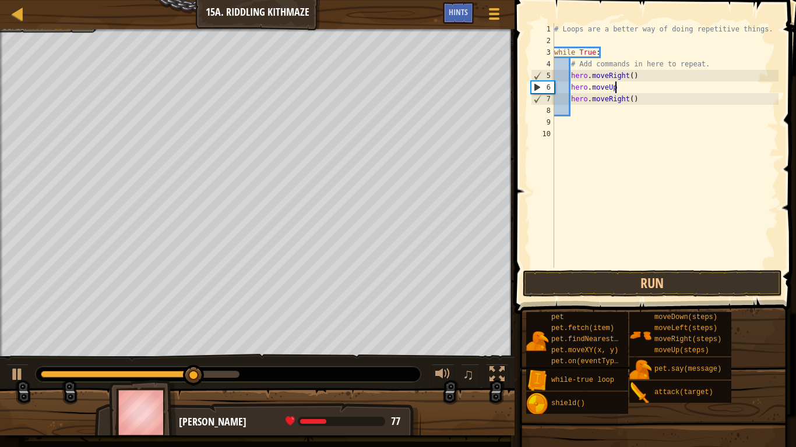
scroll to position [5, 8]
click at [616, 90] on div "# Loops are a better way of doing repetitive things. while True : # Add command…" at bounding box center [665, 157] width 227 height 268
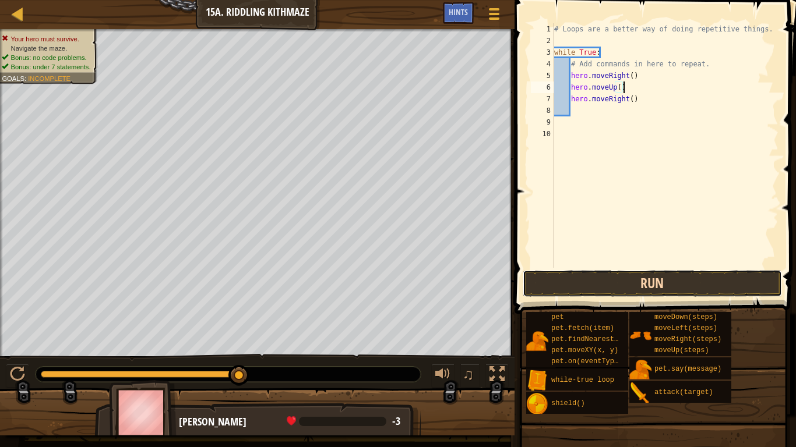
click at [603, 289] on button "Run" at bounding box center [651, 283] width 259 height 27
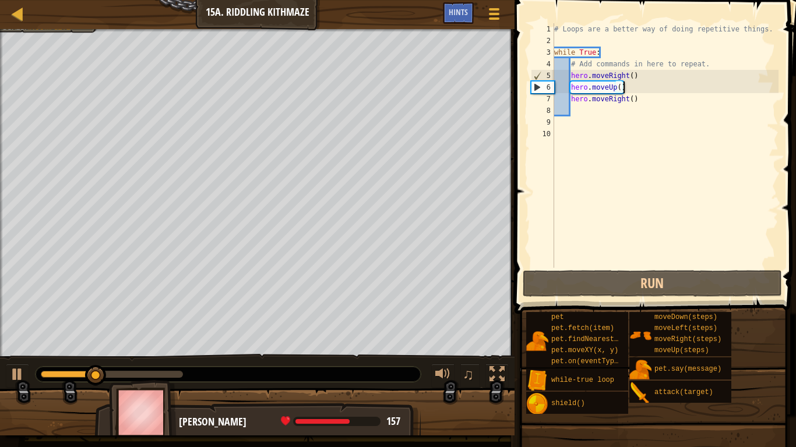
click at [614, 87] on div "# Loops are a better way of doing repetitive things. while True : # Add command…" at bounding box center [665, 157] width 227 height 268
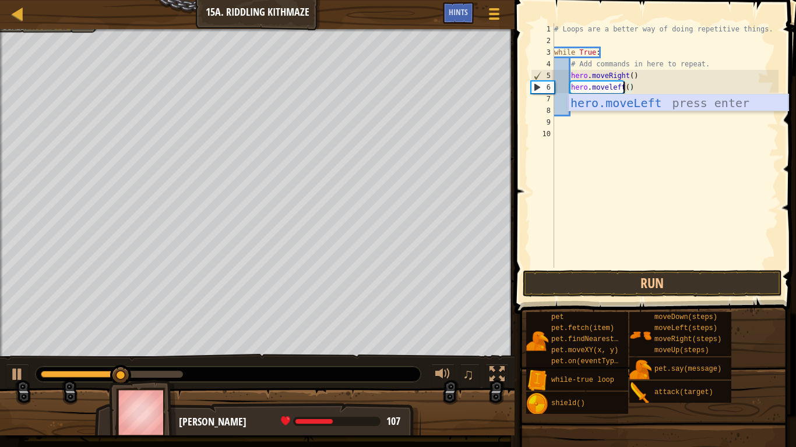
click at [611, 98] on div "hero.moveLeft press enter" at bounding box center [678, 120] width 220 height 52
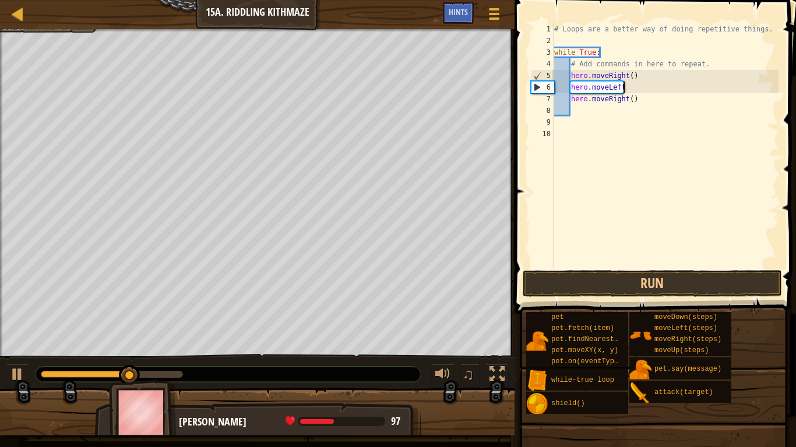
click at [624, 87] on div "# Loops are a better way of doing repetitive things. while True : # Add command…" at bounding box center [665, 157] width 227 height 268
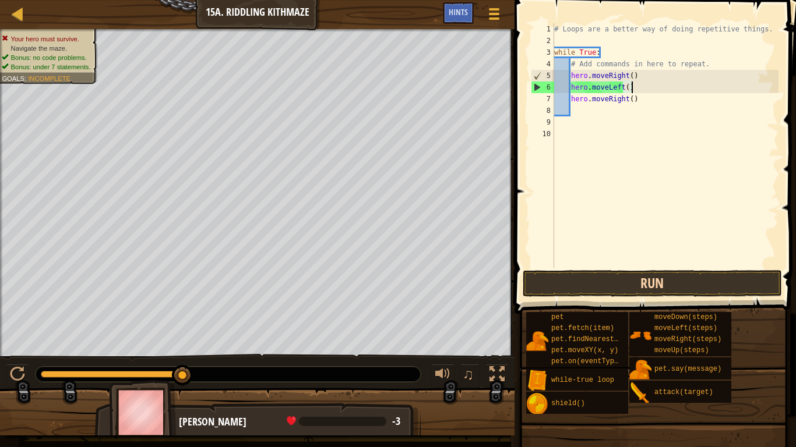
type textarea "hero.moveLeft()"
click at [602, 282] on button "Run" at bounding box center [651, 283] width 259 height 27
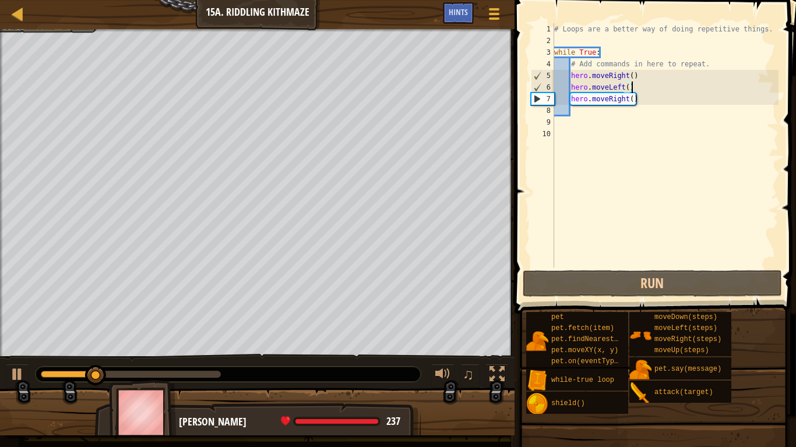
click at [584, 110] on div "# Loops are a better way of doing repetitive things. while True : # Add command…" at bounding box center [665, 157] width 227 height 268
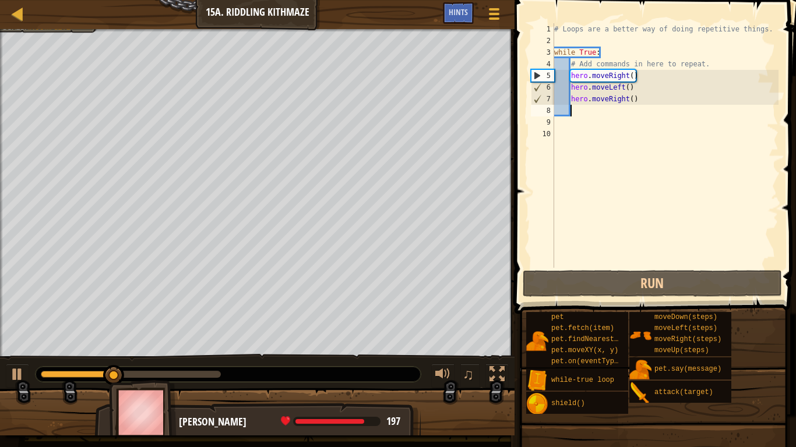
type textarea "m"
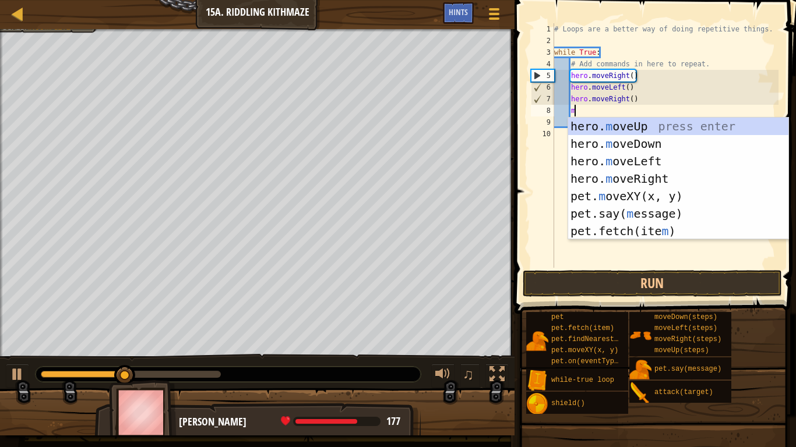
click at [616, 142] on div "hero. m oveUp press enter hero. m oveDown press enter hero. m oveLeft press ent…" at bounding box center [678, 196] width 220 height 157
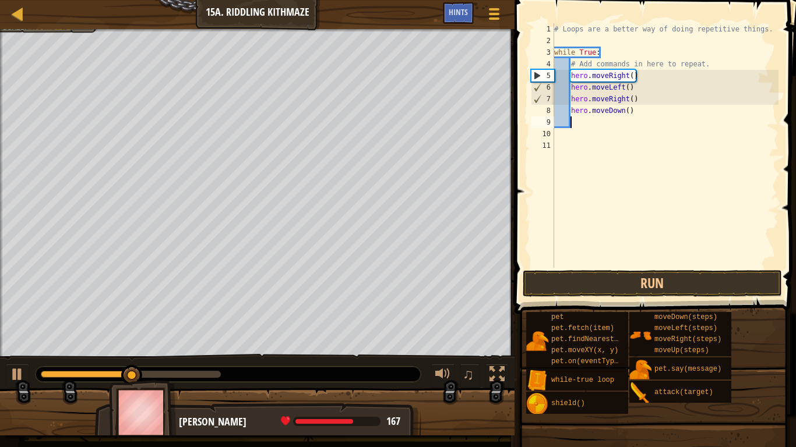
scroll to position [5, 2]
click at [627, 111] on div "# Loops are a better way of doing repetitive things. while True : # Add command…" at bounding box center [665, 157] width 227 height 268
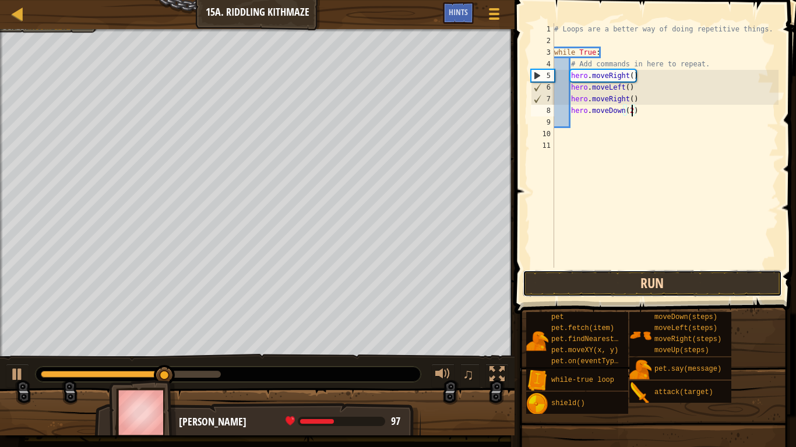
click at [602, 290] on button "Run" at bounding box center [651, 283] width 259 height 27
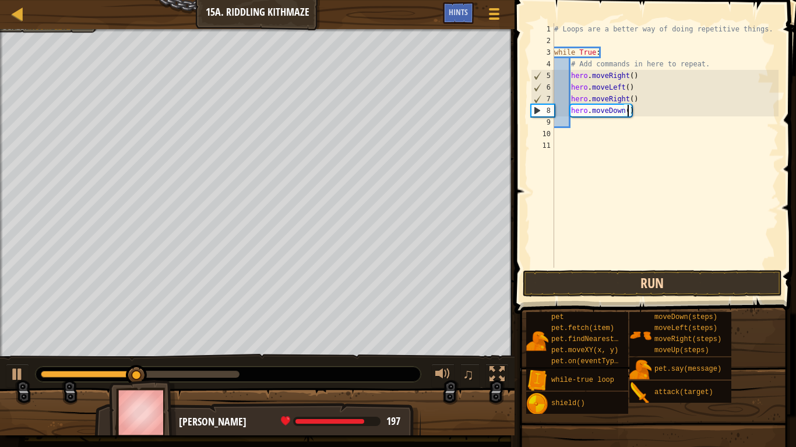
type textarea "hero.moveDown(1)"
click at [575, 123] on div "# Loops are a better way of doing repetitive things. while True : # Add command…" at bounding box center [665, 157] width 227 height 268
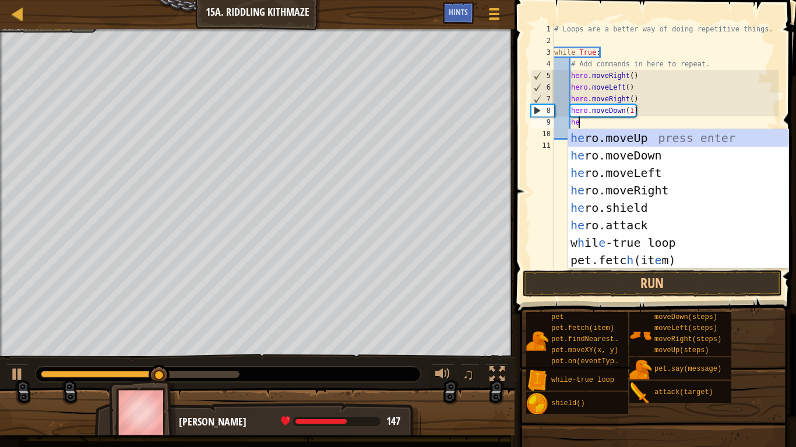
type textarea "her"
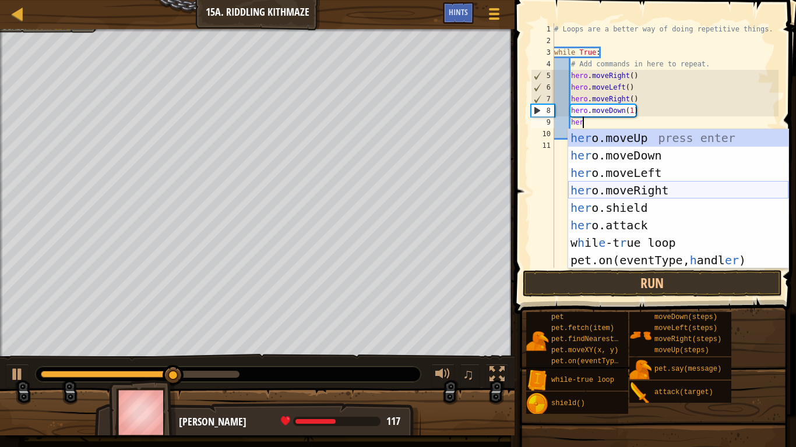
click at [637, 194] on div "her o.moveUp press enter her o.moveDown press enter her o.moveLeft press enter …" at bounding box center [678, 216] width 220 height 175
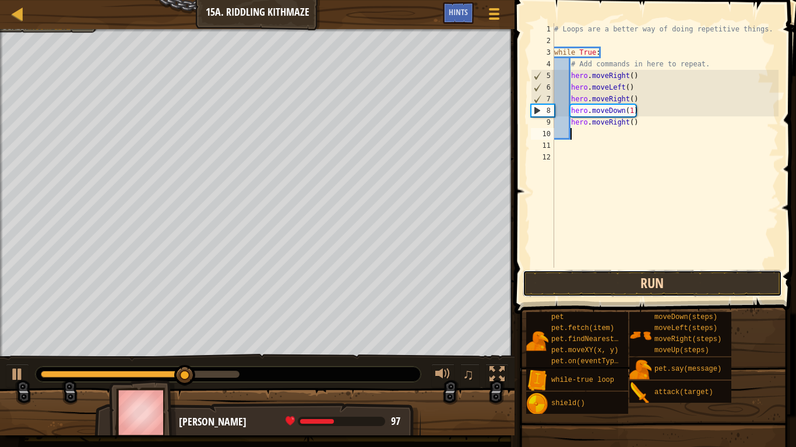
click at [607, 277] on button "Run" at bounding box center [651, 283] width 259 height 27
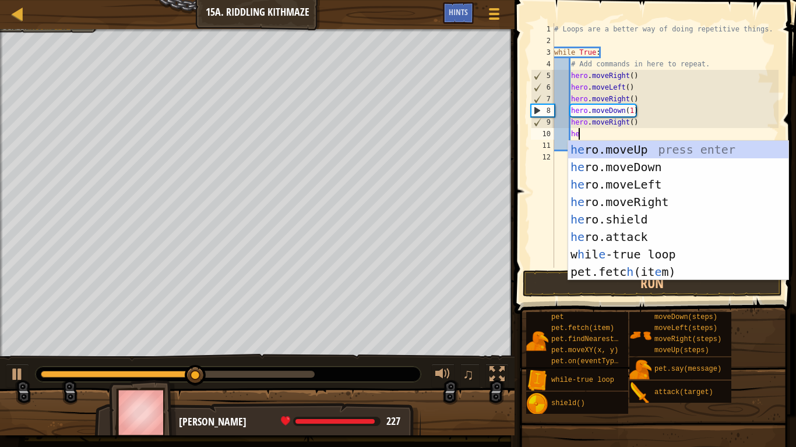
type textarea "her"
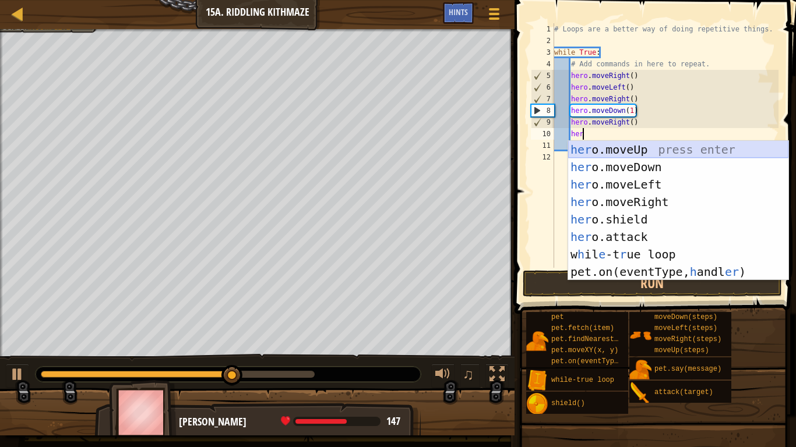
click at [629, 146] on div "her o.moveUp press enter her o.moveDown press enter her o.moveLeft press enter …" at bounding box center [678, 228] width 220 height 175
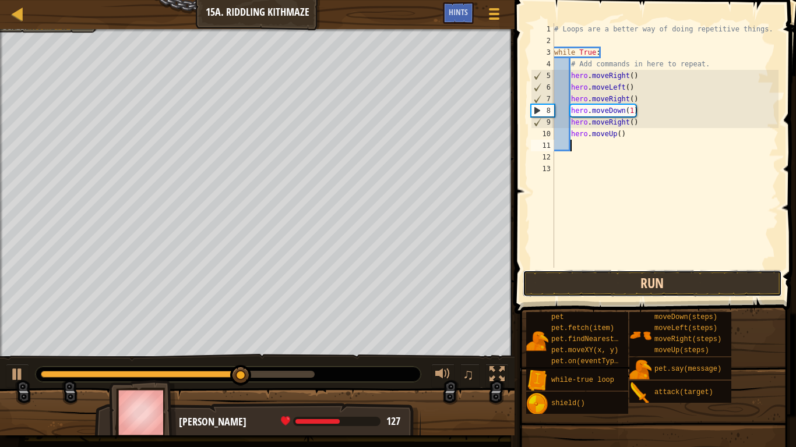
click at [612, 280] on button "Run" at bounding box center [651, 283] width 259 height 27
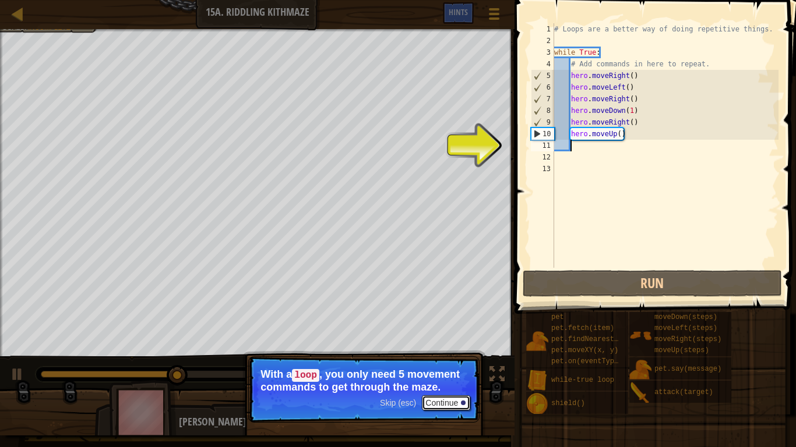
click at [443, 406] on button "Continue" at bounding box center [446, 402] width 48 height 15
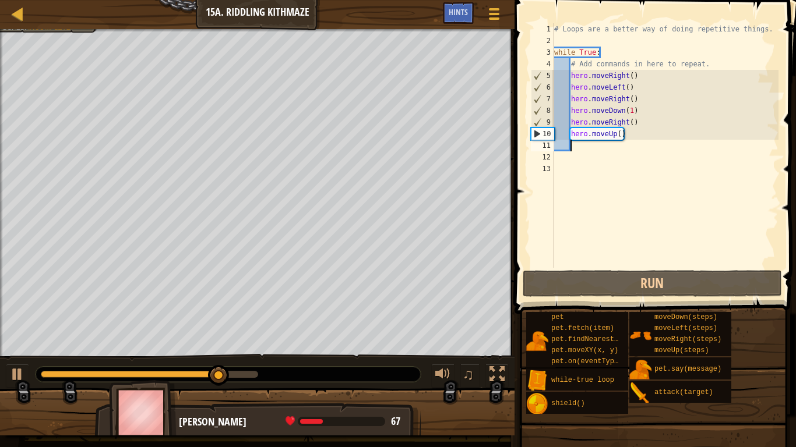
click at [641, 123] on div "# Loops are a better way of doing repetitive things. while True : # Add command…" at bounding box center [665, 157] width 227 height 268
click at [630, 75] on div "# Loops are a better way of doing repetitive things. while True : # Add command…" at bounding box center [665, 157] width 227 height 268
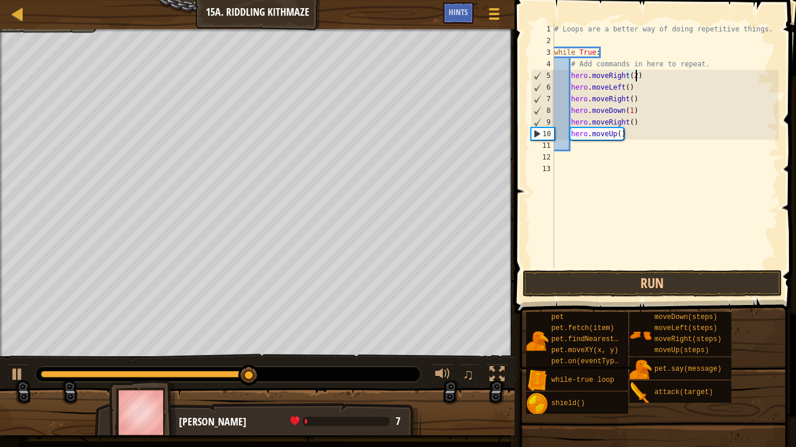
scroll to position [5, 12]
click at [626, 92] on div "# Loops are a better way of doing repetitive things. while True : # Add command…" at bounding box center [665, 157] width 227 height 268
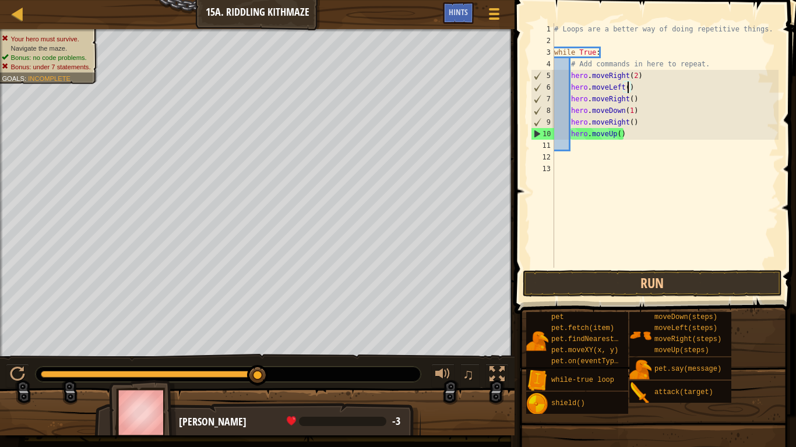
scroll to position [5, 10]
click at [642, 89] on div "# Loops are a better way of doing repetitive things. while True : # Add command…" at bounding box center [665, 157] width 227 height 268
click at [611, 88] on div "# Loops are a better way of doing repetitive things. while True : # Add command…" at bounding box center [665, 157] width 227 height 268
click at [638, 81] on div "# Loops are a better way of doing repetitive things. while True : # Add command…" at bounding box center [665, 157] width 227 height 268
click at [631, 86] on div "# Loops are a better way of doing repetitive things. while True : # Add command…" at bounding box center [665, 157] width 227 height 268
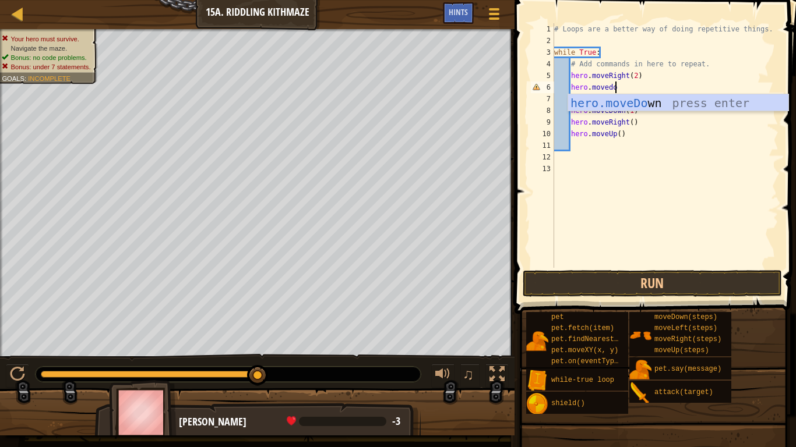
type textarea "hero.movedow"
click at [633, 101] on div "hero.moveDow n press enter" at bounding box center [678, 120] width 220 height 52
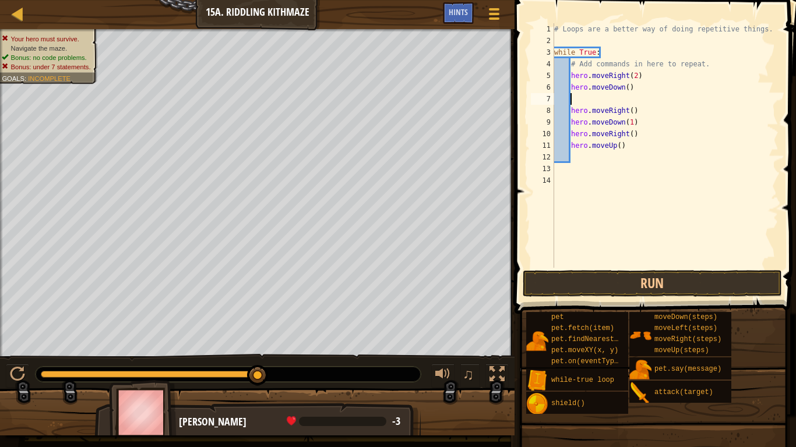
click at [645, 134] on div "# Loops are a better way of doing repetitive things. while True : # Add command…" at bounding box center [665, 157] width 227 height 268
drag, startPoint x: 645, startPoint y: 134, endPoint x: 584, endPoint y: 143, distance: 62.4
click at [584, 143] on div "# Loops are a better way of doing repetitive things. while True : # Add command…" at bounding box center [665, 157] width 227 height 268
click at [584, 143] on div "# Loops are a better way of doing repetitive things. while True : # Add command…" at bounding box center [665, 145] width 227 height 245
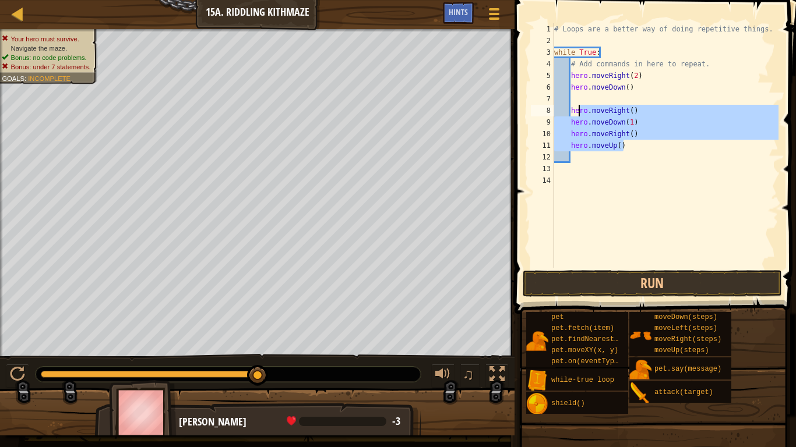
drag, startPoint x: 664, startPoint y: 144, endPoint x: 580, endPoint y: 106, distance: 92.6
click at [580, 106] on div "# Loops are a better way of doing repetitive things. while True : # Add command…" at bounding box center [665, 157] width 227 height 268
type textarea "hero.moveRight()"
type textarea "he"
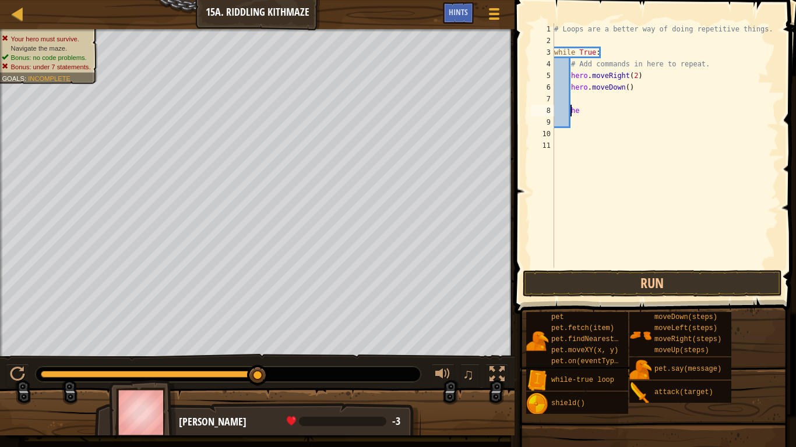
click at [601, 104] on div "# Loops are a better way of doing repetitive things. while True : # Add command…" at bounding box center [665, 157] width 227 height 268
click at [595, 108] on div "# Loops are a better way of doing repetitive things. while True : # Add command…" at bounding box center [665, 157] width 227 height 268
type textarea "h"
click at [570, 100] on div "# Loops are a better way of doing repetitive things. while True : # Add command…" at bounding box center [665, 157] width 227 height 268
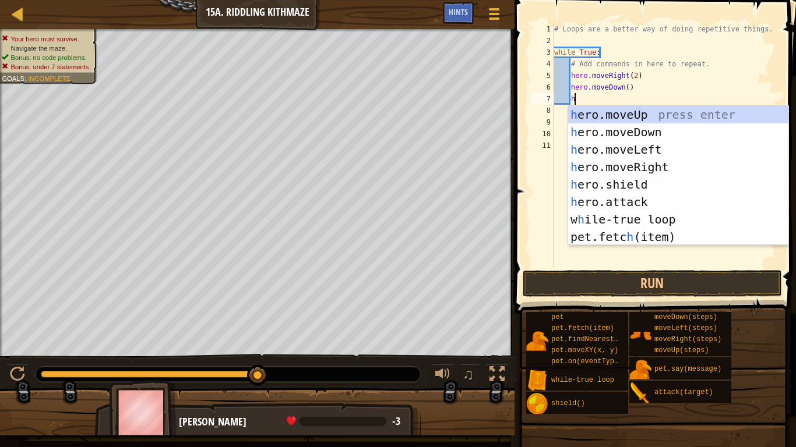
type textarea "her"
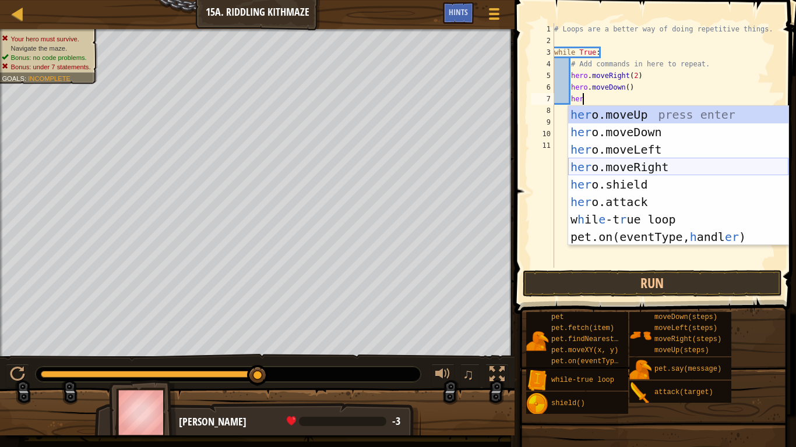
click at [609, 165] on div "her o.moveUp press enter her o.moveDown press enter her o.moveLeft press enter …" at bounding box center [678, 193] width 220 height 175
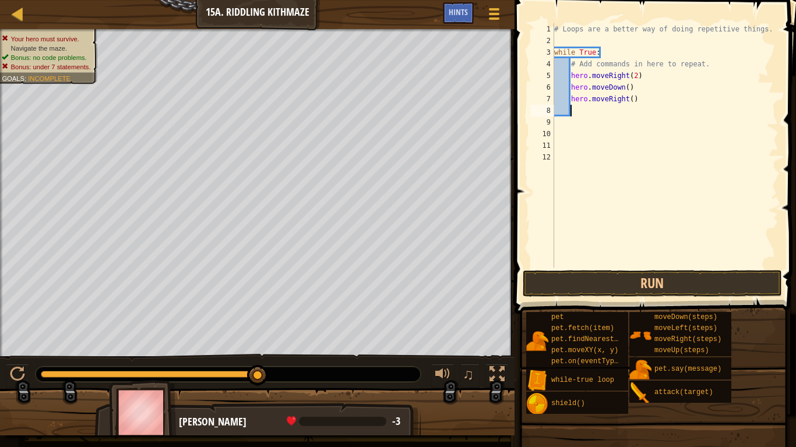
click at [630, 102] on div "# Loops are a better way of doing repetitive things. while True : # Add command…" at bounding box center [665, 157] width 227 height 268
type textarea "hero.moveRight(2)"
click at [611, 113] on div "# Loops are a better way of doing repetitive things. while True : # Add command…" at bounding box center [665, 157] width 227 height 268
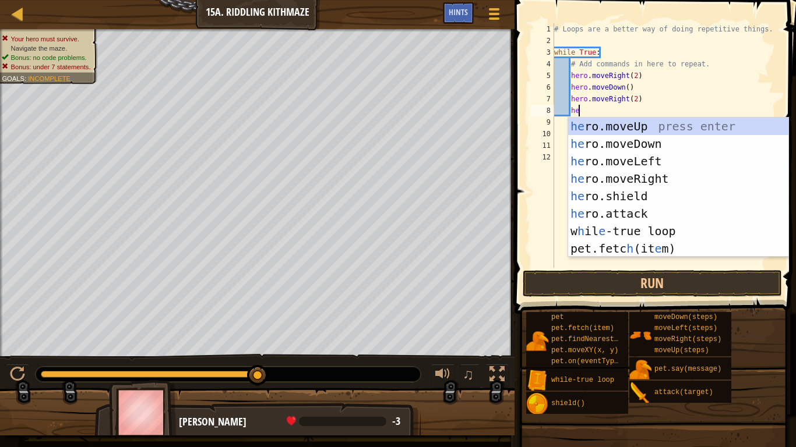
type textarea "her"
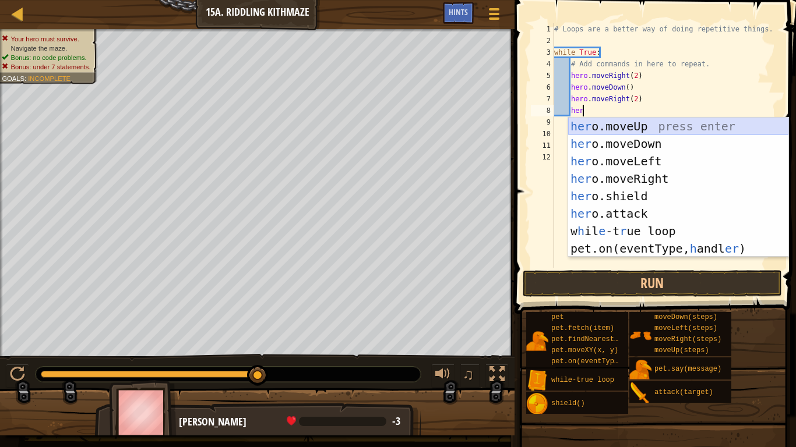
click at [613, 129] on div "her o.moveUp press enter her o.moveDown press enter her o.moveLeft press enter …" at bounding box center [678, 205] width 220 height 175
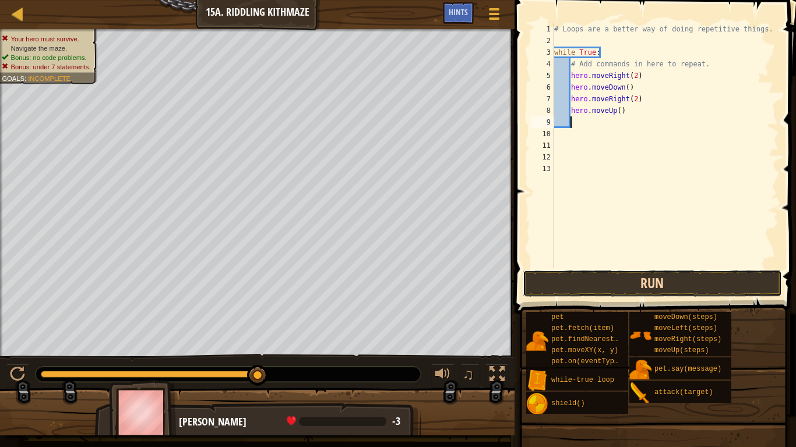
click at [681, 281] on button "Run" at bounding box center [651, 283] width 259 height 27
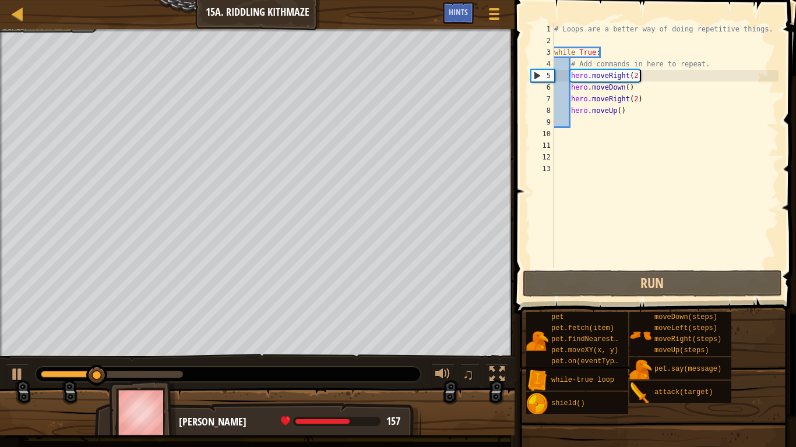
click at [638, 78] on div "# Loops are a better way of doing repetitive things. while True : # Add command…" at bounding box center [665, 157] width 227 height 268
click at [634, 78] on div "# Loops are a better way of doing repetitive things. while True : # Add command…" at bounding box center [665, 157] width 227 height 268
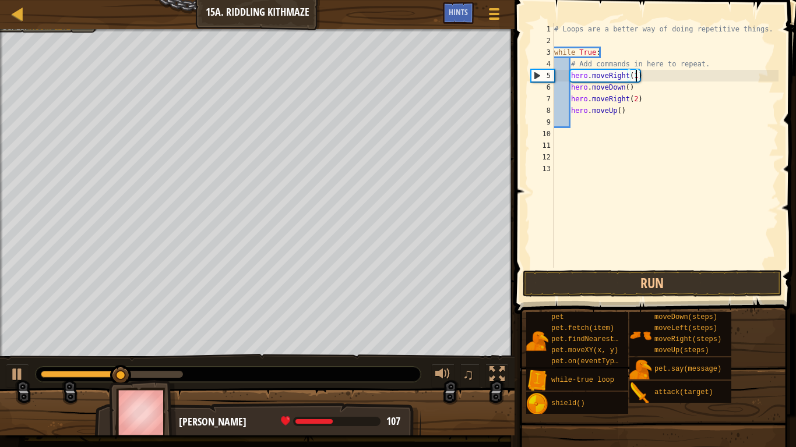
scroll to position [5, 12]
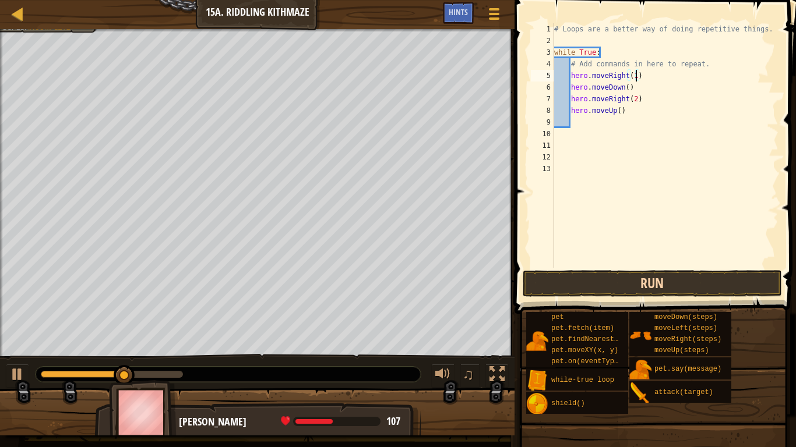
type textarea "hero.moveRight(1)"
click at [589, 273] on button "Run" at bounding box center [651, 283] width 259 height 27
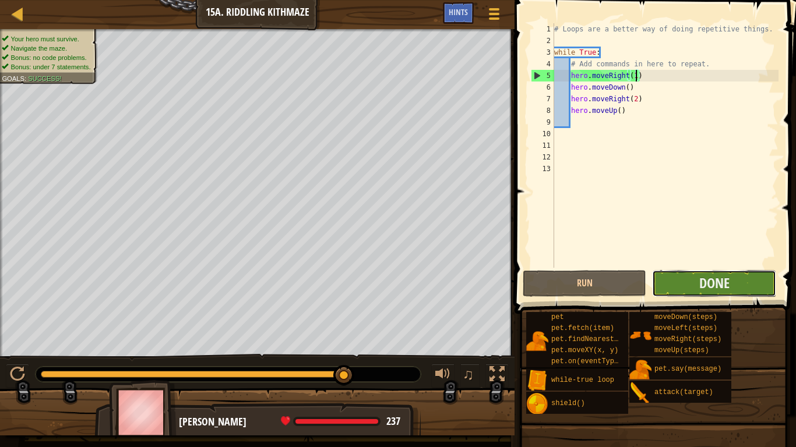
click at [675, 287] on button "Done" at bounding box center [713, 283] width 123 height 27
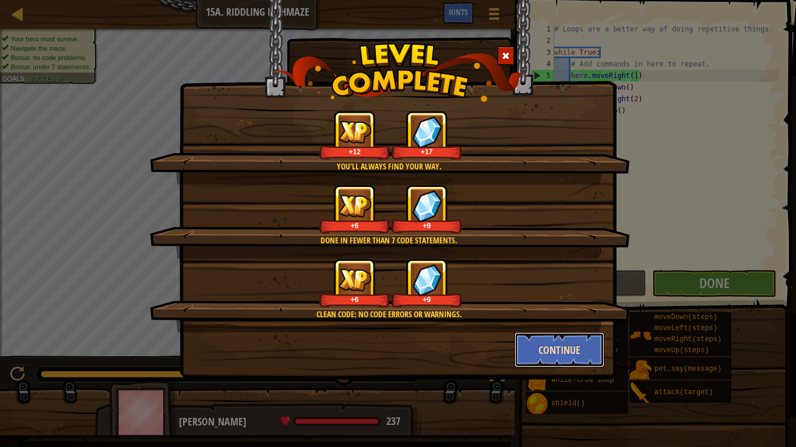
click at [560, 348] on button "Continue" at bounding box center [559, 350] width 90 height 35
click at [560, 348] on div "You'll always find your way. +12 +17 Done in fewer than 7 code statements. +6 +…" at bounding box center [398, 223] width 796 height 447
click at [554, 340] on div "You'll always find your way. +12 +17 Done in fewer than 7 code statements. +6 +…" at bounding box center [398, 223] width 796 height 447
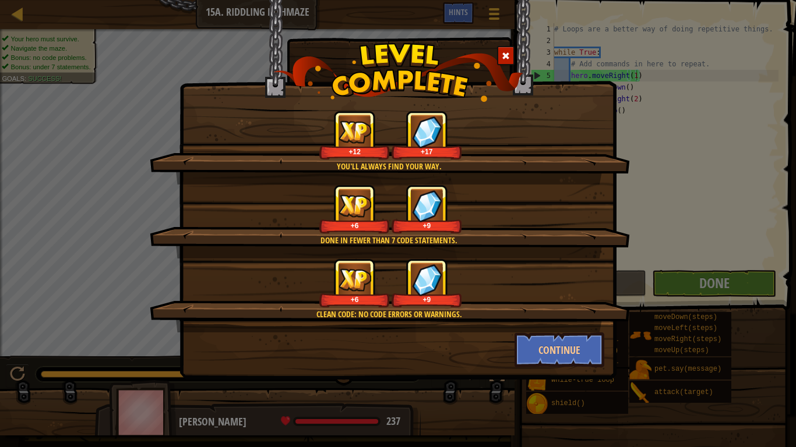
click at [554, 340] on div "You'll always find your way. +12 +17 Done in fewer than 7 code statements. +6 +…" at bounding box center [398, 223] width 796 height 447
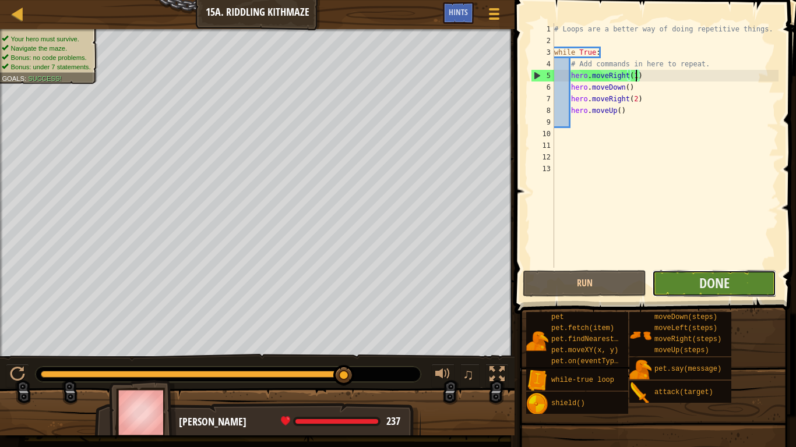
click at [679, 289] on button "Done" at bounding box center [713, 283] width 123 height 27
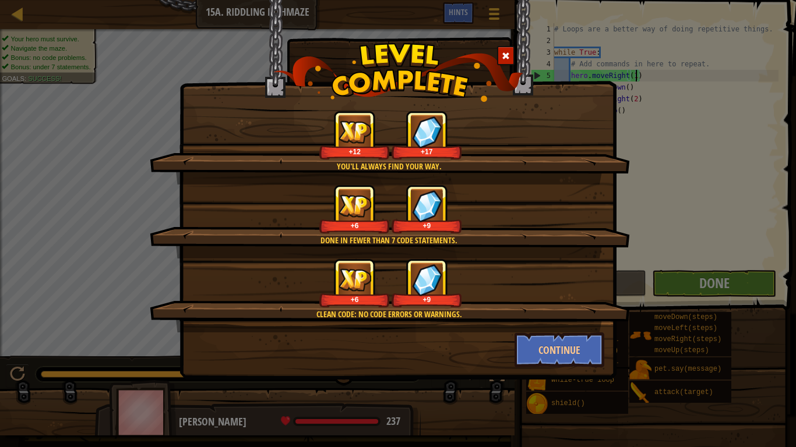
click at [679, 289] on div "You'll always find your way. +12 +17 Done in fewer than 7 code statements. +6 +…" at bounding box center [398, 223] width 796 height 447
click at [549, 363] on button "Continue" at bounding box center [559, 350] width 90 height 35
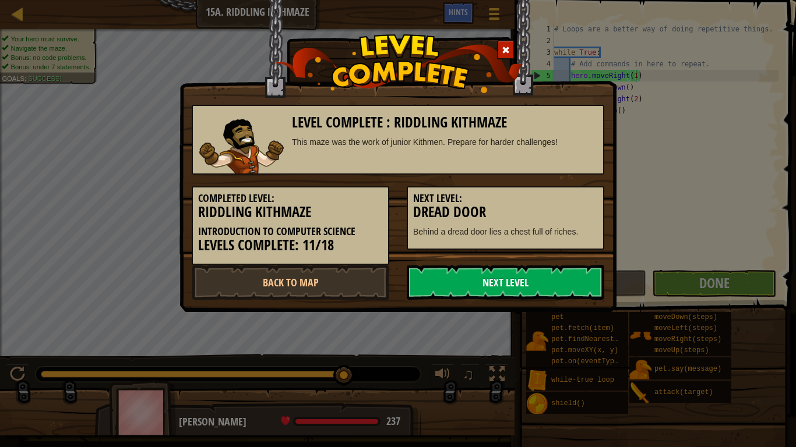
click at [500, 289] on link "Next Level" at bounding box center [505, 282] width 197 height 35
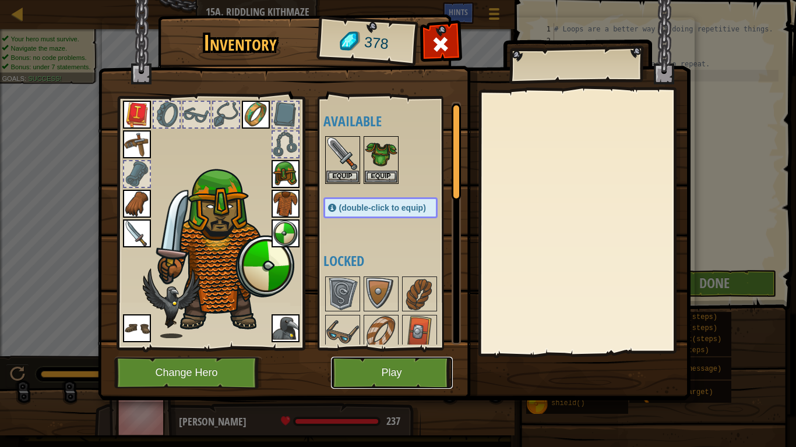
click at [354, 383] on button "Play" at bounding box center [392, 373] width 122 height 32
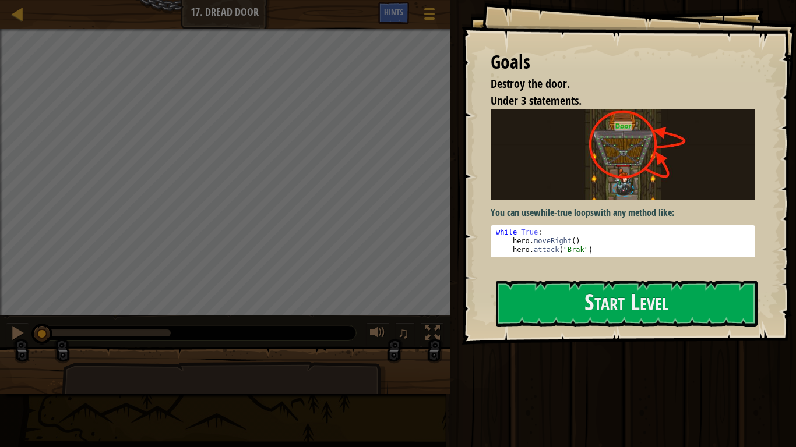
click at [624, 334] on div "Goals Destroy the door. Under 3 statements. You can use while-true loops with a…" at bounding box center [628, 172] width 334 height 345
click at [594, 299] on button "Start Level" at bounding box center [627, 304] width 262 height 46
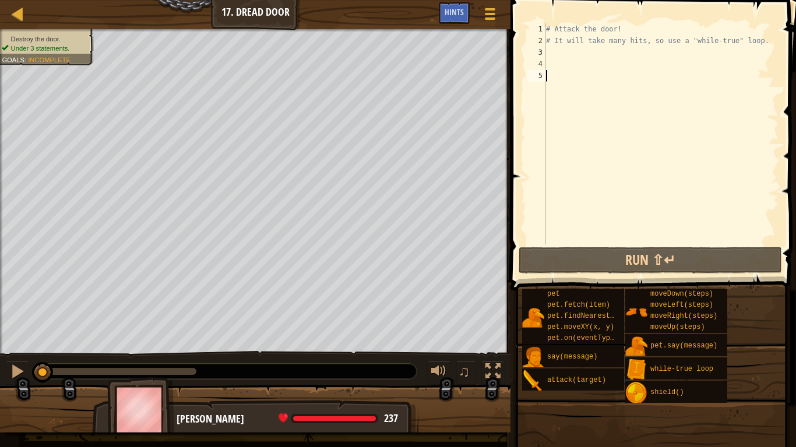
click at [548, 55] on div "# Attack the door! # It will take many hits, so use a "while-true" loop." at bounding box center [660, 145] width 235 height 245
type textarea "m"
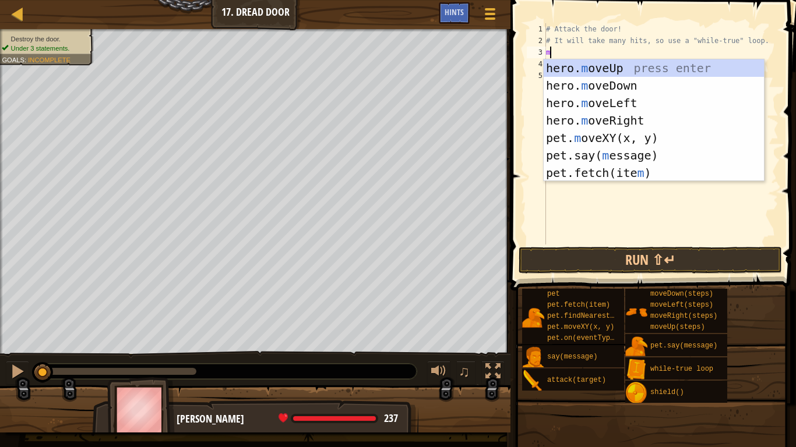
scroll to position [5, 0]
click at [583, 66] on div "hero. m oveUp press enter hero. m oveDown press enter hero. m oveLeft press ent…" at bounding box center [653, 137] width 220 height 157
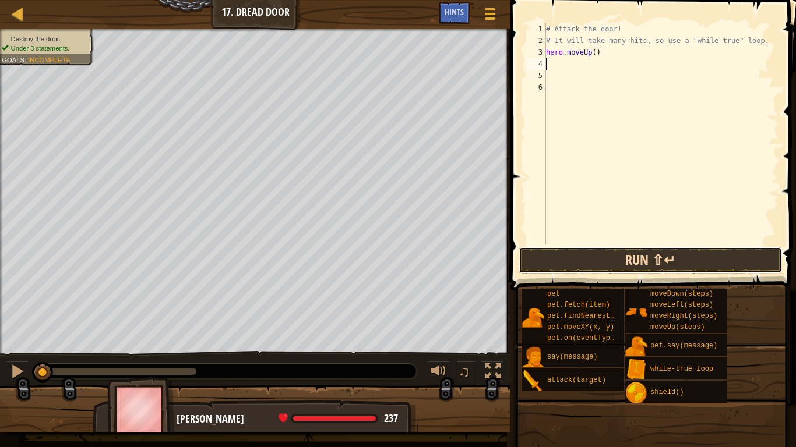
click at [617, 260] on button "Run ⇧↵" at bounding box center [649, 260] width 263 height 27
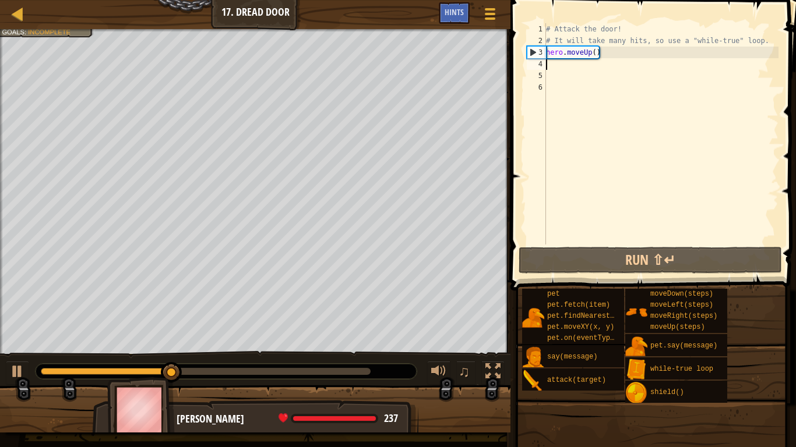
click at [580, 53] on div "# Attack the door! # It will take many hits, so use a "while-true" loop. hero .…" at bounding box center [660, 145] width 235 height 245
type textarea "hero.moveUp()"
click at [554, 69] on div "# Attack the door! # It will take many hits, so use a "while-true" loop. hero .…" at bounding box center [660, 145] width 235 height 245
type textarea "j"
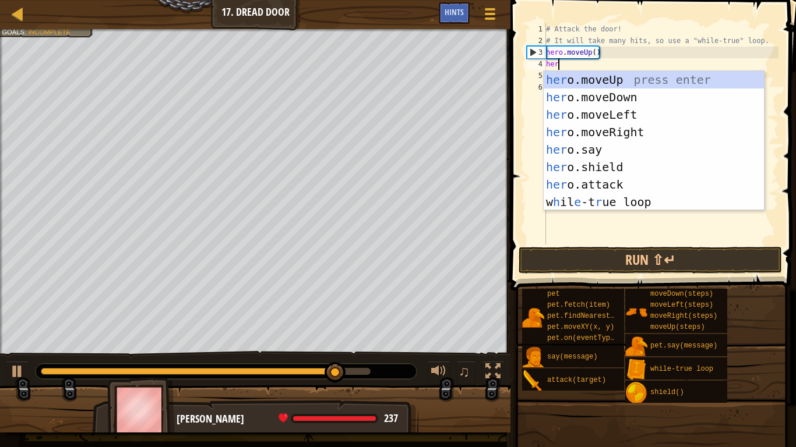
scroll to position [5, 1]
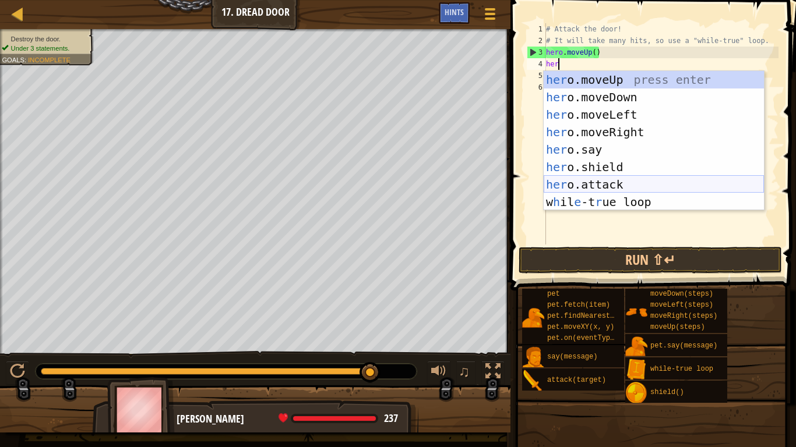
click at [609, 192] on div "her o.moveUp press enter her o.moveDown press enter her o.moveLeft press enter …" at bounding box center [653, 158] width 220 height 175
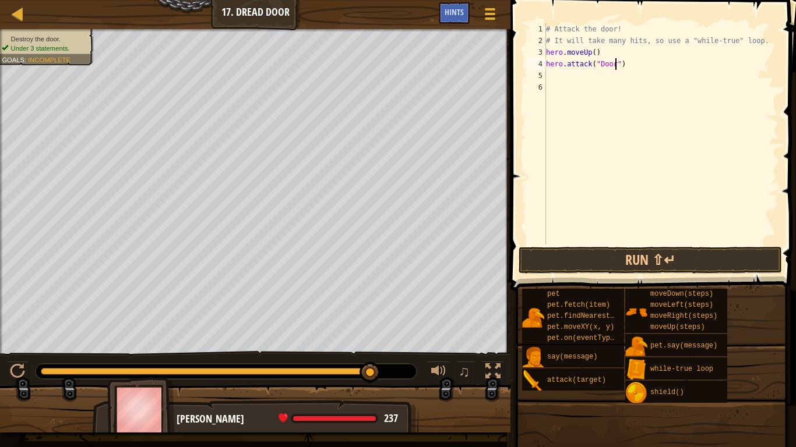
scroll to position [5, 10]
type textarea "hero.attack("Door")"
click at [618, 259] on button "Run ⇧↵" at bounding box center [649, 260] width 263 height 27
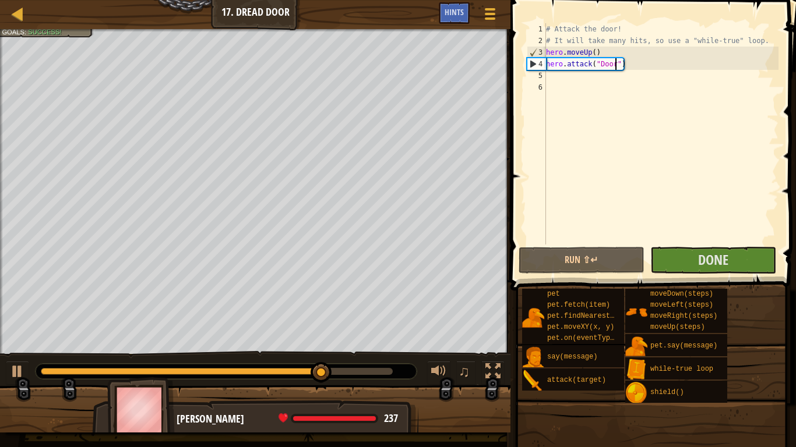
click at [563, 80] on div "# Attack the door! # It will take many hits, so use a "while-true" loop. hero .…" at bounding box center [660, 145] width 235 height 245
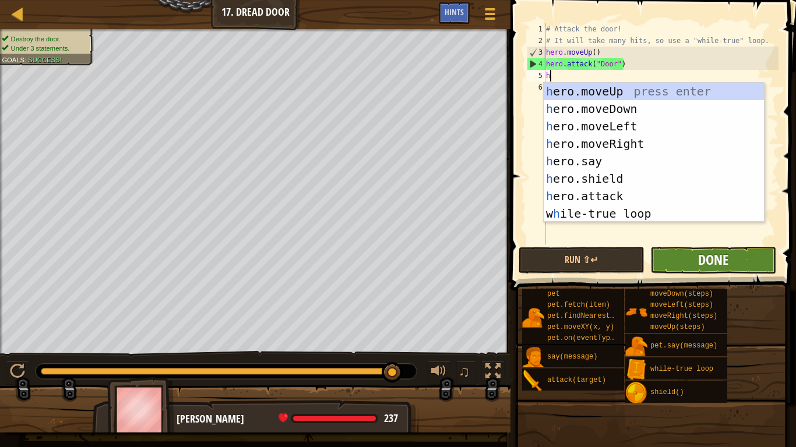
type textarea "h"
click at [712, 262] on span "Done" at bounding box center [713, 259] width 30 height 19
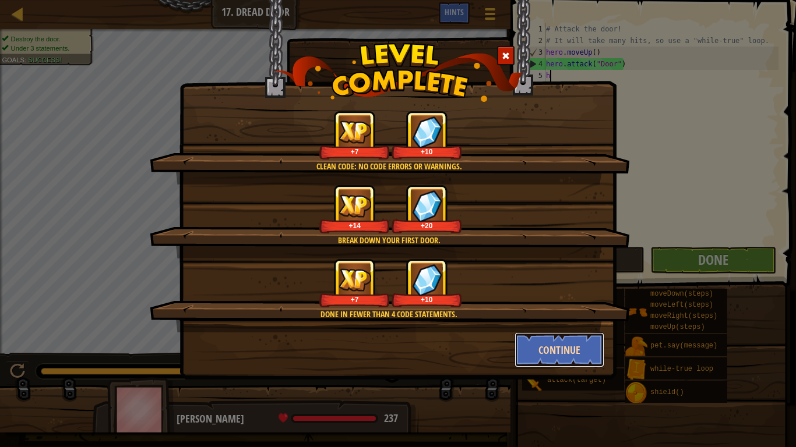
click at [541, 351] on button "Continue" at bounding box center [559, 350] width 90 height 35
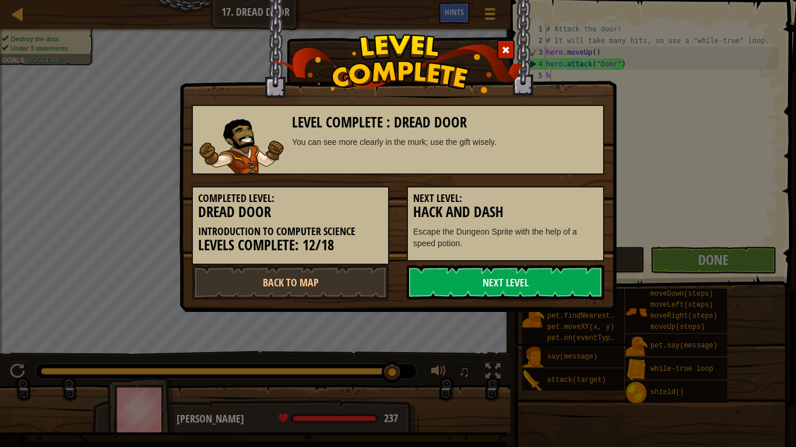
click at [541, 352] on div "Level Complete : Dread Door You can see more clearly in the murk; use the gift …" at bounding box center [398, 223] width 796 height 447
click at [476, 289] on link "Next Level" at bounding box center [505, 282] width 197 height 35
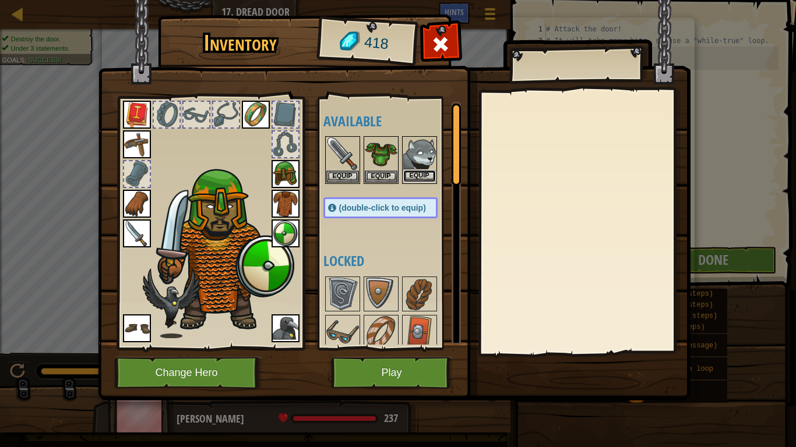
click at [411, 172] on button "Equip" at bounding box center [419, 176] width 33 height 12
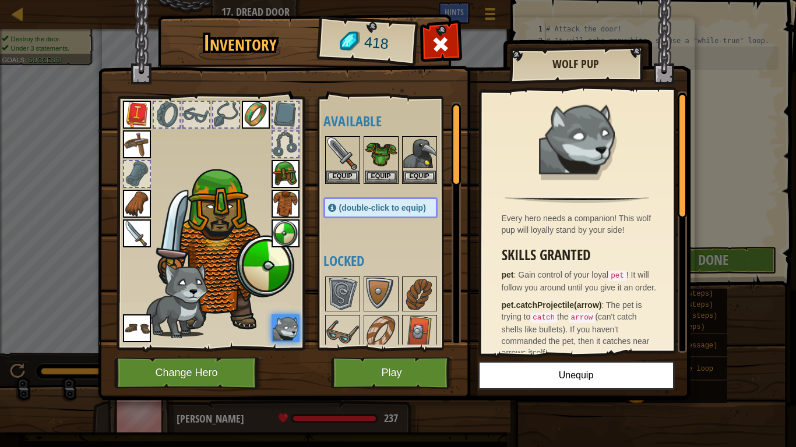
click at [687, 174] on img at bounding box center [394, 189] width 592 height 423
drag, startPoint x: 680, startPoint y: 176, endPoint x: 679, endPoint y: 235, distance: 58.8
click at [679, 235] on div at bounding box center [681, 222] width 9 height 262
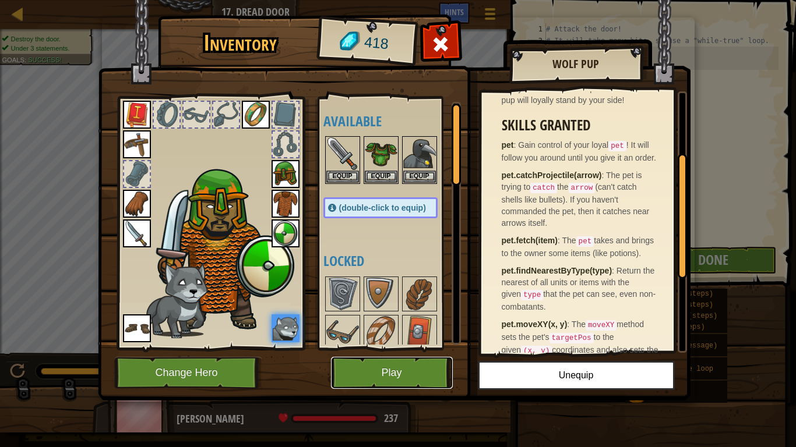
click at [413, 365] on button "Play" at bounding box center [392, 373] width 122 height 32
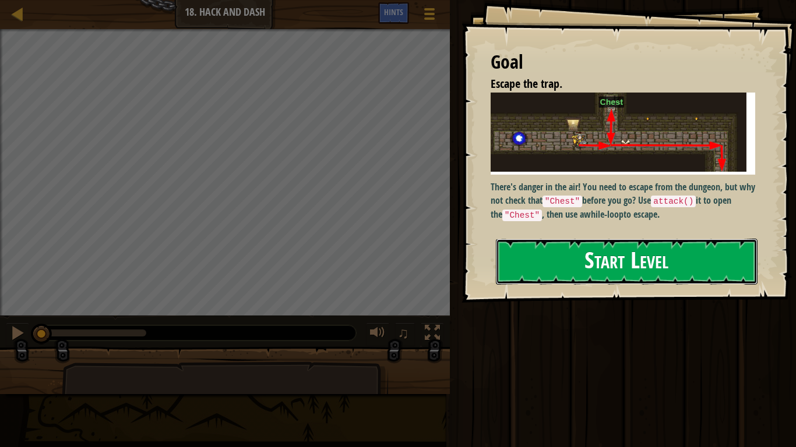
click at [667, 264] on button "Start Level" at bounding box center [627, 262] width 262 height 46
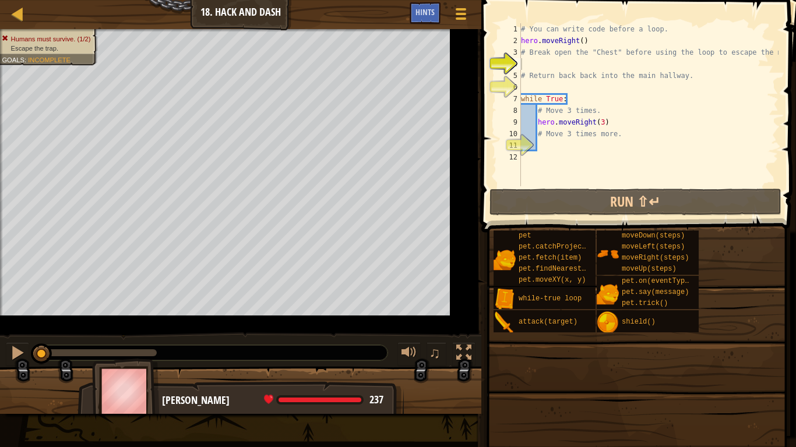
click at [667, 265] on span "moveUp(steps)" at bounding box center [648, 269] width 55 height 8
click at [645, 264] on div "moveUp(steps)" at bounding box center [659, 269] width 80 height 11
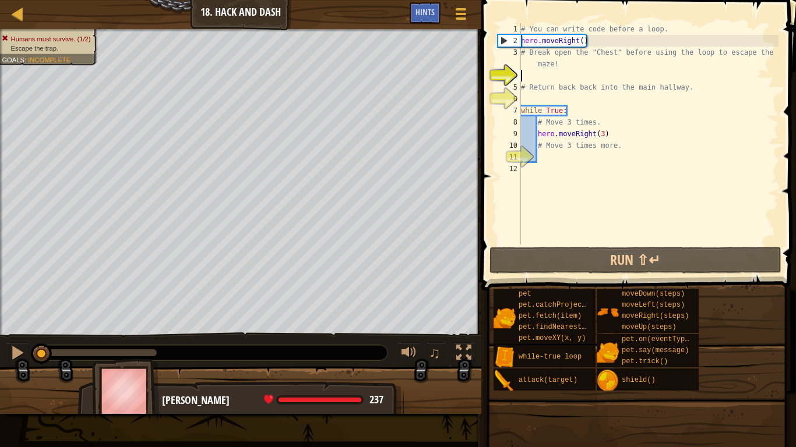
click at [604, 134] on div "# You can write code before a loop. hero . moveRight ( ) # Break open the "Ches…" at bounding box center [648, 145] width 260 height 245
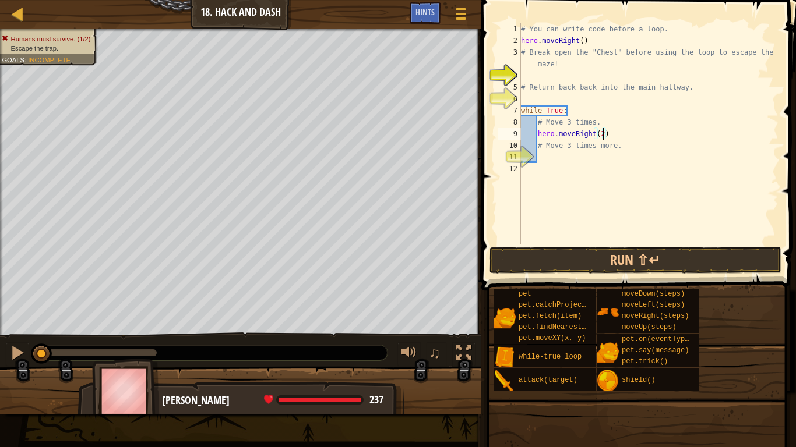
click at [613, 150] on div "# You can write code before a loop. hero . moveRight ( ) # Break open the "Ches…" at bounding box center [648, 145] width 260 height 245
type textarea "# Move 3 times more."
click at [628, 147] on div "# You can write code before a loop. hero . moveRight ( ) # Break open the "Ches…" at bounding box center [648, 145] width 260 height 245
click at [388, 142] on div "Map Introduction to Computer Science 18. Hack and Dash Game Menu Done Hints 1 ה…" at bounding box center [398, 223] width 796 height 447
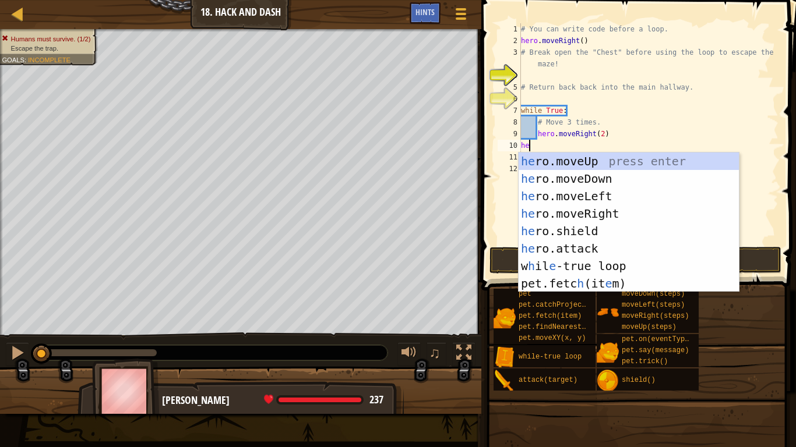
scroll to position [5, 1]
click at [609, 245] on div "her o.moveUp press enter her o.moveDown press enter her o.moveLeft press enter …" at bounding box center [628, 240] width 220 height 175
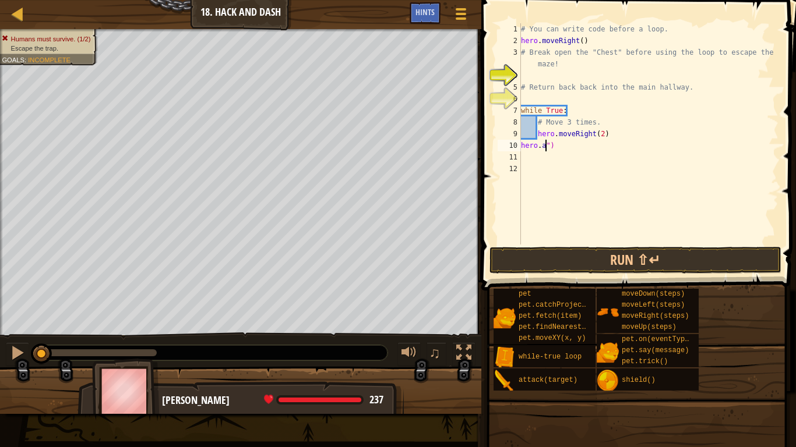
scroll to position [5, 3]
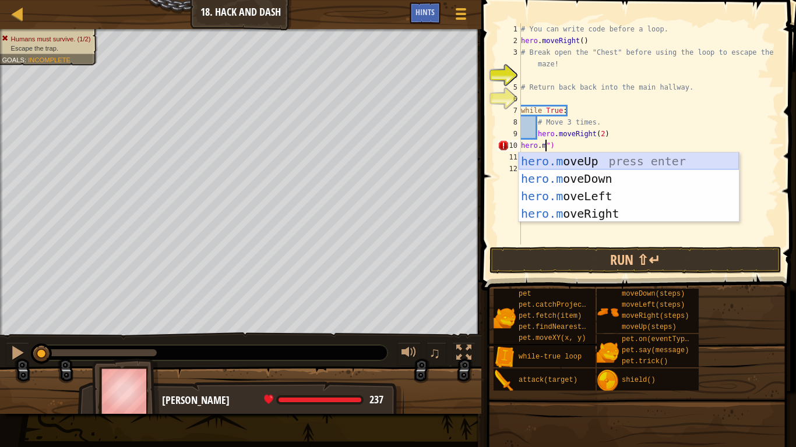
click at [570, 161] on div "hero.m oveUp press enter hero.m oveDown press enter hero.m oveLeft press enter …" at bounding box center [628, 205] width 220 height 105
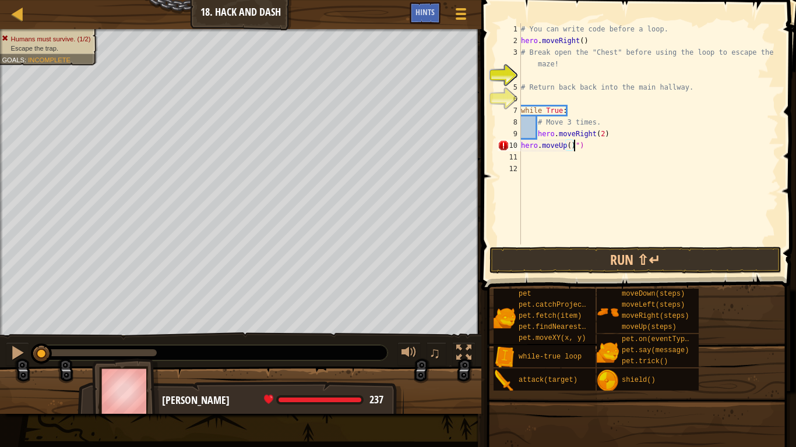
click at [583, 149] on div "# You can write code before a loop. hero . moveRight ( ) # Break open the "Ches…" at bounding box center [648, 145] width 260 height 245
click at [570, 145] on div "# You can write code before a loop. hero . moveRight ( ) # Break open the "Ches…" at bounding box center [648, 145] width 260 height 245
type textarea "hero.moveUp(1)"
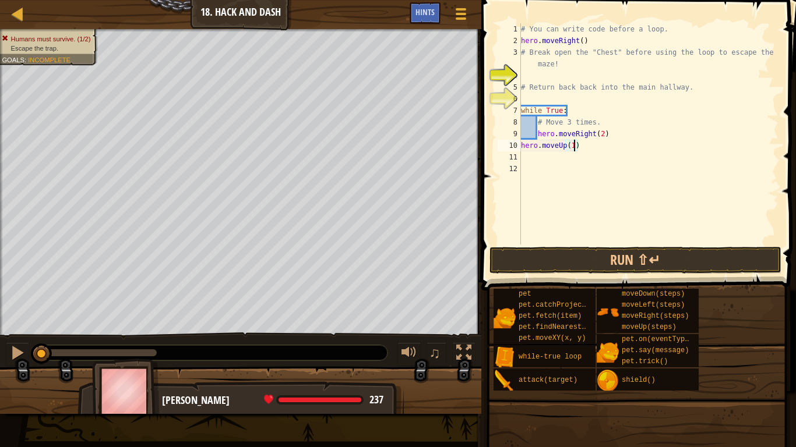
click at [550, 163] on div "# You can write code before a loop. hero . moveRight ( ) # Break open the "Ches…" at bounding box center [648, 145] width 260 height 245
click at [522, 165] on div "# You can write code before a loop. hero . moveRight ( ) # Break open the "Ches…" at bounding box center [648, 145] width 260 height 245
click at [521, 153] on div "# You can write code before a loop. hero . moveRight ( ) # Break open the "Ches…" at bounding box center [648, 145] width 260 height 245
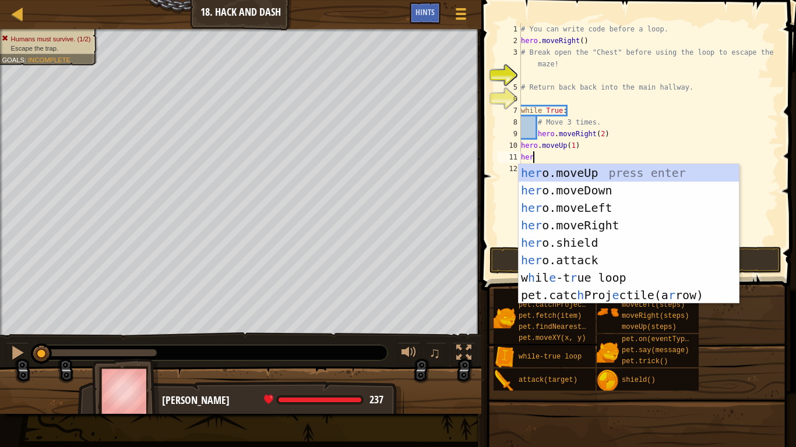
scroll to position [5, 2]
click at [576, 262] on div "hero .moveUp press enter hero .moveDown press enter hero .moveLeft press enter …" at bounding box center [628, 251] width 220 height 175
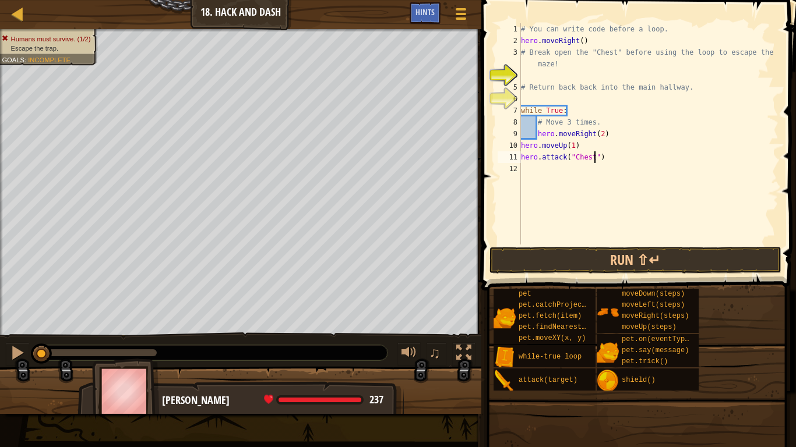
scroll to position [5, 10]
click at [651, 258] on button "Run ⇧↵" at bounding box center [635, 260] width 292 height 27
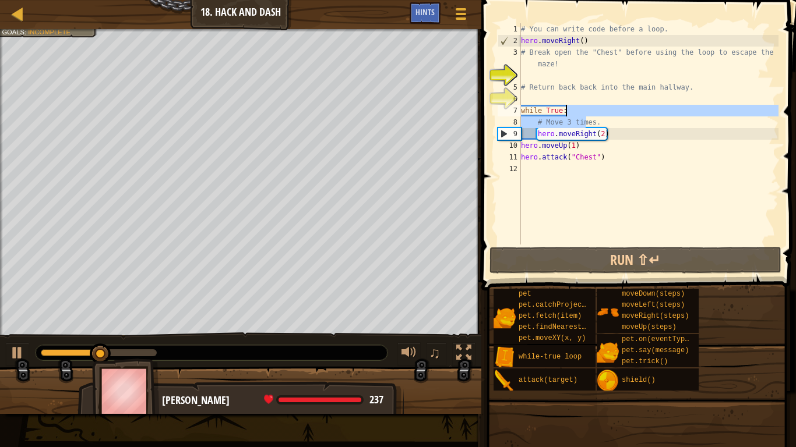
drag, startPoint x: 587, startPoint y: 116, endPoint x: 519, endPoint y: 110, distance: 67.9
click at [519, 110] on div "hero.attack("Chest") 1 2 3 4 5 6 7 8 9 10 11 12 # You can write code before a l…" at bounding box center [636, 133] width 283 height 221
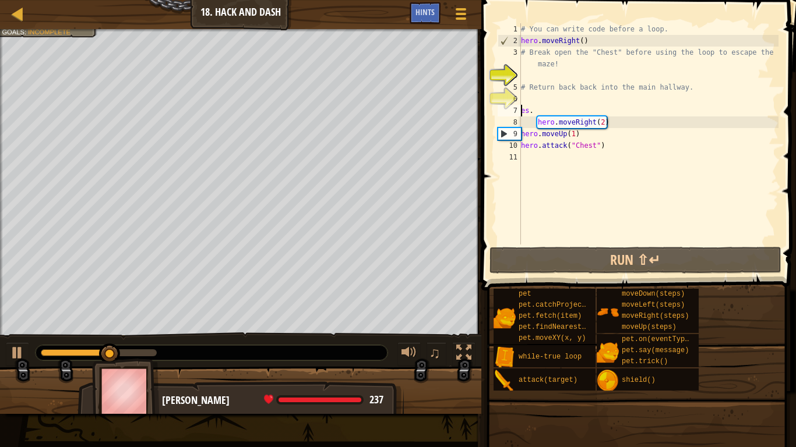
scroll to position [5, 1]
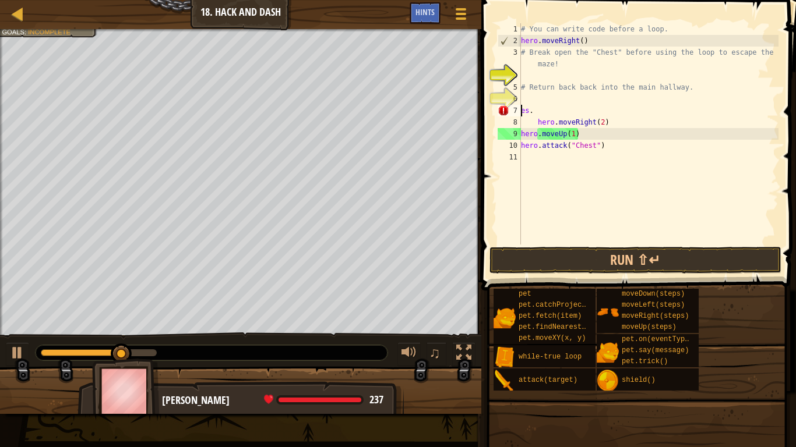
click at [537, 109] on div "# You can write code before a loop. hero . moveRight ( ) # Break open the "Ches…" at bounding box center [648, 145] width 260 height 245
type textarea "e"
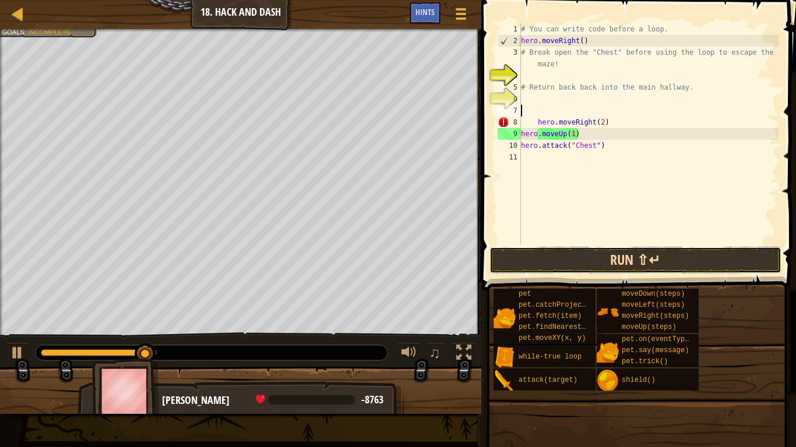
click at [579, 269] on button "Run ⇧↵" at bounding box center [635, 260] width 292 height 27
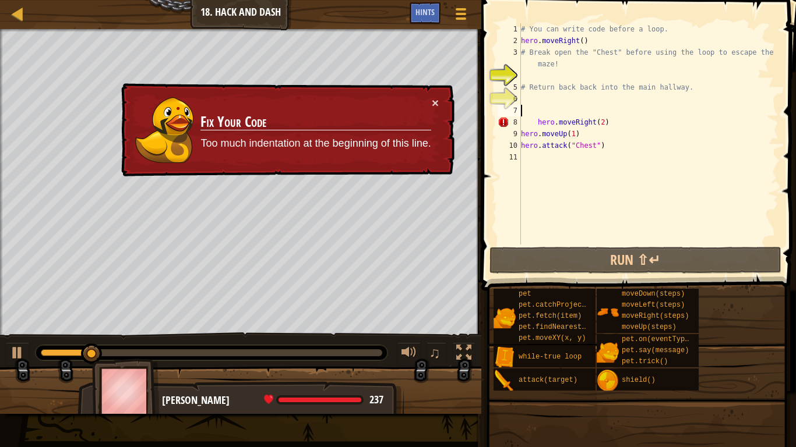
click at [536, 124] on div "# You can write code before a loop. hero . moveRight ( ) # Break open the "Ches…" at bounding box center [648, 145] width 260 height 245
type textarea "hero.moveRight(2)"
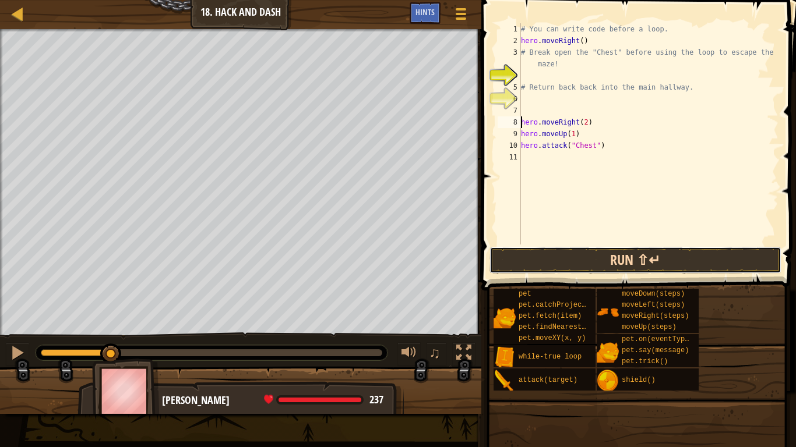
click at [638, 263] on button "Run ⇧↵" at bounding box center [635, 260] width 292 height 27
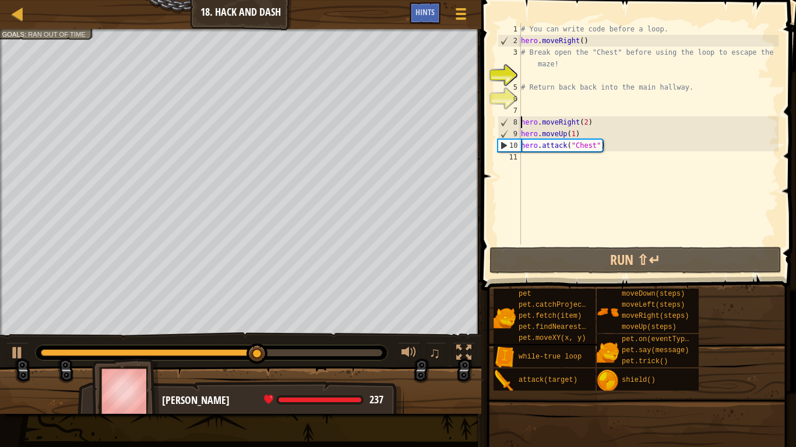
click at [550, 163] on div "# You can write code before a loop. hero . moveRight ( ) # Break open the "Ches…" at bounding box center [648, 145] width 260 height 245
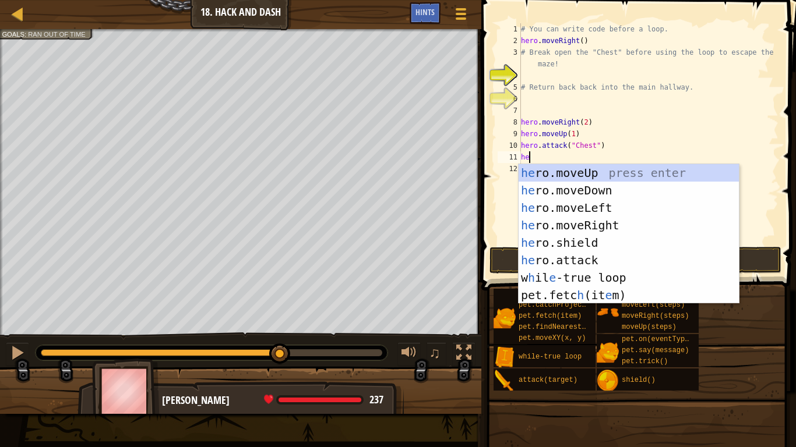
type textarea "her"
click at [553, 195] on div "her o.moveUp press enter her o.moveDown press enter her o.moveLeft press enter …" at bounding box center [628, 251] width 220 height 175
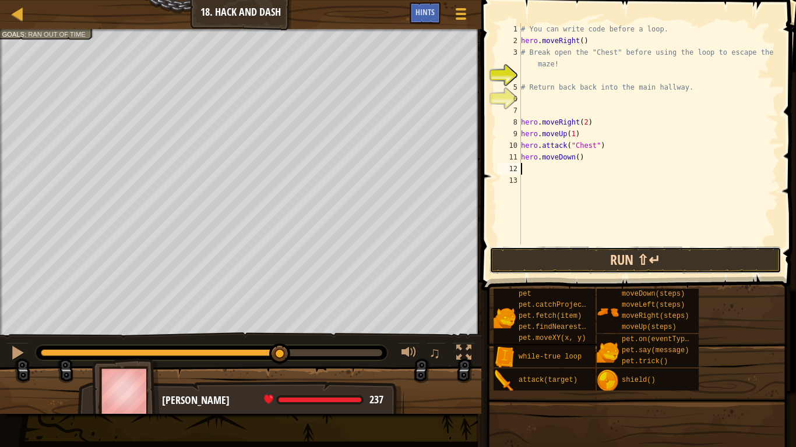
click at [570, 256] on button "Run ⇧↵" at bounding box center [635, 260] width 292 height 27
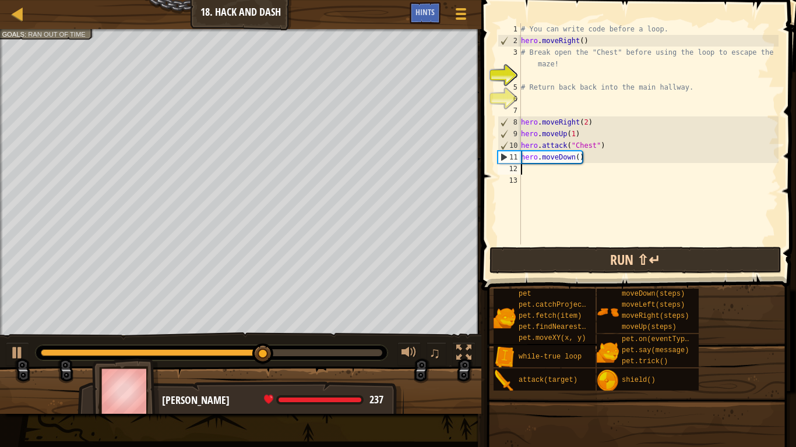
type textarea "h"
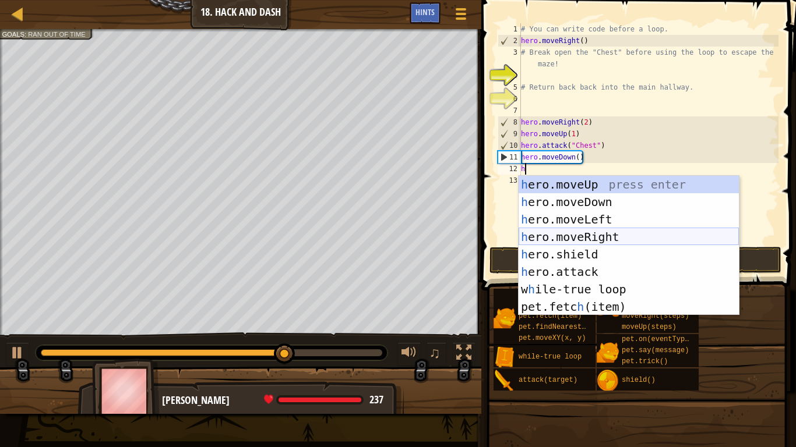
click at [570, 235] on div "h ero.moveUp press enter h ero.moveDown press enter h ero.moveLeft press enter …" at bounding box center [628, 263] width 220 height 175
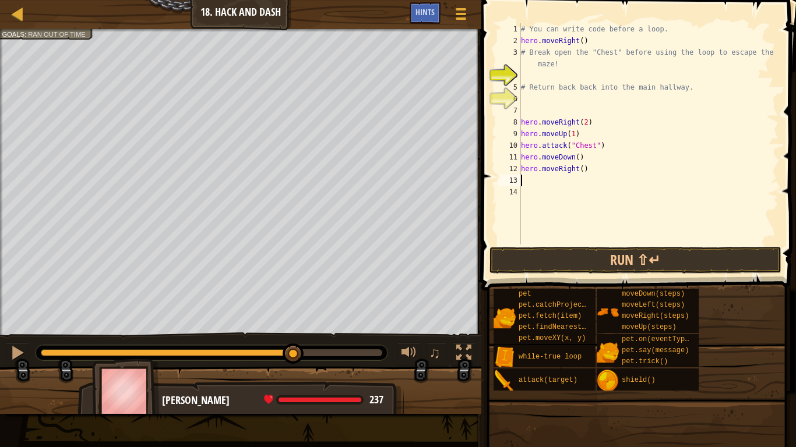
click at [581, 171] on div "# You can write code before a loop. hero . moveRight ( ) # Break open the "Ches…" at bounding box center [648, 145] width 260 height 245
type textarea "hero.moveRight(3)"
click at [553, 259] on button "Run ⇧↵" at bounding box center [635, 260] width 292 height 27
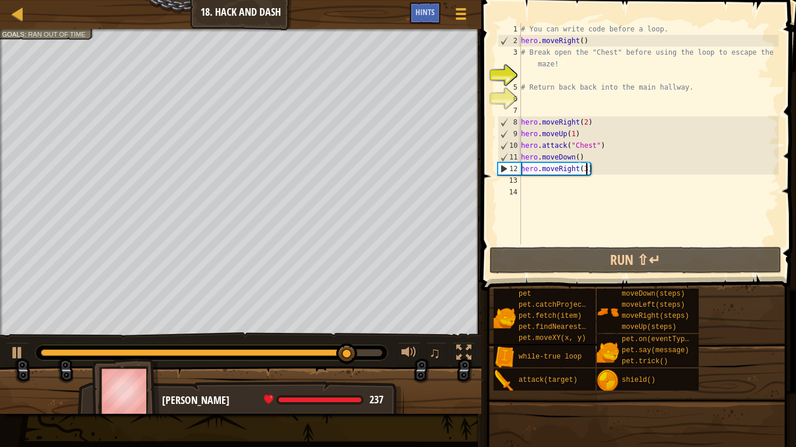
click at [528, 181] on div "# You can write code before a loop. hero . moveRight ( ) # Break open the "Ches…" at bounding box center [648, 145] width 260 height 245
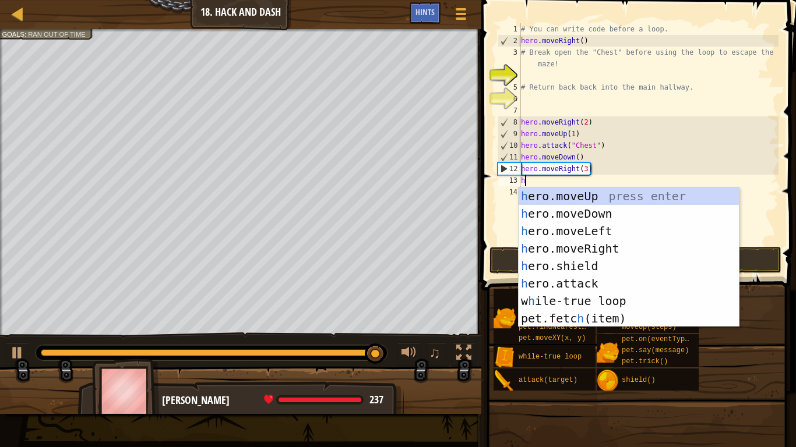
type textarea "her"
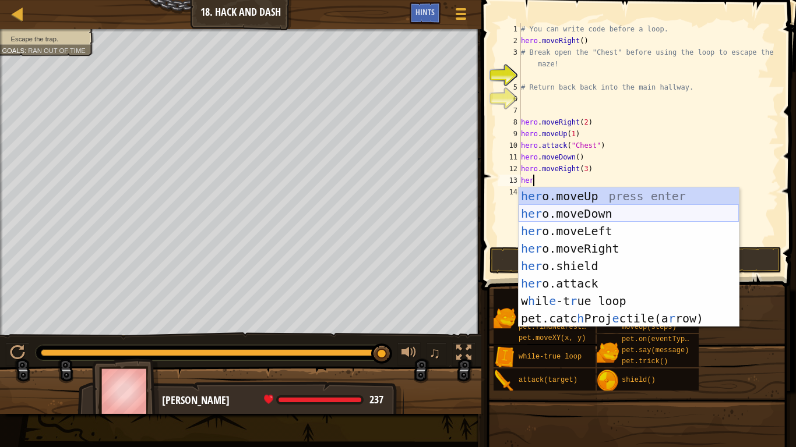
click at [670, 217] on div "her o.moveUp press enter her o.moveDown press enter her o.moveLeft press enter …" at bounding box center [628, 275] width 220 height 175
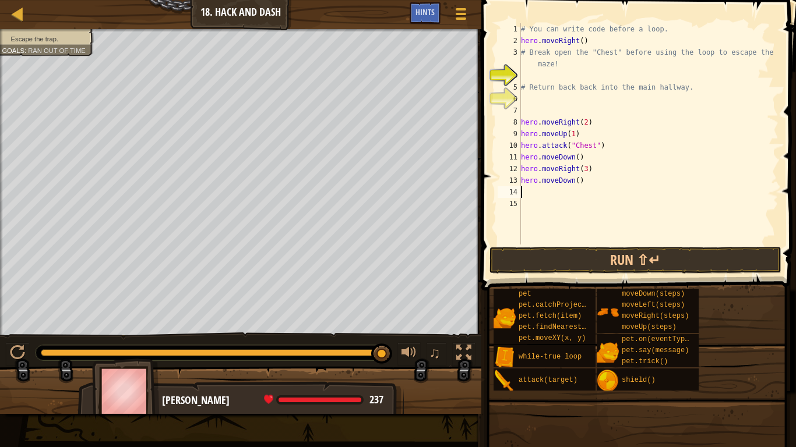
scroll to position [5, 0]
click at [577, 182] on div "# You can write code before a loop. hero . moveRight ( ) # Break open the "Ches…" at bounding box center [648, 145] width 260 height 245
type textarea "hero.moveDown(3)"
click at [526, 114] on div "# You can write code before a loop. hero . moveRight ( ) # Break open the "Ches…" at bounding box center [648, 145] width 260 height 245
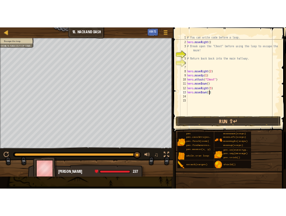
scroll to position [5, 0]
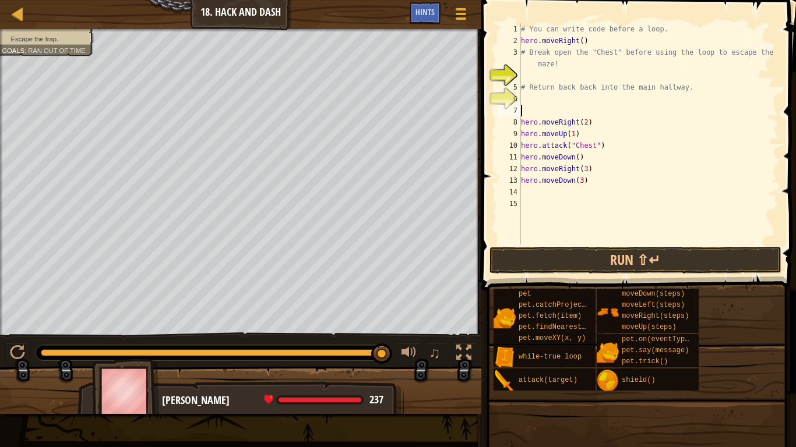
type textarea "l"
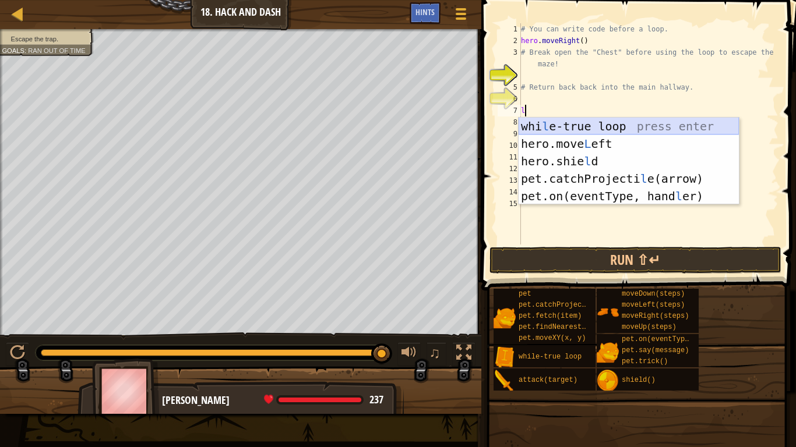
click at [539, 129] on div "whi l e-true loop press enter hero.move L eft press enter hero.shie l d press e…" at bounding box center [628, 179] width 220 height 122
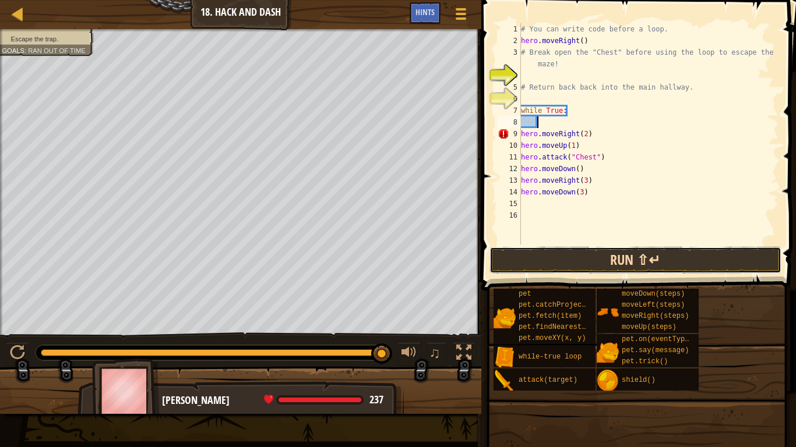
click at [532, 250] on button "Run ⇧↵" at bounding box center [635, 260] width 292 height 27
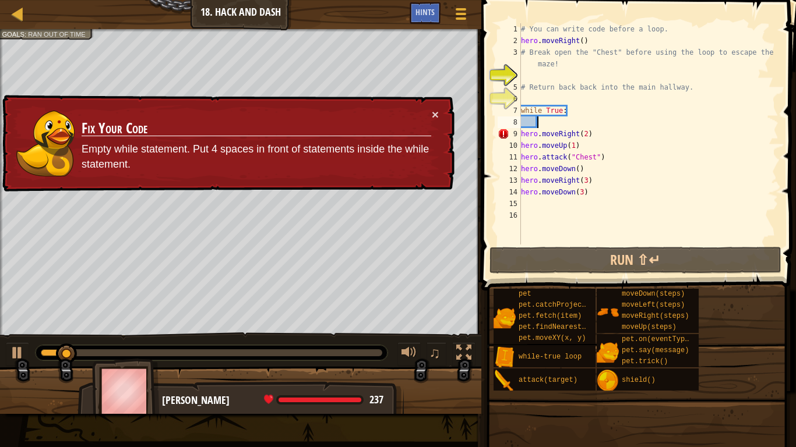
click at [539, 119] on div "# You can write code before a loop. hero . moveRight ( ) # Break open the "Ches…" at bounding box center [648, 145] width 260 height 245
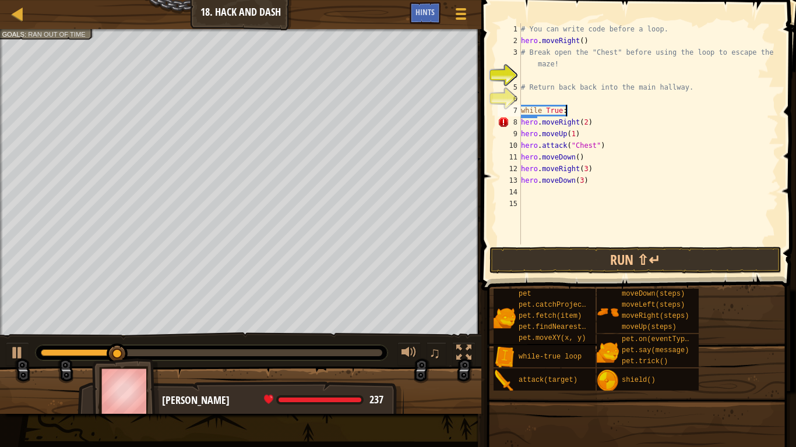
click at [568, 114] on div "# You can write code before a loop. hero . moveRight ( ) # Break open the "Ches…" at bounding box center [648, 145] width 260 height 245
click at [529, 249] on button "Run ⇧↵" at bounding box center [635, 260] width 292 height 27
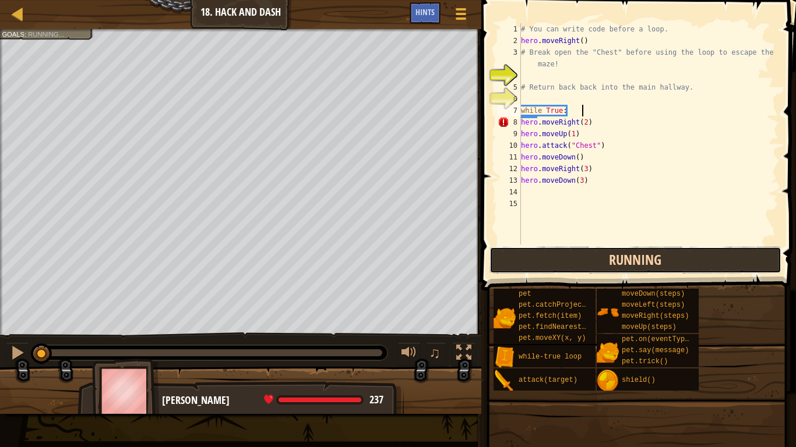
click at [529, 249] on button "Running" at bounding box center [635, 260] width 292 height 27
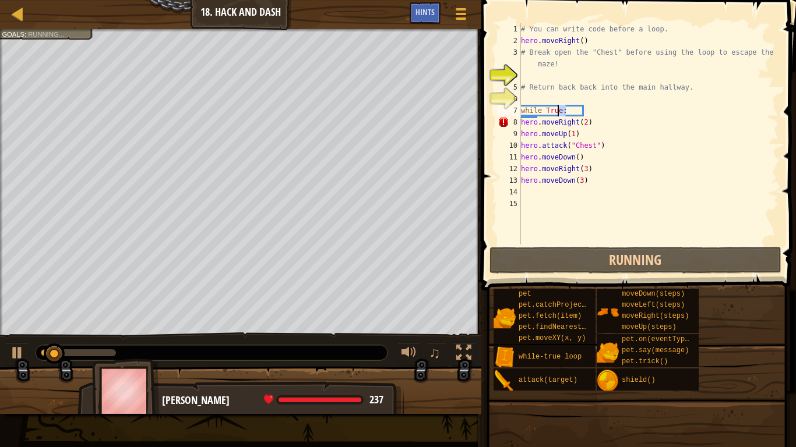
drag, startPoint x: 565, startPoint y: 109, endPoint x: 556, endPoint y: 110, distance: 8.8
click at [556, 110] on div "# You can write code before a loop. hero . moveRight ( ) # Break open the "Ches…" at bounding box center [648, 145] width 260 height 245
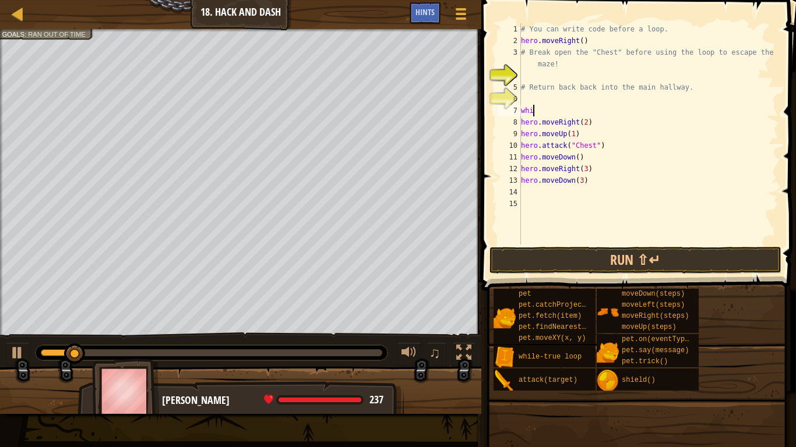
type textarea "w"
click at [601, 263] on button "Run ⇧↵" at bounding box center [635, 260] width 292 height 27
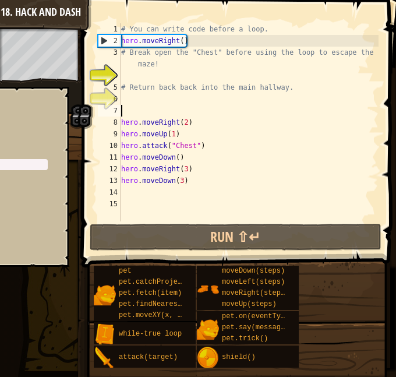
click at [264, 252] on span at bounding box center [240, 117] width 324 height 302
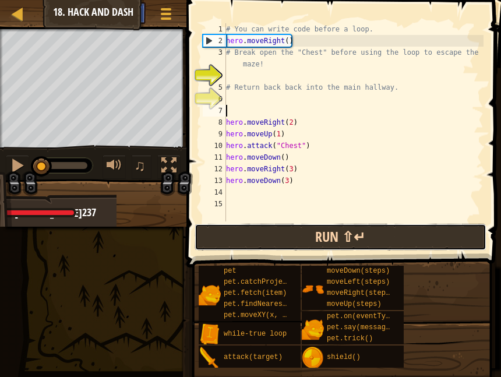
click at [313, 239] on button "Run ⇧↵" at bounding box center [341, 237] width 292 height 27
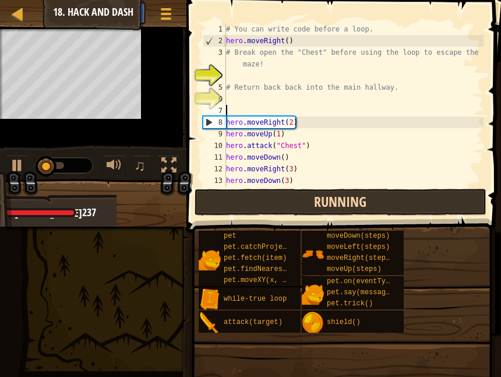
scroll to position [6, 0]
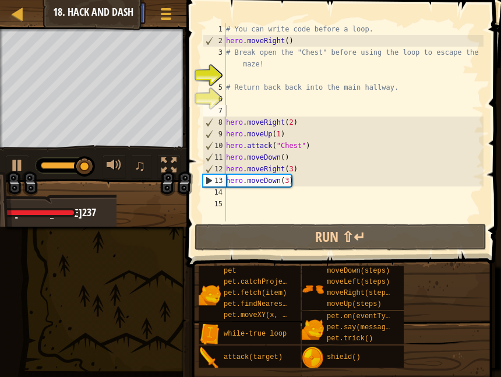
click at [269, 200] on div "# You can write code before a loop. hero . moveRight ( ) # Break open the "Ches…" at bounding box center [354, 133] width 260 height 221
click at [290, 125] on div "# You can write code before a loop. hero . moveRight ( ) # Break open the "Ches…" at bounding box center [354, 133] width 260 height 221
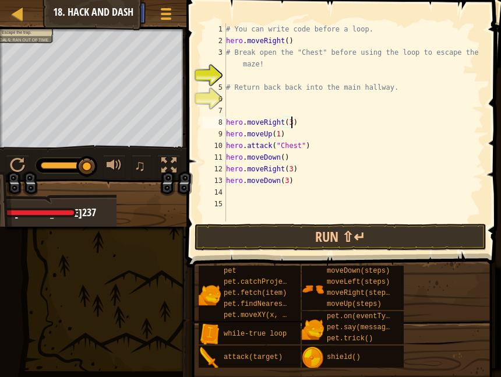
scroll to position [5, 9]
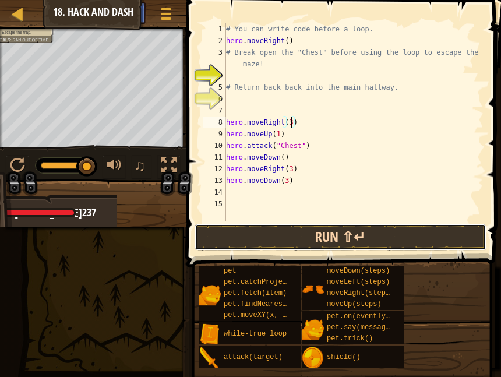
click at [322, 243] on button "Run ⇧↵" at bounding box center [341, 237] width 292 height 27
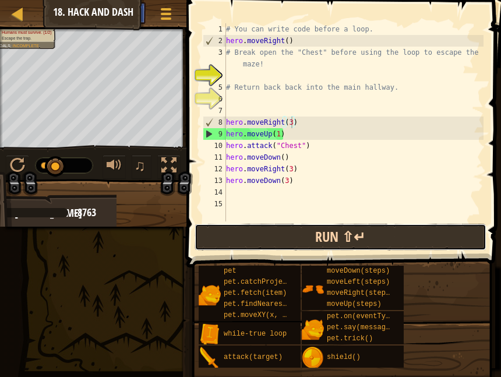
click at [265, 228] on button "Run ⇧↵" at bounding box center [341, 237] width 292 height 27
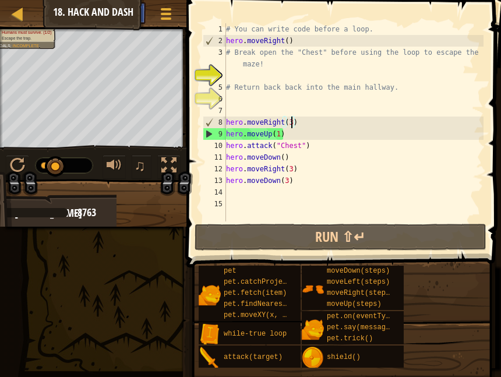
click at [278, 136] on div "# You can write code before a loop. hero . moveRight ( ) # Break open the "Ches…" at bounding box center [354, 133] width 260 height 221
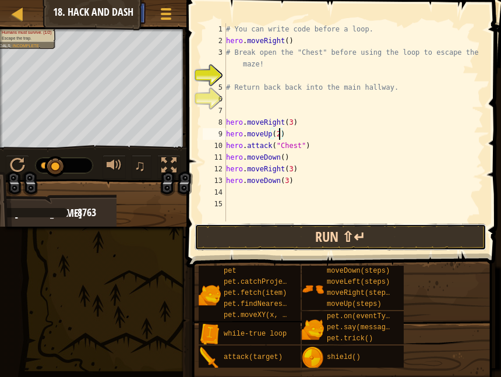
click at [313, 231] on button "Run ⇧↵" at bounding box center [341, 237] width 292 height 27
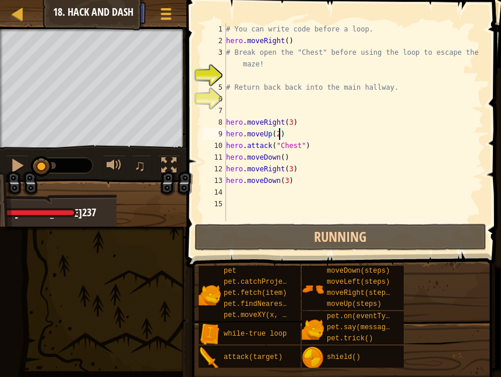
click at [292, 123] on div "# You can write code before a loop. hero . moveRight ( ) # Break open the "Ches…" at bounding box center [354, 133] width 260 height 221
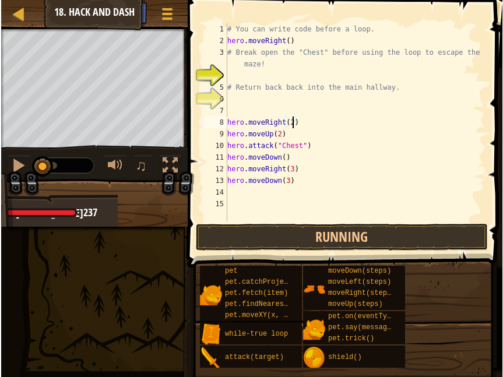
scroll to position [5, 9]
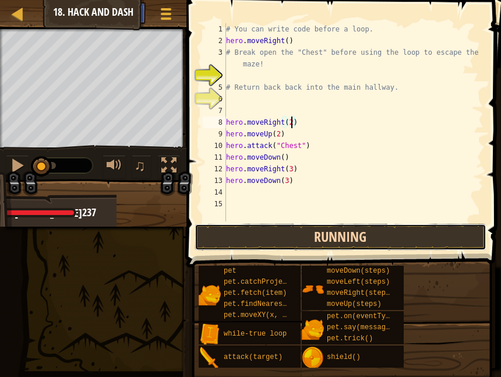
click at [312, 238] on button "Running" at bounding box center [341, 237] width 292 height 27
click at [341, 234] on button "Running" at bounding box center [341, 237] width 292 height 27
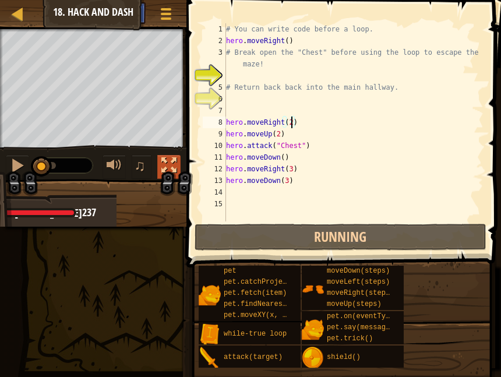
click at [160, 162] on button at bounding box center [168, 167] width 23 height 24
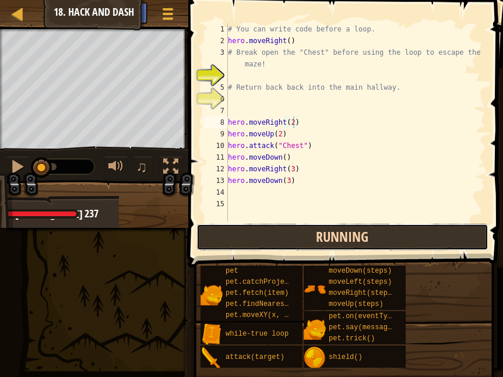
click at [401, 234] on button "Running" at bounding box center [342, 237] width 292 height 27
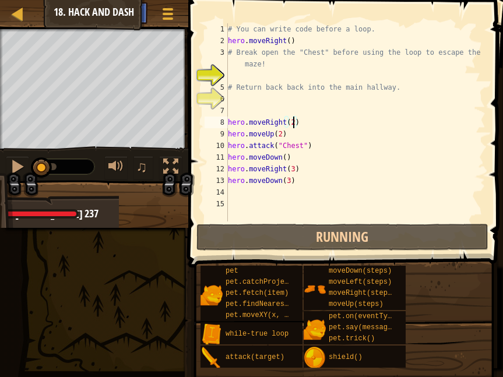
click at [284, 160] on div "# You can write code before a loop. hero . moveRight ( ) # Break open the "Ches…" at bounding box center [355, 133] width 260 height 221
type textarea "hero.moveDown(2)"
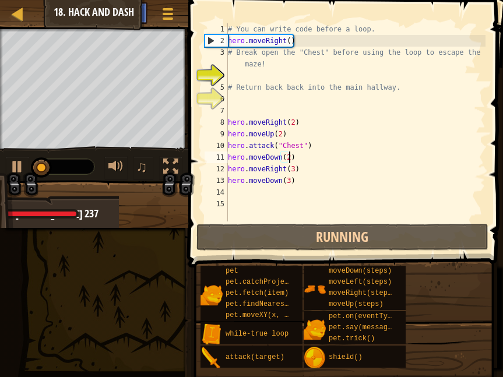
scroll to position [5, 9]
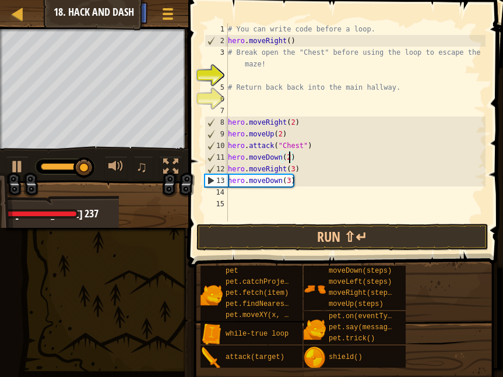
click at [273, 187] on div "# You can write code before a loop. hero . moveRight ( ) # Break open the "Ches…" at bounding box center [355, 133] width 260 height 221
click at [261, 196] on div "# You can write code before a loop. hero . moveRight ( ) # Break open the "Ches…" at bounding box center [355, 133] width 260 height 221
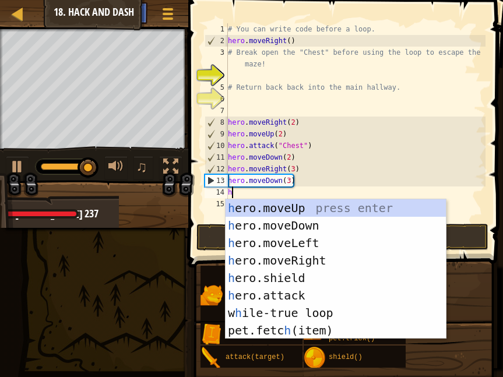
type textarea "her"
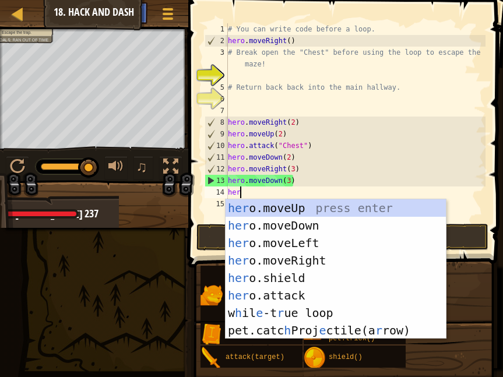
scroll to position [5, 1]
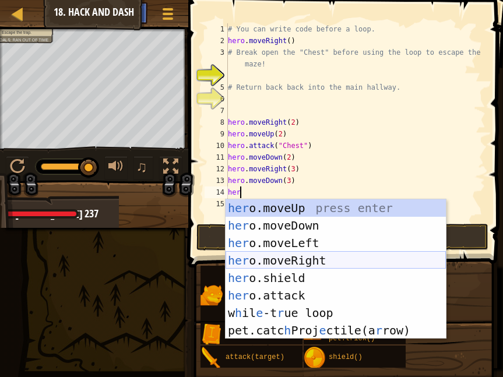
click at [292, 260] on div "her o.moveUp press enter her o.moveDown press enter her o.moveLeft press enter …" at bounding box center [335, 286] width 220 height 175
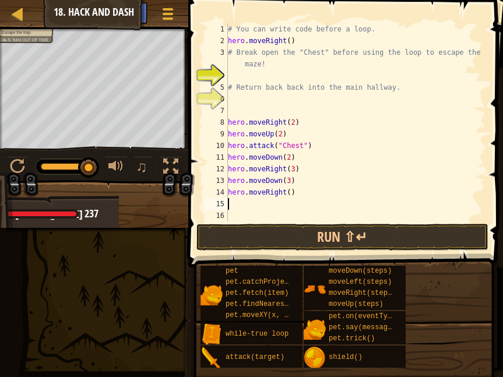
scroll to position [5, 0]
type textarea "h"
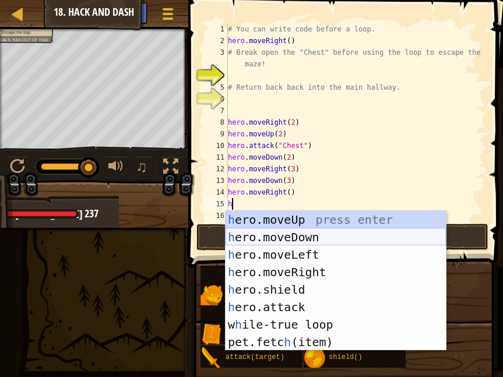
click at [277, 236] on div "h ero.moveUp press enter h ero.moveDown press enter h ero.moveLeft press enter …" at bounding box center [335, 298] width 220 height 175
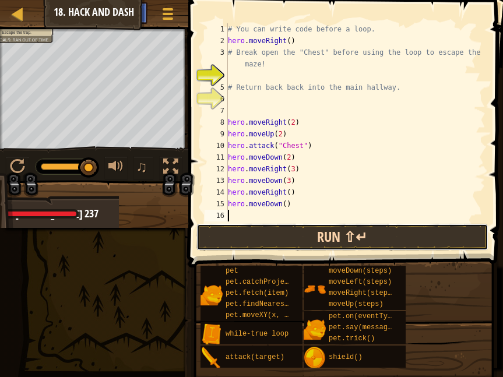
click at [286, 231] on button "Run ⇧↵" at bounding box center [342, 237] width 292 height 27
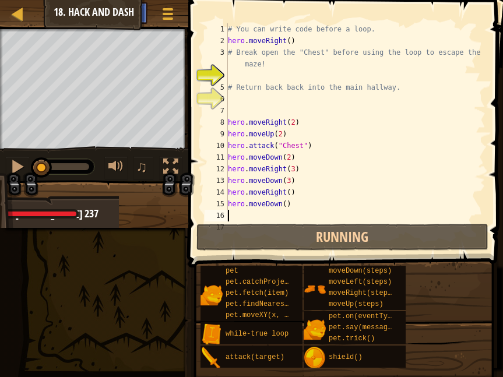
click at [288, 196] on div "# You can write code before a loop. hero . moveRight ( ) # Break open the "Ches…" at bounding box center [355, 133] width 260 height 221
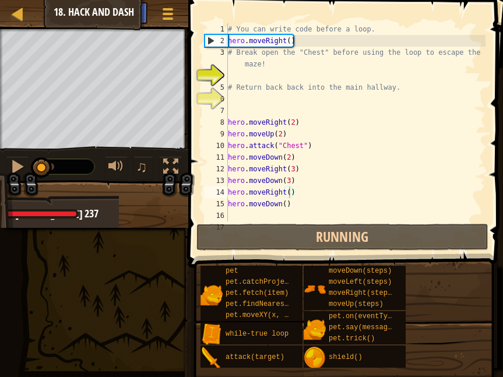
click at [292, 38] on div "# You can write code before a loop. hero . moveRight ( ) # Break open the "Ches…" at bounding box center [355, 133] width 260 height 221
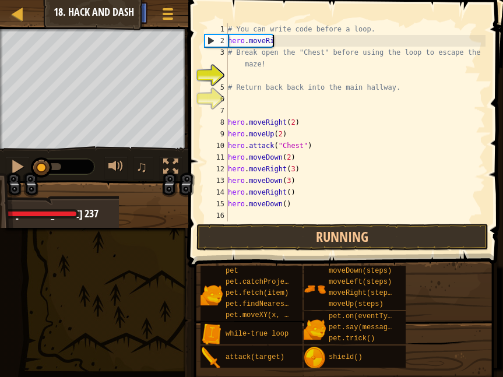
type textarea "h"
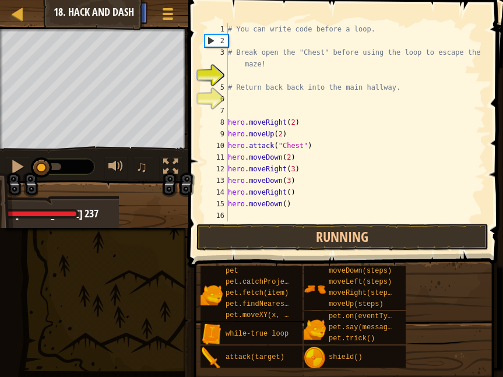
type textarea "l"
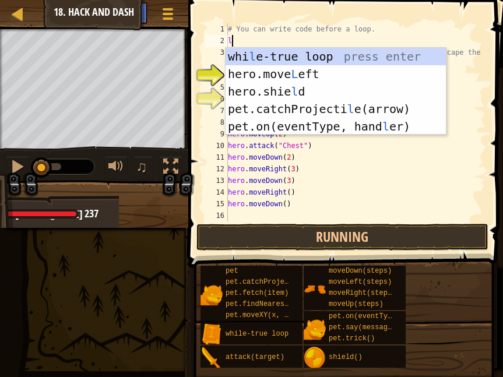
click at [307, 68] on div "whi l e-true loop press enter hero.move L eft press enter hero.shie l d press e…" at bounding box center [335, 109] width 220 height 122
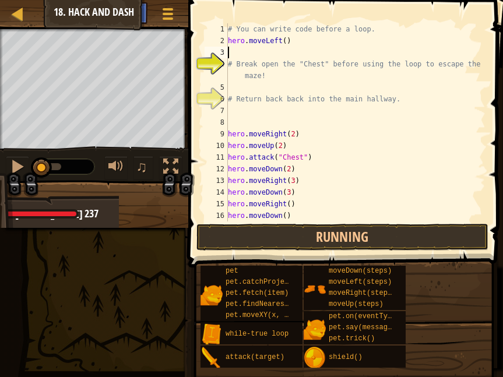
click at [294, 48] on div "# You can write code before a loop. hero . moveLeft ( ) # Break open the "Chest…" at bounding box center [355, 133] width 260 height 221
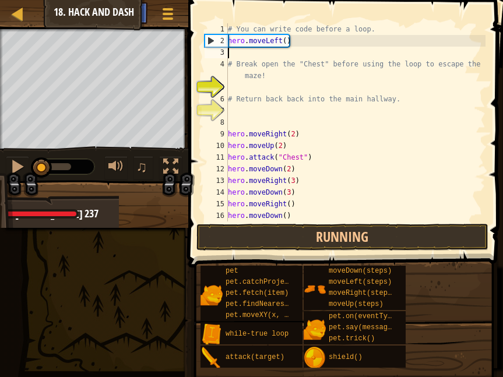
click at [289, 44] on div "# You can write code before a loop. hero . moveLeft ( ) # Break open the "Chest…" at bounding box center [355, 133] width 260 height 221
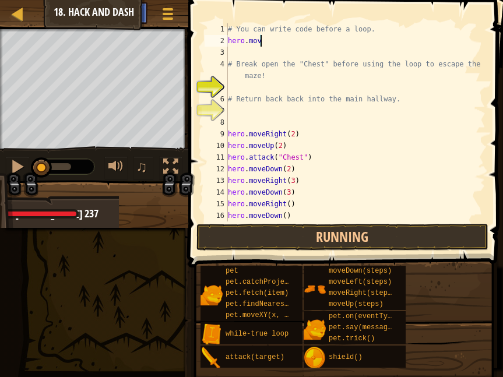
type textarea "h"
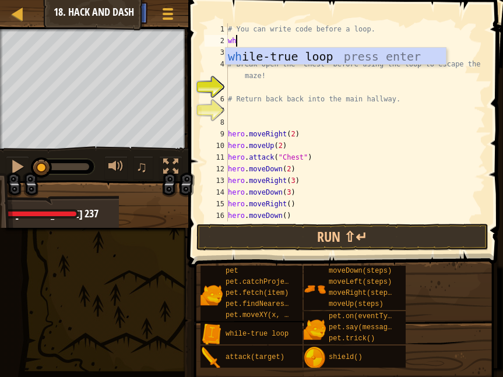
type textarea "whi"
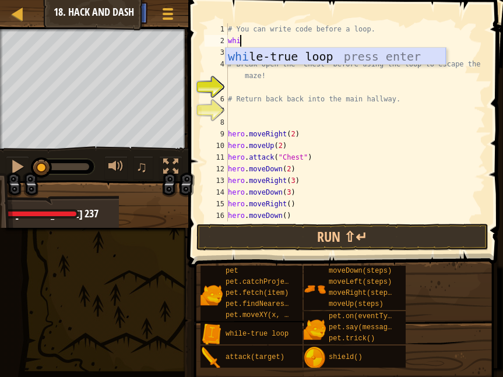
click at [299, 55] on div "whi le-true loop press enter" at bounding box center [335, 74] width 220 height 52
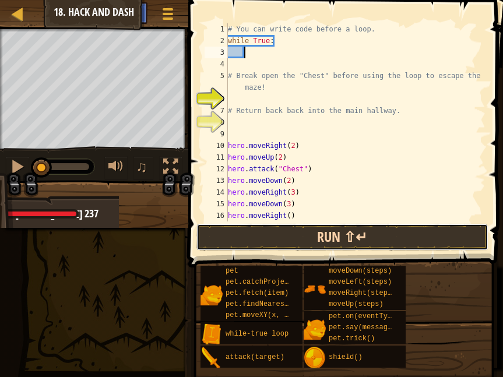
click at [329, 239] on button "Run ⇧↵" at bounding box center [342, 237] width 292 height 27
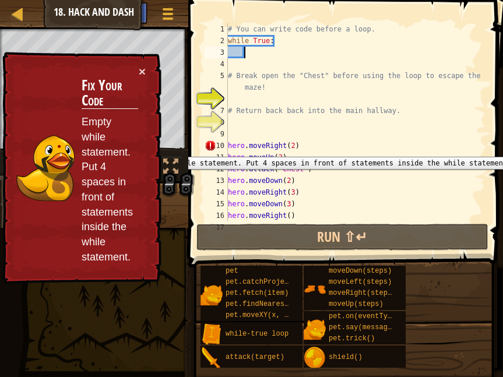
click at [225, 148] on div "10" at bounding box center [215, 146] width 23 height 12
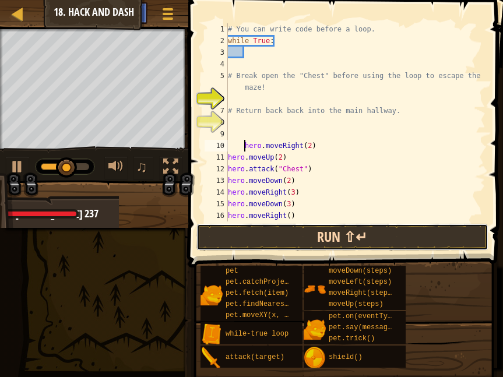
click at [256, 234] on button "Run ⇧↵" at bounding box center [342, 237] width 292 height 27
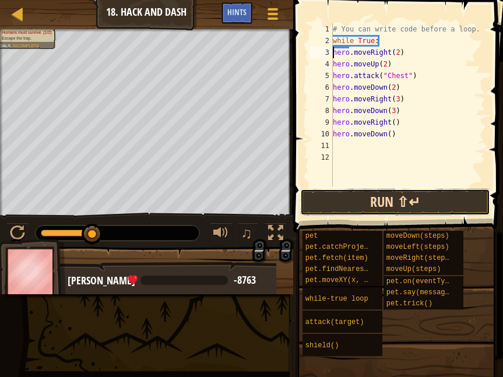
click at [369, 208] on button "Run ⇧↵" at bounding box center [395, 202] width 190 height 27
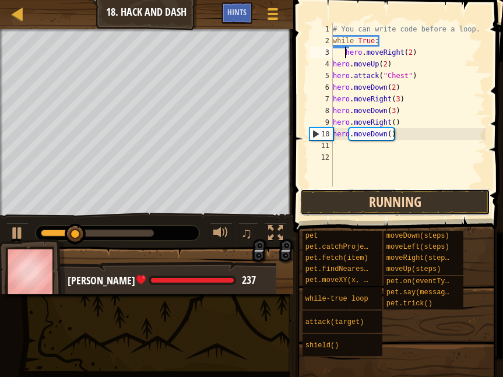
click at [361, 194] on button "Running" at bounding box center [395, 202] width 190 height 27
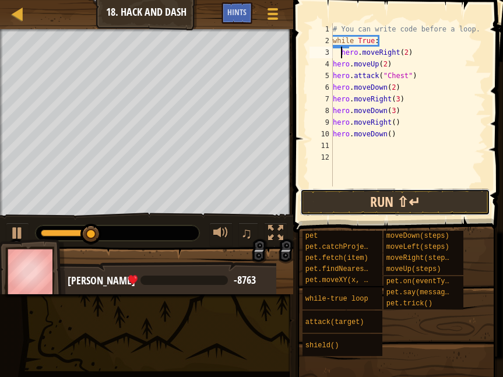
click at [363, 195] on button "Run ⇧↵" at bounding box center [395, 202] width 190 height 27
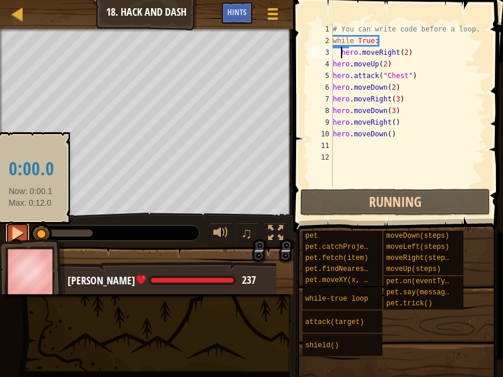
click at [21, 234] on div at bounding box center [17, 232] width 15 height 15
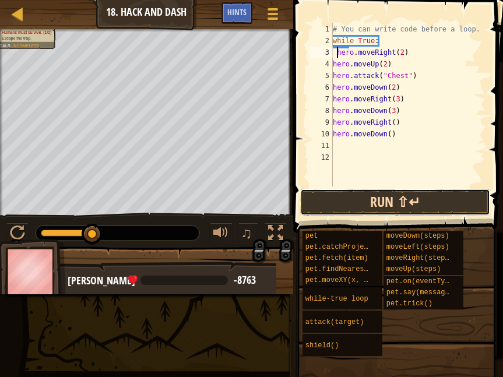
click at [317, 207] on button "Run ⇧↵" at bounding box center [395, 202] width 190 height 27
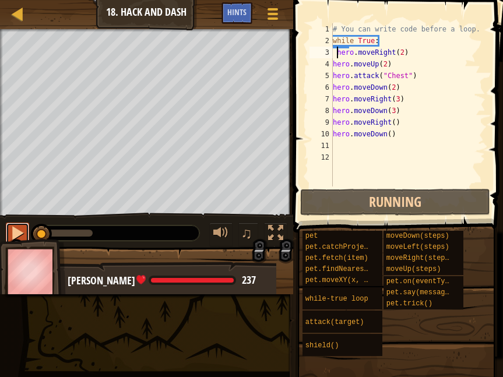
click at [12, 234] on div at bounding box center [17, 232] width 15 height 15
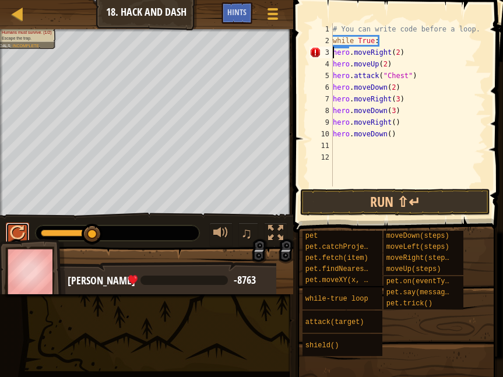
click at [19, 227] on div at bounding box center [17, 232] width 15 height 15
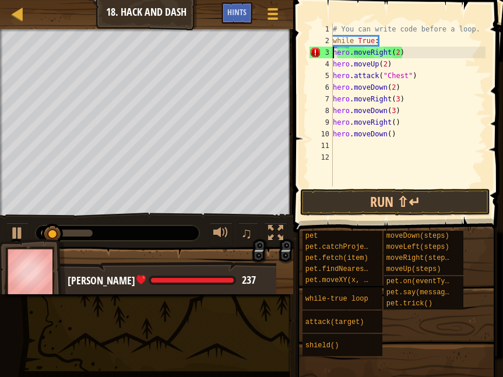
click at [383, 36] on div "# You can write code before a loop. while True : hero . moveRight ( 2 ) hero . …" at bounding box center [407, 116] width 155 height 186
click at [383, 37] on div "# You can write code before a loop. while True : hero . moveRight ( 2 ) hero . …" at bounding box center [407, 116] width 155 height 186
type textarea "w"
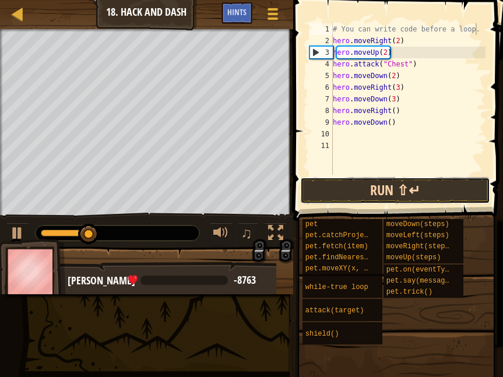
click at [406, 182] on button "Run ⇧↵" at bounding box center [395, 190] width 190 height 27
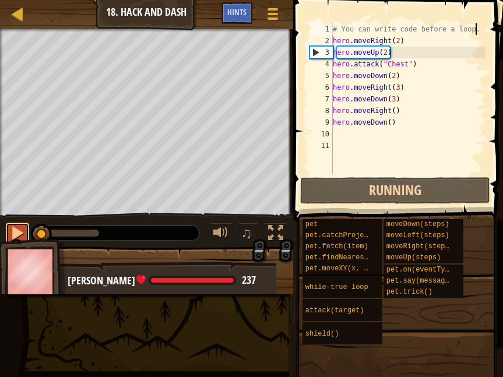
click at [19, 237] on div at bounding box center [17, 232] width 15 height 15
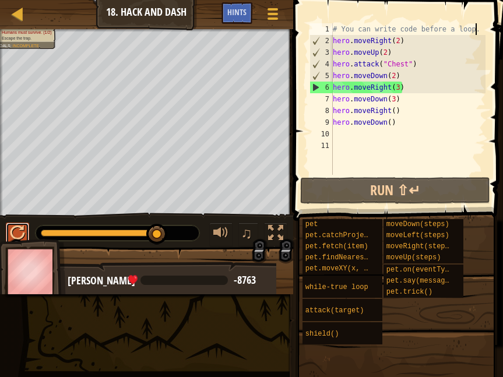
click at [19, 237] on div at bounding box center [17, 232] width 15 height 15
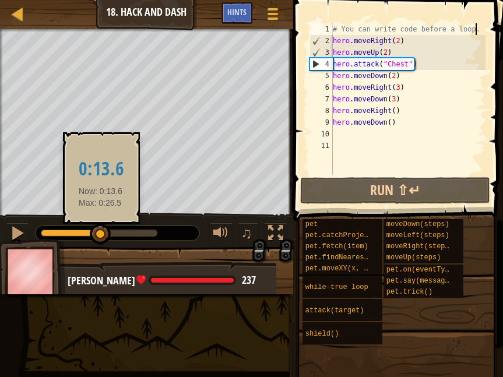
drag, startPoint x: 161, startPoint y: 232, endPoint x: 101, endPoint y: 227, distance: 60.9
click at [101, 227] on div at bounding box center [100, 234] width 21 height 21
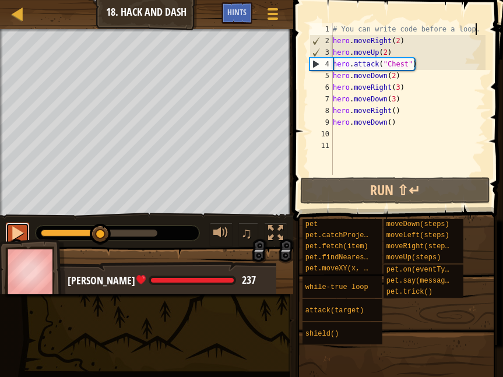
click at [16, 227] on div at bounding box center [17, 232] width 15 height 15
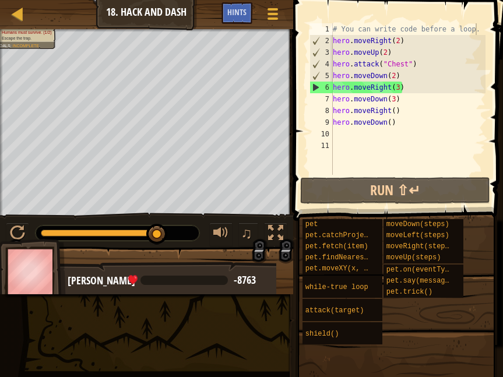
click at [399, 90] on div "# You can write code before a loop. hero . moveRight ( 2 ) hero . moveUp ( 2 ) …" at bounding box center [407, 110] width 155 height 175
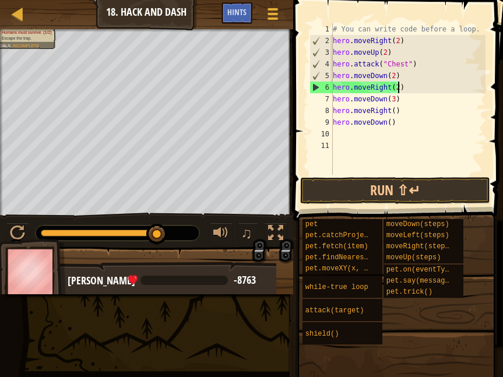
scroll to position [5, 9]
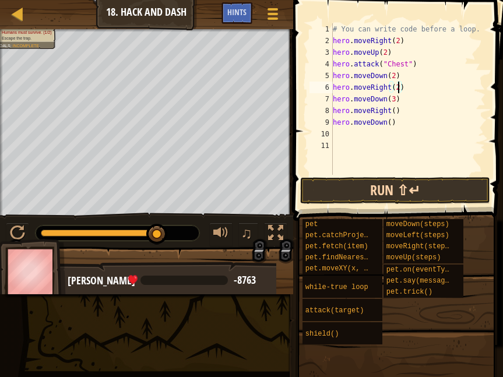
type textarea "hero.moveRight(2)"
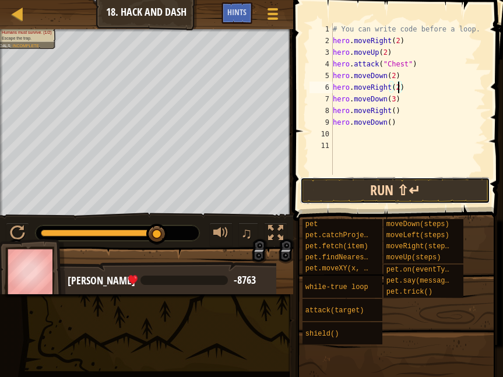
click at [379, 190] on button "Run ⇧↵" at bounding box center [395, 190] width 190 height 27
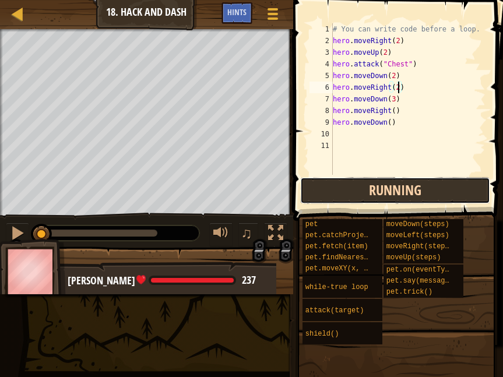
click at [379, 190] on button "Running" at bounding box center [395, 190] width 190 height 27
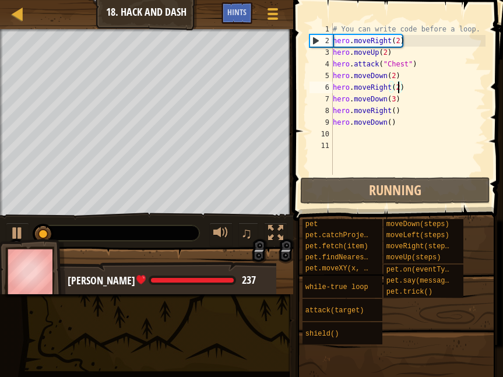
scroll to position [5, 9]
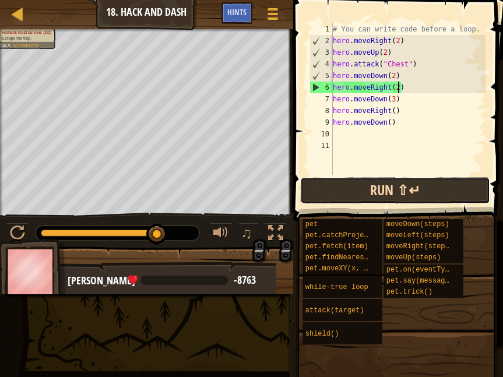
click at [352, 186] on button "Run ⇧↵" at bounding box center [395, 190] width 190 height 27
